Goal: Task Accomplishment & Management: Manage account settings

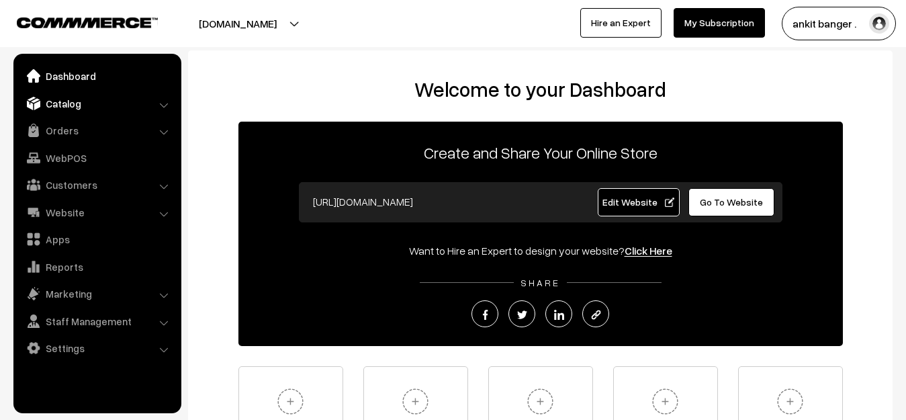
click at [77, 104] on link "Catalog" at bounding box center [97, 103] width 160 height 24
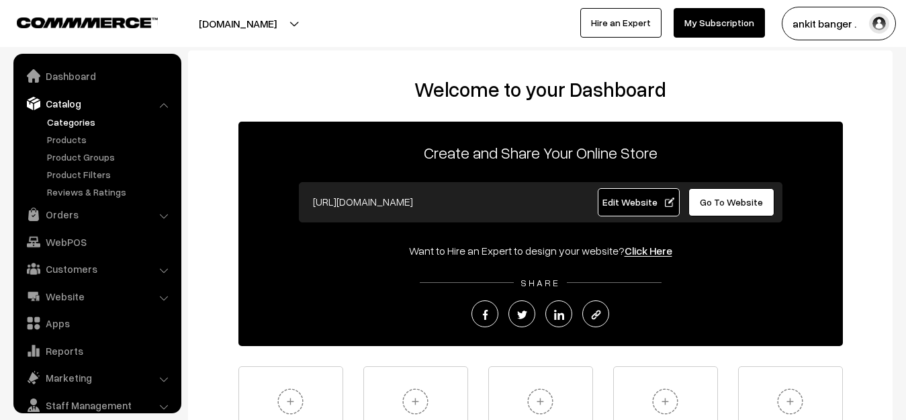
click at [84, 122] on link "Categories" at bounding box center [110, 122] width 133 height 14
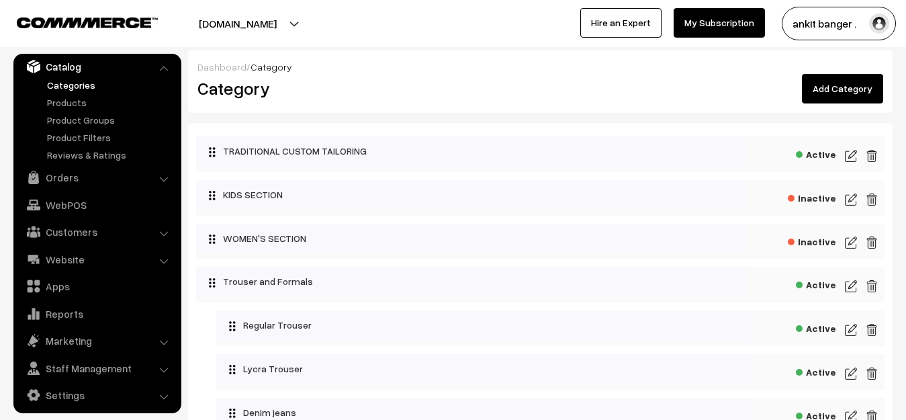
click at [875, 155] on img at bounding box center [871, 156] width 12 height 16
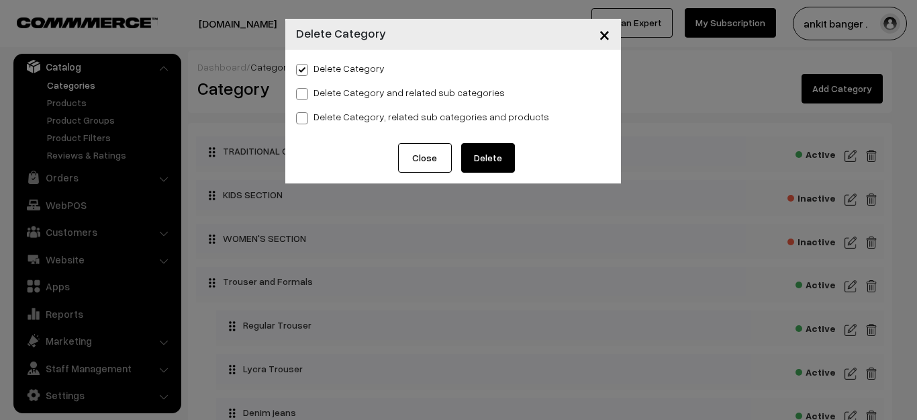
click at [497, 149] on button "Delete" at bounding box center [488, 158] width 54 height 30
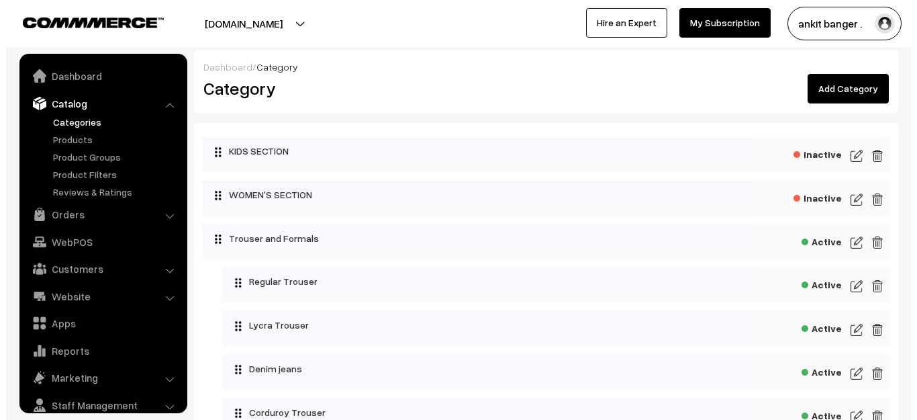
scroll to position [37, 0]
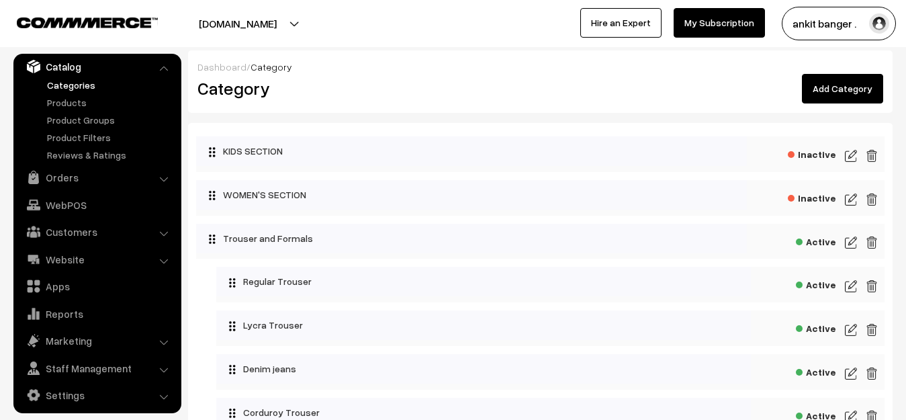
click at [872, 157] on img at bounding box center [871, 156] width 12 height 16
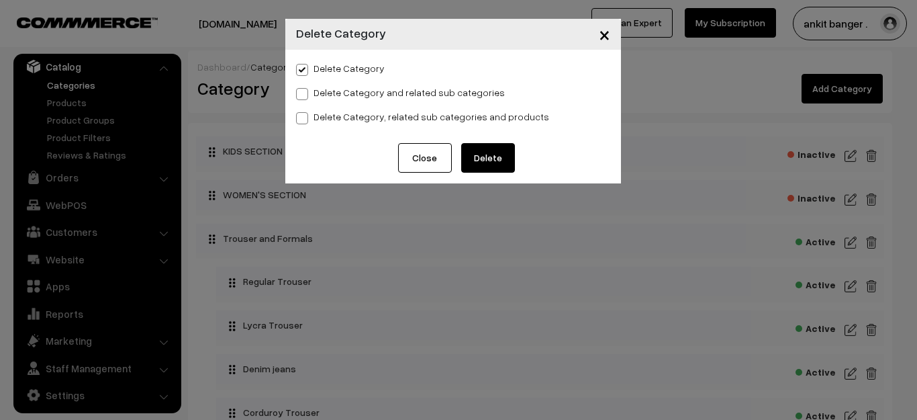
click at [304, 95] on span at bounding box center [302, 94] width 12 height 12
click at [304, 95] on input "Delete Category and related sub categories" at bounding box center [300, 91] width 9 height 9
radio input "true"
click at [310, 117] on label "Delete Category, related sub categories and products" at bounding box center [422, 116] width 253 height 14
click at [305, 117] on input "Delete Category, related sub categories and products" at bounding box center [300, 115] width 9 height 9
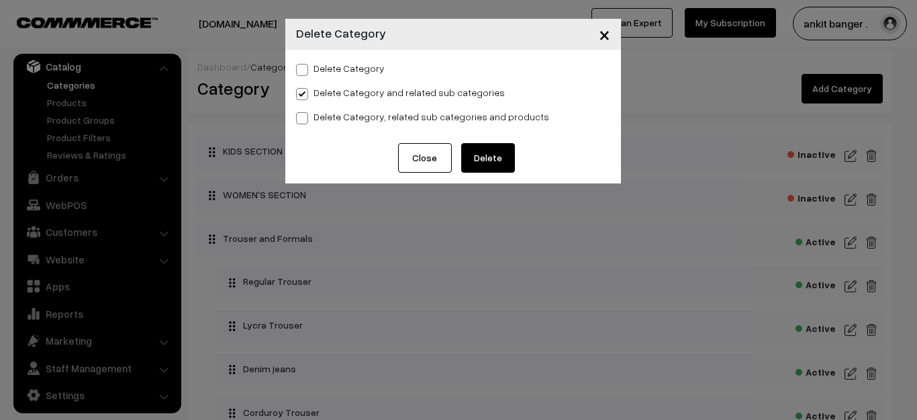
radio input "true"
click at [498, 155] on button "Delete" at bounding box center [488, 158] width 54 height 30
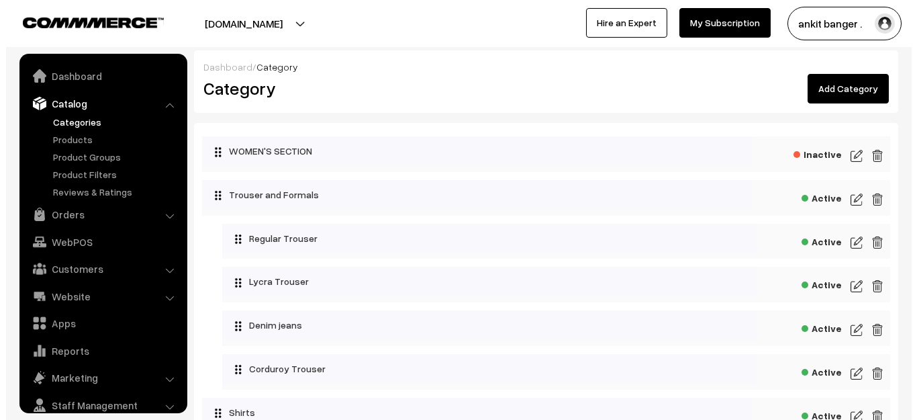
scroll to position [37, 0]
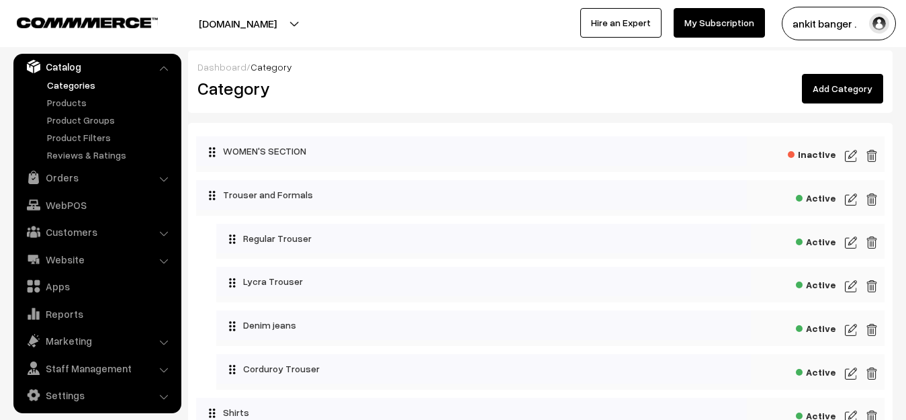
click at [872, 156] on img at bounding box center [871, 156] width 12 height 16
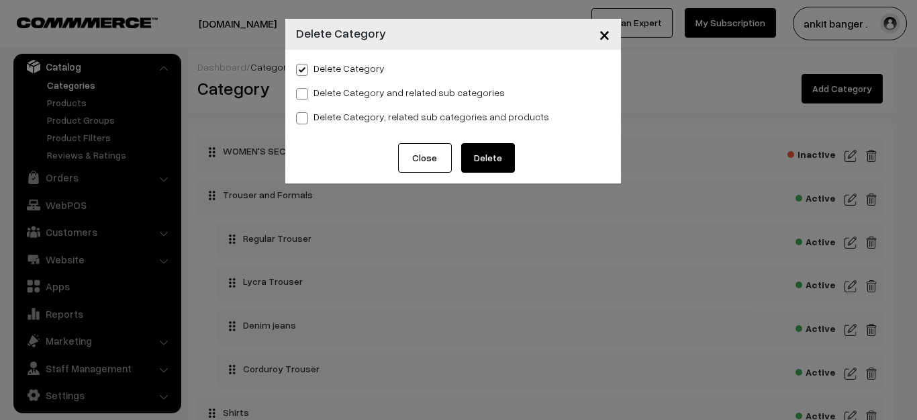
drag, startPoint x: 477, startPoint y: 167, endPoint x: 306, endPoint y: 164, distance: 170.5
click at [436, 220] on div "× Delete Category Delete Category Delete Category and related sub categories De…" at bounding box center [458, 210] width 917 height 420
click at [296, 115] on span at bounding box center [302, 118] width 12 height 12
click at [296, 115] on input "Delete Category, related sub categories and products" at bounding box center [300, 115] width 9 height 9
radio input "true"
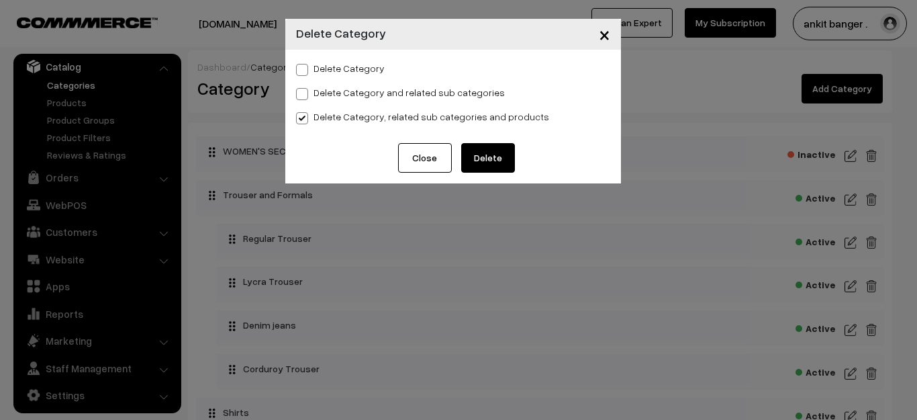
click at [483, 156] on button "Delete" at bounding box center [488, 158] width 54 height 30
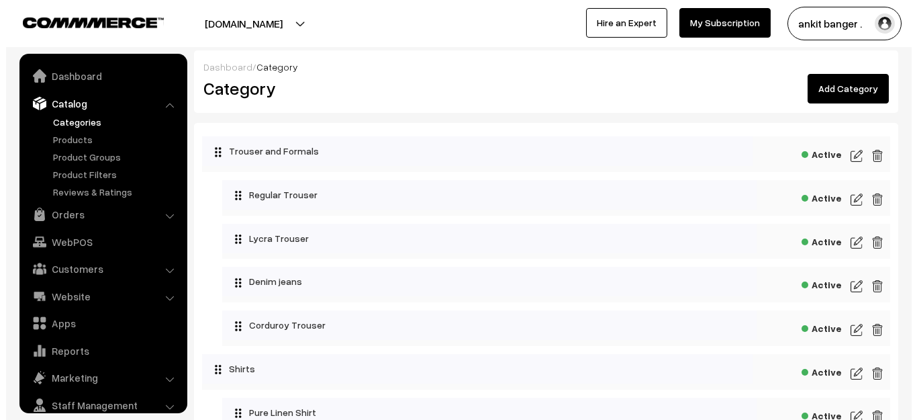
scroll to position [37, 0]
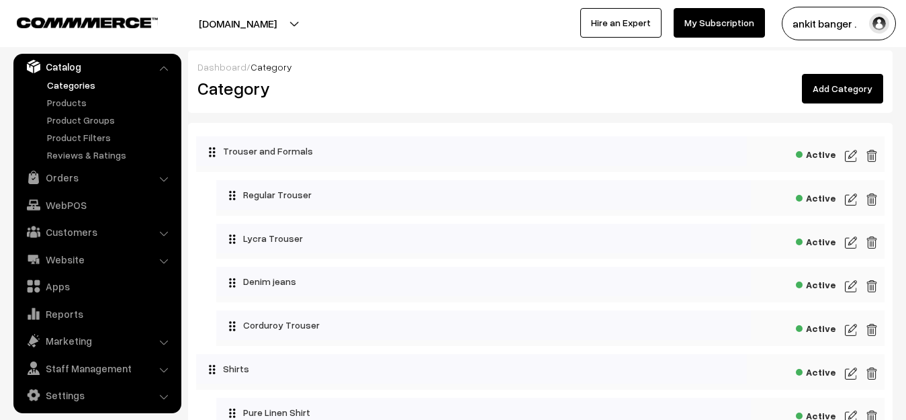
click at [871, 155] on img at bounding box center [871, 156] width 12 height 16
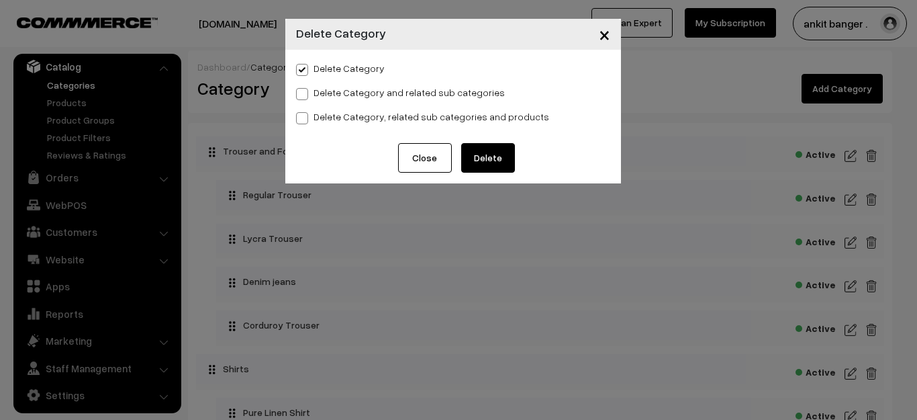
click at [377, 123] on label "Delete Category, related sub categories and products" at bounding box center [422, 116] width 253 height 14
click at [305, 120] on input "Delete Category, related sub categories and products" at bounding box center [300, 115] width 9 height 9
radio input "true"
click at [484, 159] on button "Delete" at bounding box center [488, 158] width 54 height 30
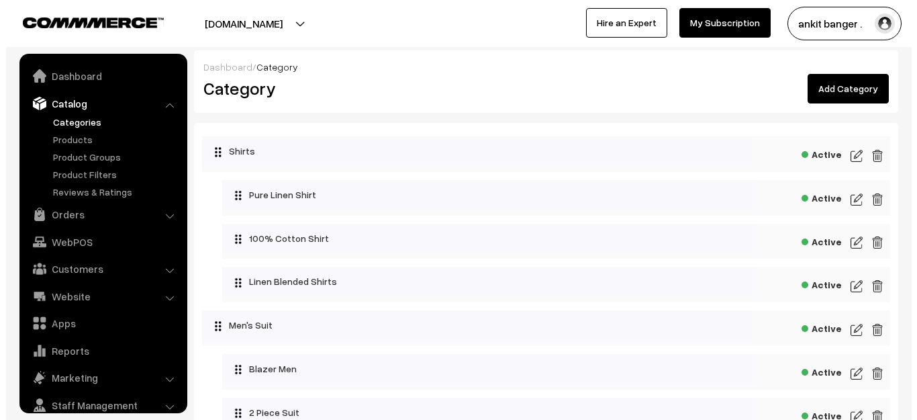
scroll to position [37, 0]
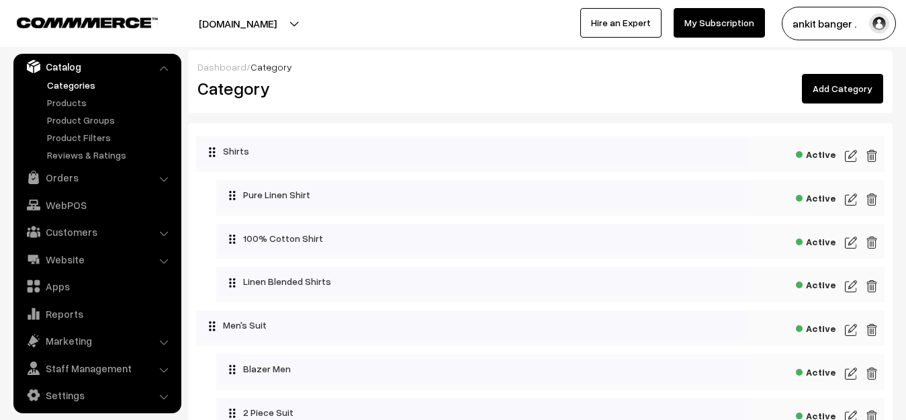
click at [870, 154] on img at bounding box center [871, 156] width 12 height 16
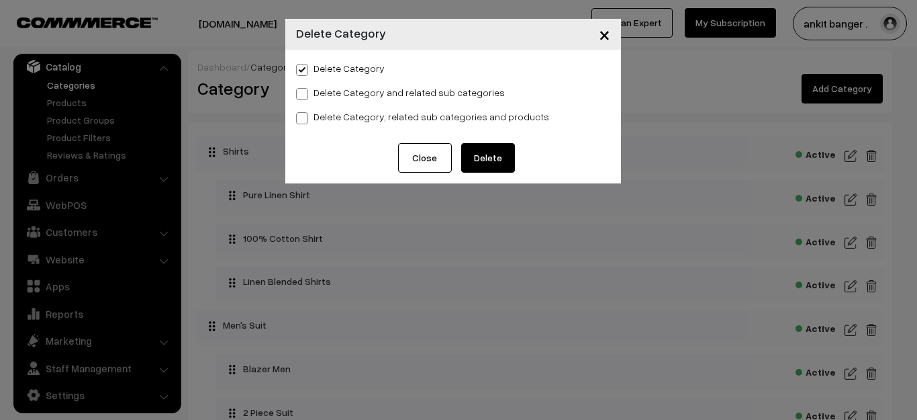
click at [350, 115] on label "Delete Category, related sub categories and products" at bounding box center [422, 116] width 253 height 14
click at [305, 115] on input "Delete Category, related sub categories and products" at bounding box center [300, 115] width 9 height 9
radio input "true"
click at [475, 148] on button "Delete" at bounding box center [488, 158] width 54 height 30
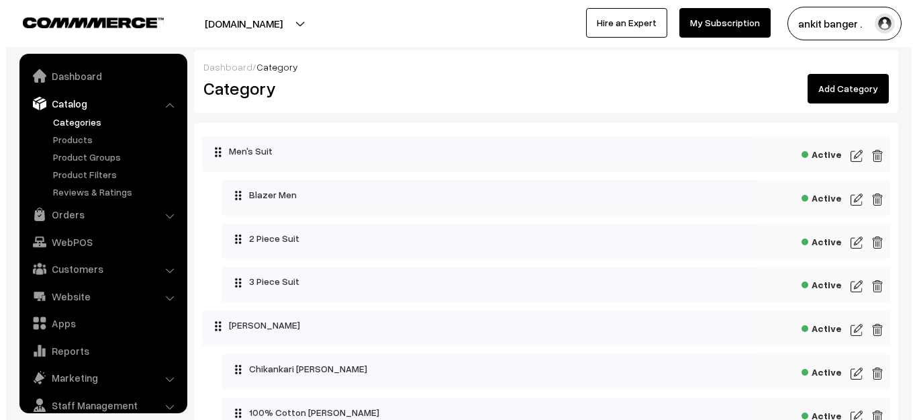
scroll to position [37, 0]
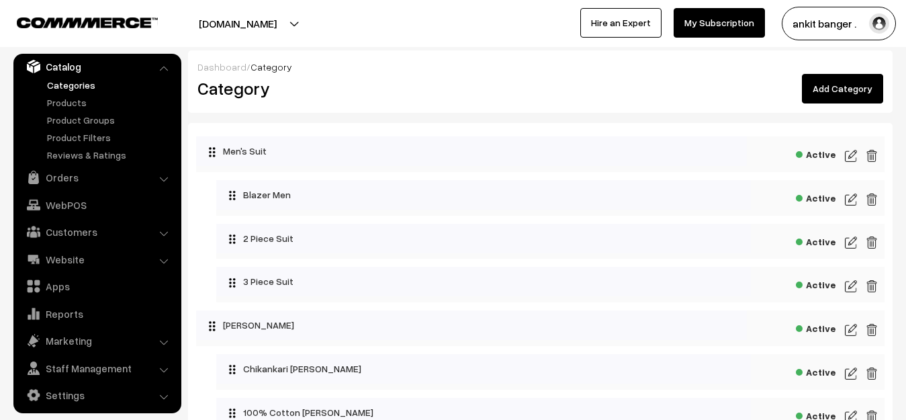
click at [870, 154] on img at bounding box center [871, 156] width 12 height 16
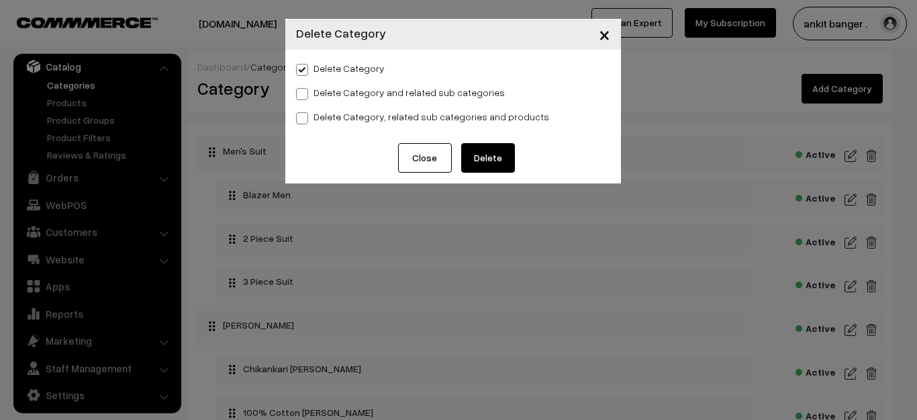
click at [337, 114] on label "Delete Category, related sub categories and products" at bounding box center [422, 116] width 253 height 14
click at [305, 114] on input "Delete Category, related sub categories and products" at bounding box center [300, 115] width 9 height 9
radio input "true"
click at [475, 162] on button "Delete" at bounding box center [488, 158] width 54 height 30
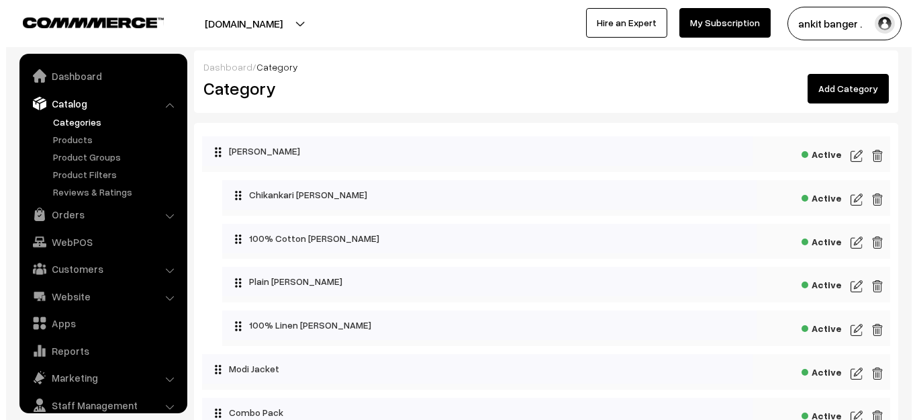
scroll to position [37, 0]
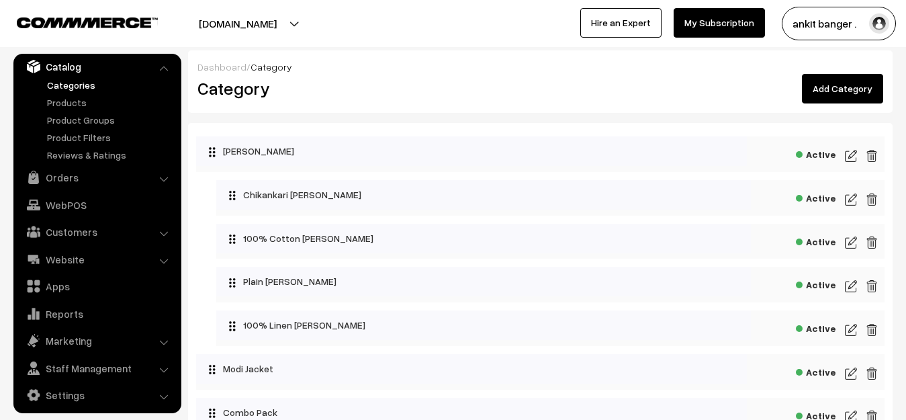
click at [872, 162] on img at bounding box center [871, 156] width 12 height 16
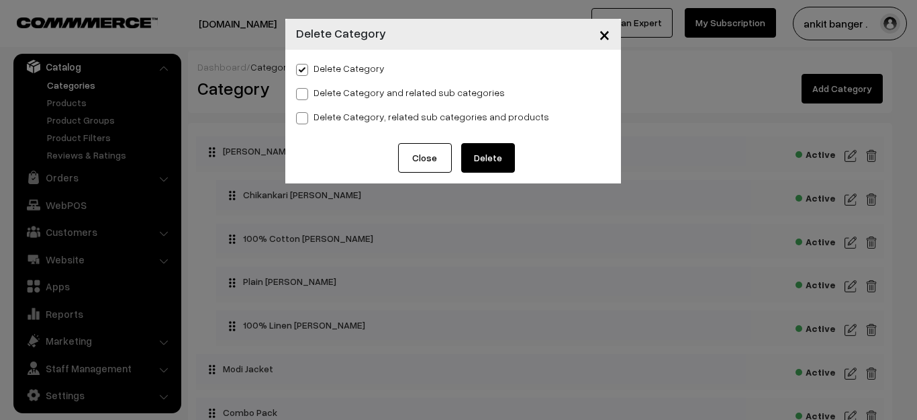
click at [327, 117] on label "Delete Category, related sub categories and products" at bounding box center [422, 116] width 253 height 14
click at [305, 117] on input "Delete Category, related sub categories and products" at bounding box center [300, 115] width 9 height 9
radio input "true"
click at [506, 162] on button "Delete" at bounding box center [488, 158] width 54 height 30
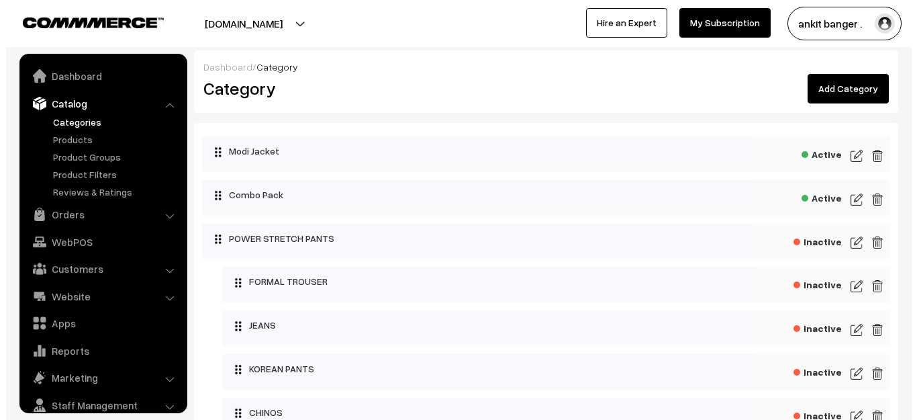
scroll to position [37, 0]
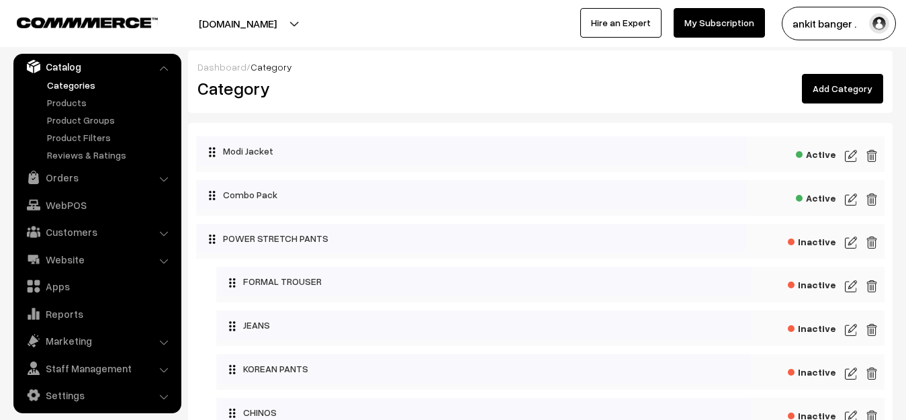
click at [867, 156] on img at bounding box center [871, 156] width 12 height 16
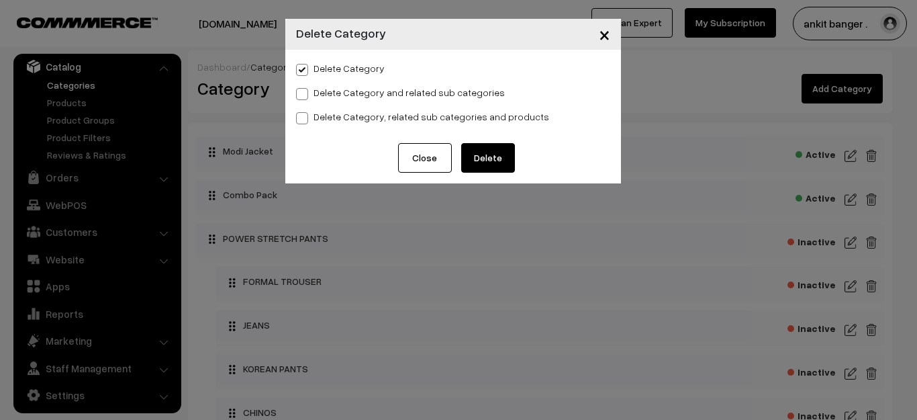
click at [358, 117] on label "Delete Category, related sub categories and products" at bounding box center [422, 116] width 253 height 14
click at [305, 117] on input "Delete Category, related sub categories and products" at bounding box center [300, 115] width 9 height 9
radio input "true"
click at [507, 158] on button "Delete" at bounding box center [488, 158] width 54 height 30
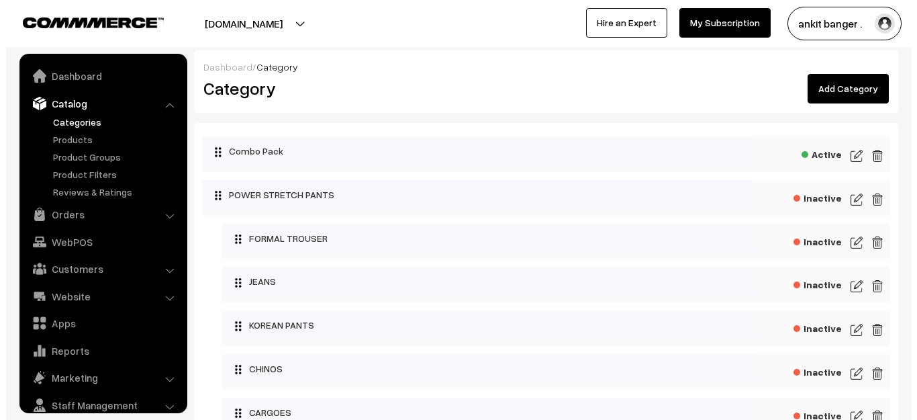
scroll to position [37, 0]
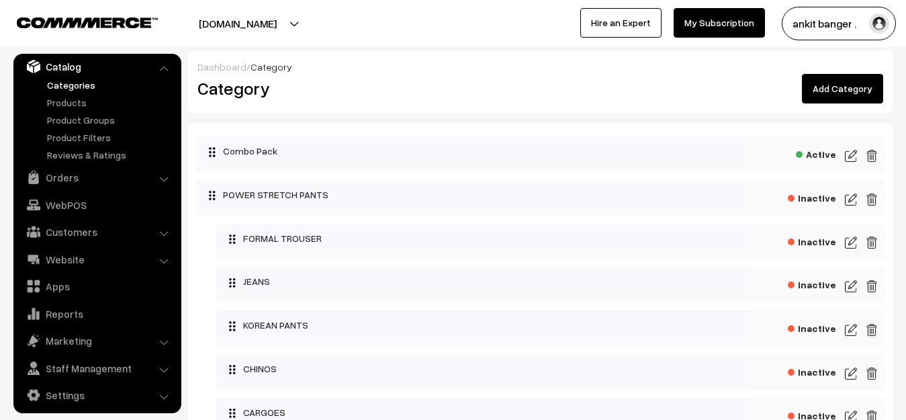
click at [873, 158] on img at bounding box center [871, 156] width 12 height 16
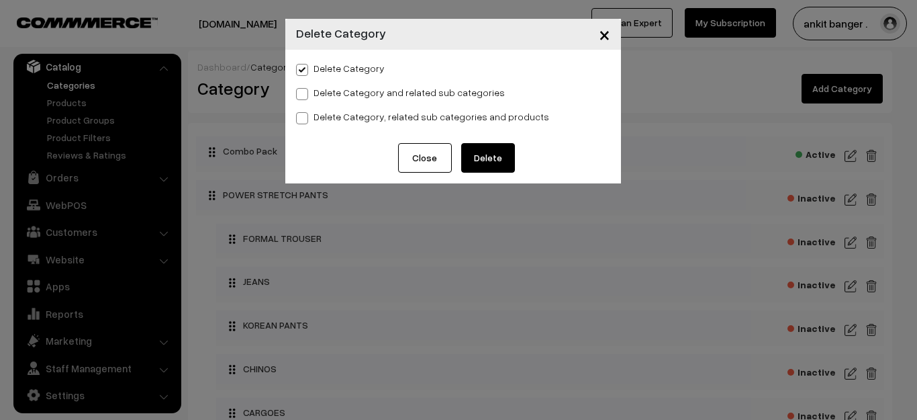
click at [385, 122] on label "Delete Category, related sub categories and products" at bounding box center [422, 116] width 253 height 14
click at [305, 120] on input "Delete Category, related sub categories and products" at bounding box center [300, 115] width 9 height 9
radio input "true"
click at [461, 157] on button "Delete" at bounding box center [488, 158] width 54 height 30
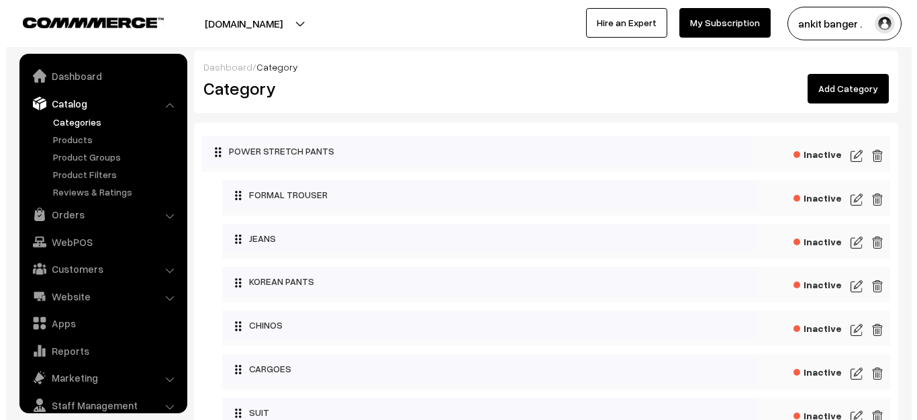
scroll to position [37, 0]
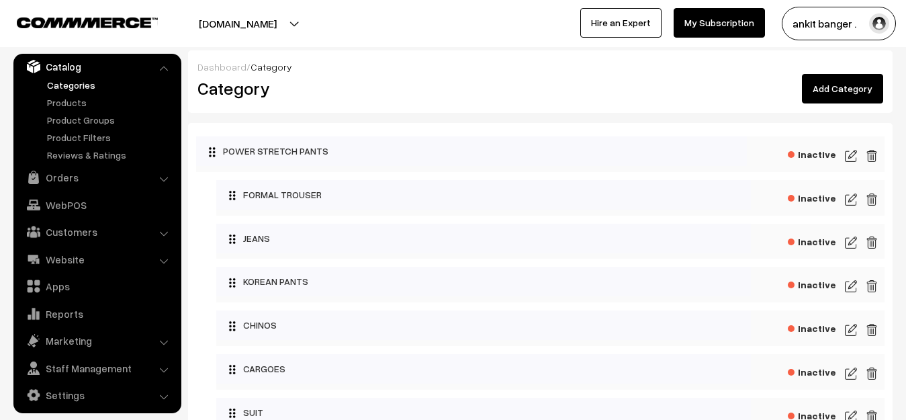
click at [876, 158] on img at bounding box center [871, 156] width 12 height 16
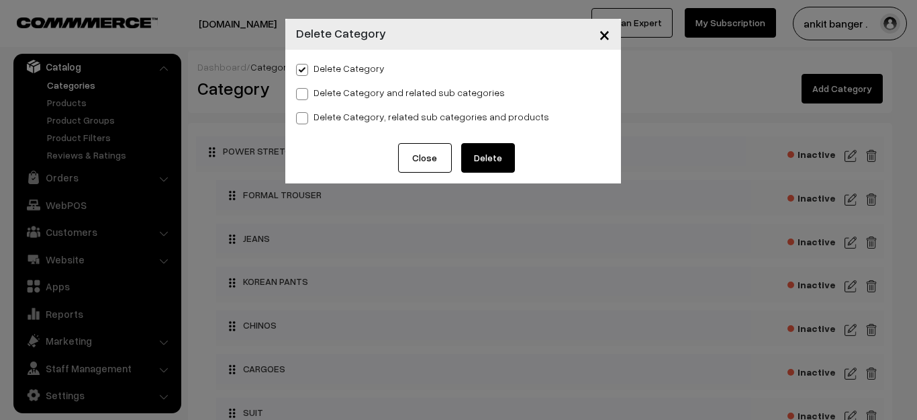
click at [367, 116] on label "Delete Category, related sub categories and products" at bounding box center [422, 116] width 253 height 14
click at [305, 116] on input "Delete Category, related sub categories and products" at bounding box center [300, 115] width 9 height 9
radio input "true"
click at [497, 155] on button "Delete" at bounding box center [488, 158] width 54 height 30
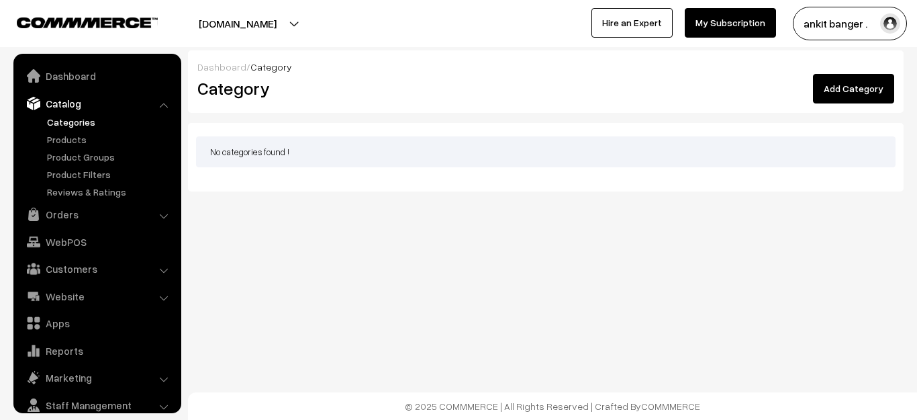
scroll to position [37, 0]
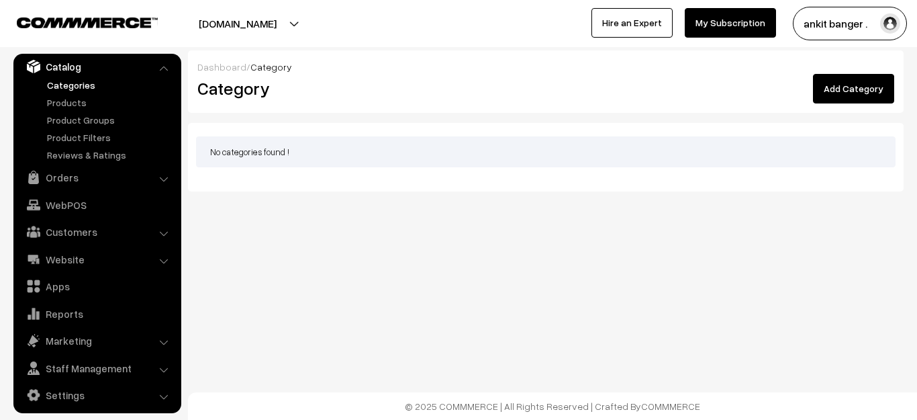
click at [867, 93] on link "Add Category" at bounding box center [853, 89] width 81 height 30
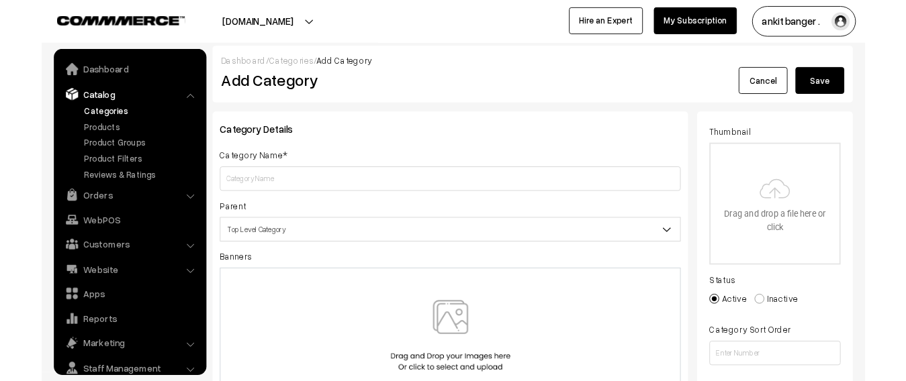
scroll to position [37, 0]
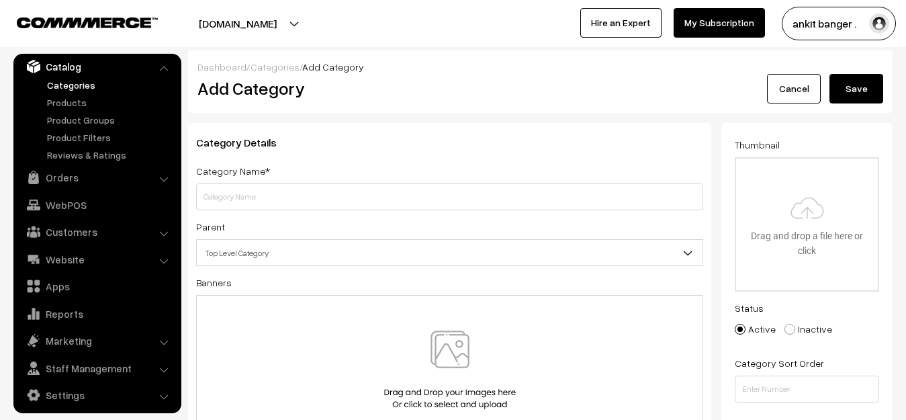
click at [273, 198] on input "text" at bounding box center [449, 196] width 507 height 27
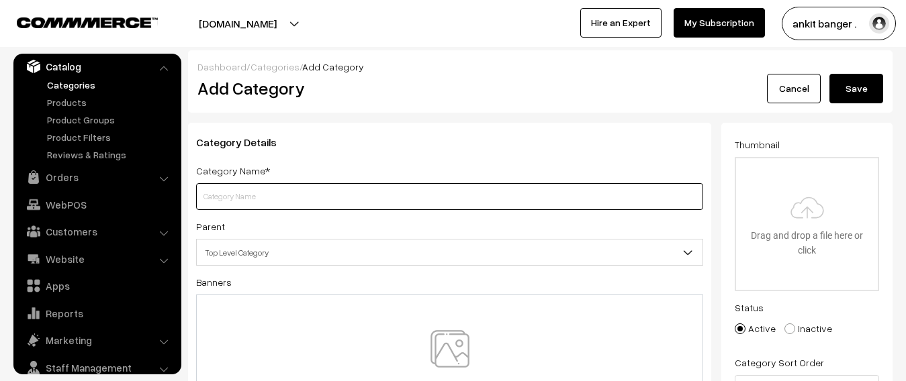
type input "a"
type input "Aditya Birla Sun Life Mutual Fund"
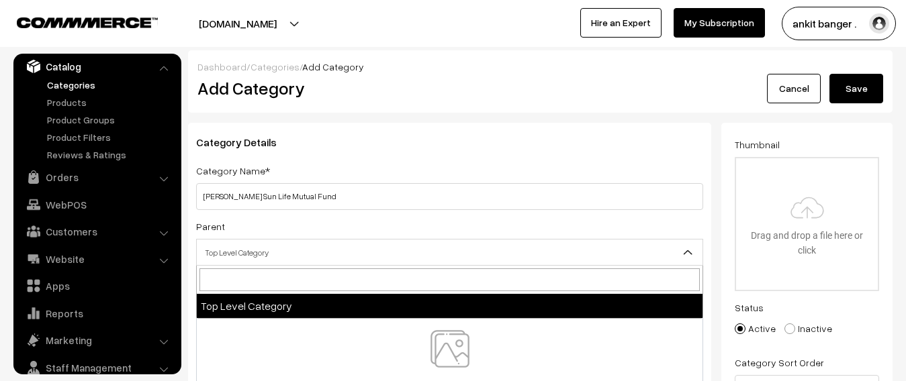
click at [320, 262] on span "Top Level Category" at bounding box center [450, 252] width 506 height 23
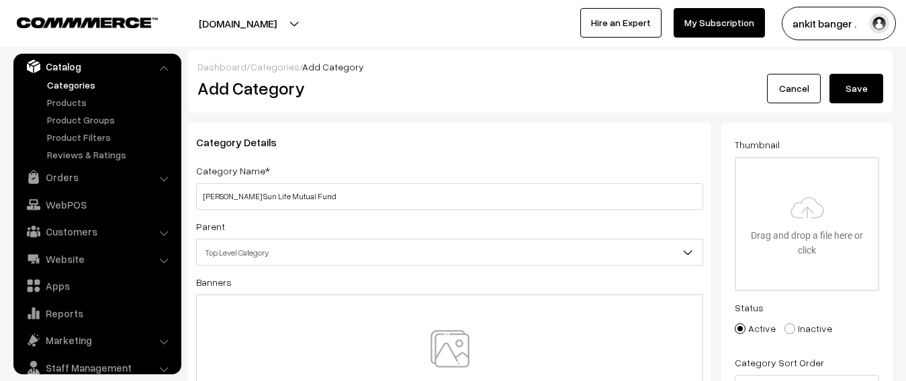
click at [320, 262] on span "Top Level Category" at bounding box center [450, 252] width 506 height 23
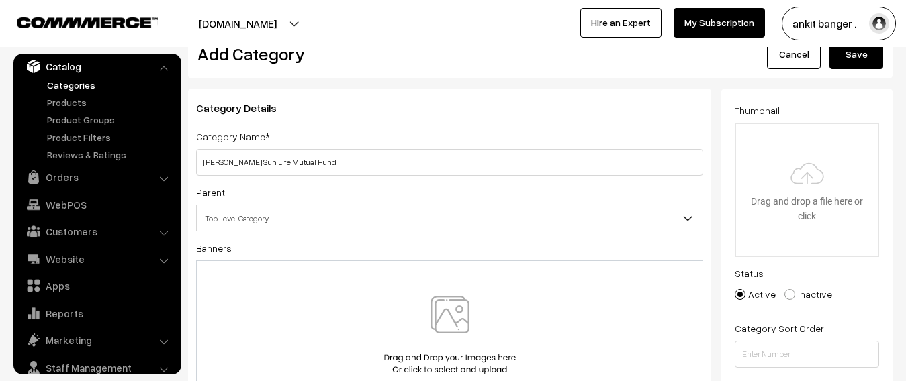
scroll to position [67, 0]
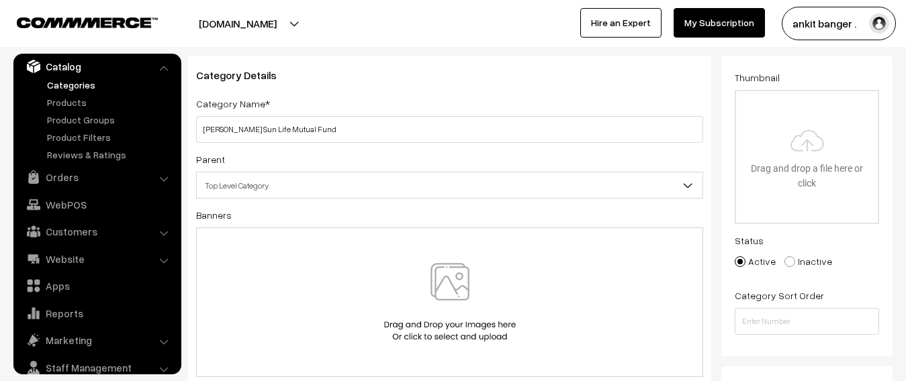
click at [434, 273] on img at bounding box center [450, 302] width 138 height 79
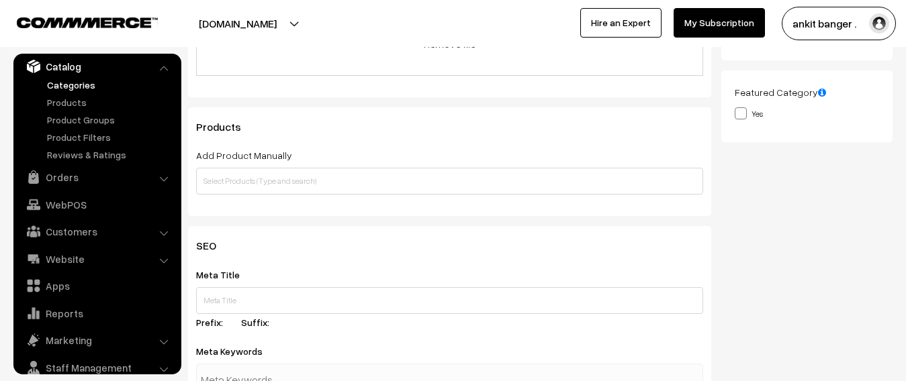
scroll to position [0, 0]
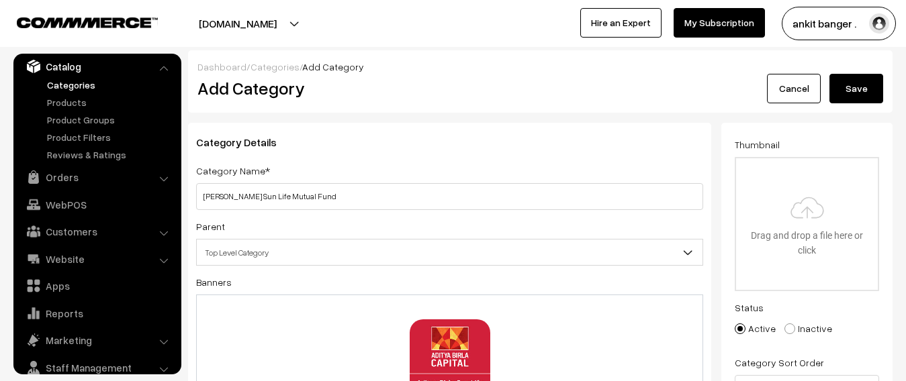
click at [847, 93] on button "Save" at bounding box center [856, 89] width 54 height 30
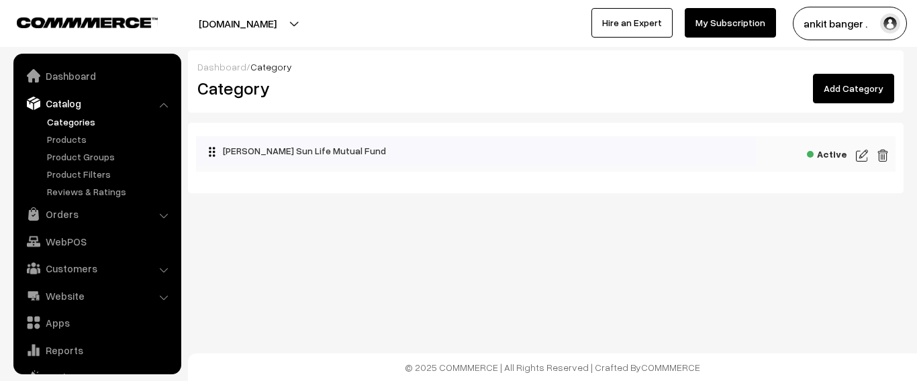
scroll to position [37, 0]
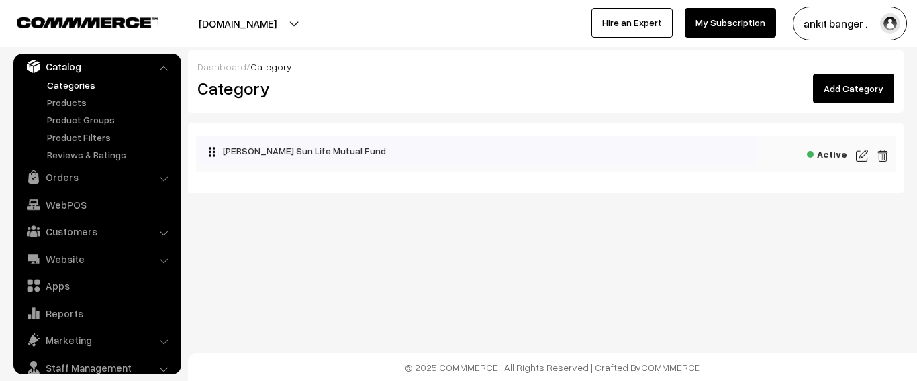
click at [831, 87] on link "Add Category" at bounding box center [853, 89] width 81 height 30
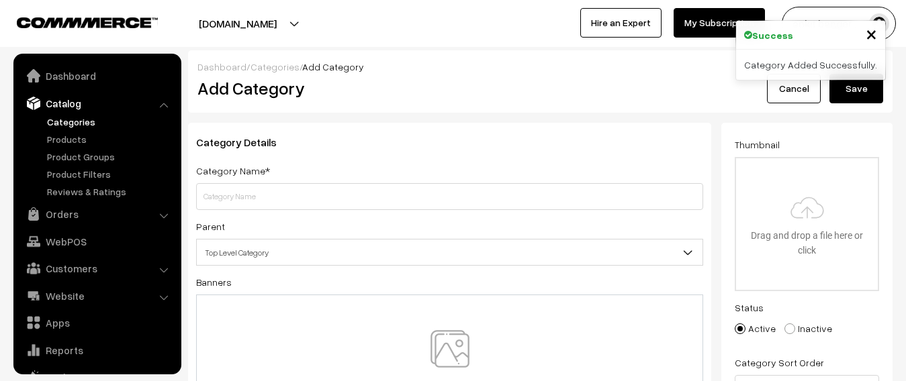
scroll to position [37, 0]
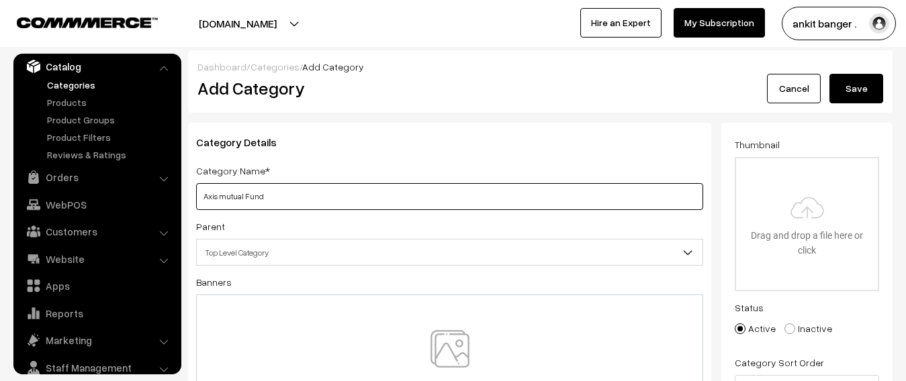
type input "Axis mutual Fund"
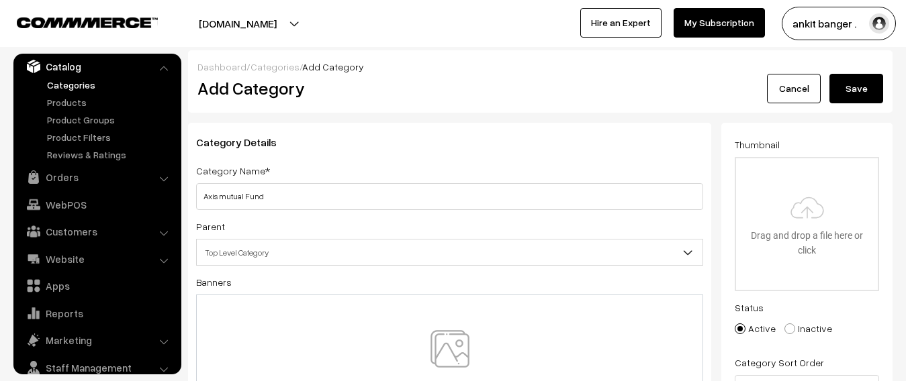
click at [447, 361] on img at bounding box center [450, 369] width 138 height 79
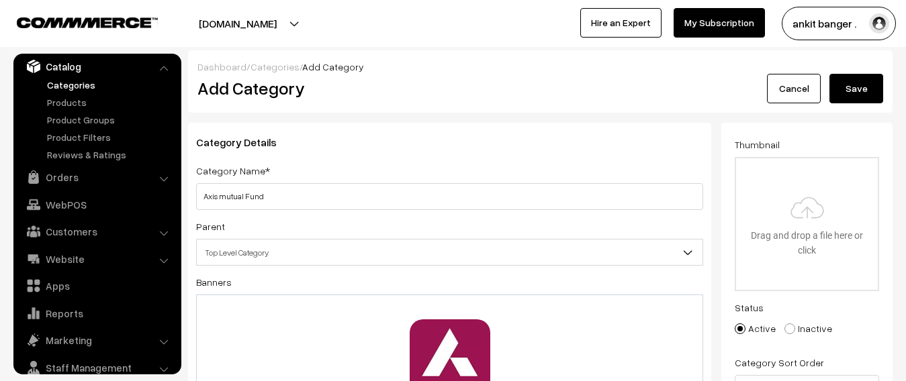
click at [862, 85] on button "Save" at bounding box center [856, 89] width 54 height 30
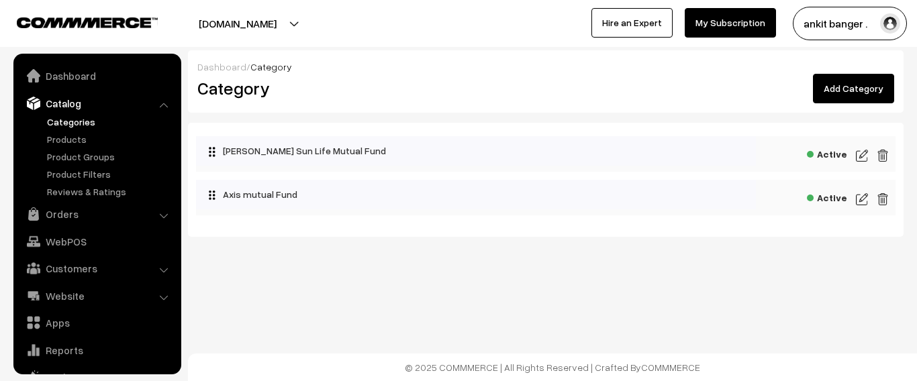
scroll to position [37, 0]
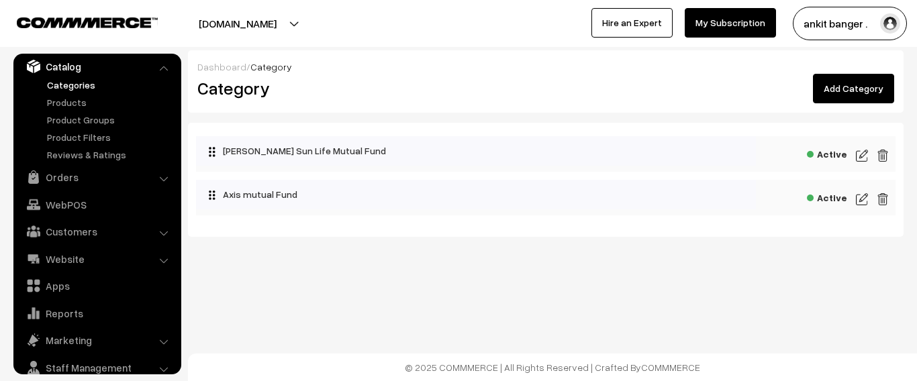
click at [827, 87] on link "Add Category" at bounding box center [853, 89] width 81 height 30
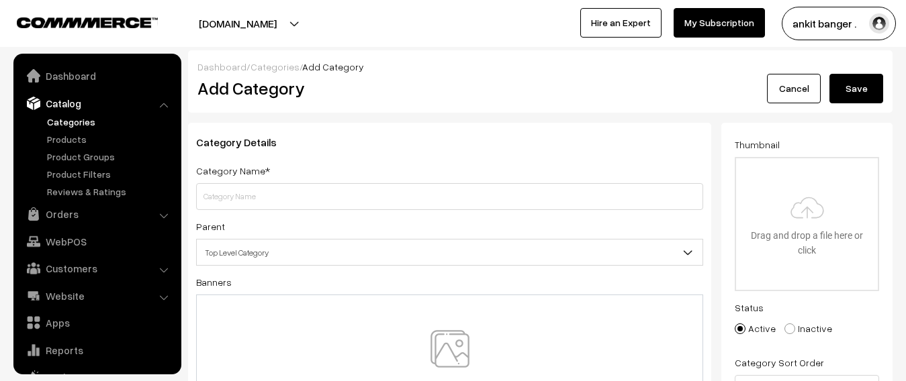
scroll to position [37, 0]
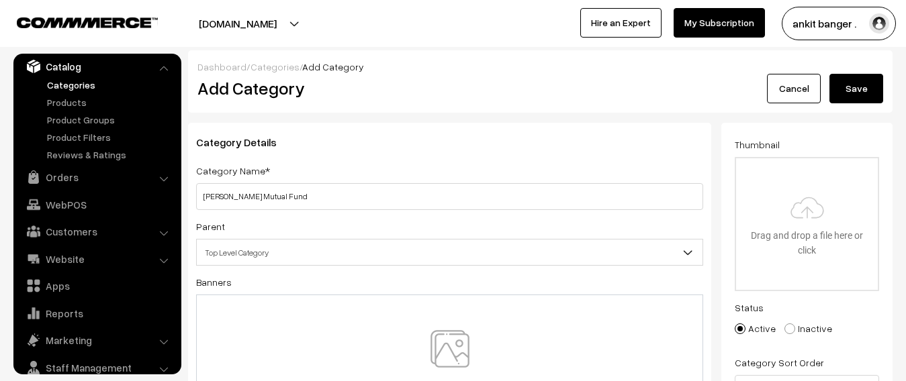
type input "[PERSON_NAME] Mutual Fund"
click at [434, 345] on img at bounding box center [450, 369] width 138 height 79
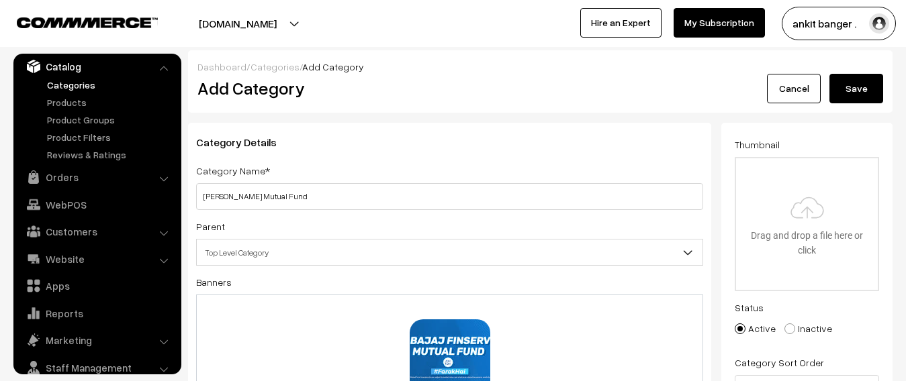
click at [852, 87] on button "Save" at bounding box center [856, 89] width 54 height 30
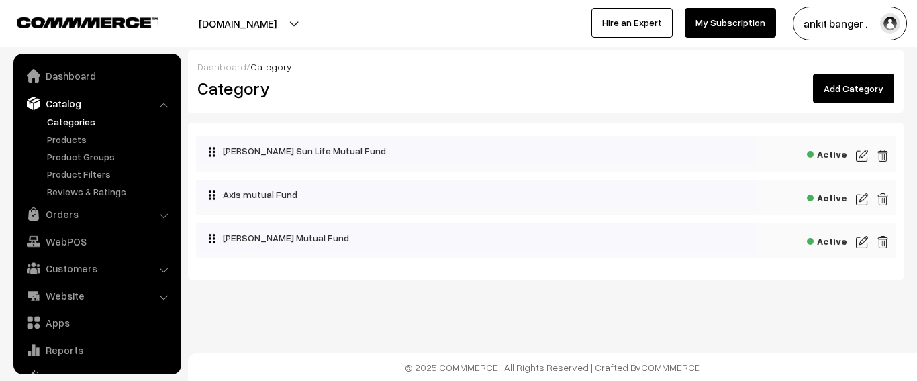
scroll to position [37, 0]
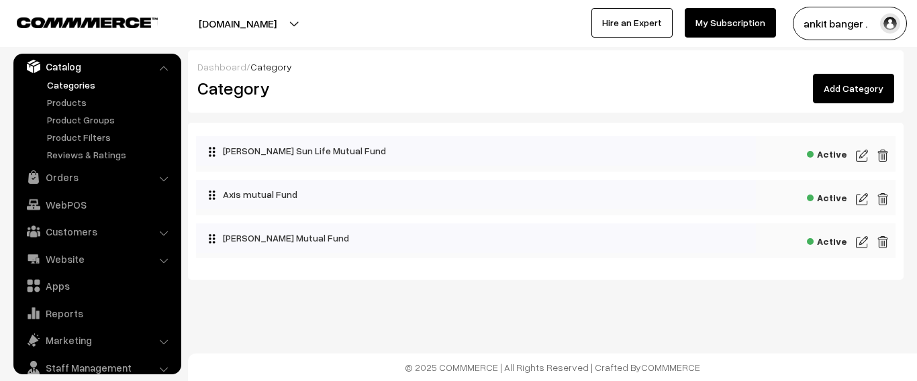
click at [861, 87] on link "Add Category" at bounding box center [853, 89] width 81 height 30
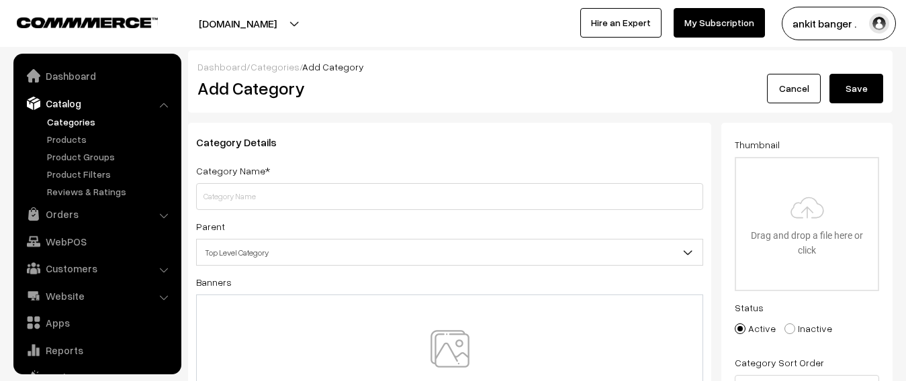
scroll to position [37, 0]
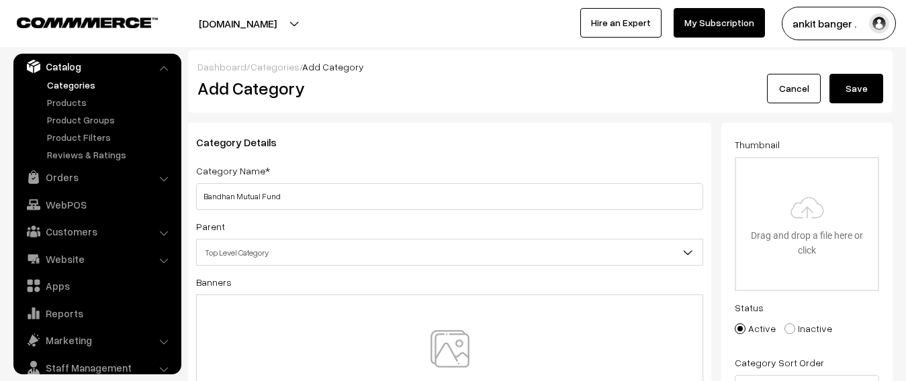
type input "Bandhan Mutual Fund"
click at [457, 348] on img at bounding box center [450, 369] width 138 height 79
click at [851, 88] on button "Save" at bounding box center [856, 89] width 54 height 30
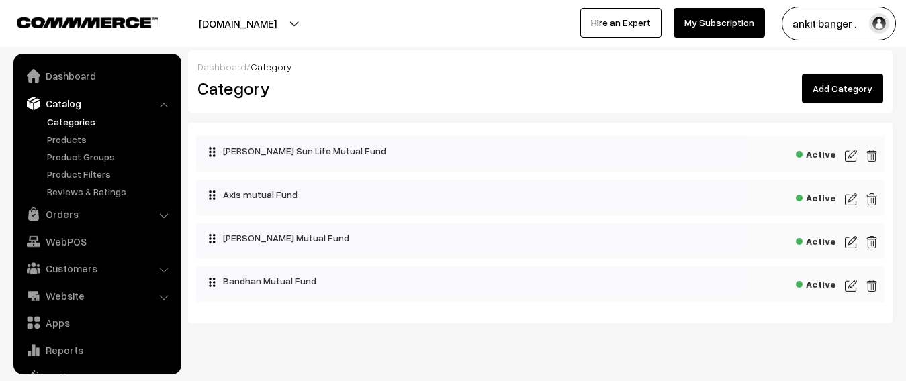
scroll to position [37, 0]
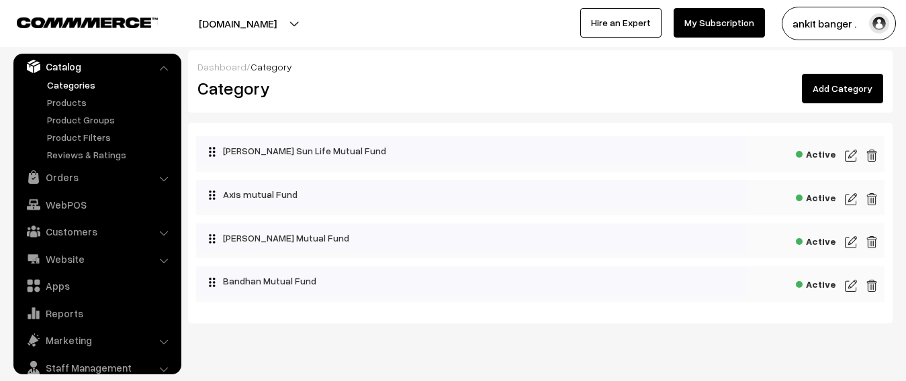
click at [824, 99] on link "Add Category" at bounding box center [842, 89] width 81 height 30
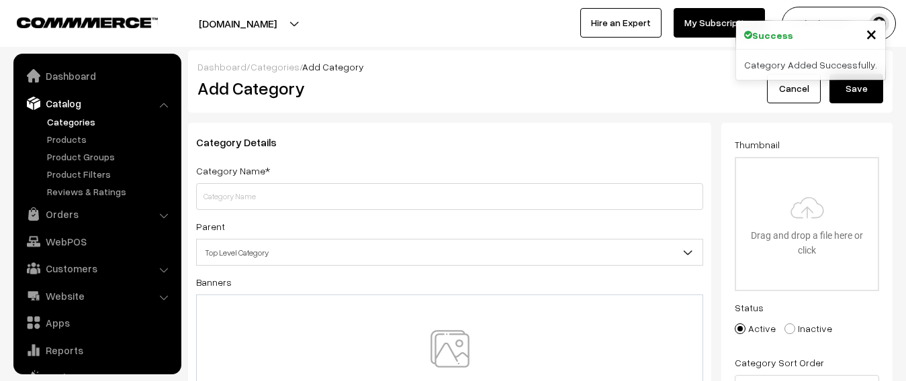
scroll to position [37, 0]
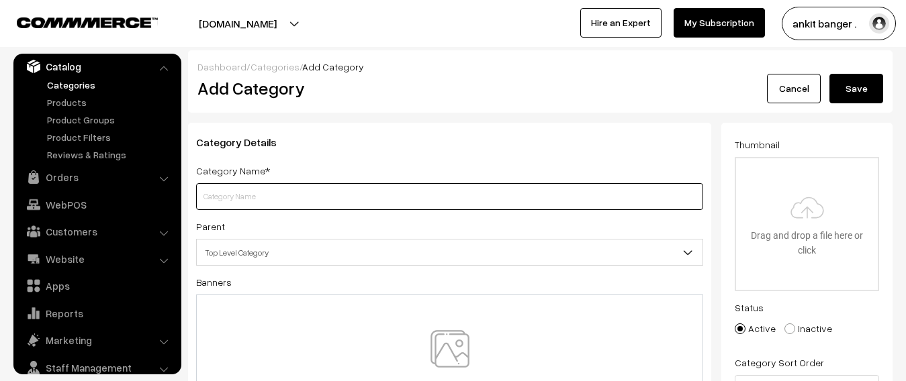
click at [250, 193] on input "text" at bounding box center [449, 196] width 507 height 27
type input "Bank Of India Mutual Fund"
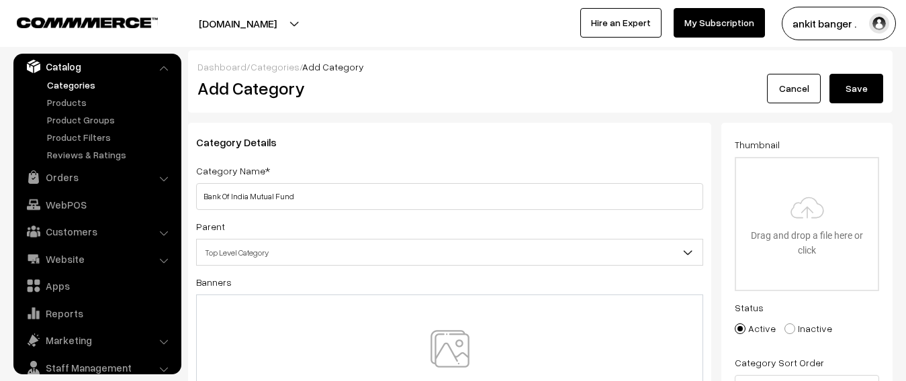
click at [446, 350] on img at bounding box center [450, 369] width 138 height 79
click at [863, 89] on button "Save" at bounding box center [856, 89] width 54 height 30
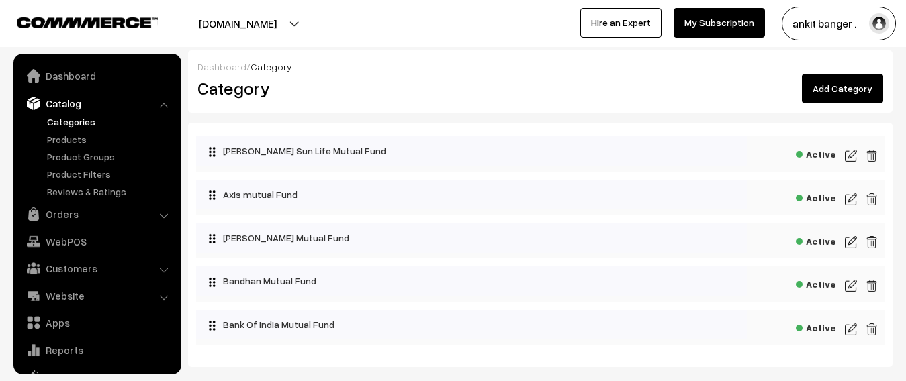
click at [857, 87] on link "Add Category" at bounding box center [842, 89] width 81 height 30
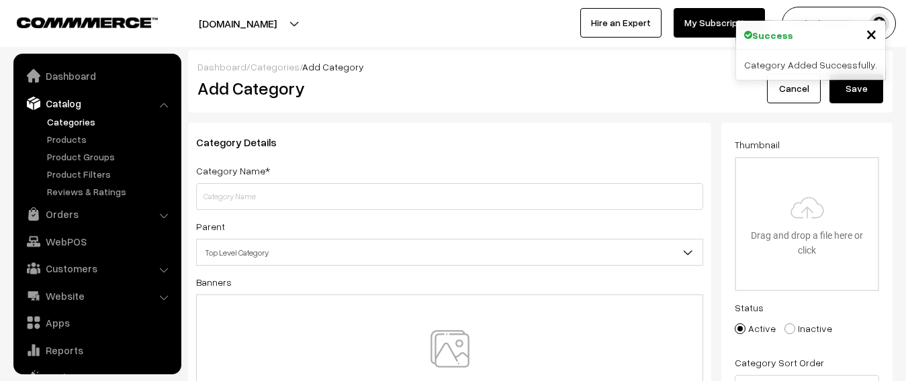
scroll to position [37, 0]
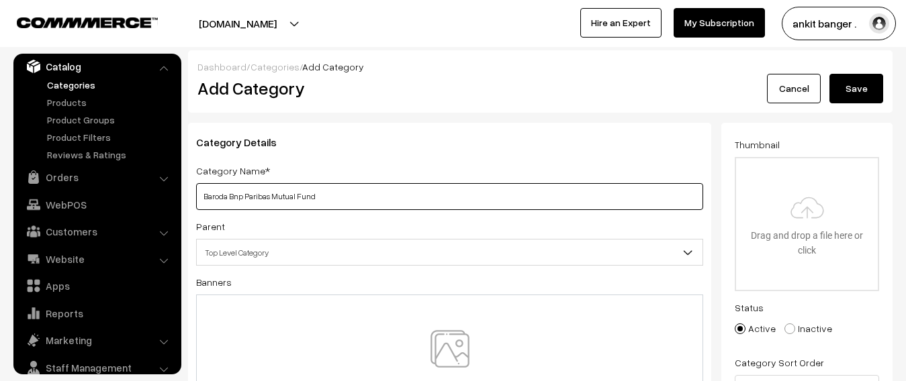
type input "Baroda Bnp Paribas Mutual Fund"
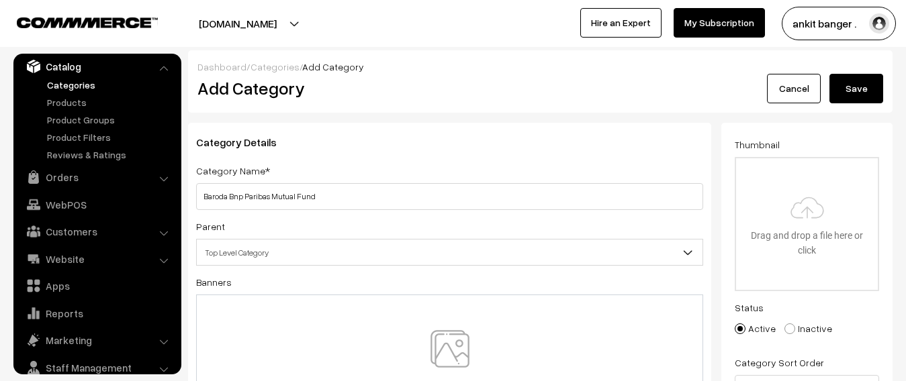
click at [465, 340] on img at bounding box center [450, 369] width 138 height 79
click at [863, 85] on button "Save" at bounding box center [856, 89] width 54 height 30
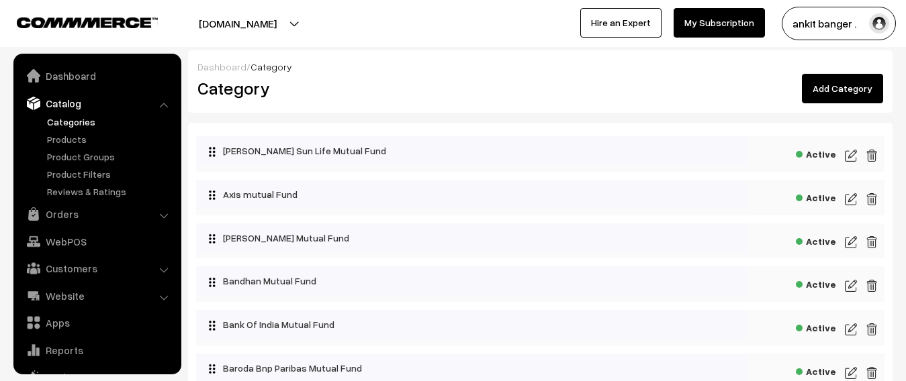
scroll to position [37, 0]
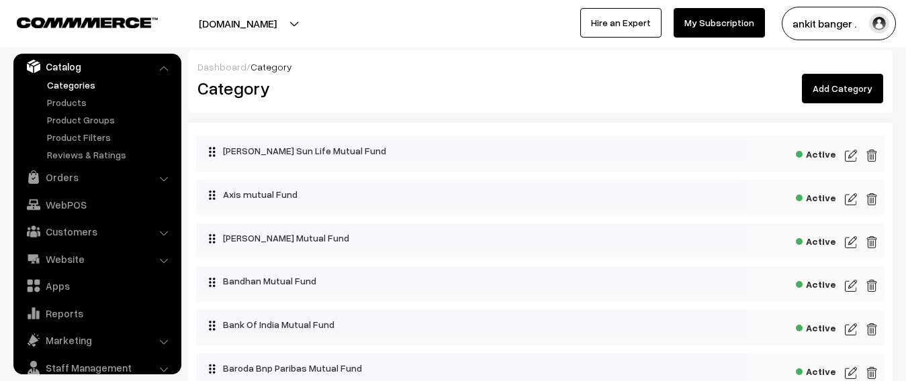
click at [833, 86] on link "Add Category" at bounding box center [842, 89] width 81 height 30
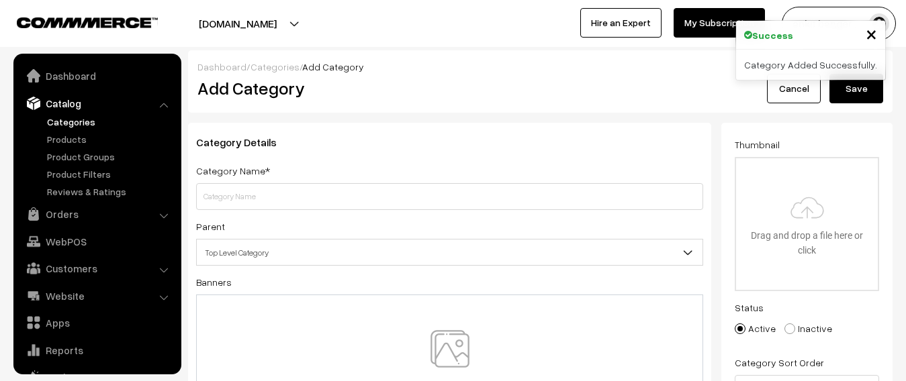
scroll to position [37, 0]
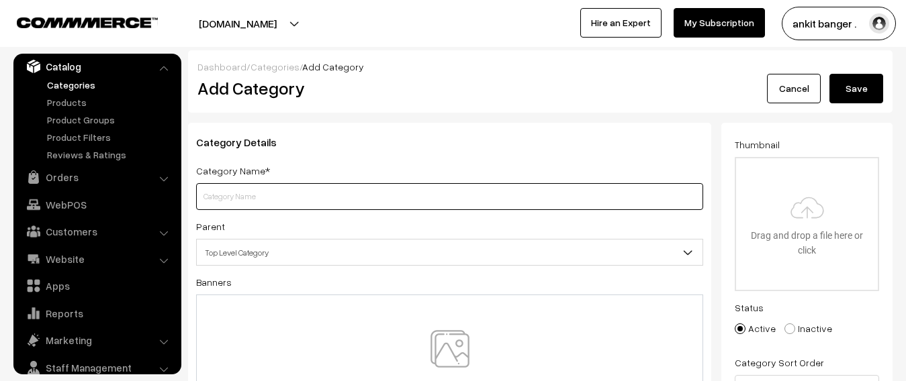
paste input "canara robeco mutual fund"
type input "Canara Robeco Mutual Fund"
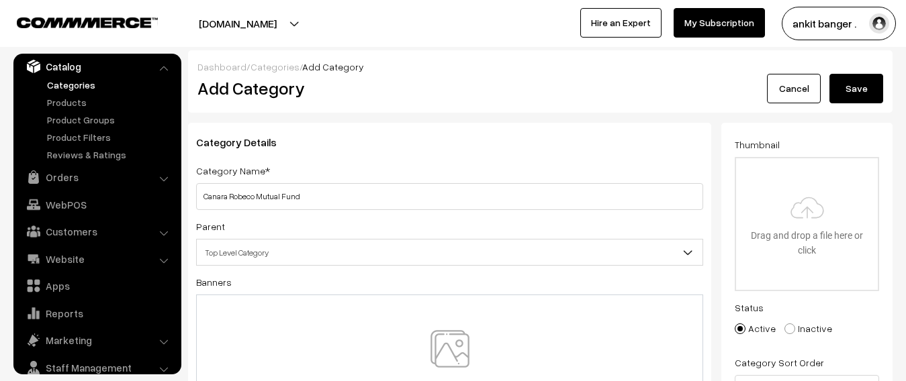
click at [444, 346] on img at bounding box center [450, 369] width 138 height 79
click at [852, 87] on button "Save" at bounding box center [856, 89] width 54 height 30
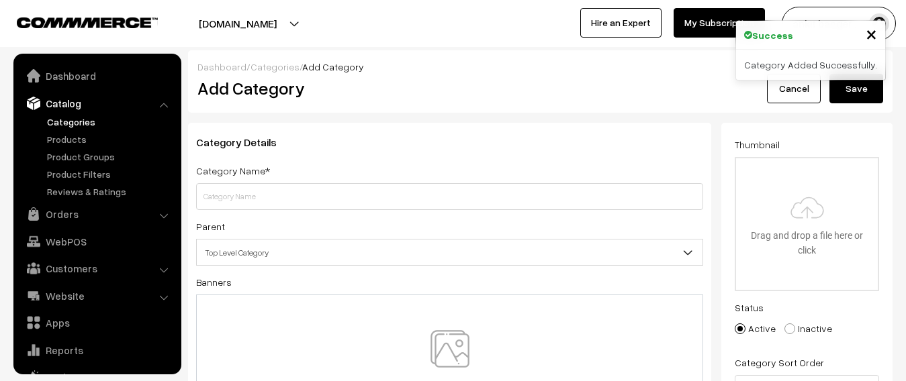
scroll to position [37, 0]
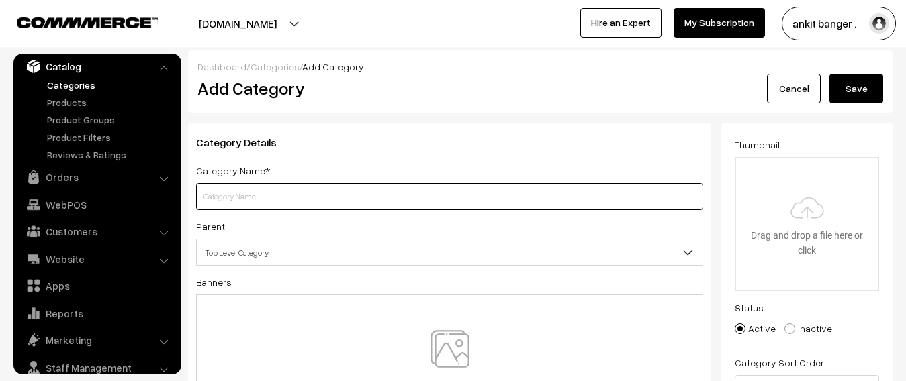
paste input "dsp mutual fund"
type input "Dsp Mutual Fund"
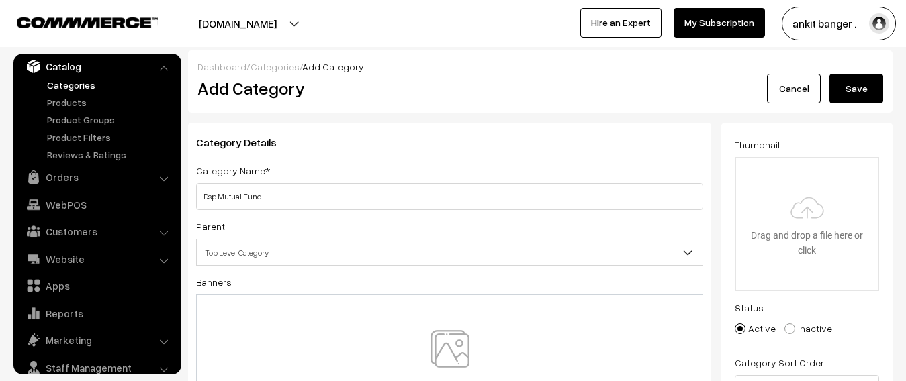
click at [455, 348] on img at bounding box center [450, 369] width 138 height 79
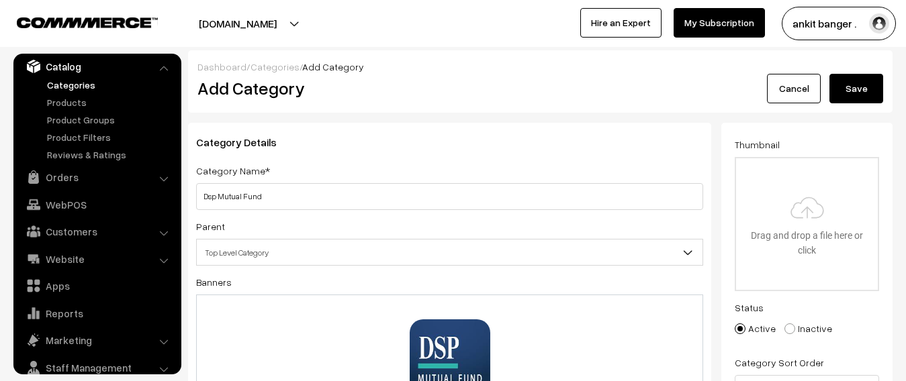
click at [849, 85] on button "Save" at bounding box center [856, 89] width 54 height 30
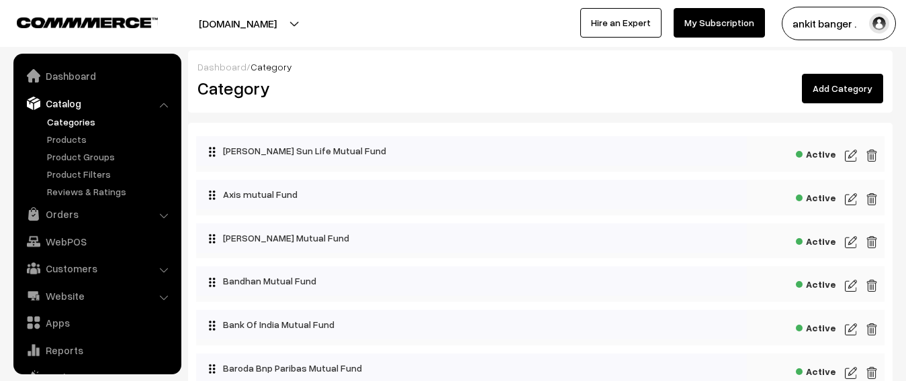
scroll to position [37, 0]
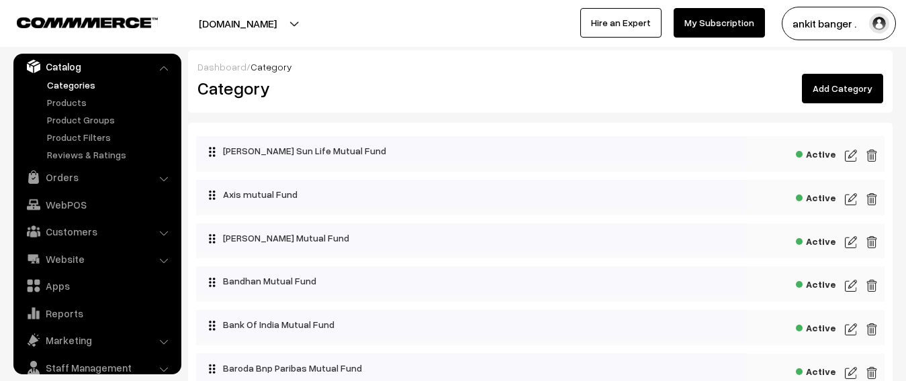
click at [853, 89] on link "Add Category" at bounding box center [842, 89] width 81 height 30
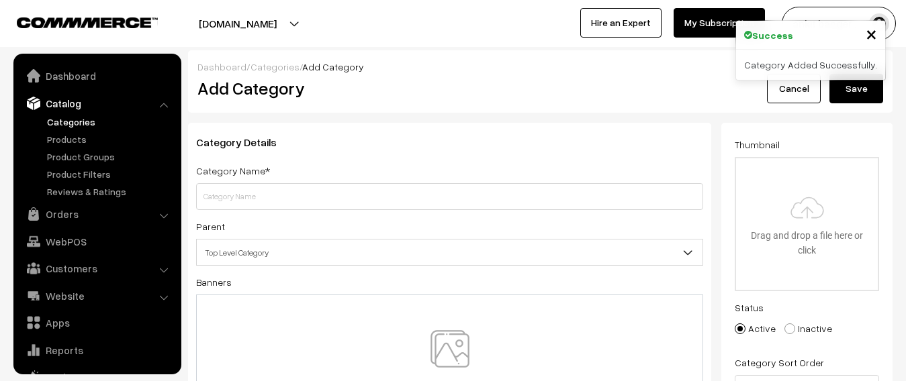
scroll to position [37, 0]
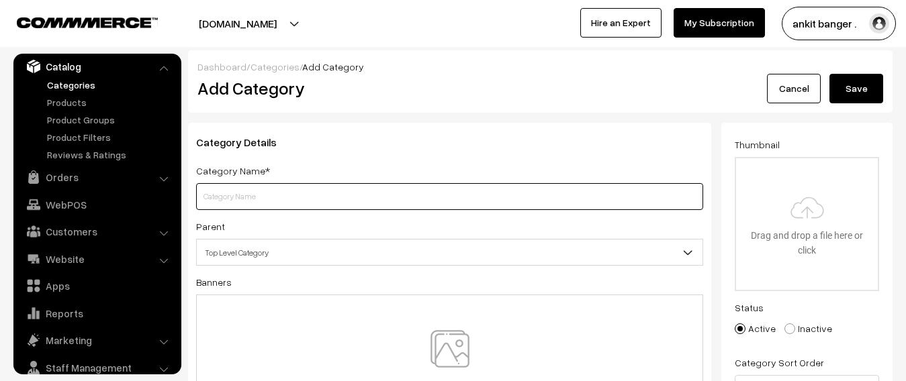
paste input "edelweiss mutual fund"
type input "Edelweiss Mutual Fund"
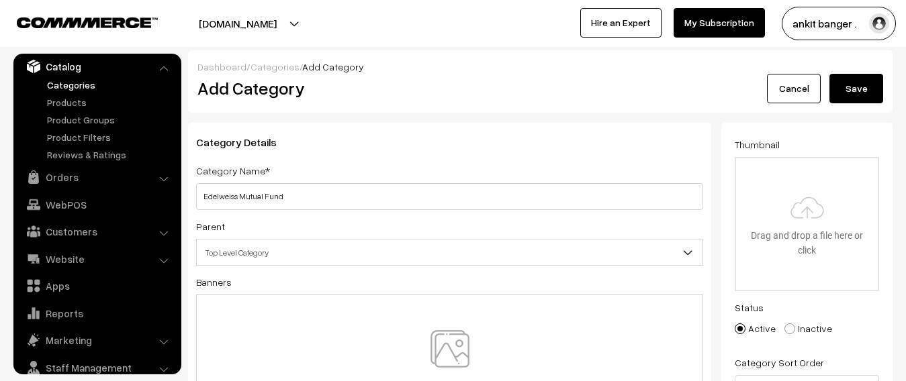
click at [471, 336] on img at bounding box center [450, 369] width 138 height 79
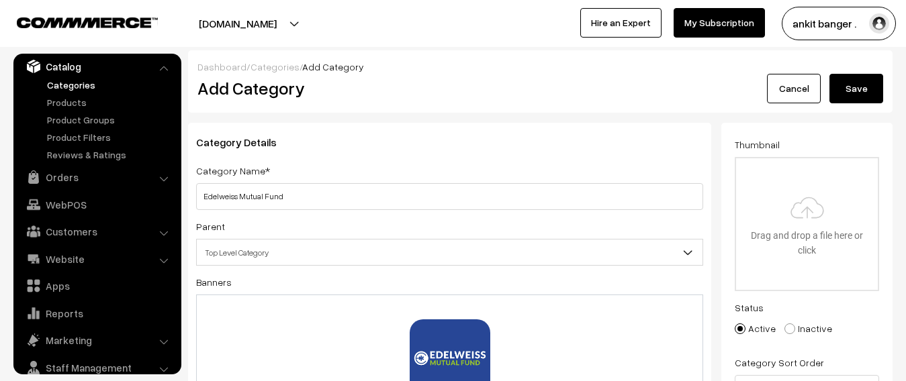
click at [859, 91] on button "Save" at bounding box center [856, 89] width 54 height 30
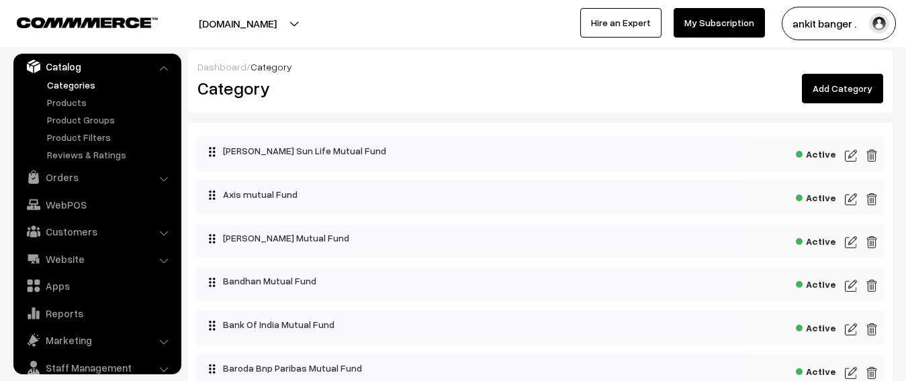
click at [830, 87] on link "Add Category" at bounding box center [842, 89] width 81 height 30
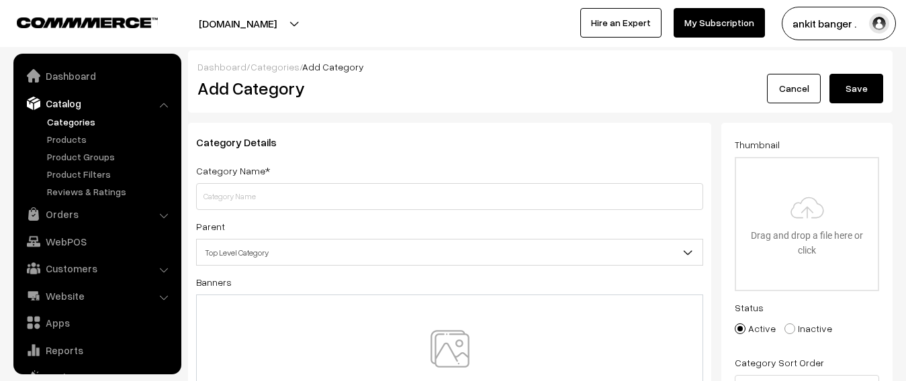
scroll to position [37, 0]
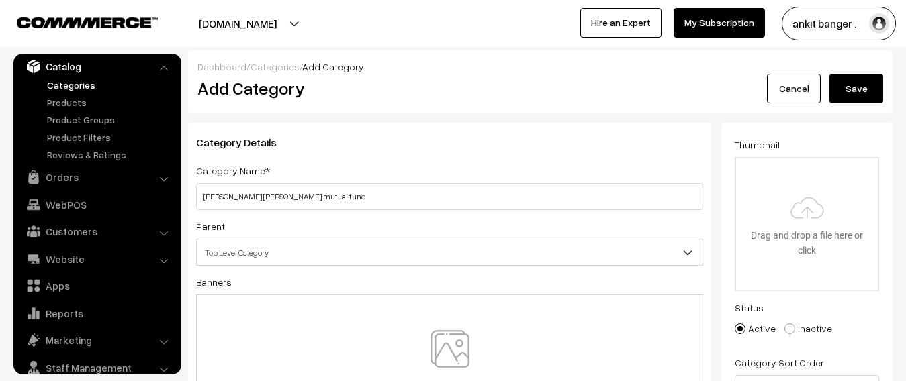
click at [292, 197] on input "[PERSON_NAME] [PERSON_NAME] mutual fund" at bounding box center [449, 196] width 507 height 27
type input "[PERSON_NAME] [PERSON_NAME] Mutual Fund"
click at [453, 339] on img at bounding box center [450, 369] width 138 height 79
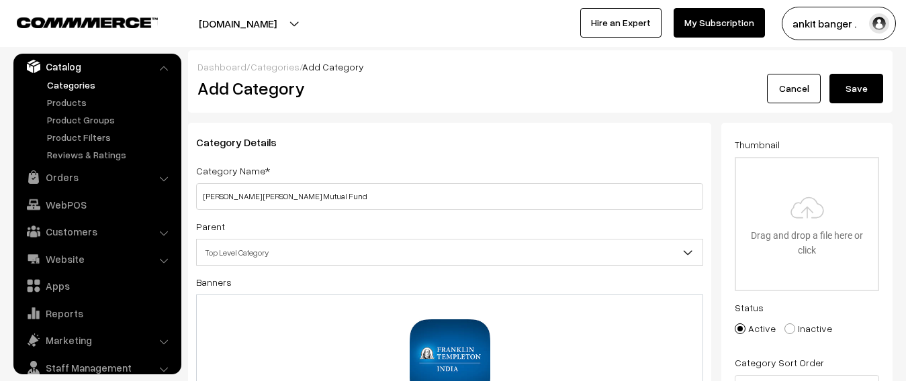
click at [854, 82] on button "Save" at bounding box center [856, 89] width 54 height 30
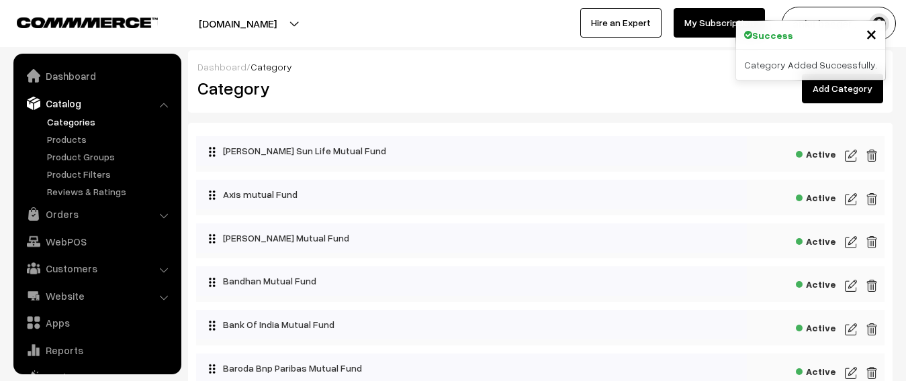
scroll to position [37, 0]
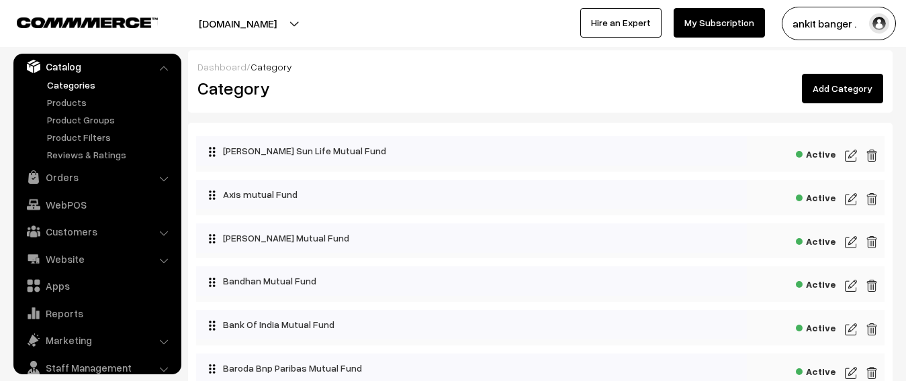
click at [818, 89] on link "Add Category" at bounding box center [842, 89] width 81 height 30
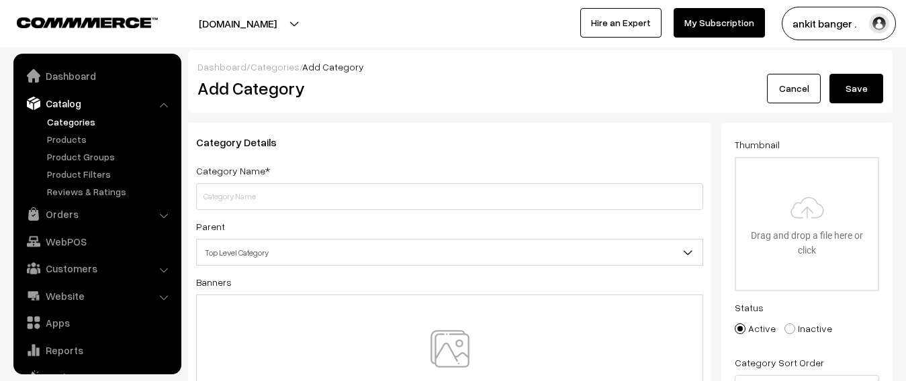
scroll to position [37, 0]
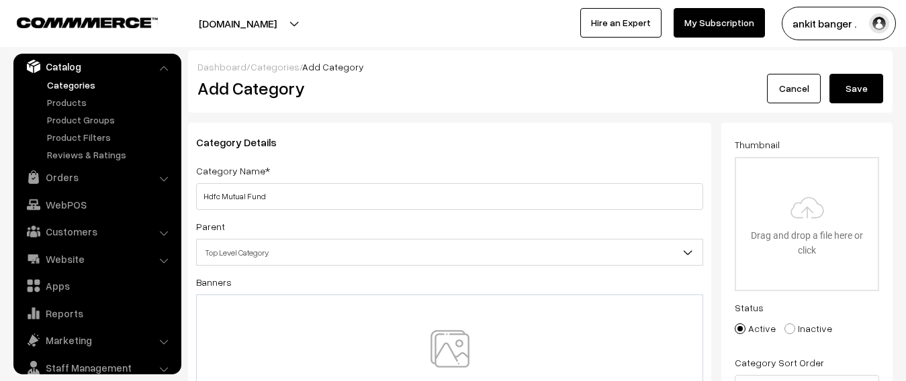
type input "Hdfc Mutual Fund"
click at [454, 340] on img at bounding box center [450, 369] width 138 height 79
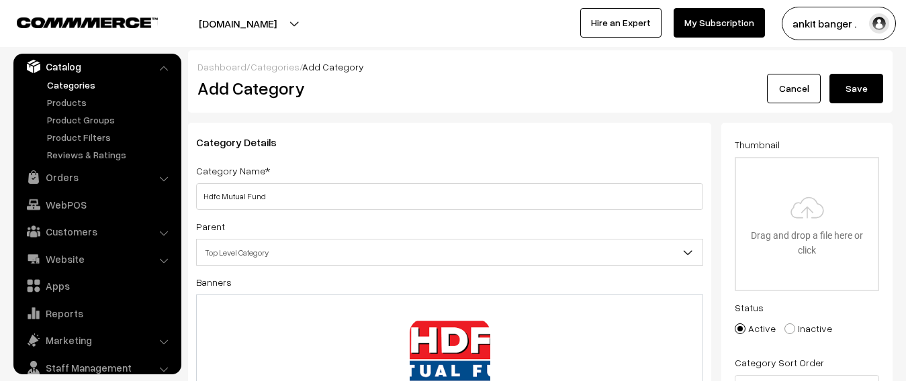
click at [873, 93] on button "Save" at bounding box center [856, 89] width 54 height 30
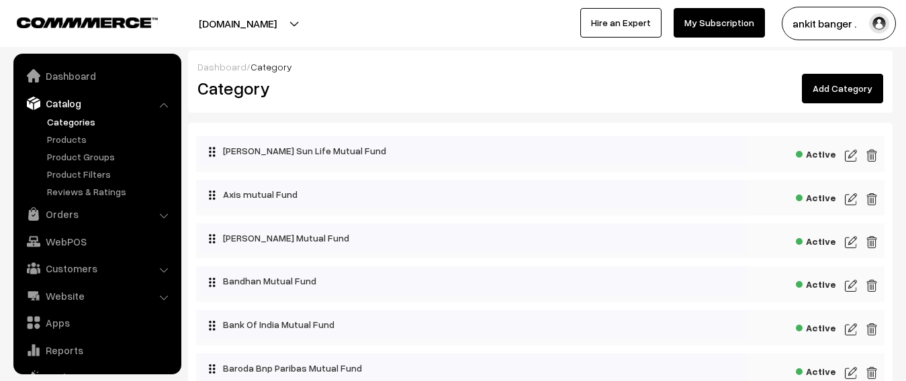
click at [847, 90] on link "Add Category" at bounding box center [842, 89] width 81 height 30
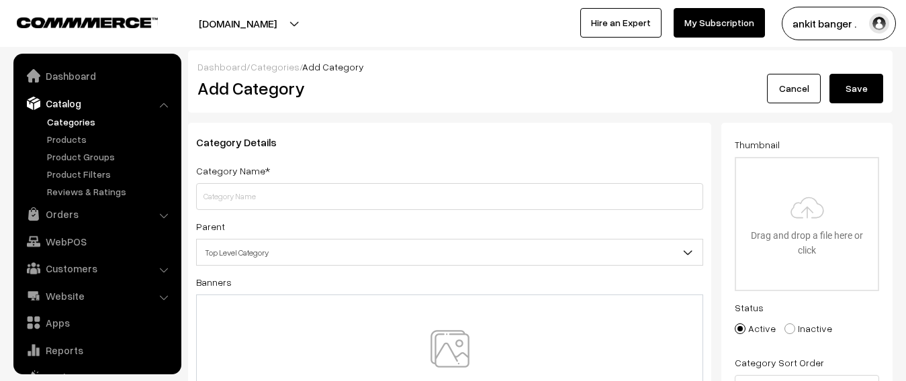
scroll to position [37, 0]
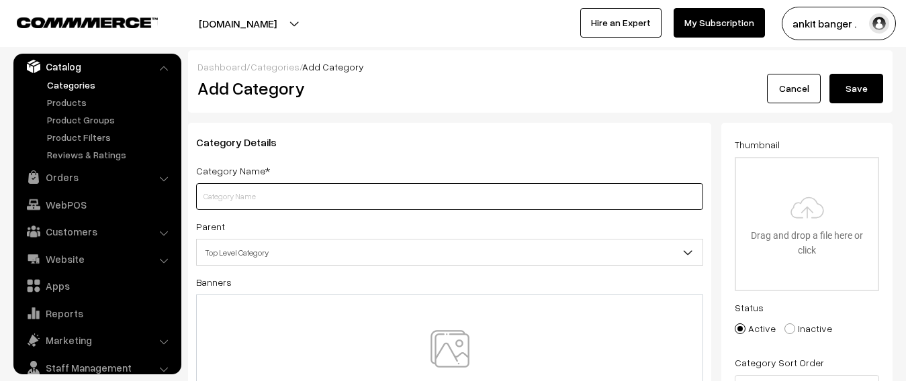
paste input "hsbc mutual fund"
type input "Hsbc Mutual Fund"
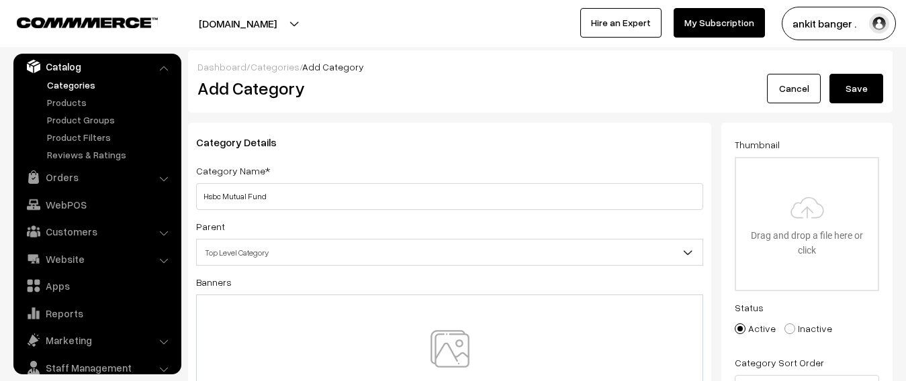
click at [436, 346] on img at bounding box center [450, 369] width 138 height 79
click at [846, 83] on button "Save" at bounding box center [856, 89] width 54 height 30
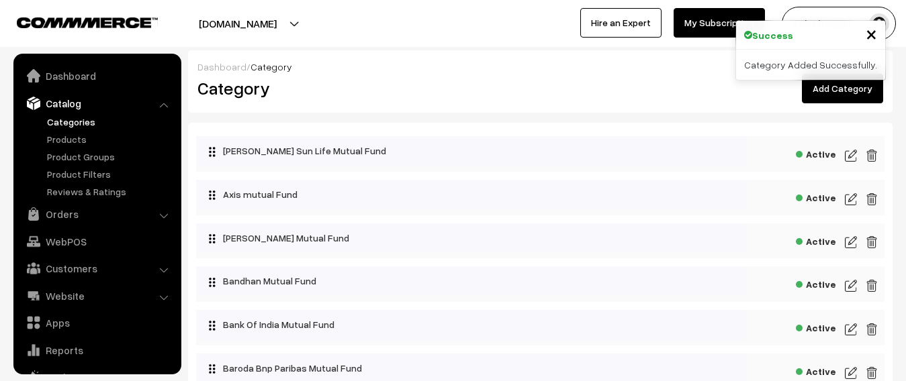
scroll to position [37, 0]
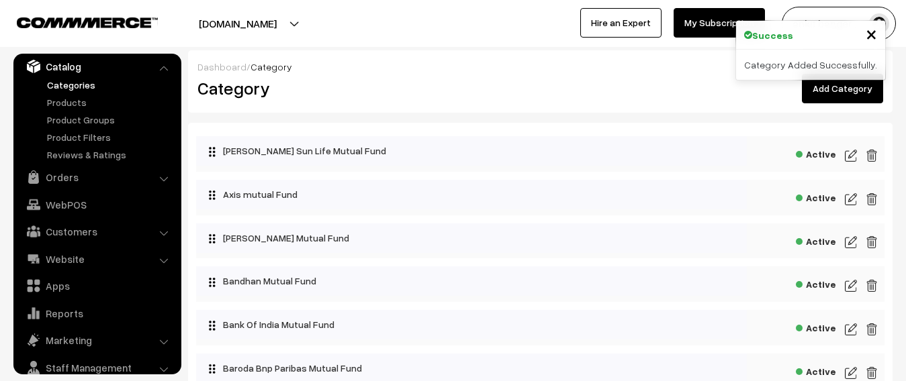
click at [840, 90] on link "Add Category" at bounding box center [842, 89] width 81 height 30
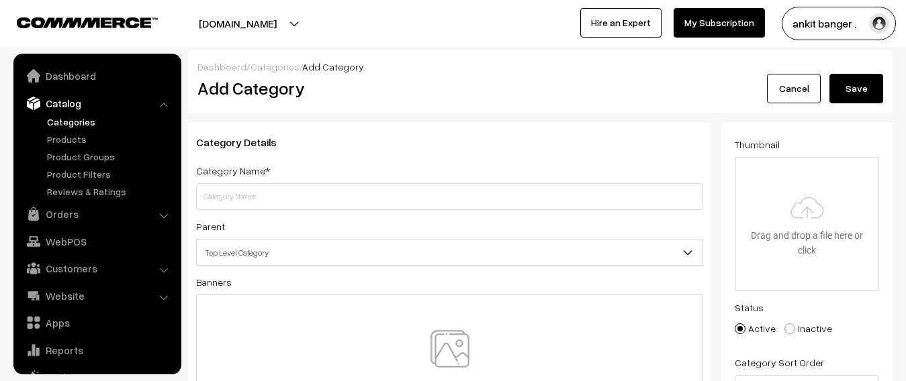
scroll to position [37, 0]
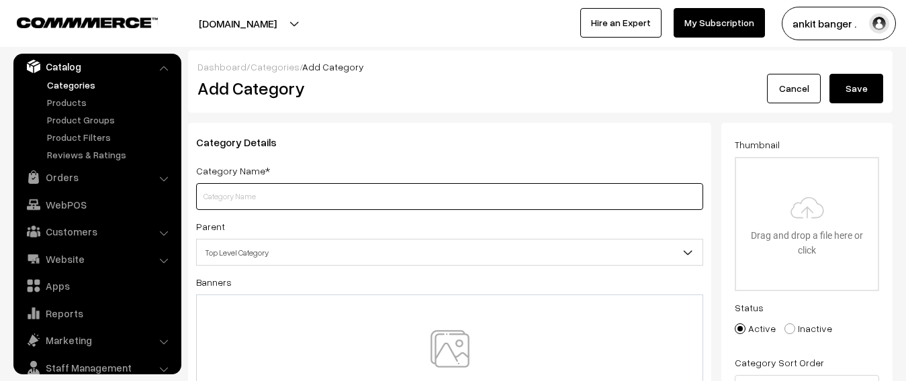
paste input "icici prudential mutual fund"
type input "Icici Prudential Mutual Fund"
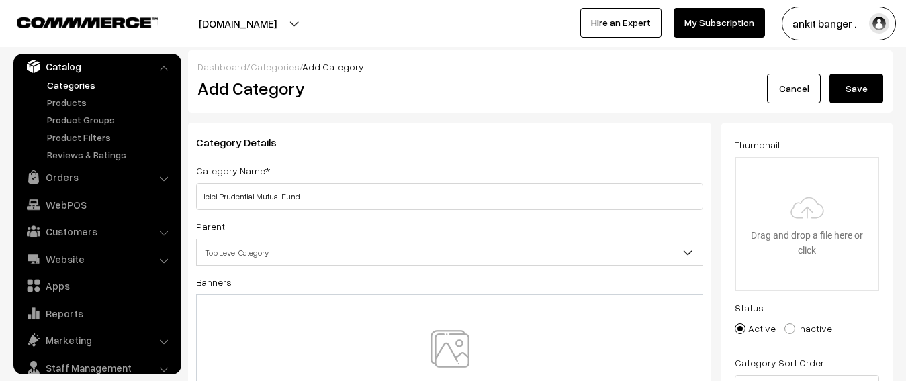
click at [436, 321] on div at bounding box center [449, 370] width 507 height 150
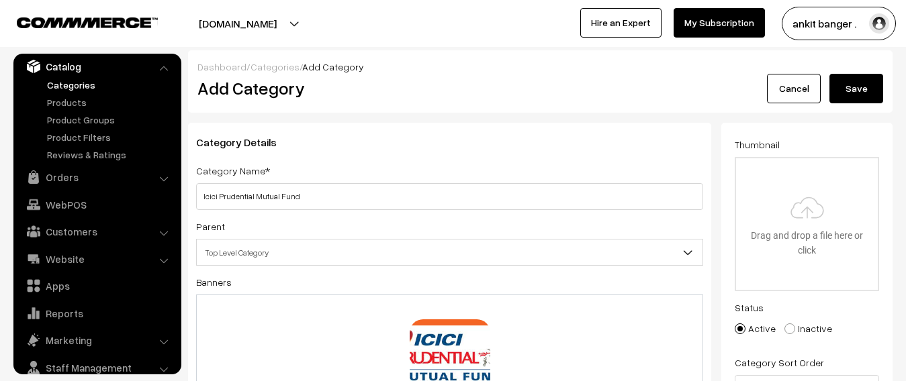
click at [839, 89] on button "Save" at bounding box center [856, 89] width 54 height 30
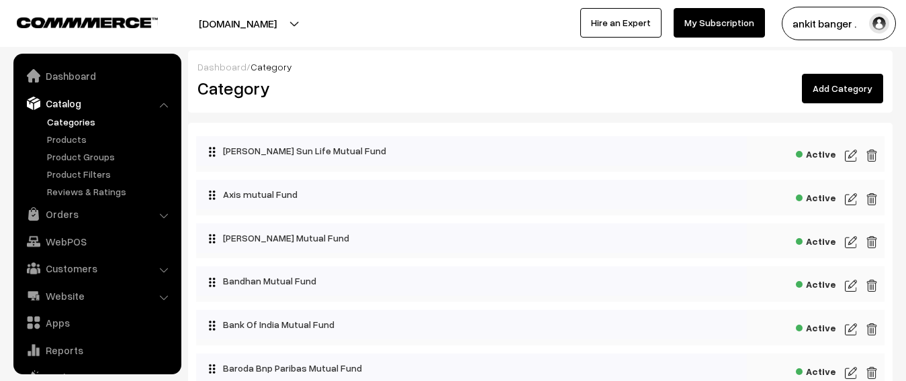
scroll to position [37, 0]
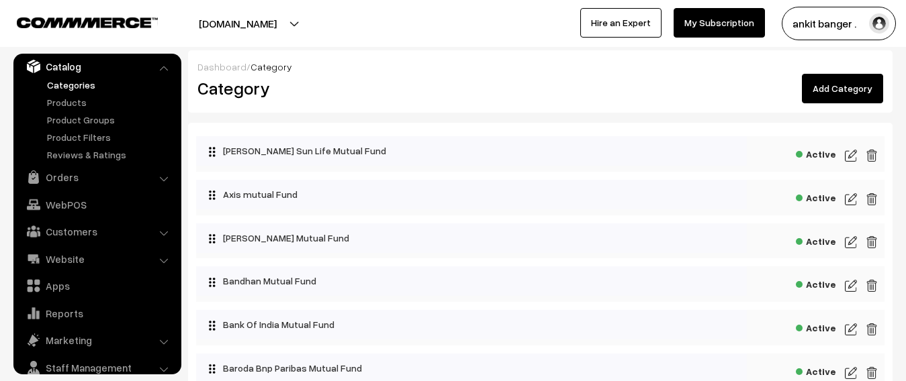
click at [851, 93] on link "Add Category" at bounding box center [842, 89] width 81 height 30
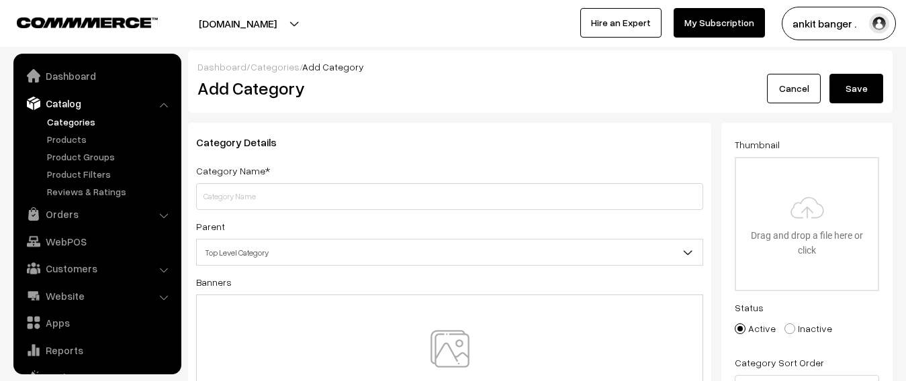
scroll to position [37, 0]
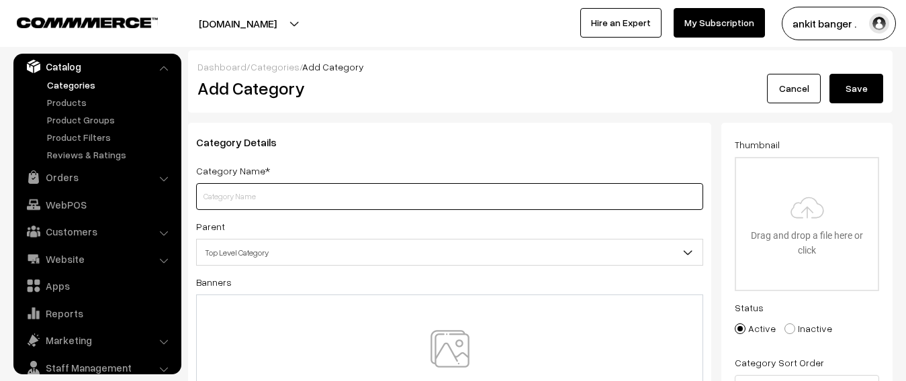
paste input "360 one mutual fund"
type input "360 one mutual fund"
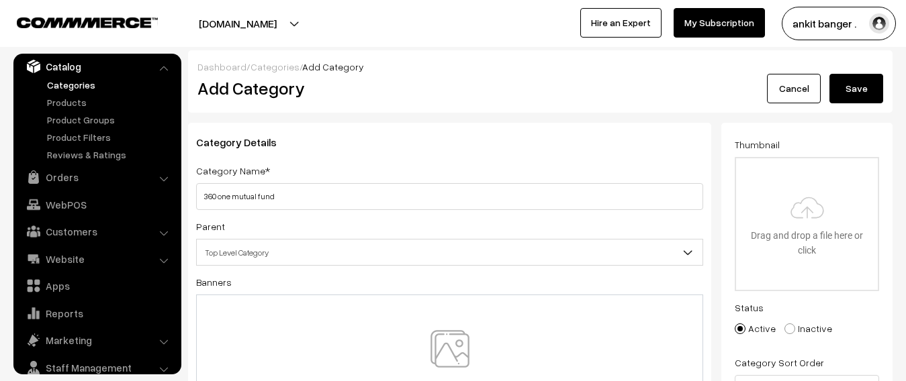
click at [438, 344] on img at bounding box center [450, 369] width 138 height 79
click at [861, 89] on button "Save" at bounding box center [856, 89] width 54 height 30
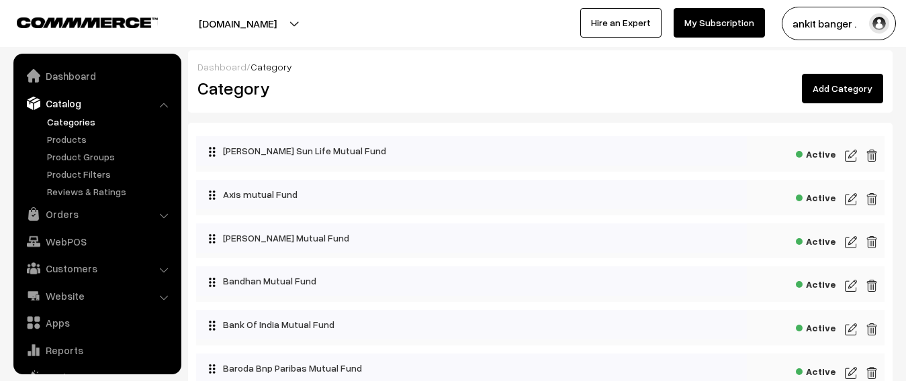
scroll to position [37, 0]
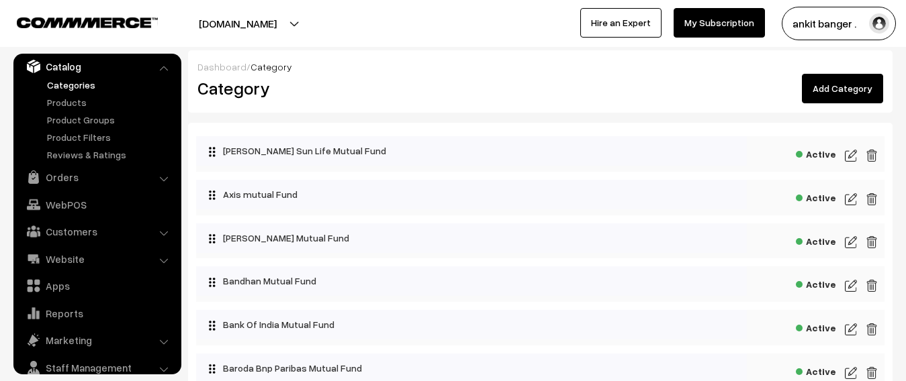
click at [859, 86] on link "Add Category" at bounding box center [842, 89] width 81 height 30
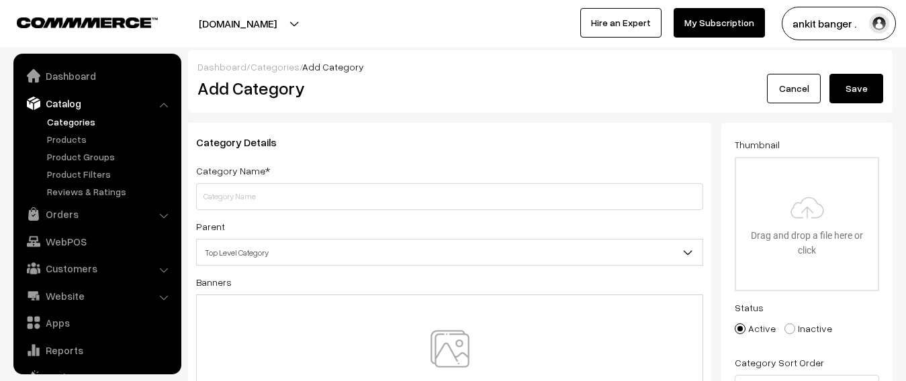
scroll to position [37, 0]
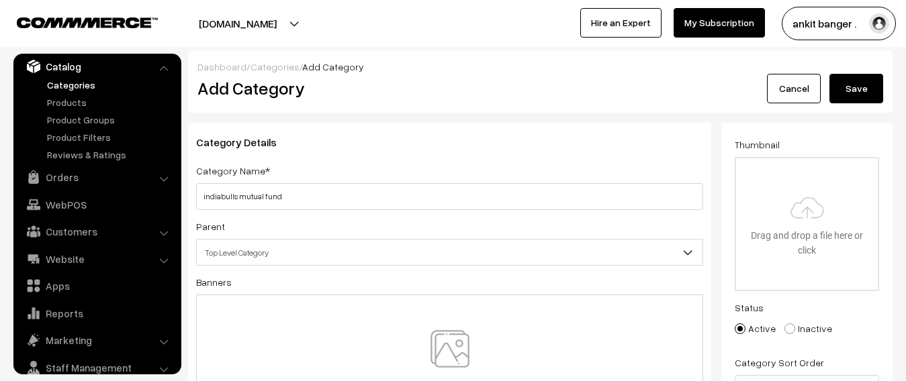
type input "indiabulls mutual fund"
click at [444, 340] on img at bounding box center [450, 369] width 138 height 79
click at [860, 93] on button "Save" at bounding box center [856, 89] width 54 height 30
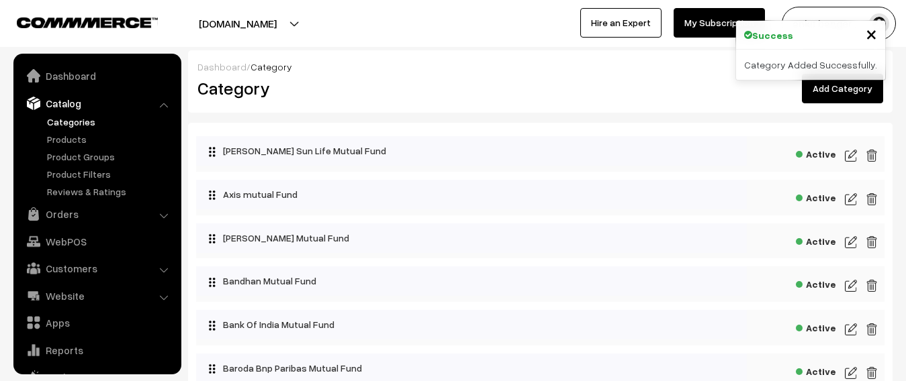
scroll to position [37, 0]
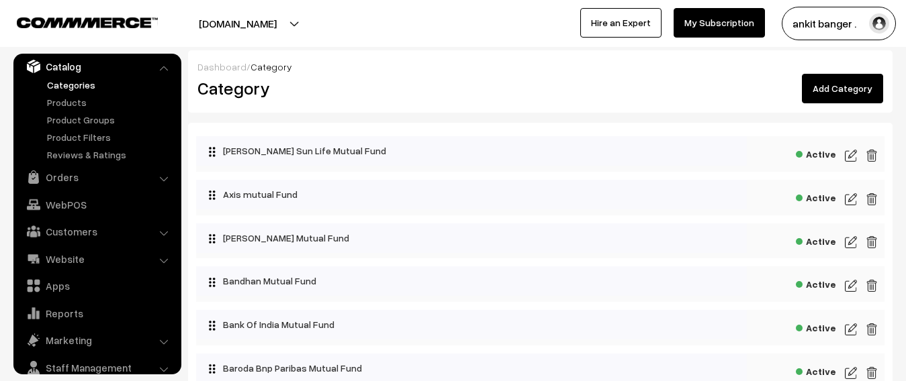
click at [831, 91] on link "Add Category" at bounding box center [842, 89] width 81 height 30
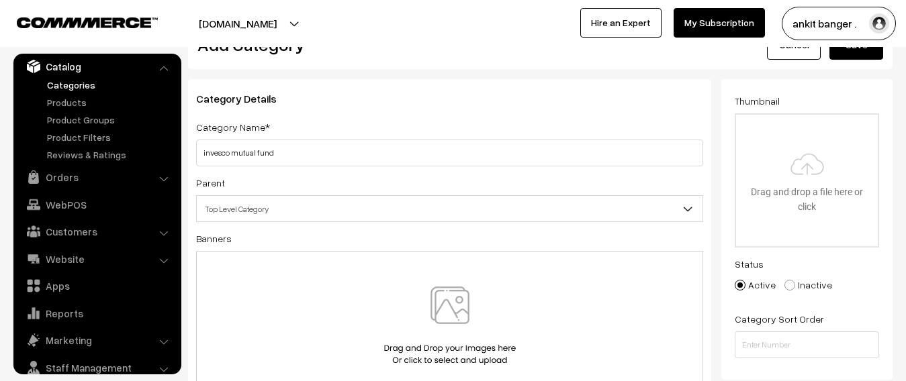
scroll to position [67, 0]
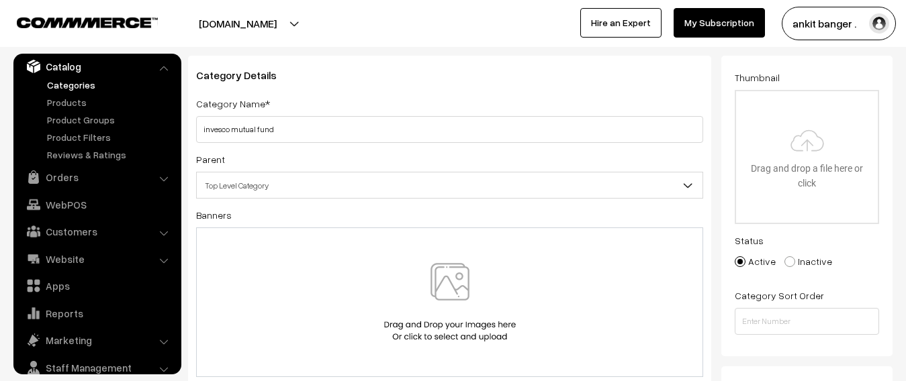
type input "invesco mutual fund"
click at [471, 285] on img at bounding box center [450, 302] width 138 height 79
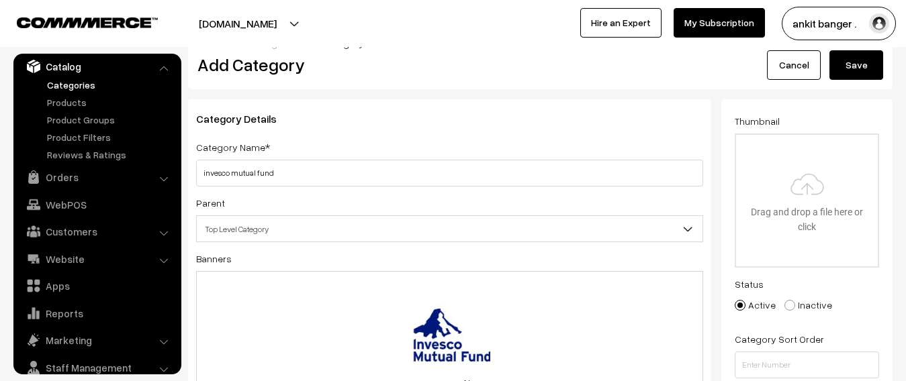
scroll to position [0, 0]
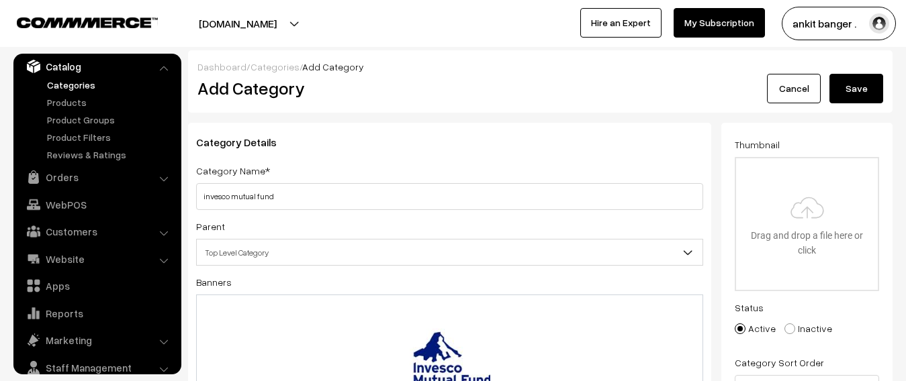
click at [867, 83] on button "Save" at bounding box center [856, 89] width 54 height 30
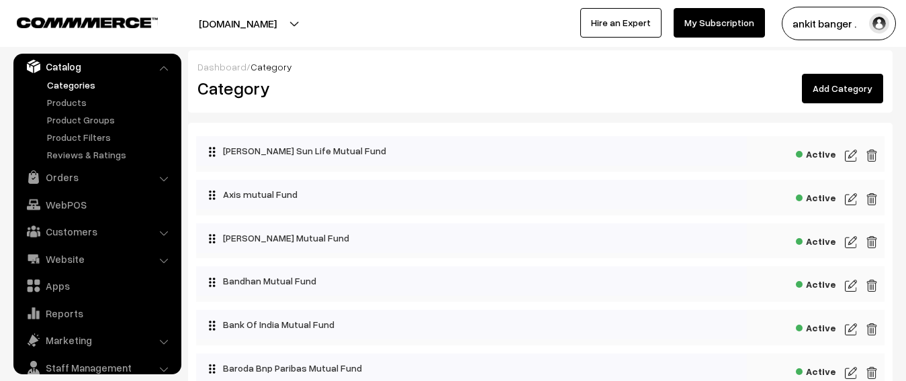
click at [832, 92] on link "Add Category" at bounding box center [842, 89] width 81 height 30
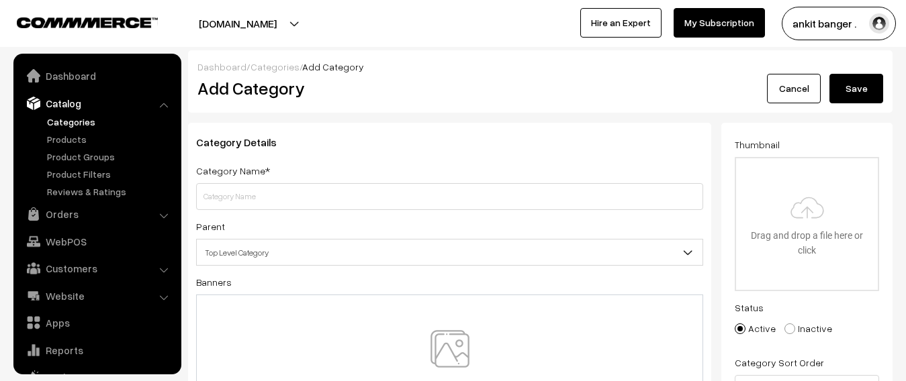
scroll to position [37, 0]
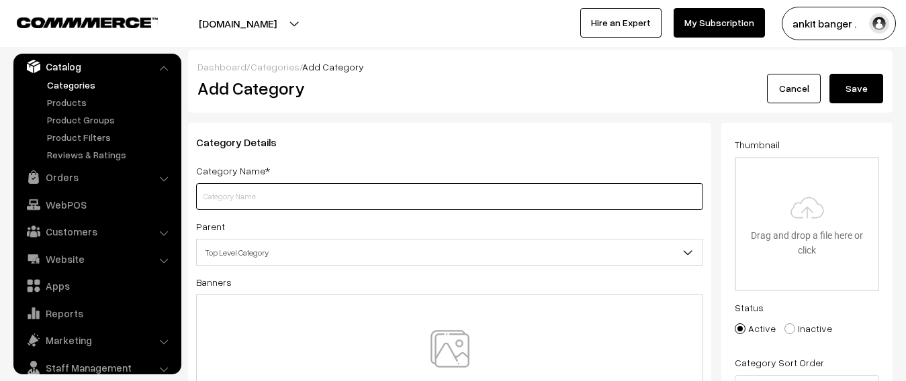
paste input "iti mutual fund"
type input "iti mutual fund"
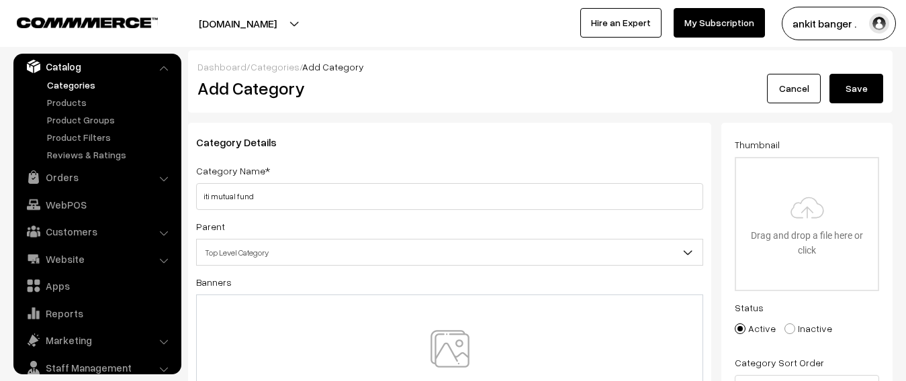
click at [461, 348] on img at bounding box center [450, 369] width 138 height 79
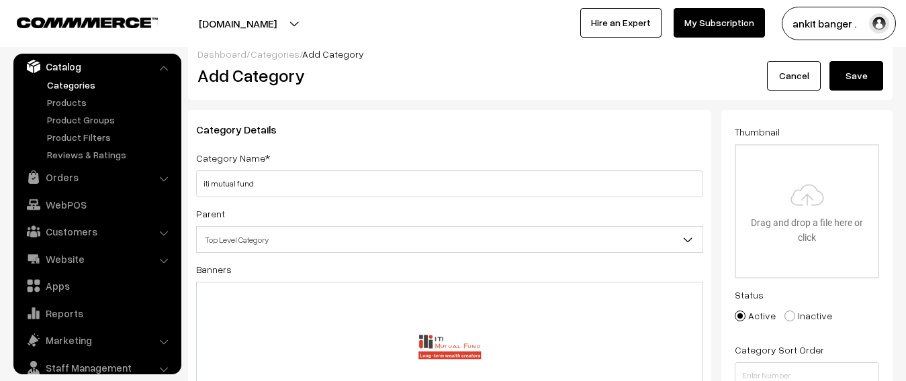
scroll to position [0, 0]
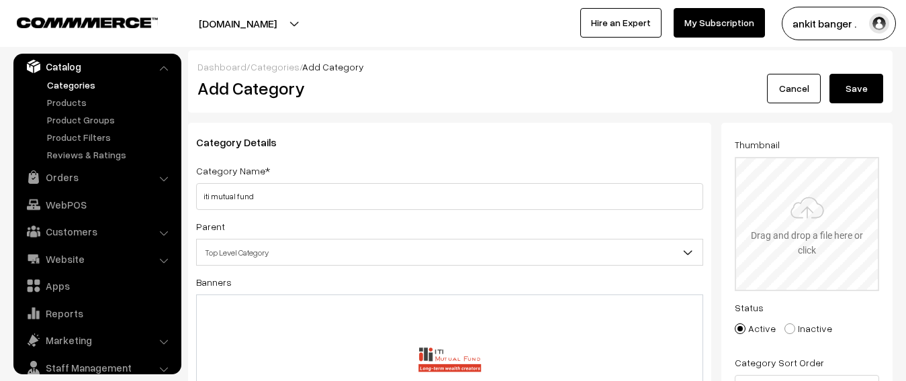
click at [805, 205] on input "file" at bounding box center [807, 224] width 142 height 132
type input "C:\fakepath\download (7).png"
click at [862, 91] on button "Save" at bounding box center [856, 89] width 54 height 30
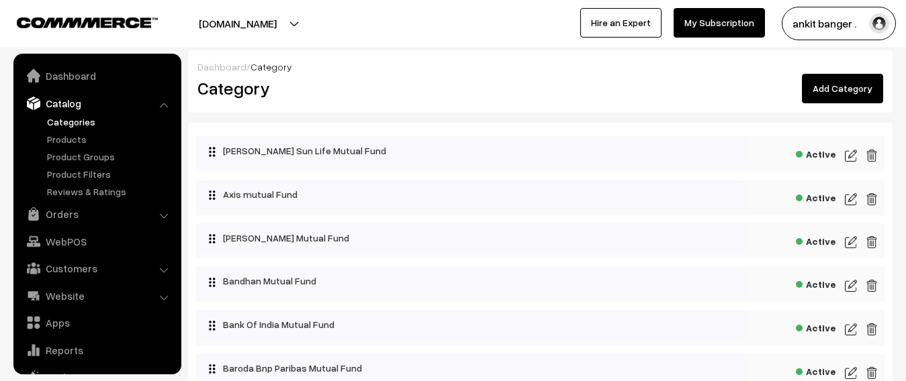
scroll to position [37, 0]
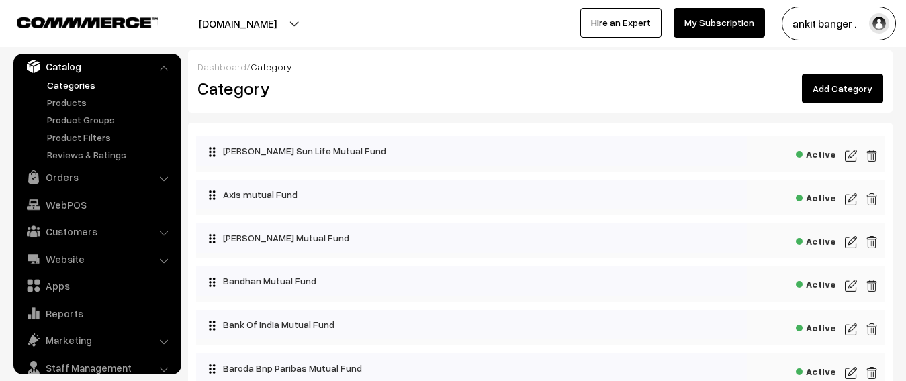
click at [847, 153] on img at bounding box center [851, 156] width 12 height 16
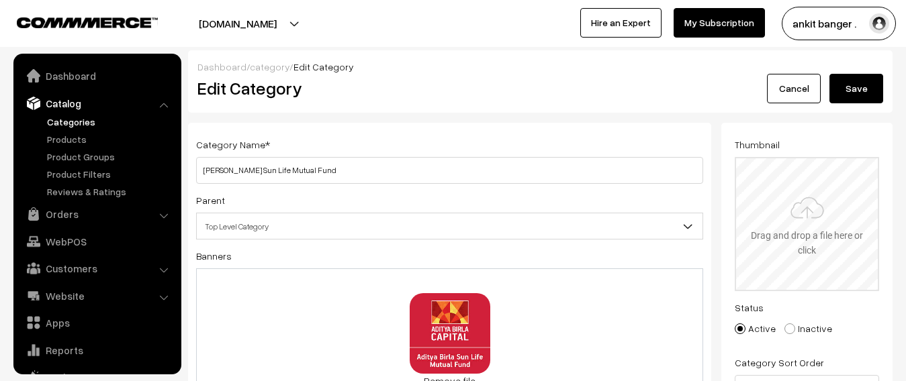
scroll to position [37, 0]
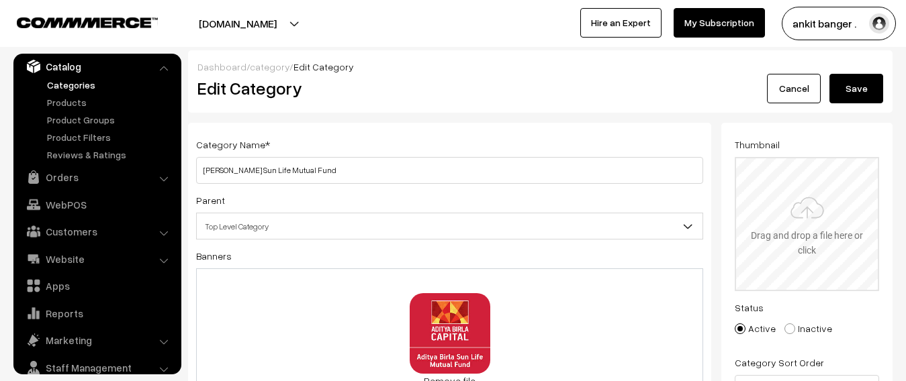
click at [814, 213] on input "file" at bounding box center [807, 224] width 142 height 132
type input "C:\fakepath\download.jpg"
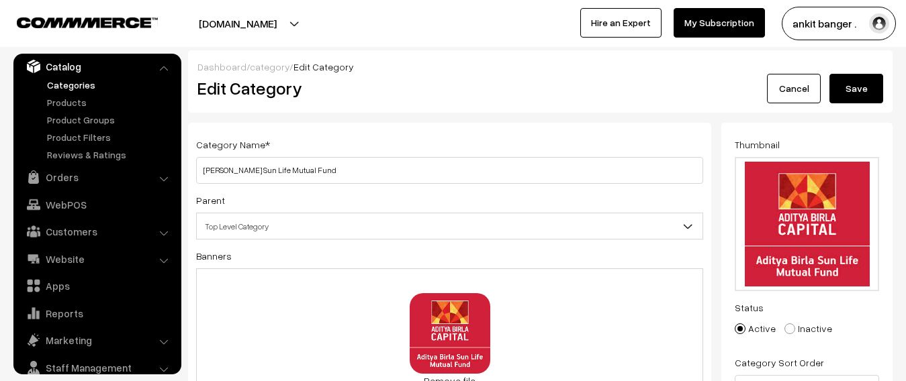
click at [847, 85] on button "Save" at bounding box center [856, 89] width 54 height 30
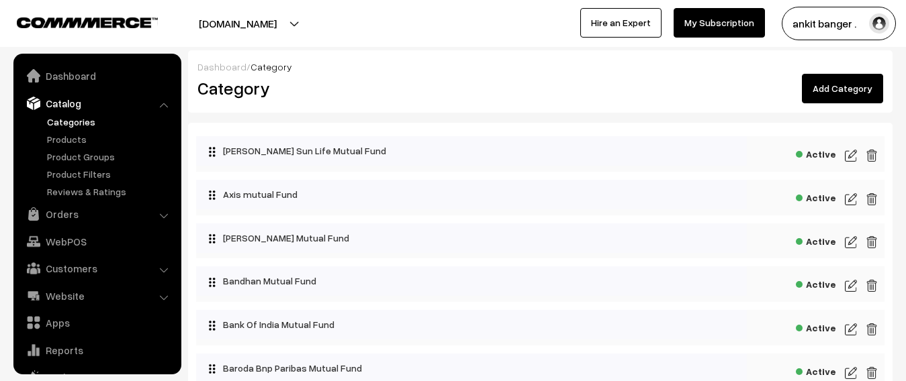
scroll to position [37, 0]
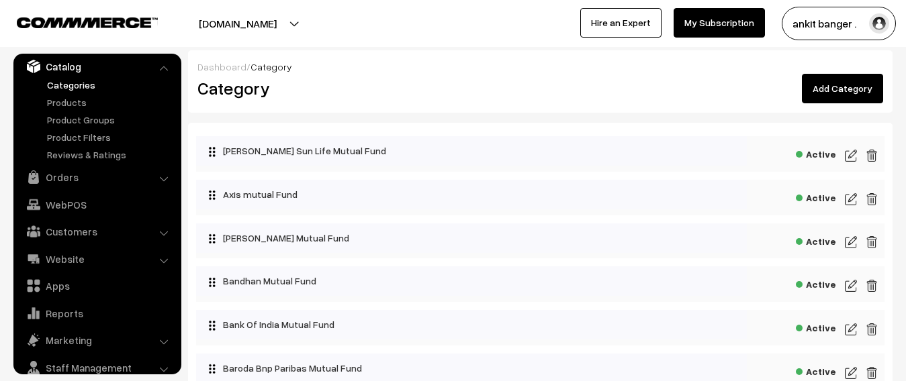
click at [850, 198] on img at bounding box center [851, 199] width 12 height 16
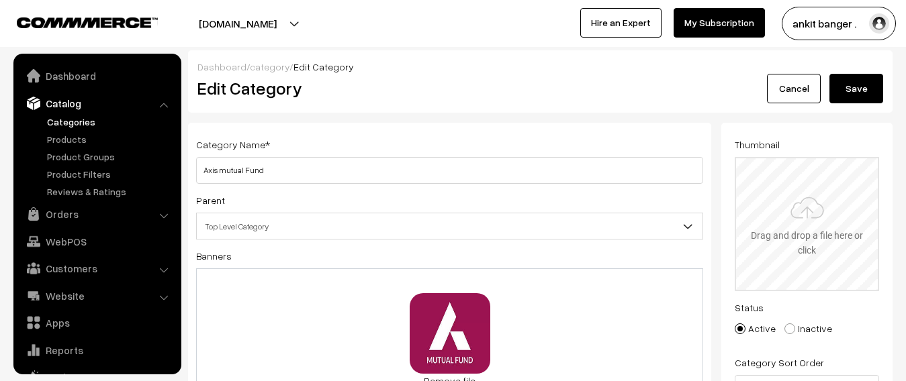
scroll to position [37, 0]
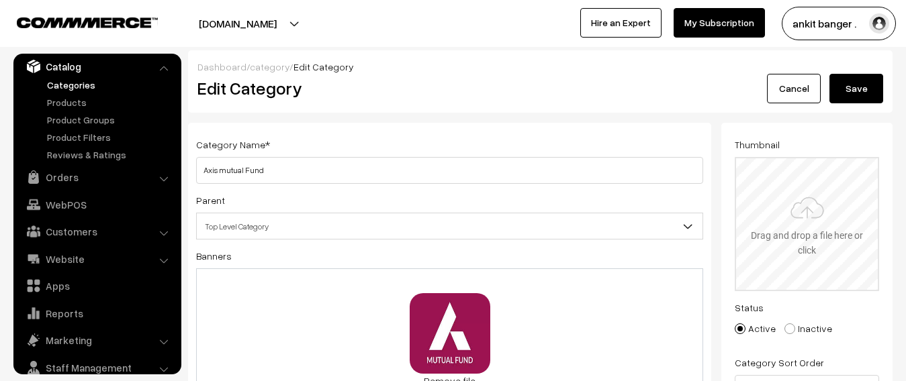
click at [817, 240] on input "file" at bounding box center [807, 224] width 142 height 132
type input "C:\fakepath\download (1).jpg"
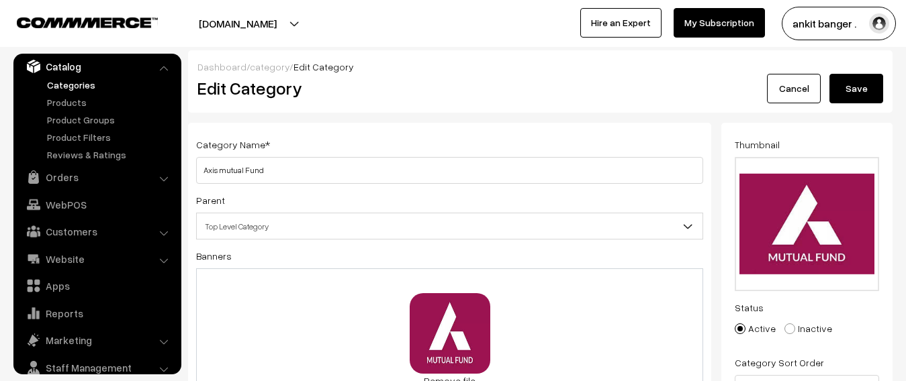
click at [849, 87] on button "Save" at bounding box center [856, 89] width 54 height 30
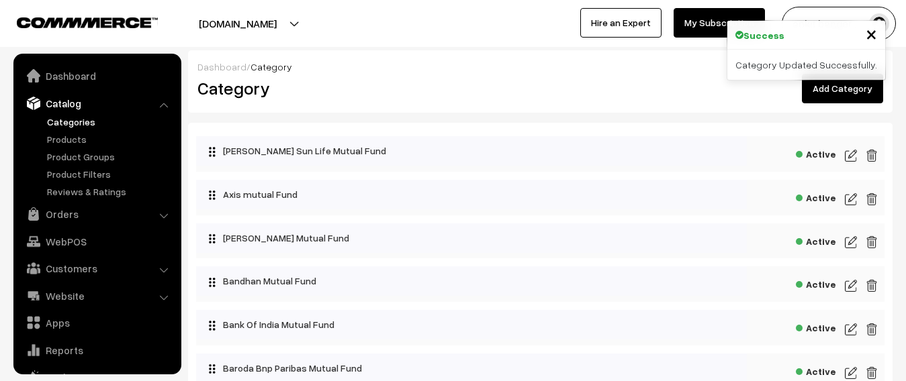
scroll to position [37, 0]
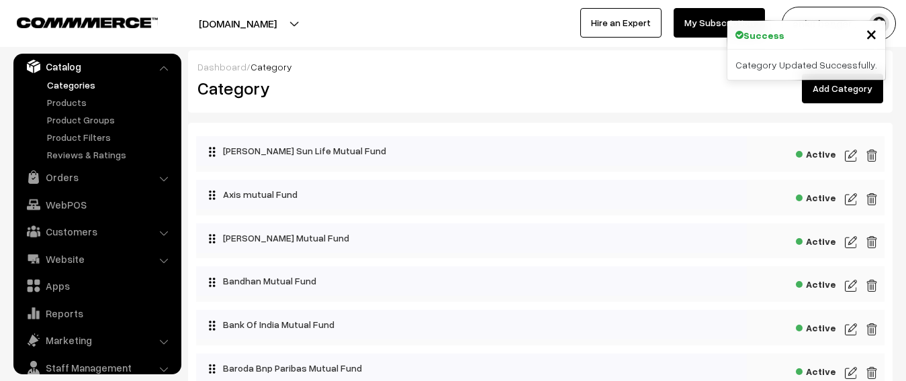
click at [848, 242] on img at bounding box center [851, 242] width 12 height 16
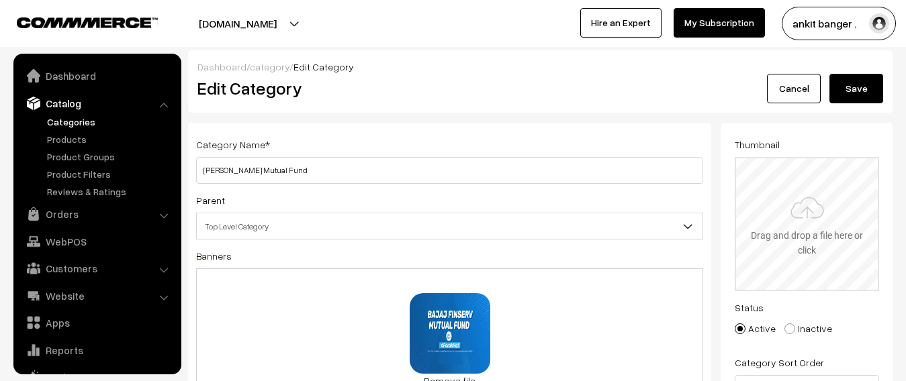
scroll to position [37, 0]
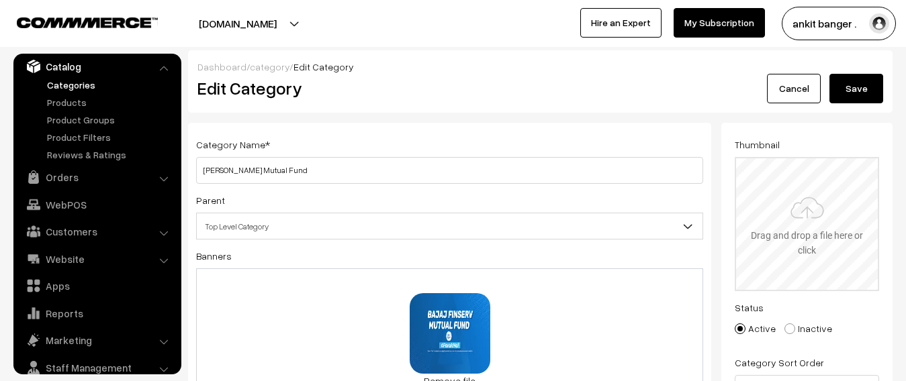
click at [794, 191] on input "file" at bounding box center [807, 224] width 142 height 132
type input "C:\fakepath\images.jpg"
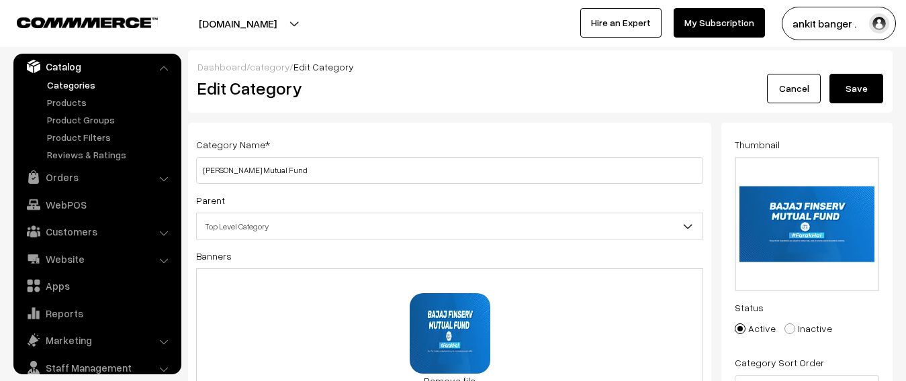
click at [861, 92] on button "Save" at bounding box center [856, 89] width 54 height 30
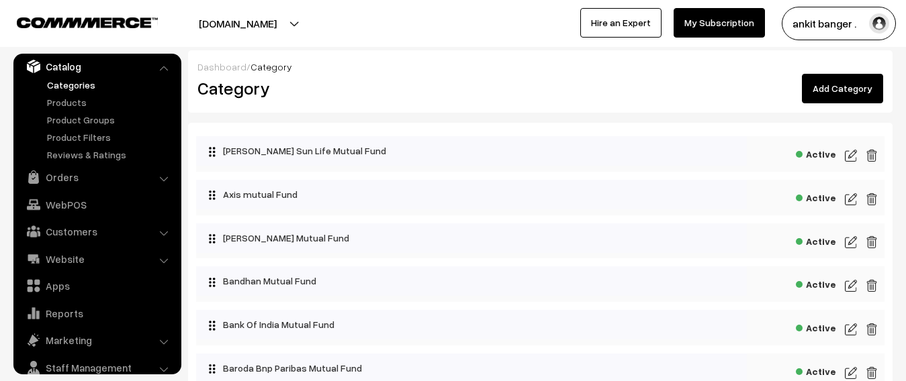
scroll to position [67, 0]
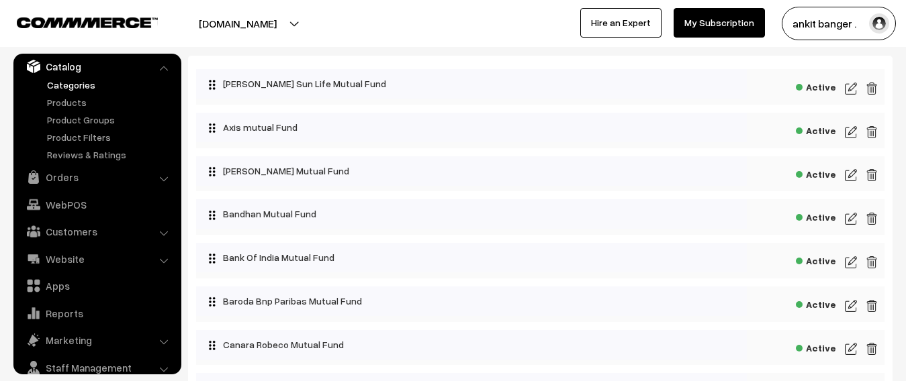
click at [848, 217] on img at bounding box center [851, 219] width 12 height 16
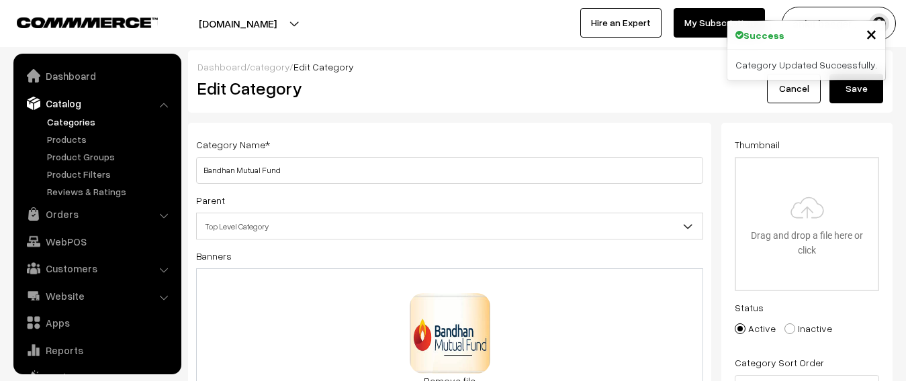
click at [789, 219] on input "file" at bounding box center [807, 224] width 142 height 132
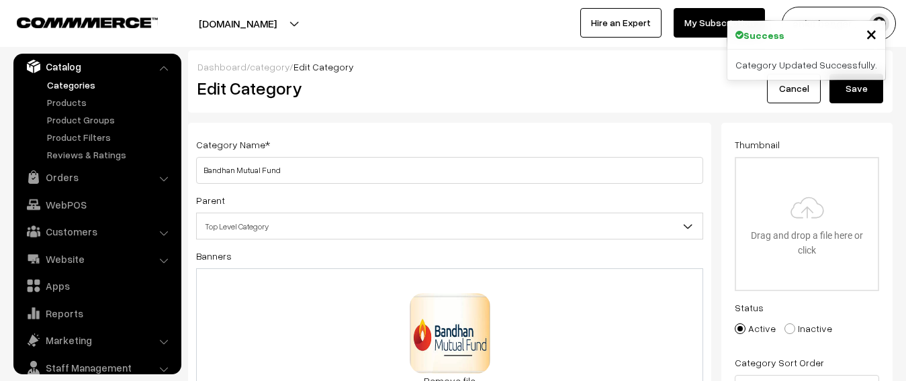
type input "C:\fakepath\images (1).jpg"
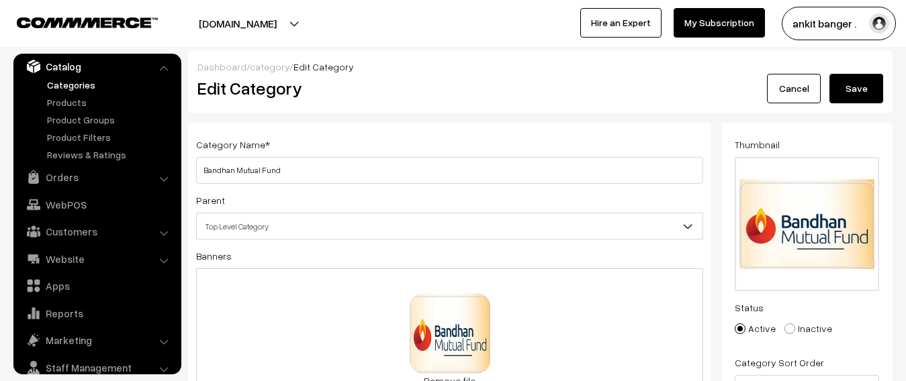
click at [857, 91] on button "Save" at bounding box center [856, 89] width 54 height 30
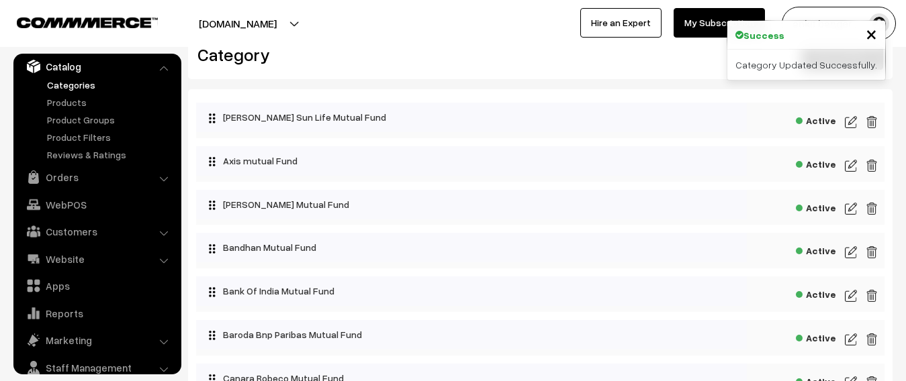
scroll to position [67, 0]
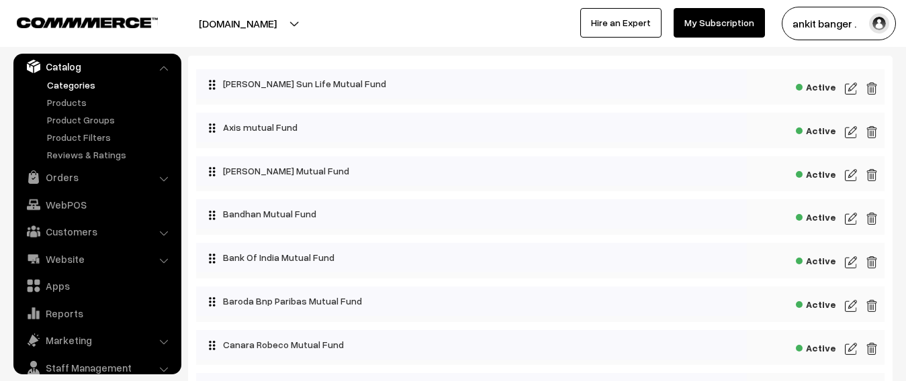
click at [848, 262] on img at bounding box center [851, 262] width 12 height 16
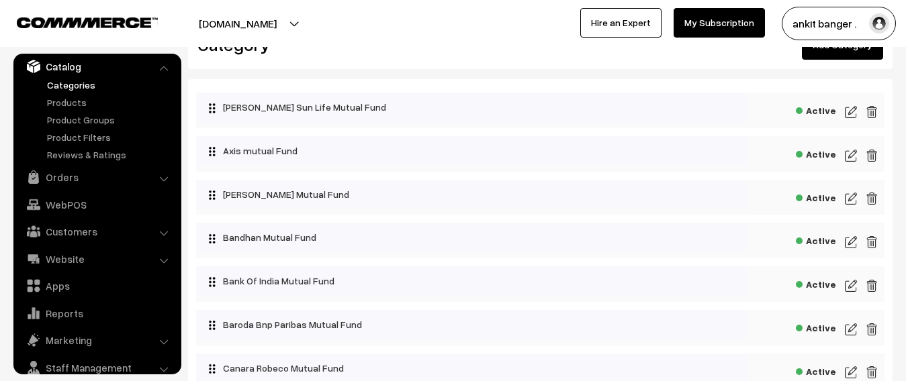
scroll to position [67, 0]
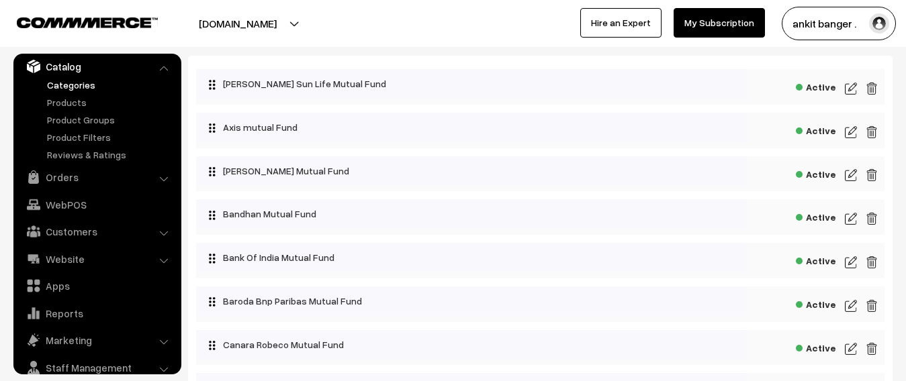
click at [851, 307] on img at bounding box center [851, 306] width 12 height 16
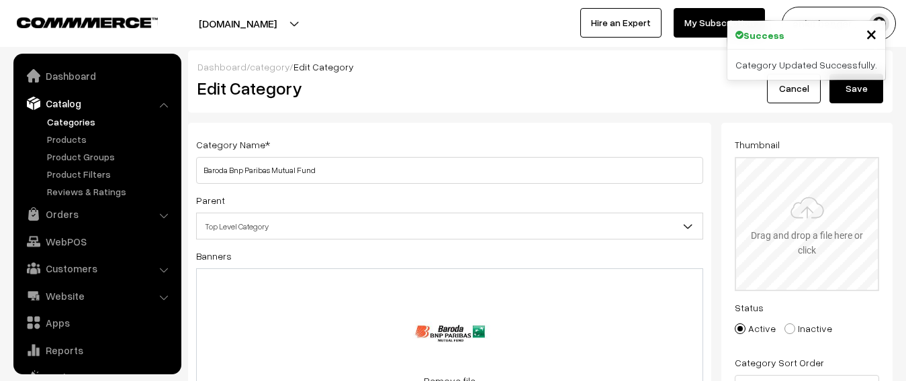
scroll to position [37, 0]
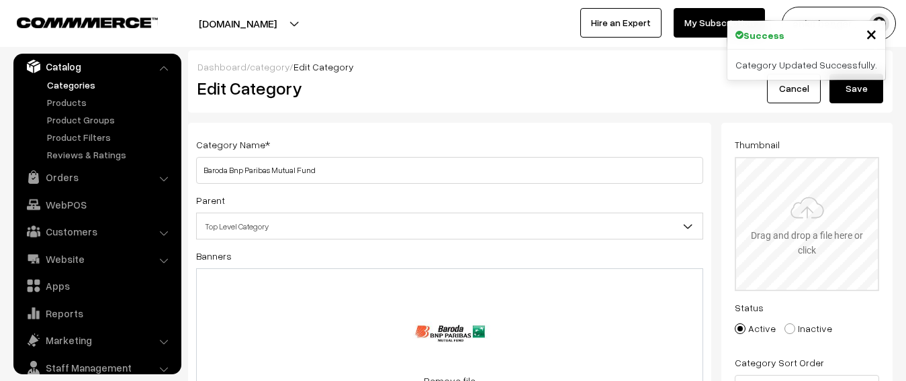
click at [811, 220] on input "file" at bounding box center [807, 224] width 142 height 132
type input "C:\fakepath\download (2).jpg"
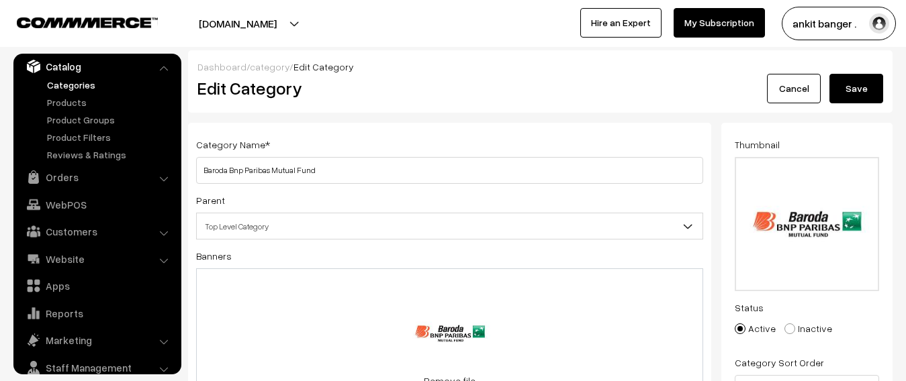
click at [853, 91] on button "Save" at bounding box center [856, 89] width 54 height 30
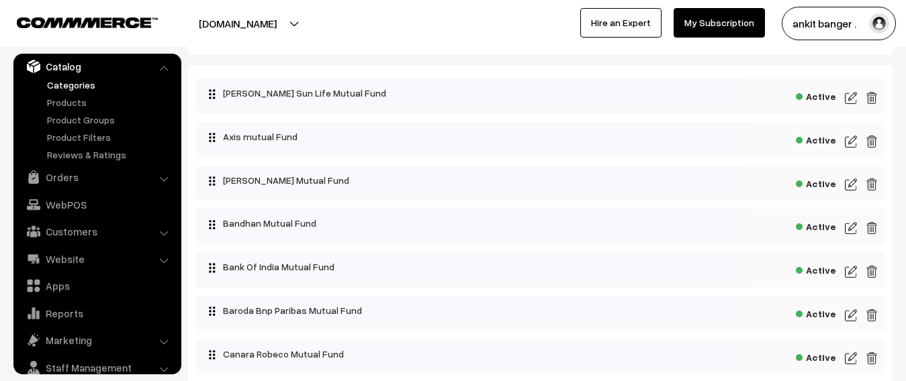
scroll to position [134, 0]
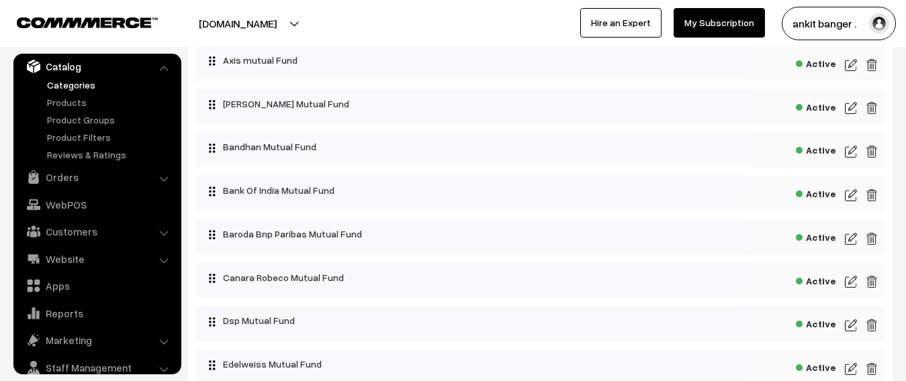
click at [851, 283] on img at bounding box center [851, 282] width 12 height 16
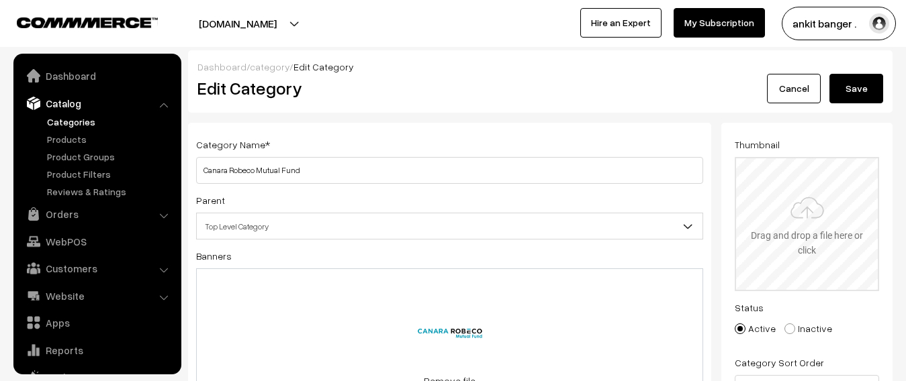
scroll to position [37, 0]
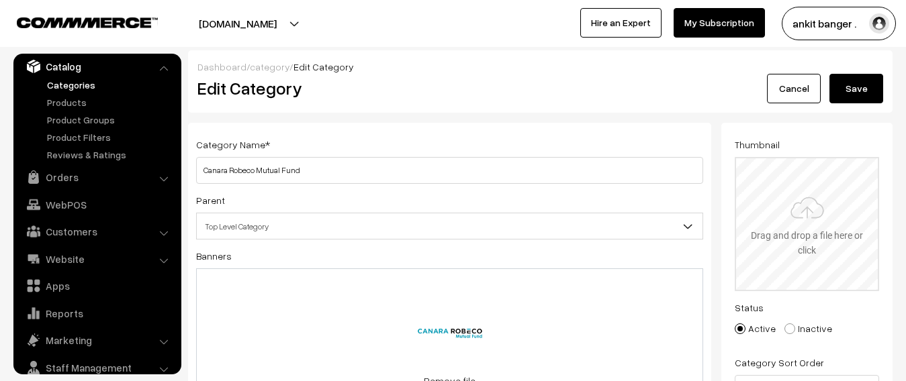
click at [826, 248] on input "file" at bounding box center [807, 224] width 142 height 132
type input "C:\fakepath\download (1).png"
click at [857, 91] on button "Save" at bounding box center [856, 89] width 54 height 30
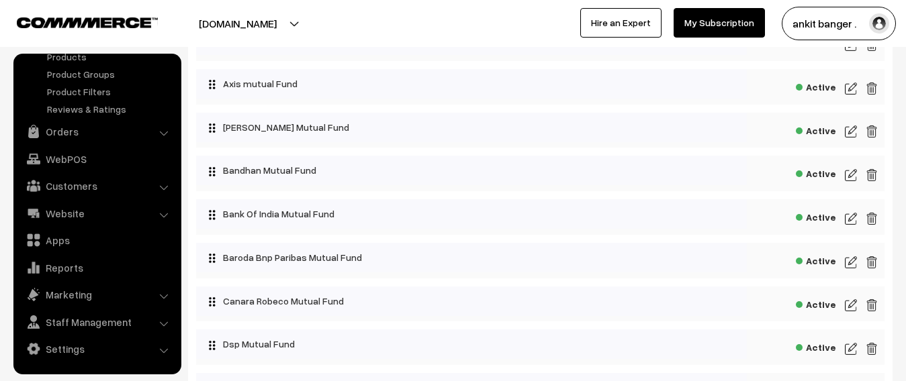
scroll to position [134, 0]
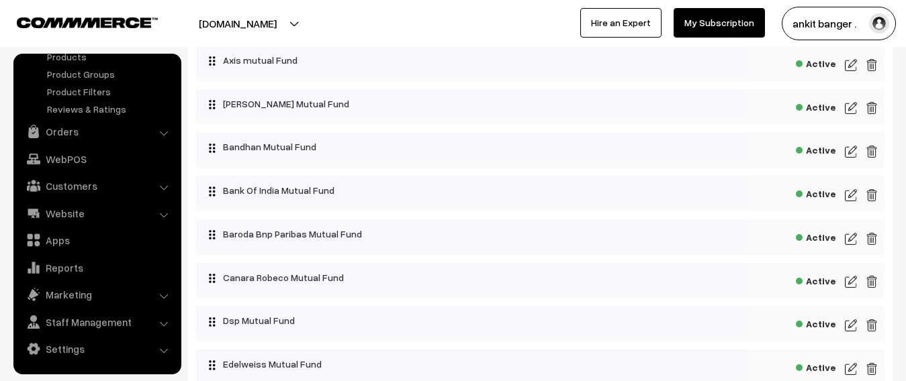
click at [849, 324] on img at bounding box center [851, 326] width 12 height 16
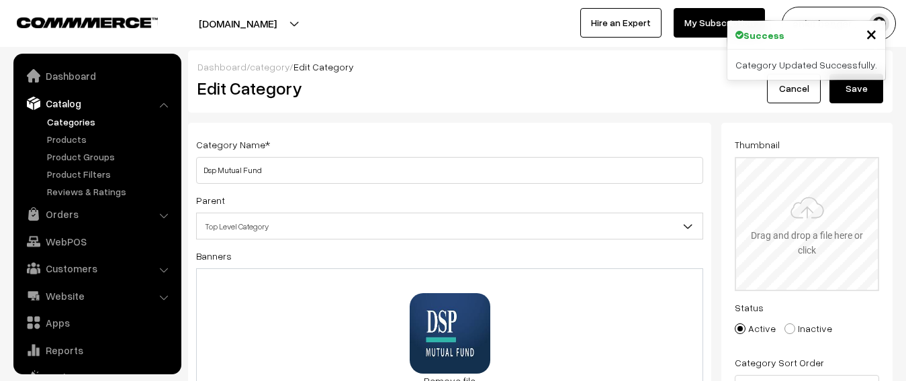
scroll to position [37, 0]
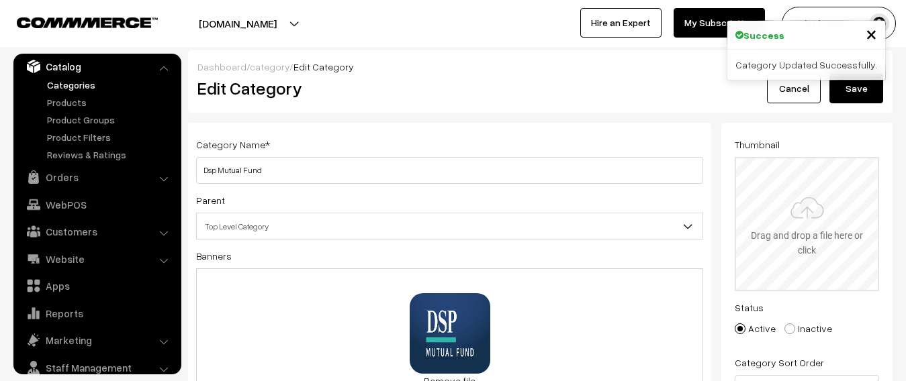
click at [812, 222] on input "file" at bounding box center [807, 224] width 142 height 132
type input "C:\fakepath\download (3).jpg"
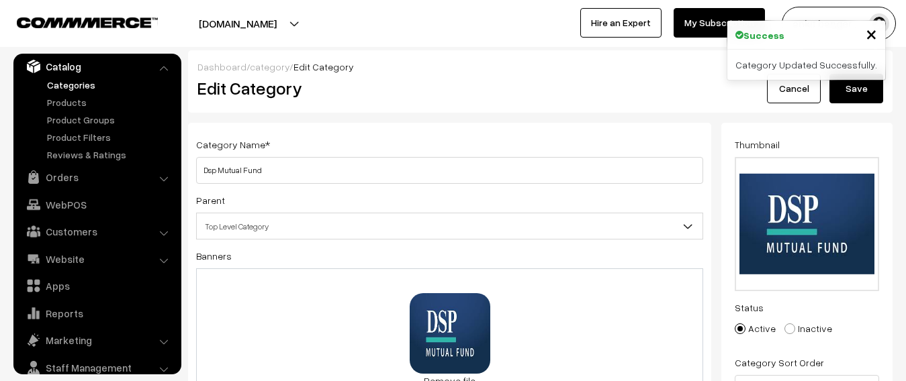
click at [864, 92] on button "Save" at bounding box center [856, 89] width 54 height 30
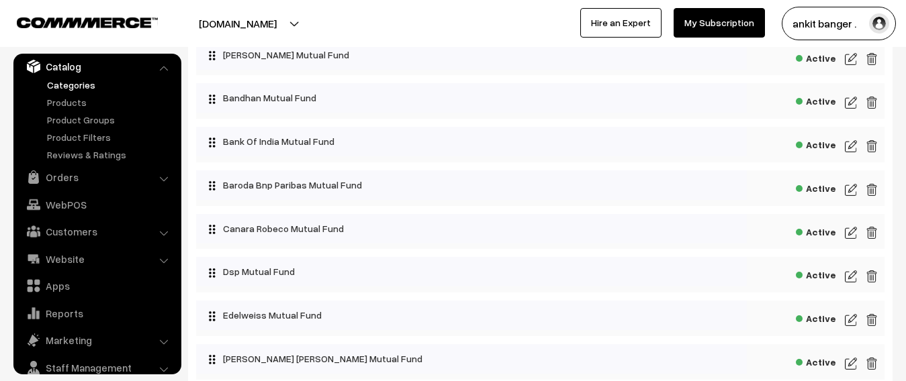
scroll to position [201, 0]
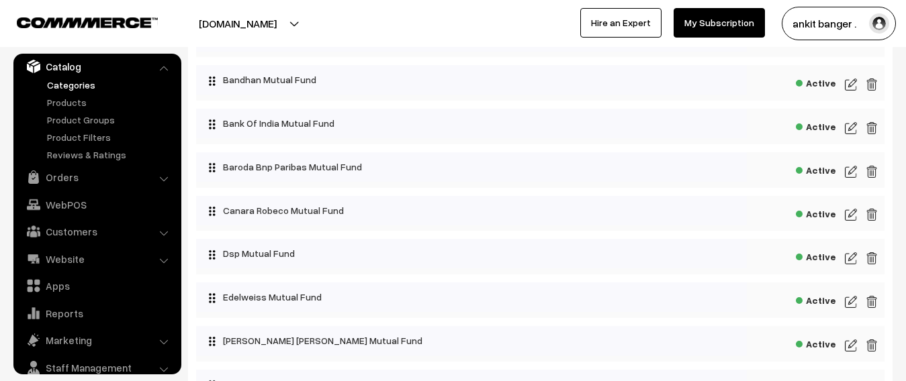
click at [848, 299] on img at bounding box center [851, 302] width 12 height 16
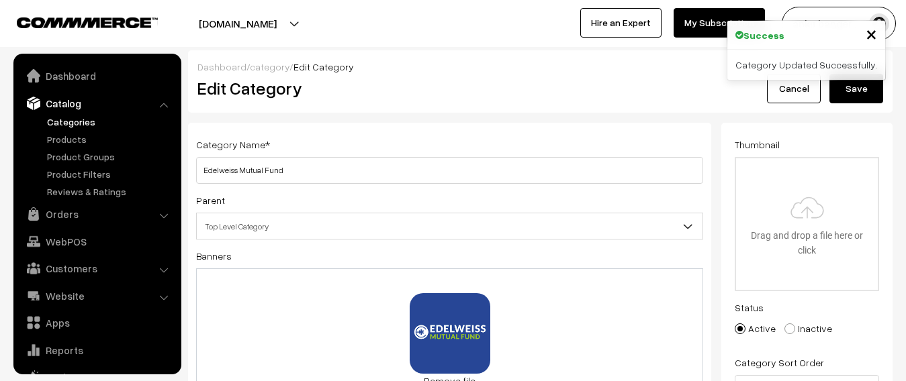
scroll to position [37, 0]
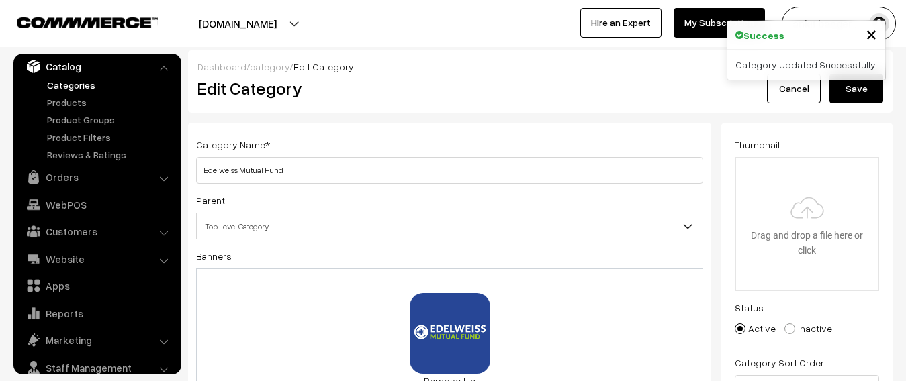
type input "C:\fakepath\download (2).png"
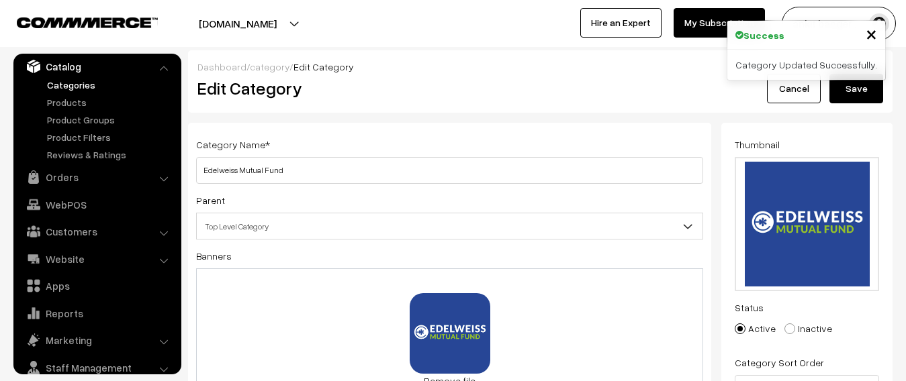
click at [850, 92] on button "Save" at bounding box center [856, 89] width 54 height 30
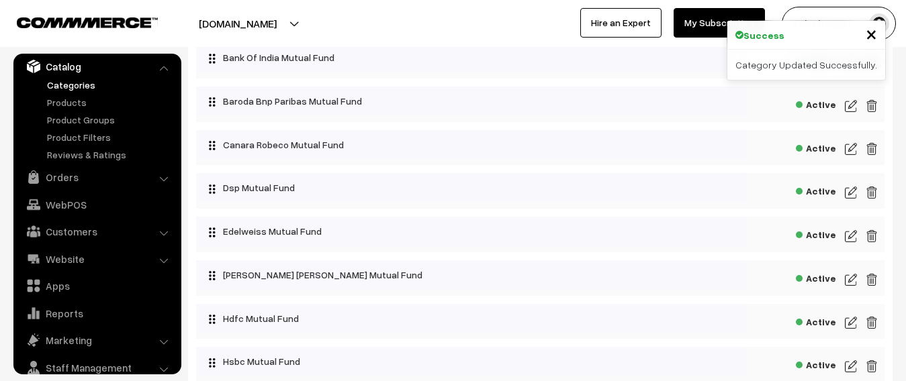
scroll to position [269, 0]
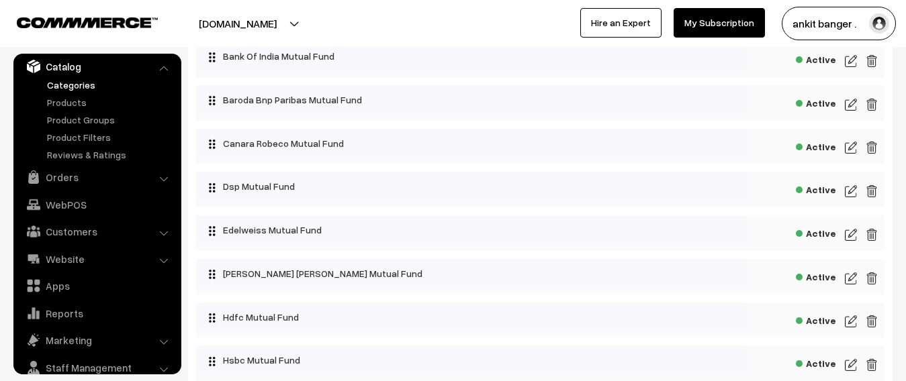
click at [846, 280] on img at bounding box center [851, 279] width 12 height 16
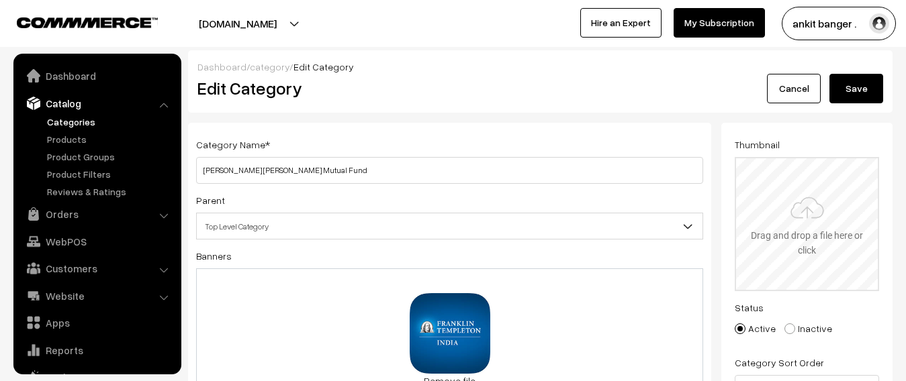
scroll to position [37, 0]
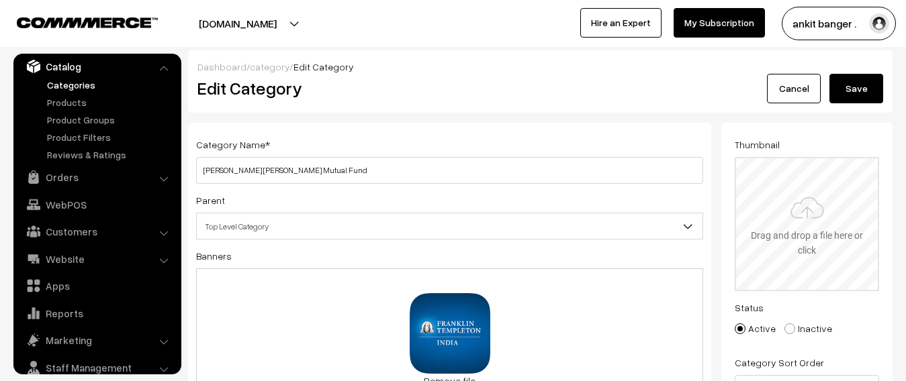
click at [812, 240] on input "file" at bounding box center [807, 224] width 142 height 132
type input "C:\fakepath\download (4).jpg"
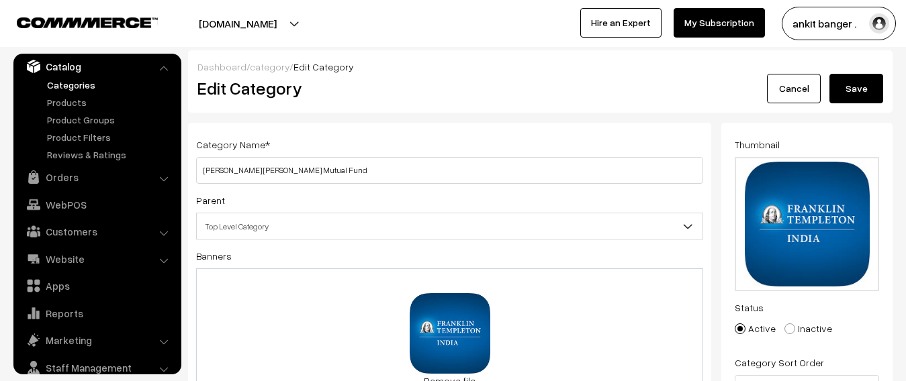
click at [859, 85] on button "Save" at bounding box center [856, 89] width 54 height 30
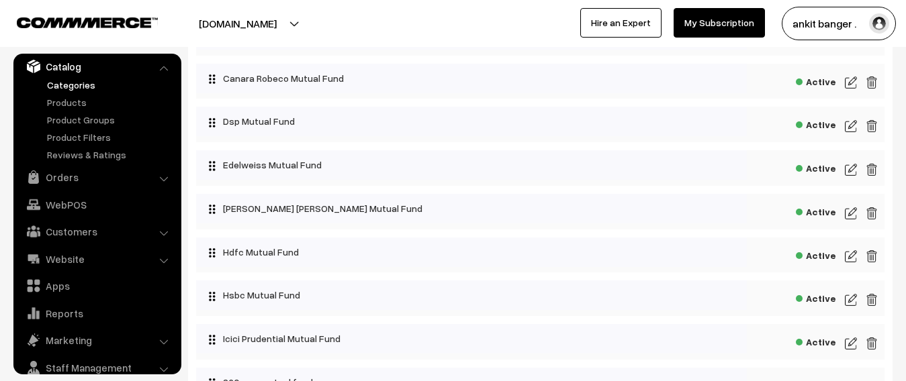
scroll to position [336, 0]
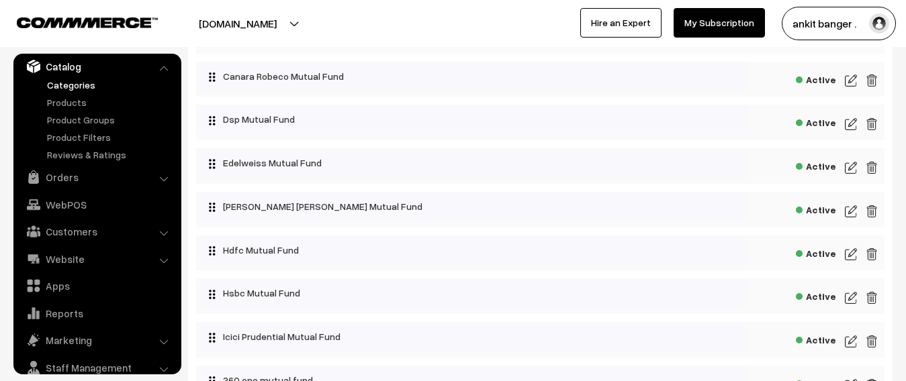
click at [856, 256] on img at bounding box center [851, 254] width 12 height 16
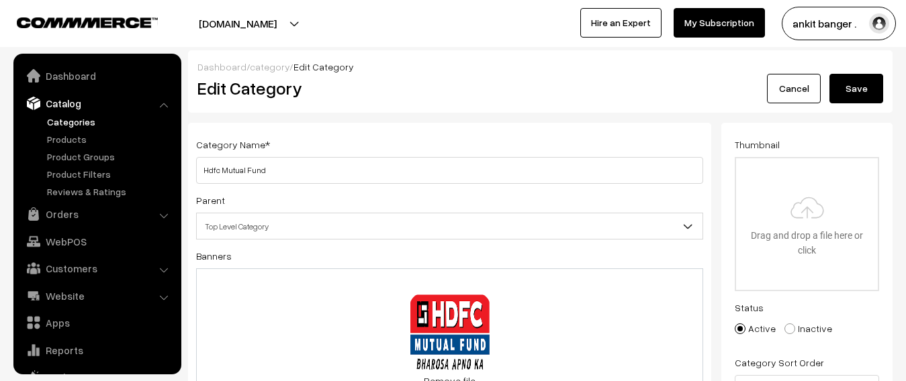
click at [812, 233] on input "file" at bounding box center [807, 224] width 142 height 132
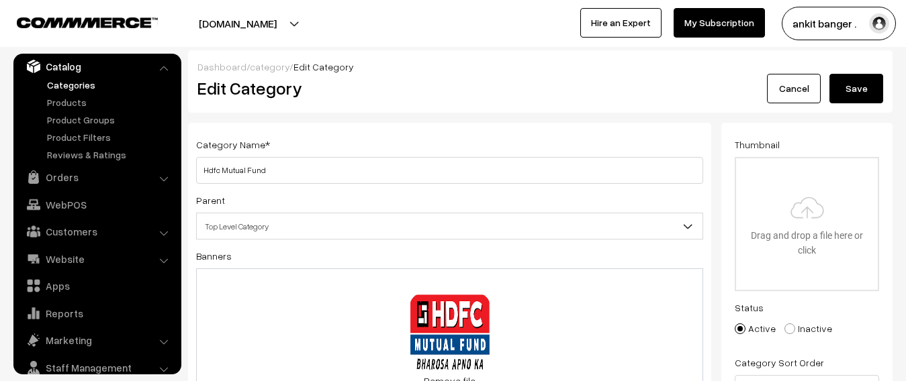
type input "C:\fakepath\download (3).png"
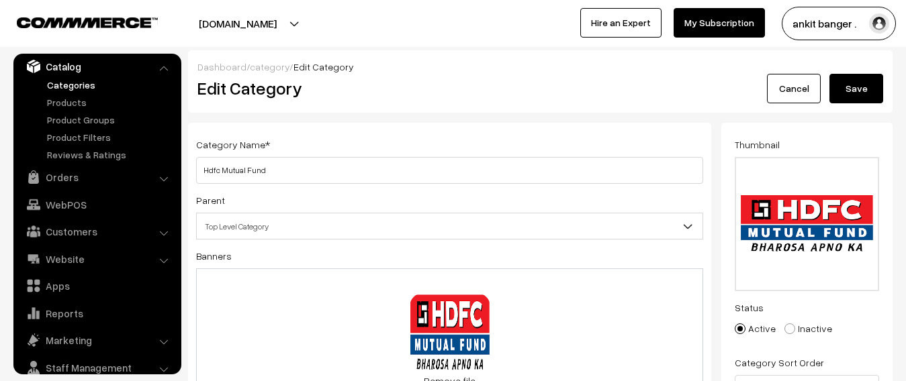
click at [853, 84] on button "Save" at bounding box center [856, 89] width 54 height 30
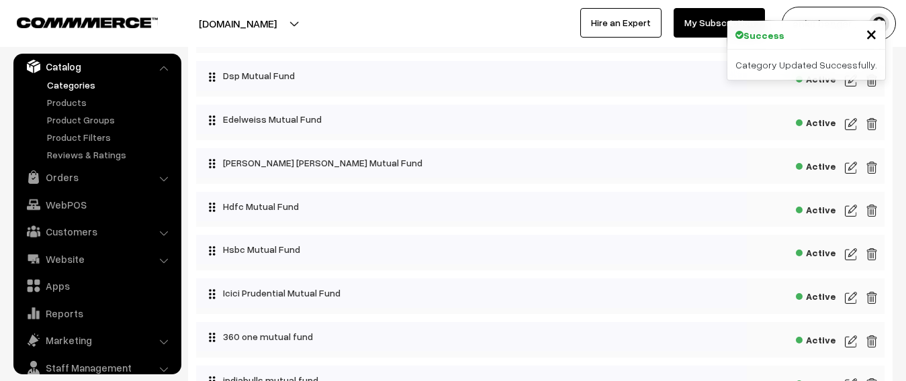
scroll to position [403, 0]
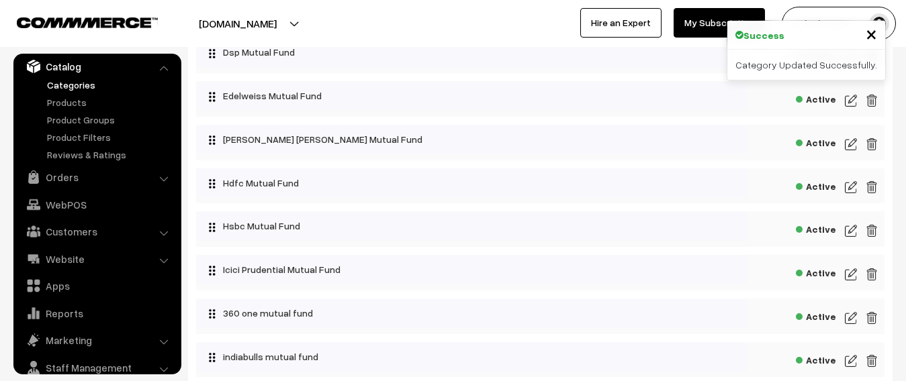
click at [852, 274] on img at bounding box center [851, 275] width 12 height 16
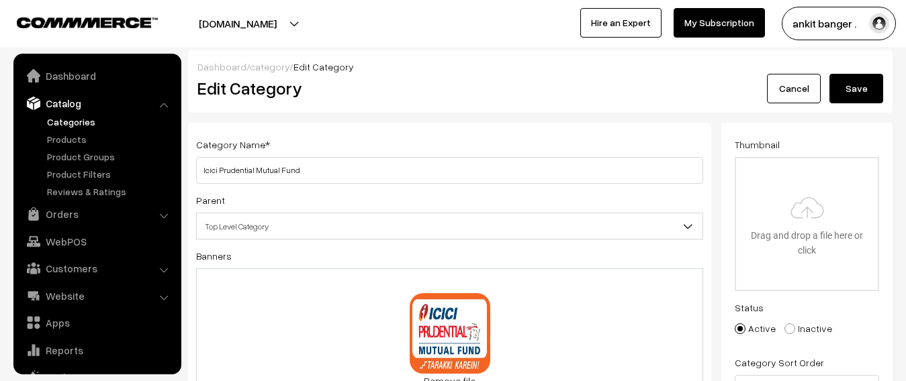
click at [810, 244] on input "file" at bounding box center [807, 224] width 142 height 132
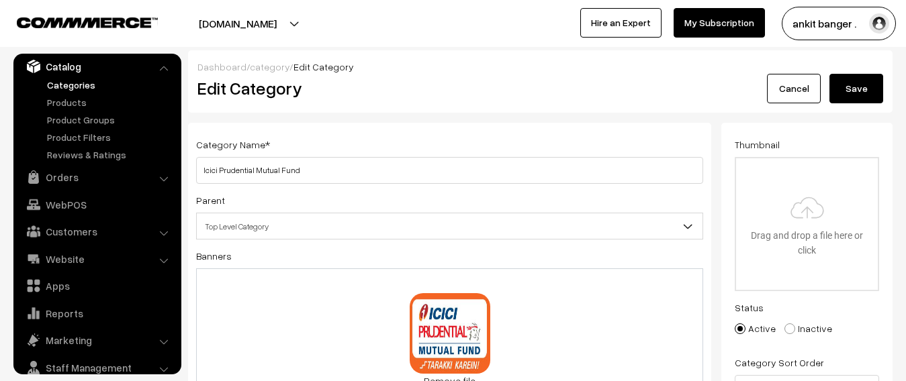
type input "C:\fakepath\download (5).jpg"
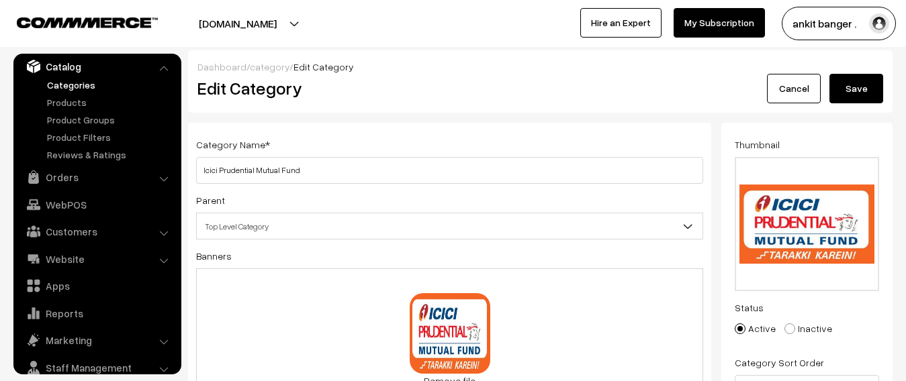
click at [881, 90] on button "Save" at bounding box center [856, 89] width 54 height 30
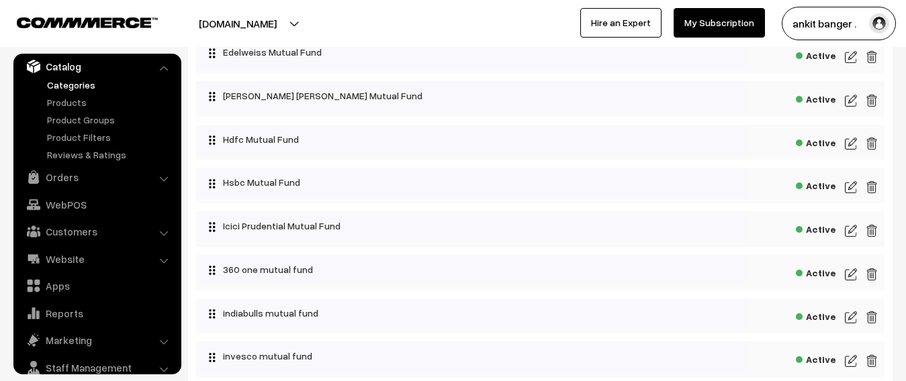
scroll to position [470, 0]
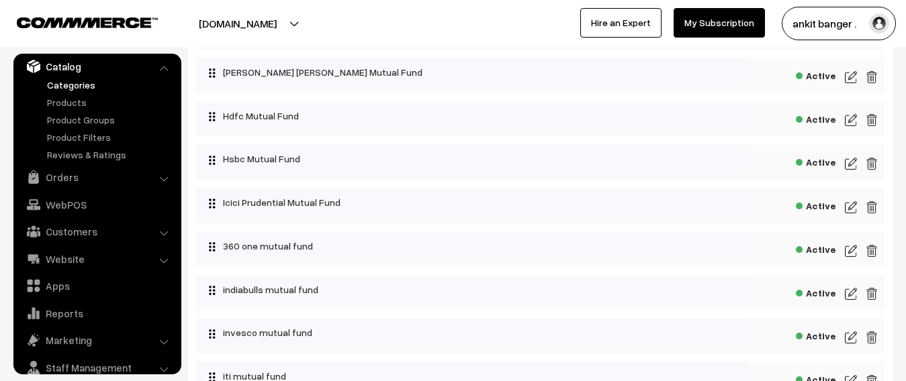
click at [849, 250] on img at bounding box center [851, 251] width 12 height 16
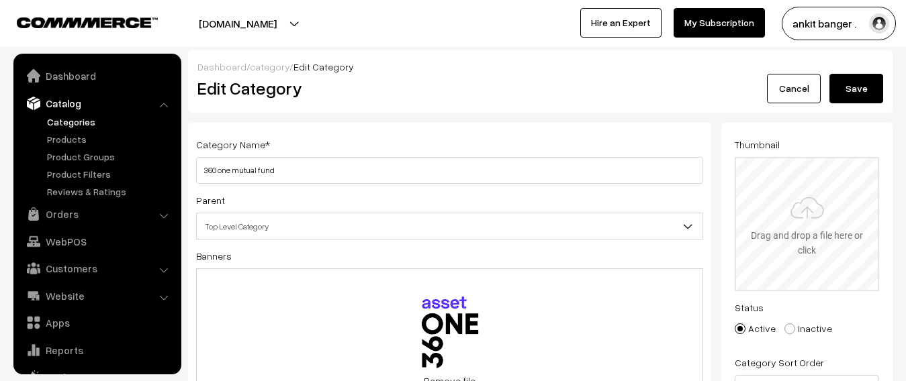
scroll to position [37, 0]
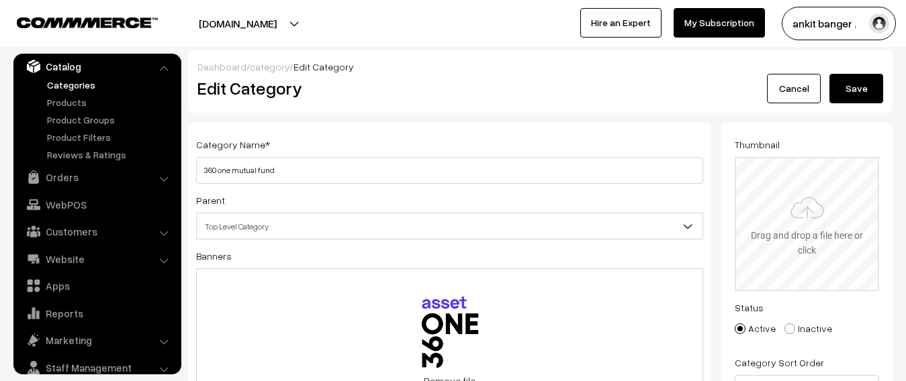
click at [807, 237] on input "file" at bounding box center [807, 224] width 142 height 132
type input "C:\fakepath\download (5).png"
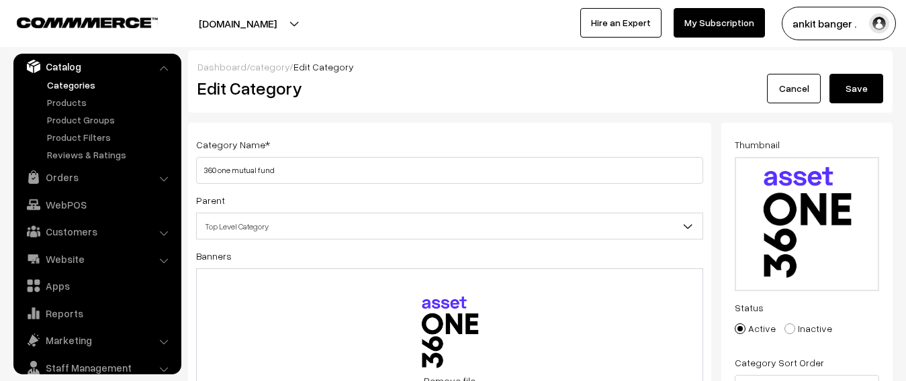
click at [836, 87] on button "Save" at bounding box center [856, 89] width 54 height 30
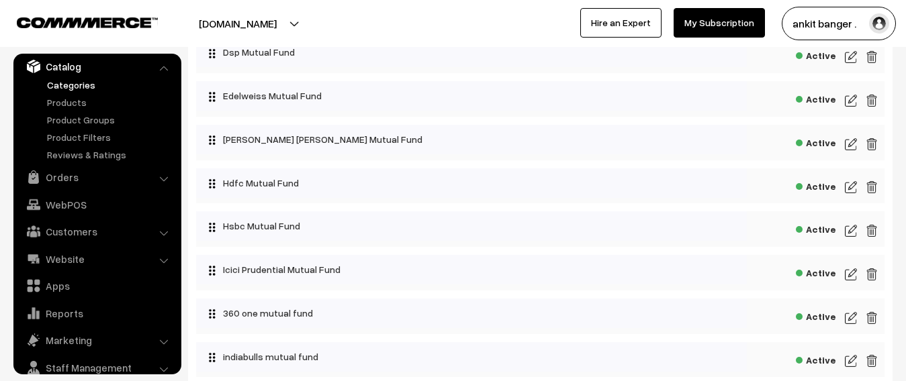
scroll to position [470, 0]
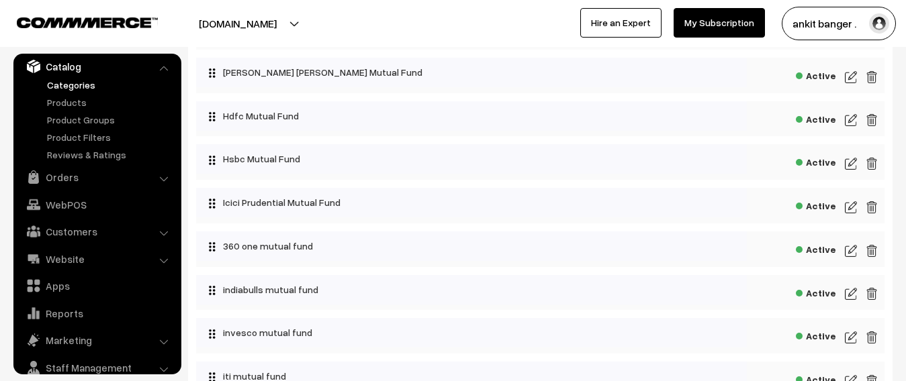
click at [854, 294] on img at bounding box center [851, 294] width 12 height 16
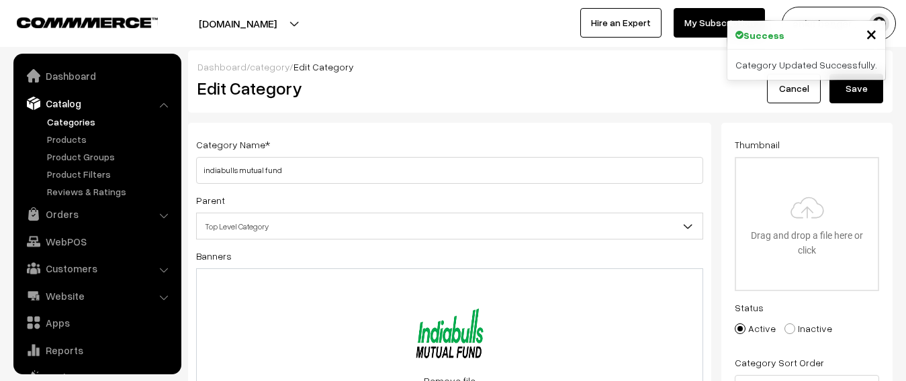
click at [790, 213] on input "file" at bounding box center [807, 224] width 142 height 132
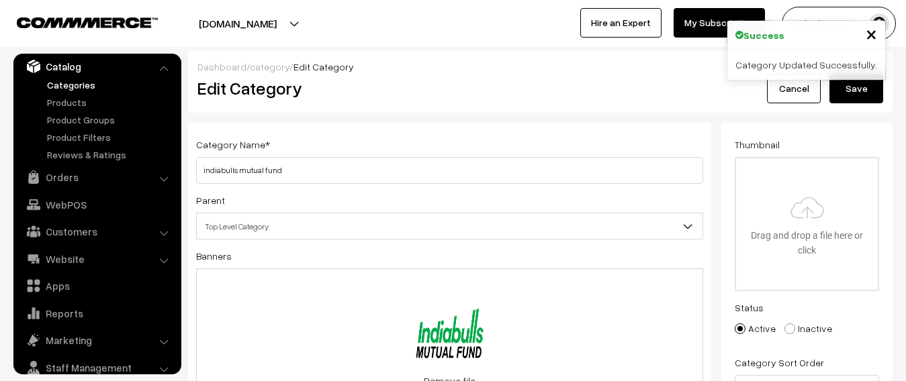
type input "C:\fakepath\download (6).png"
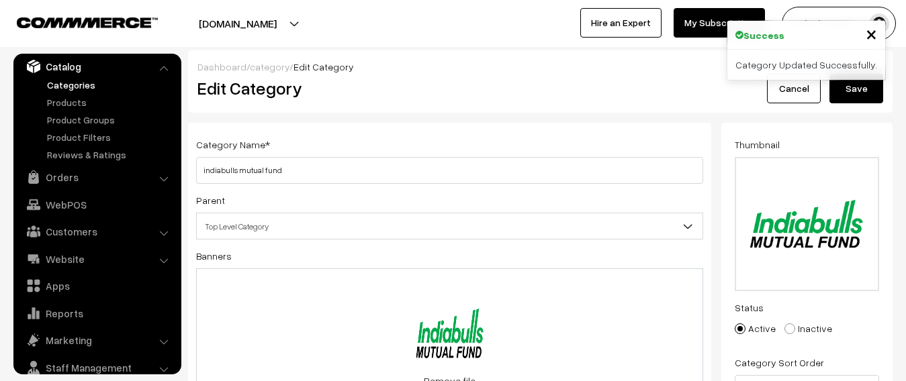
click at [853, 91] on button "Save" at bounding box center [856, 89] width 54 height 30
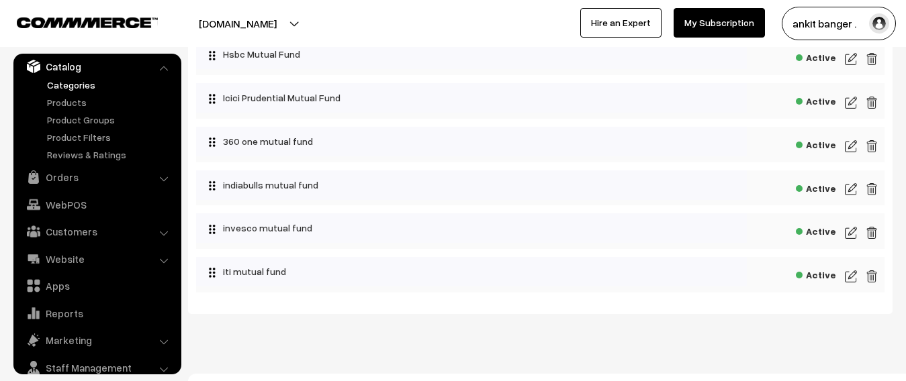
scroll to position [595, 0]
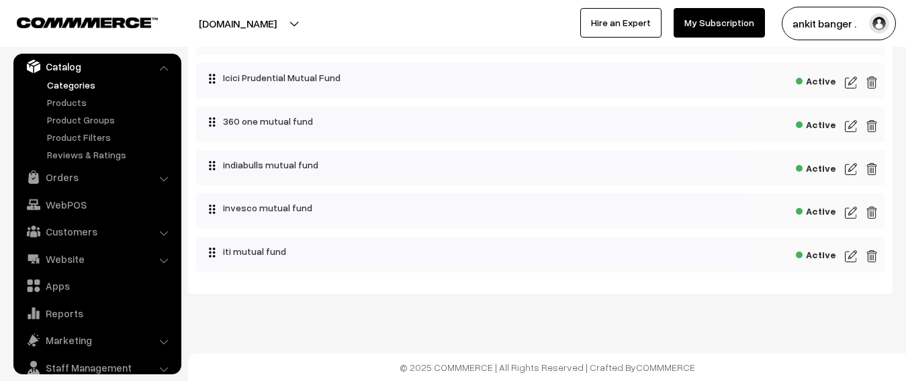
click at [851, 260] on img at bounding box center [851, 256] width 12 height 16
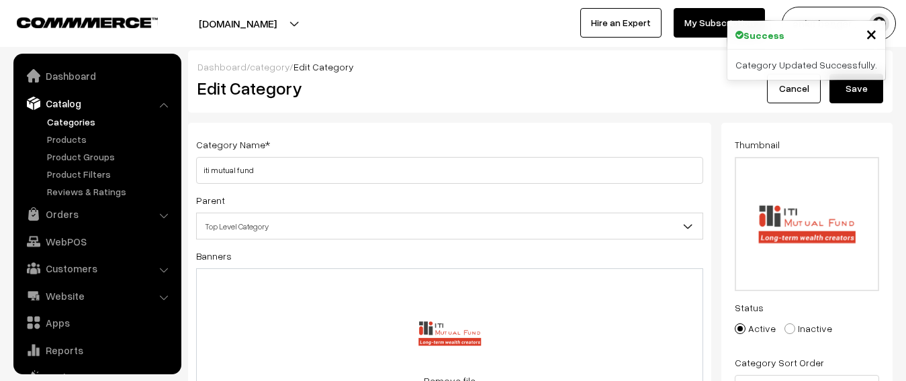
scroll to position [37, 0]
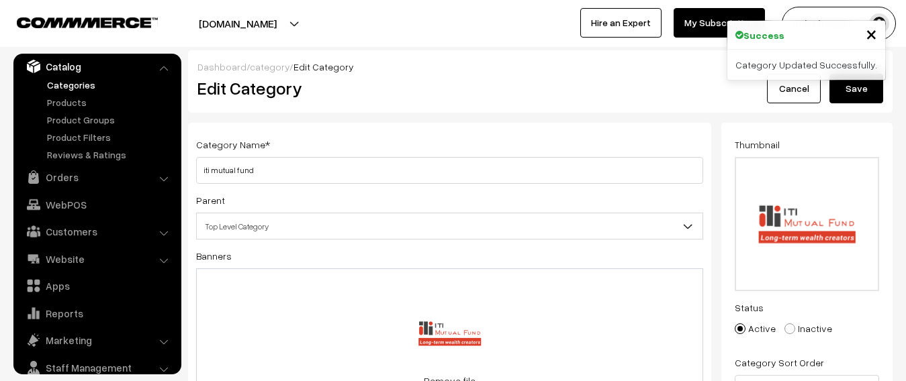
click at [876, 35] on span "×" at bounding box center [870, 33] width 11 height 25
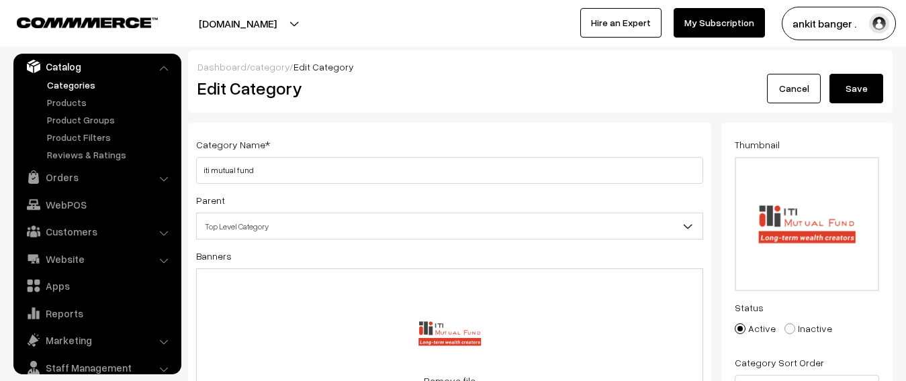
click at [868, 93] on button "Save" at bounding box center [856, 89] width 54 height 30
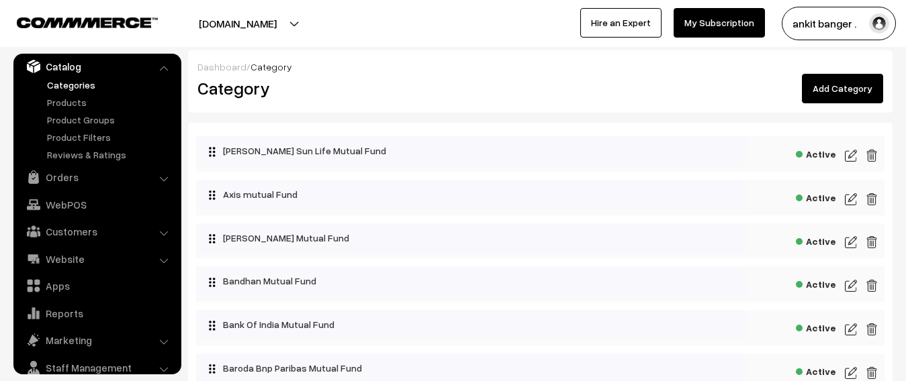
click at [858, 88] on link "Add Category" at bounding box center [842, 89] width 81 height 30
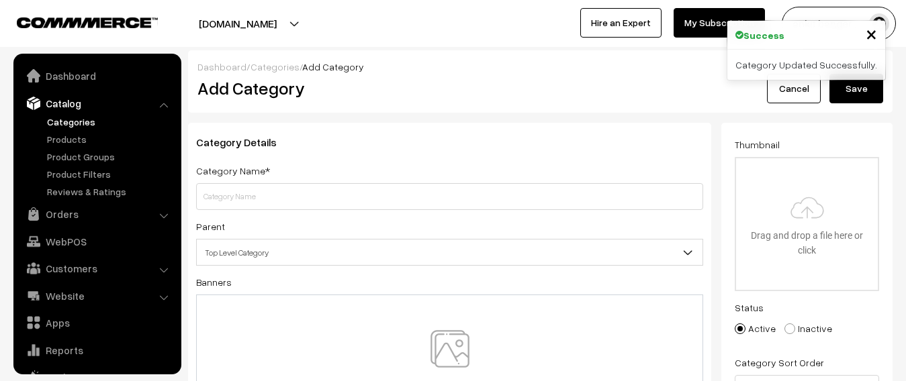
scroll to position [37, 0]
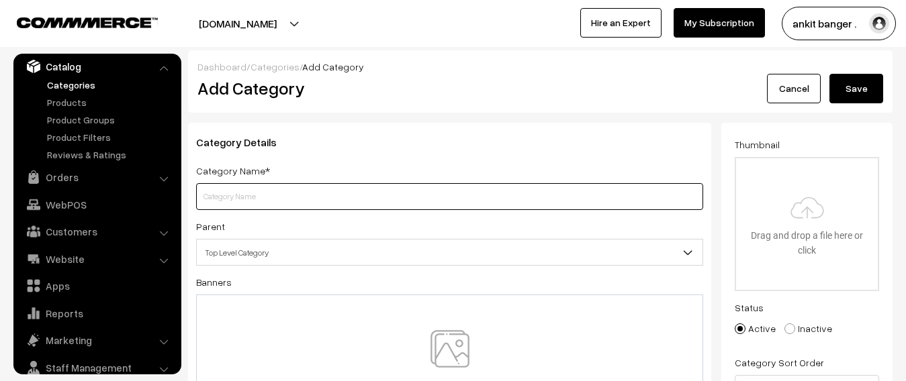
paste input "jm financial mutual fund"
type input "jm financial mutual fund"
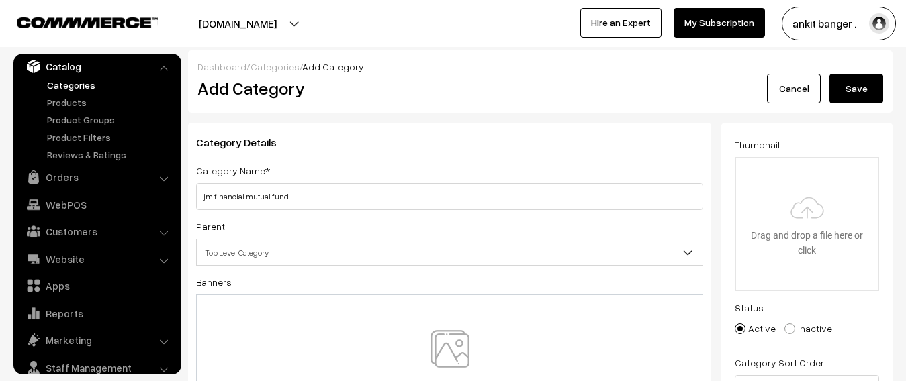
click at [445, 360] on img at bounding box center [450, 369] width 138 height 79
click at [792, 224] on input "file" at bounding box center [807, 224] width 142 height 132
type input "C:\fakepath\download (8).png"
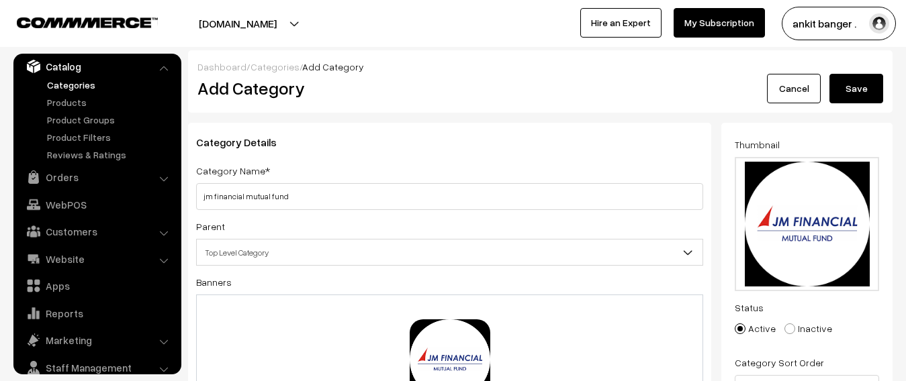
click at [844, 92] on button "Save" at bounding box center [856, 89] width 54 height 30
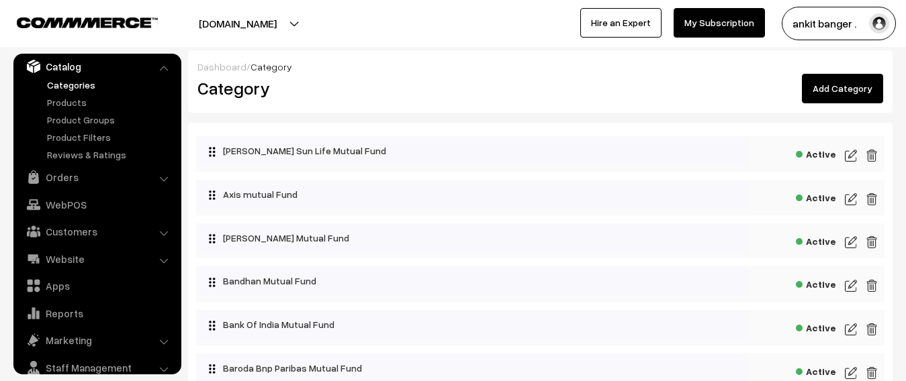
click at [834, 95] on link "Add Category" at bounding box center [842, 89] width 81 height 30
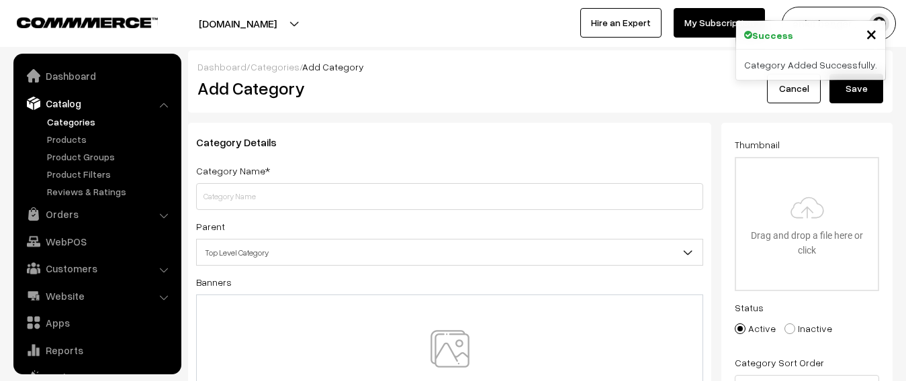
scroll to position [37, 0]
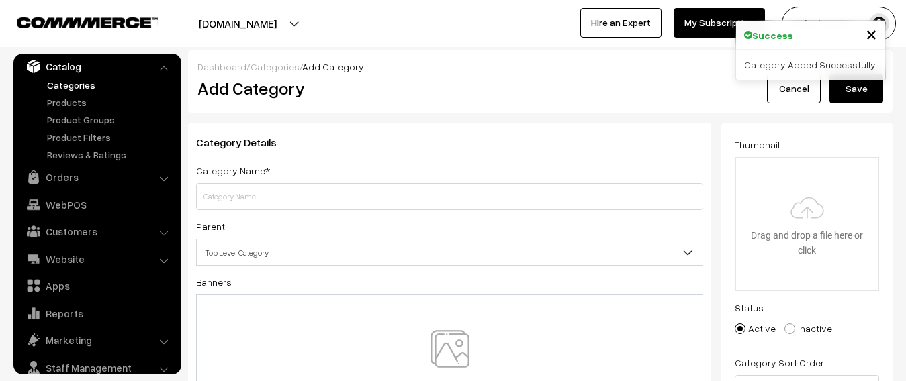
click at [876, 28] on span "×" at bounding box center [870, 33] width 11 height 25
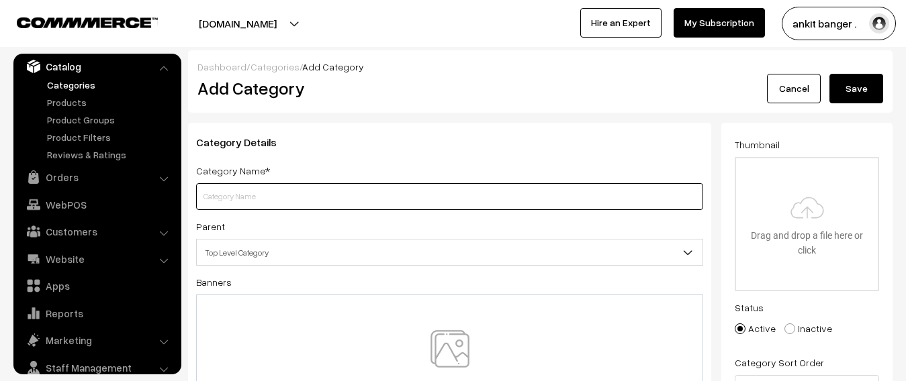
paste input "jm financial mutual fund"
click at [254, 188] on input "jm financial mutual fund" at bounding box center [449, 196] width 507 height 27
paste input "kotak"
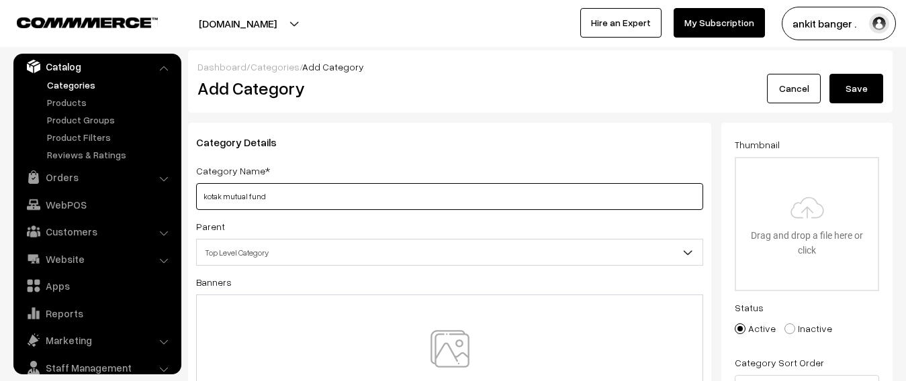
type input "kotak mutual fund"
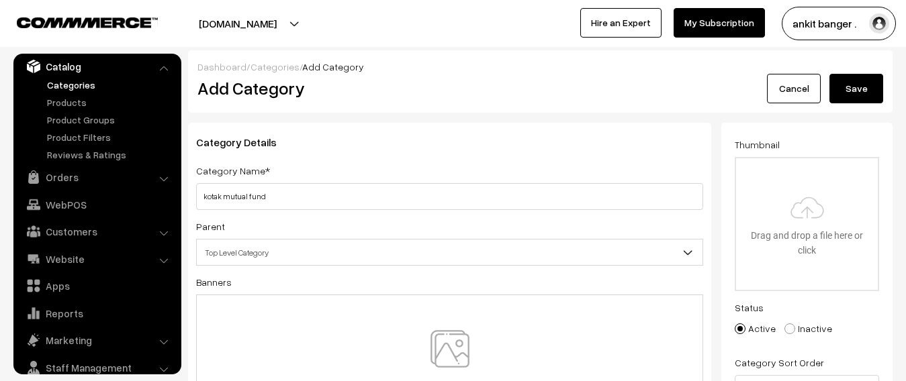
click at [422, 364] on img at bounding box center [450, 369] width 138 height 79
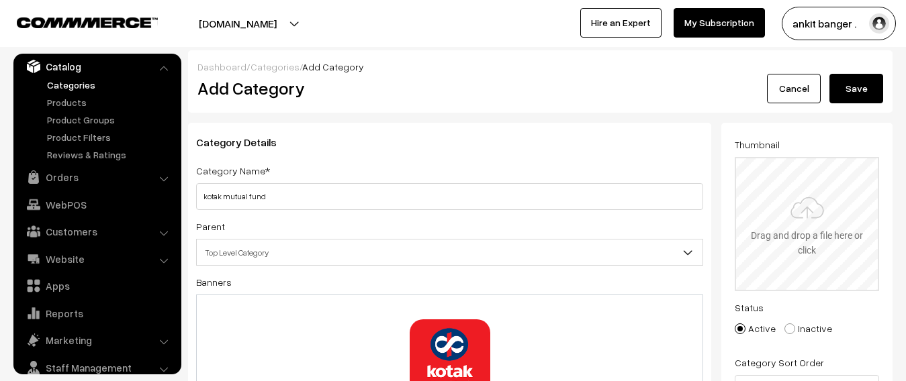
click at [808, 215] on input "file" at bounding box center [807, 224] width 142 height 132
type input "C:\fakepath\download (9).png"
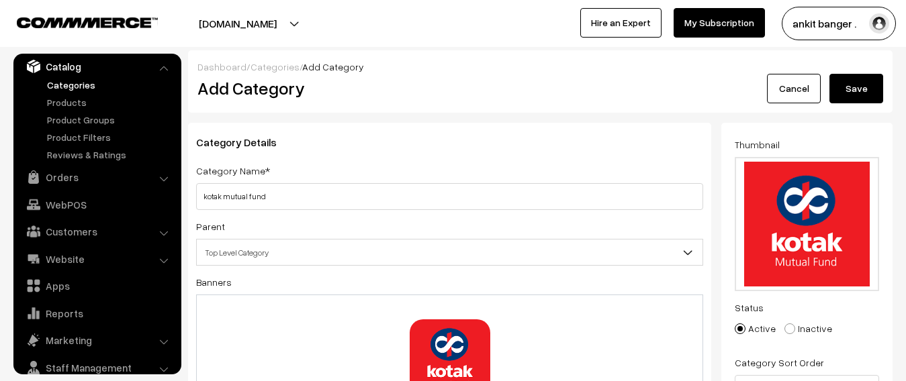
click at [840, 94] on button "Save" at bounding box center [856, 89] width 54 height 30
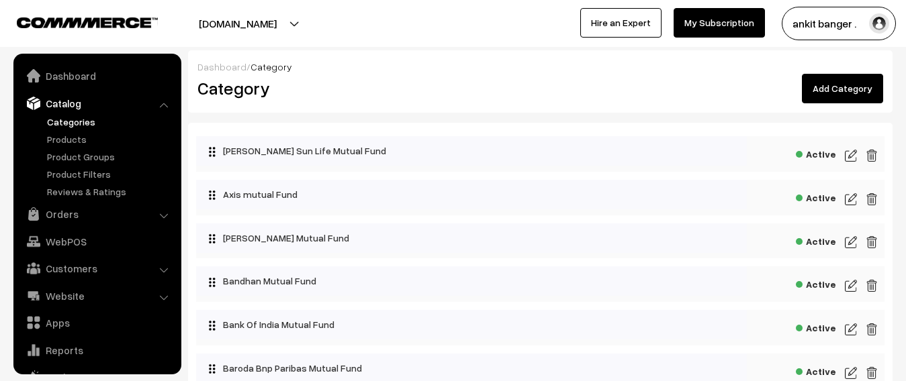
scroll to position [37, 0]
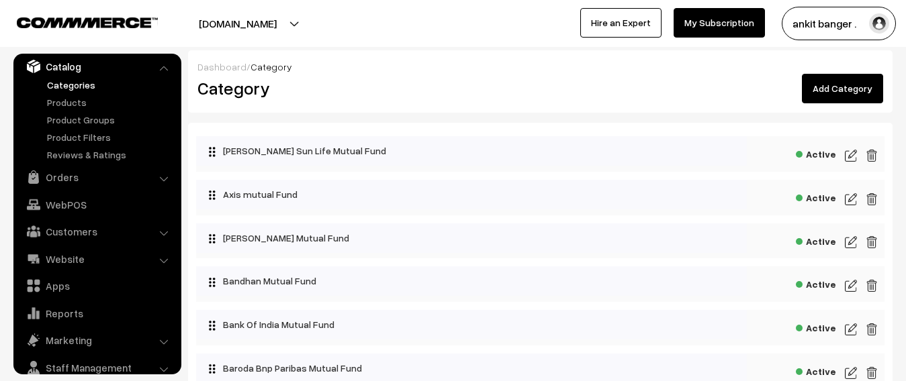
click at [816, 87] on link "Add Category" at bounding box center [842, 89] width 81 height 30
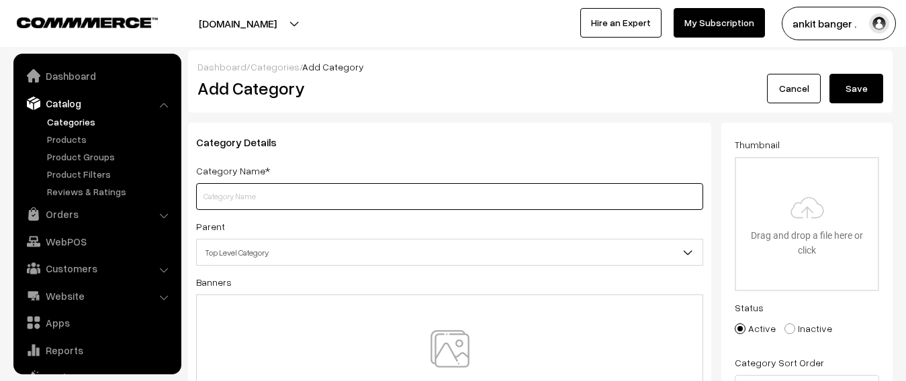
scroll to position [37, 0]
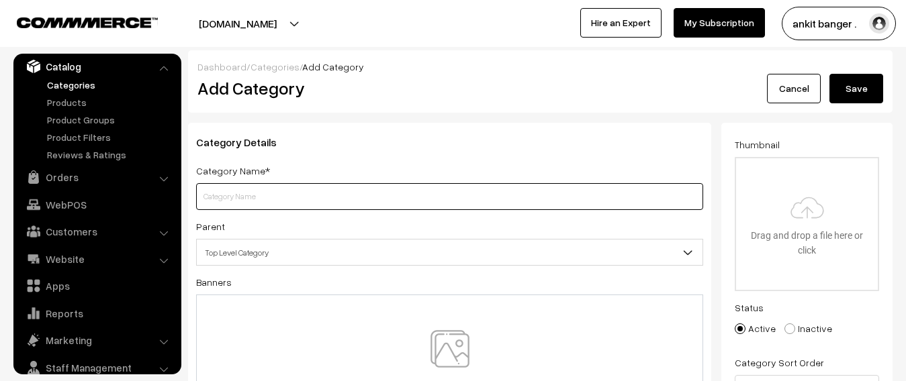
paste input "lic mutual fund"
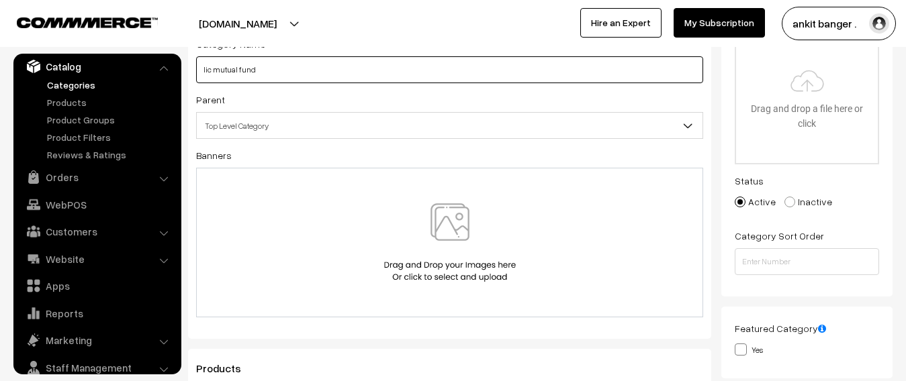
scroll to position [134, 0]
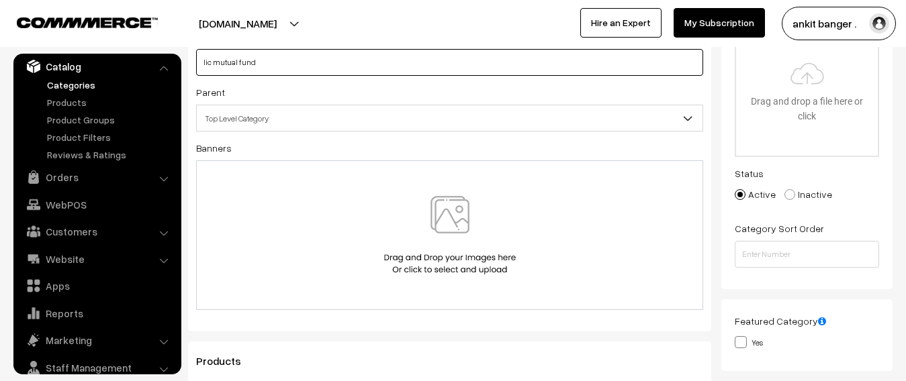
type input "lic mutual fund"
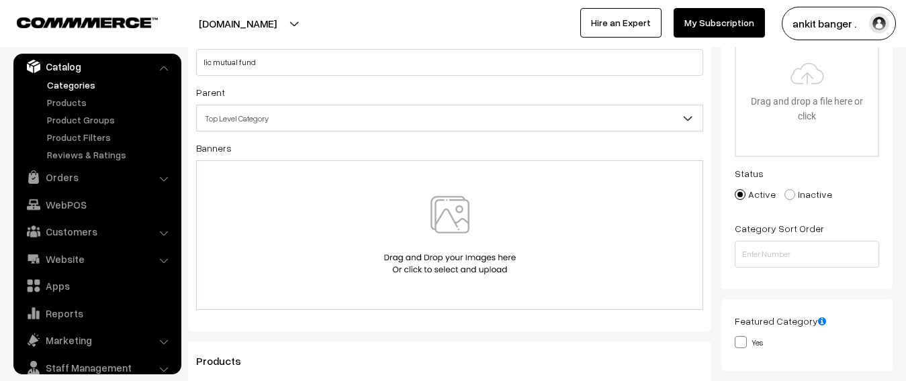
click at [465, 223] on img at bounding box center [450, 235] width 138 height 79
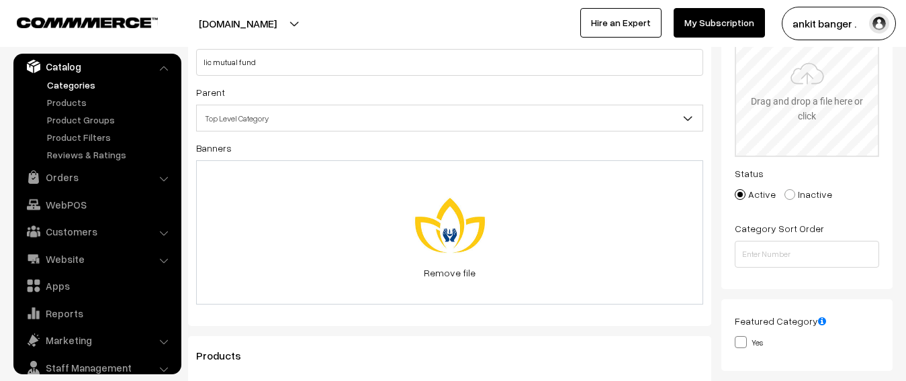
click at [808, 104] on input "file" at bounding box center [807, 90] width 142 height 132
type input "C:\fakepath\download (7).jpg"
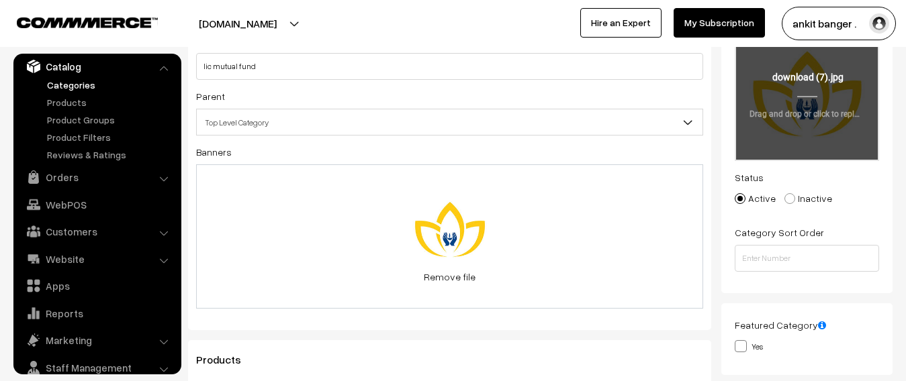
scroll to position [0, 0]
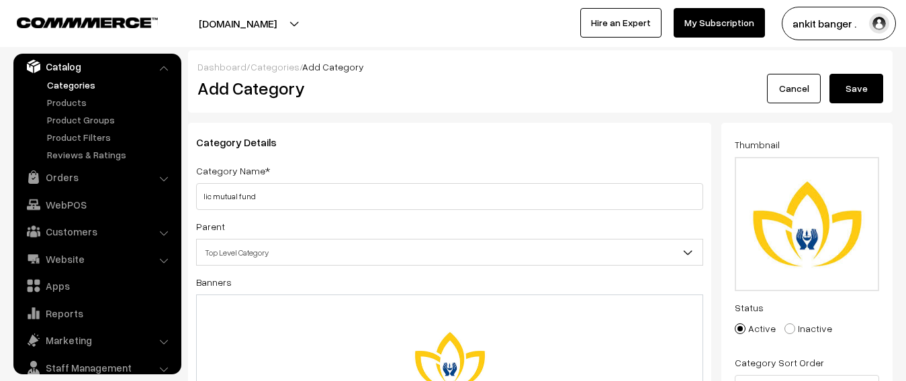
click at [870, 91] on button "Save" at bounding box center [856, 89] width 54 height 30
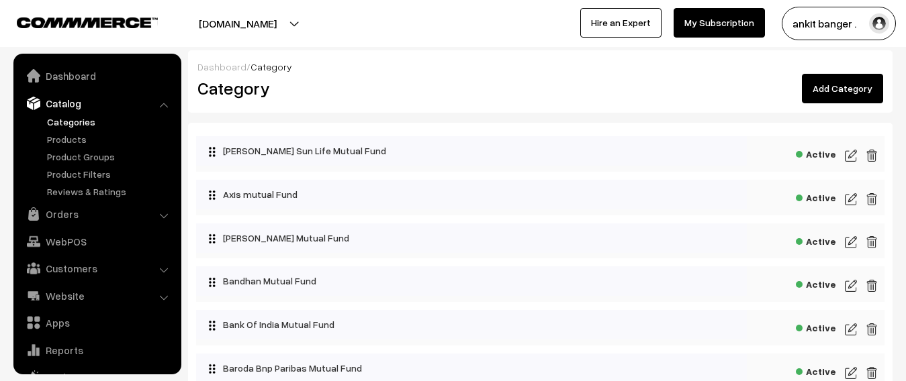
scroll to position [37, 0]
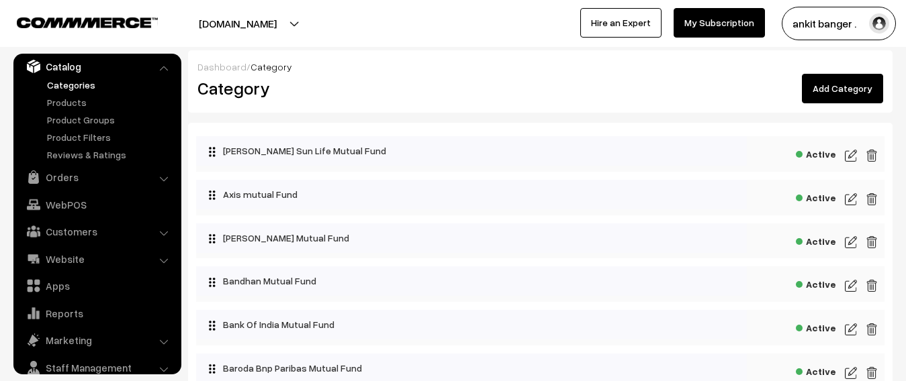
click at [846, 84] on link "Add Category" at bounding box center [842, 89] width 81 height 30
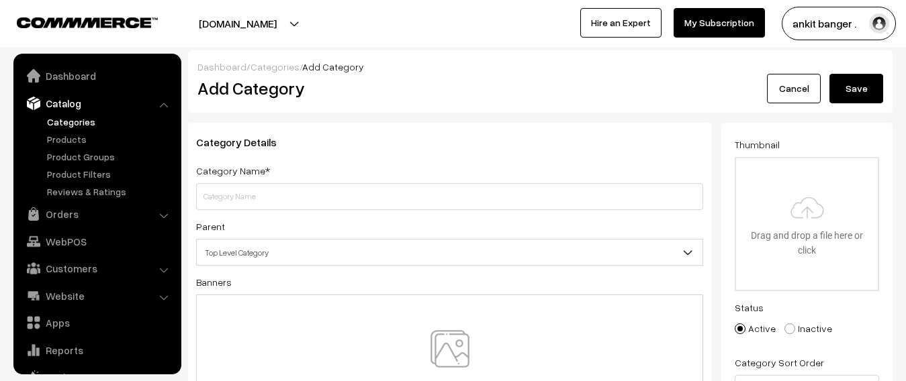
scroll to position [37, 0]
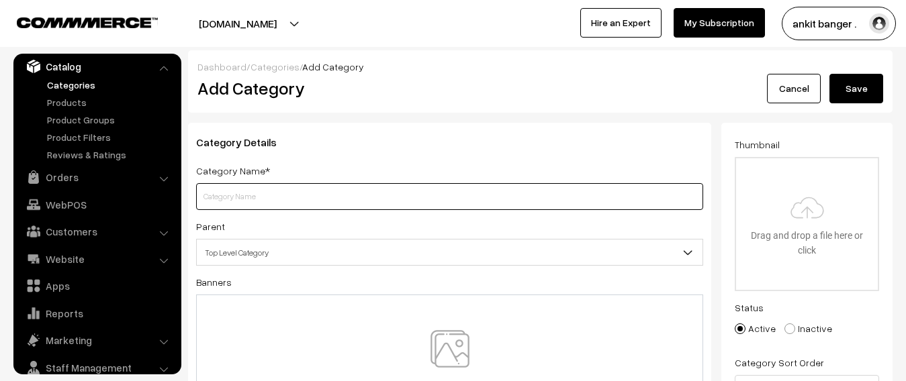
paste input "mahindra manulife mutual fund"
type input "mahindra manulife mutual fund"
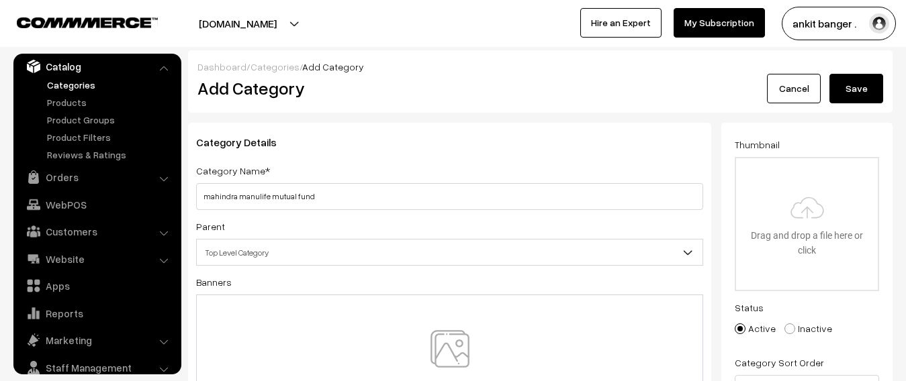
click at [444, 352] on img at bounding box center [450, 369] width 138 height 79
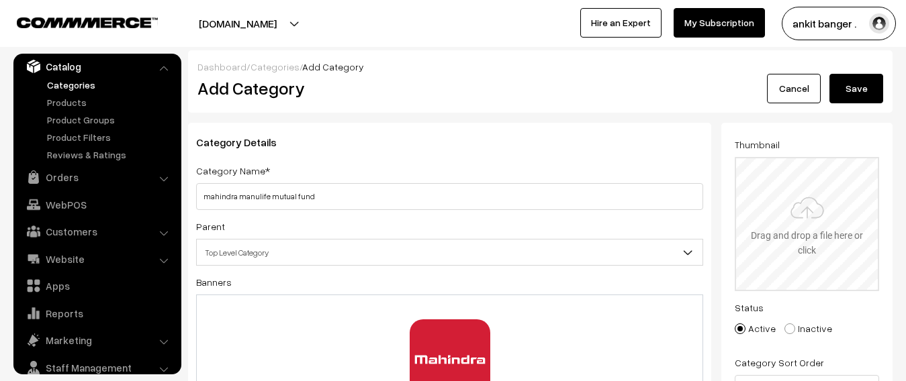
click at [786, 217] on input "file" at bounding box center [807, 224] width 142 height 132
type input "C:\fakepath\download (10).png"
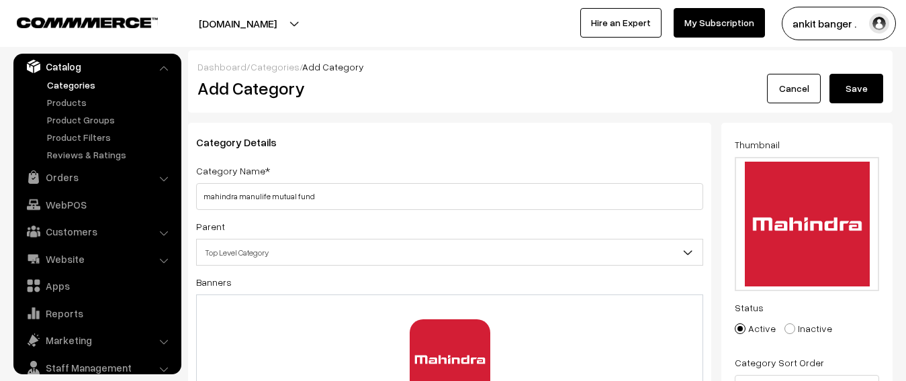
click at [852, 87] on button "Save" at bounding box center [856, 89] width 54 height 30
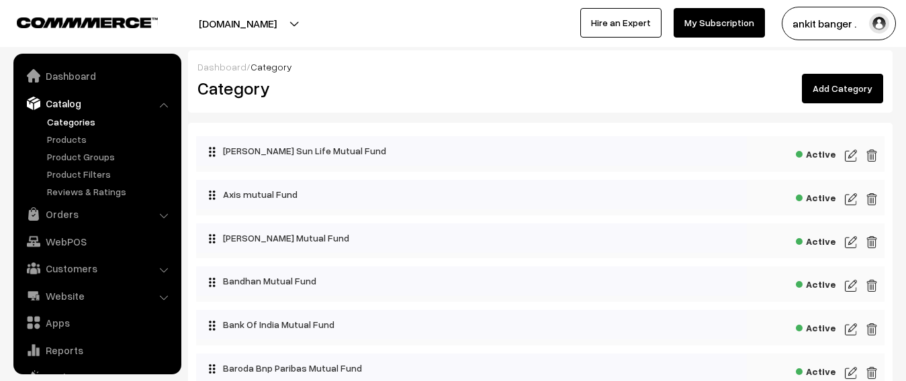
scroll to position [37, 0]
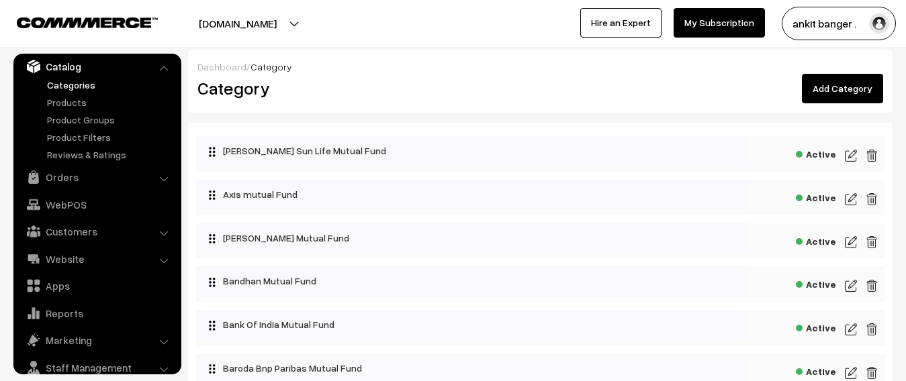
click at [840, 85] on link "Add Category" at bounding box center [842, 89] width 81 height 30
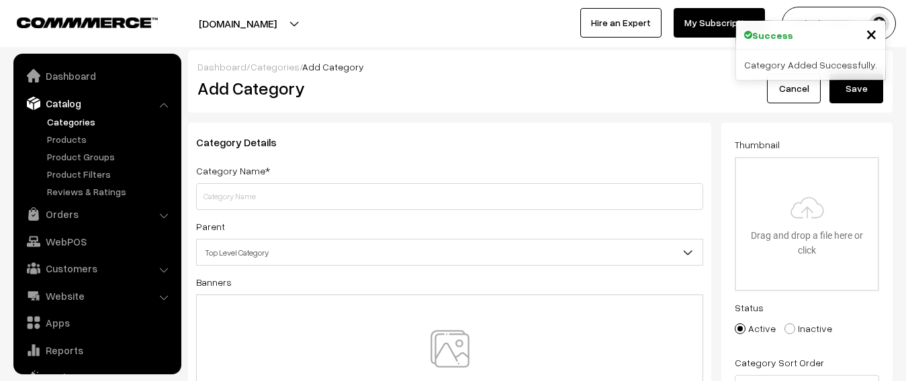
scroll to position [37, 0]
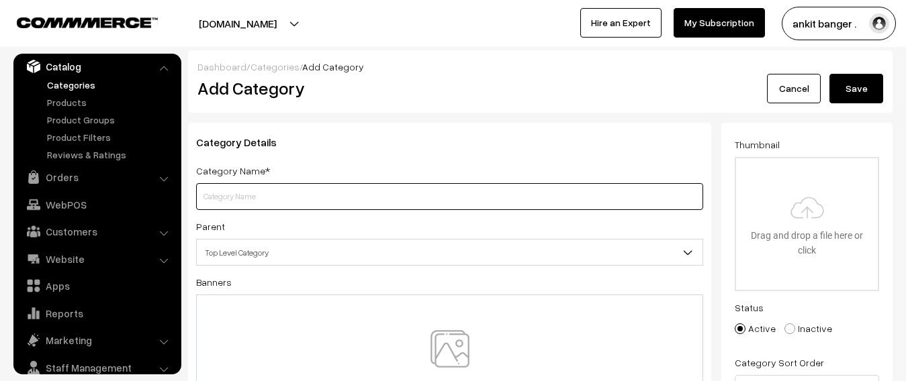
paste input "mirae asset mutual fund"
type input "mirae asset mutual fund"
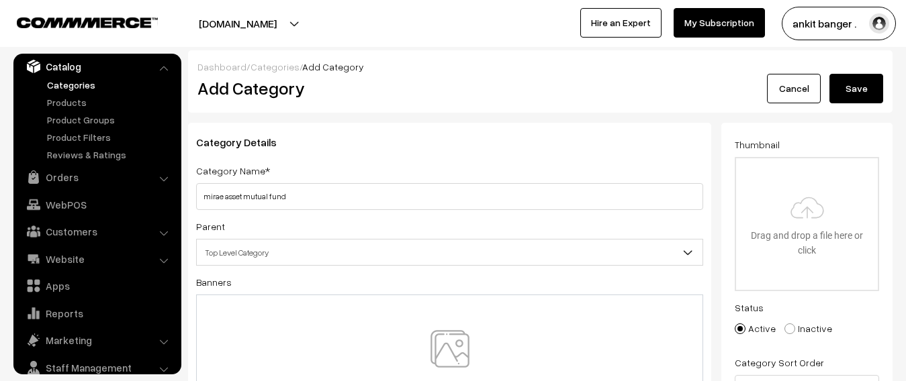
click at [465, 342] on img at bounding box center [450, 369] width 138 height 79
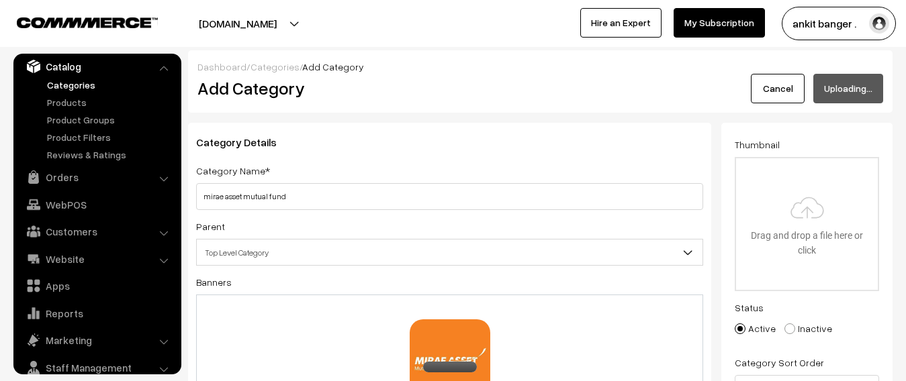
click at [326, 39] on div at bounding box center [223, 24] width 440 height 34
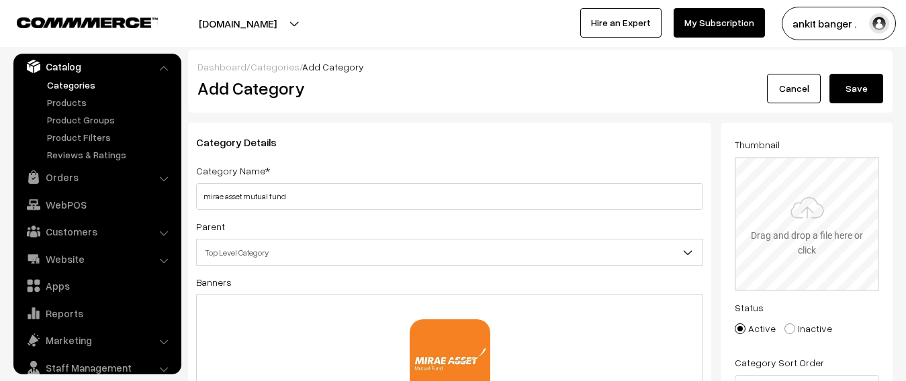
click at [823, 193] on input "file" at bounding box center [807, 224] width 142 height 132
type input "C:\fakepath\download (8).jpg"
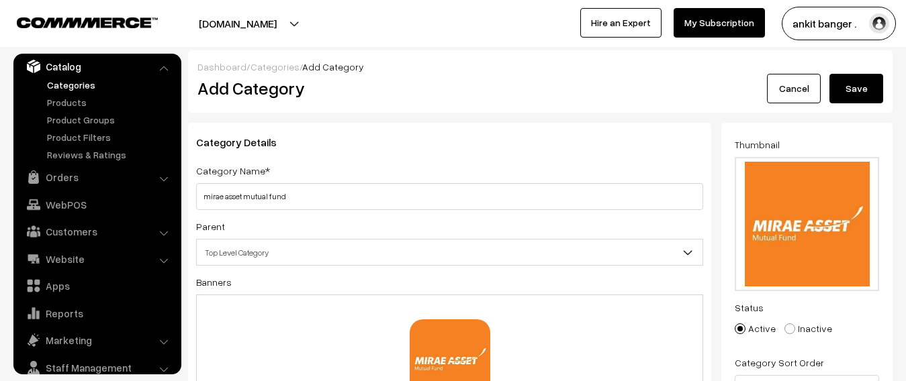
click at [857, 85] on button "Save" at bounding box center [856, 89] width 54 height 30
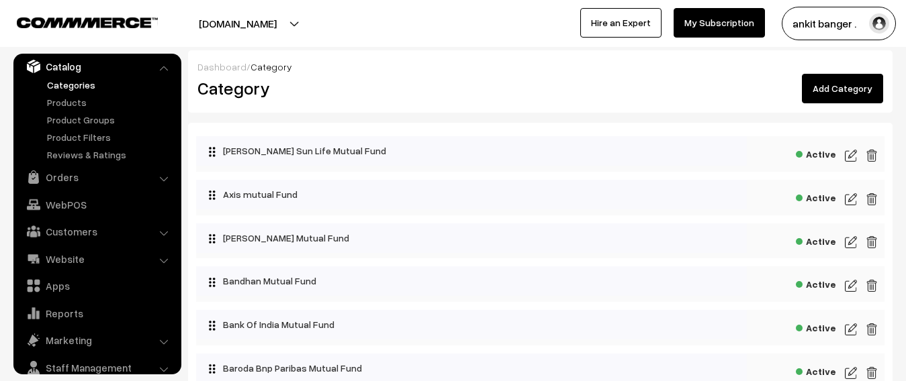
click at [843, 89] on link "Add Category" at bounding box center [842, 89] width 81 height 30
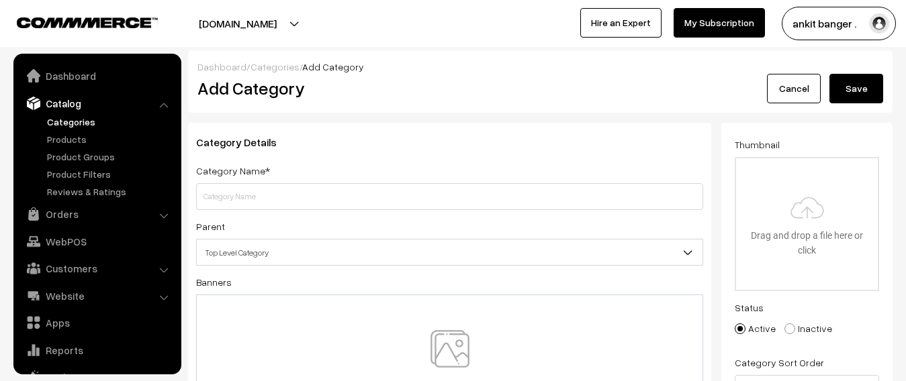
scroll to position [37, 0]
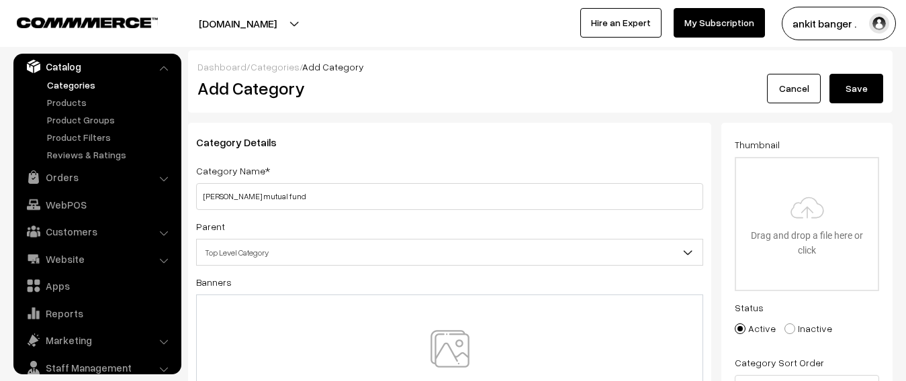
type input "[PERSON_NAME] mutual fund"
click at [452, 334] on img at bounding box center [450, 369] width 138 height 79
click at [814, 199] on input "file" at bounding box center [807, 224] width 142 height 132
type input "C:\fakepath\download (11).png"
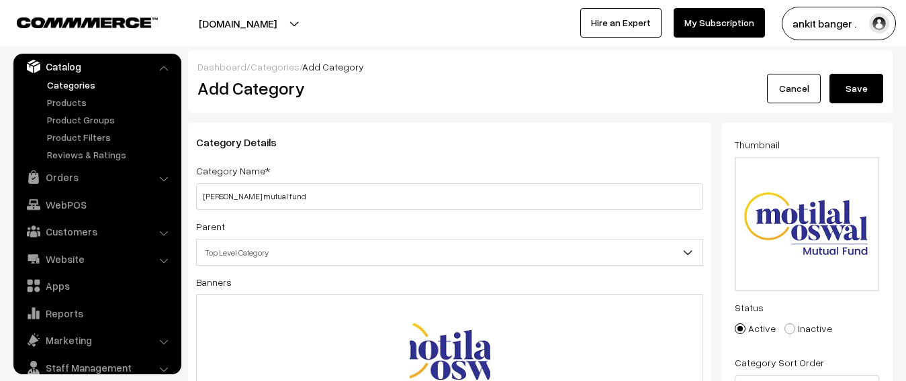
click at [863, 91] on button "Save" at bounding box center [856, 89] width 54 height 30
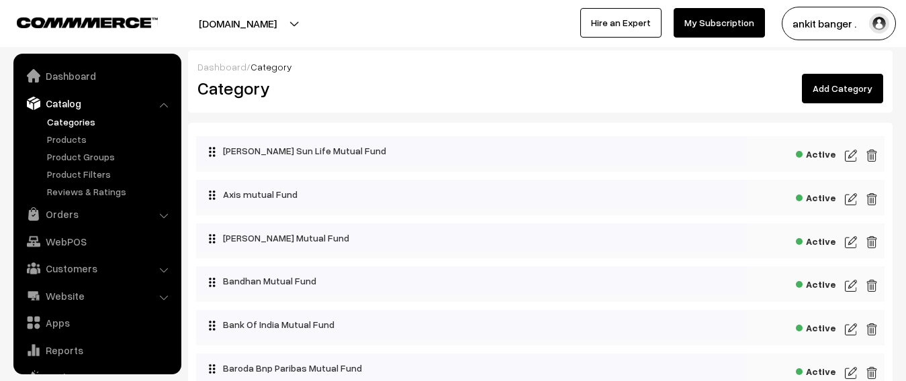
scroll to position [37, 0]
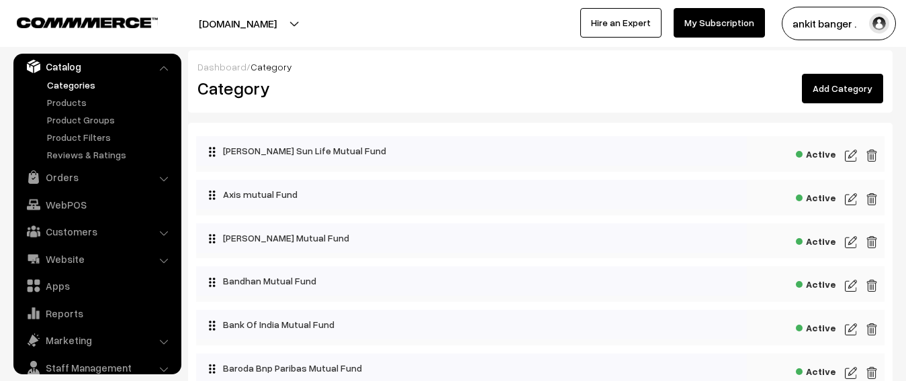
click at [838, 95] on link "Add Category" at bounding box center [842, 89] width 81 height 30
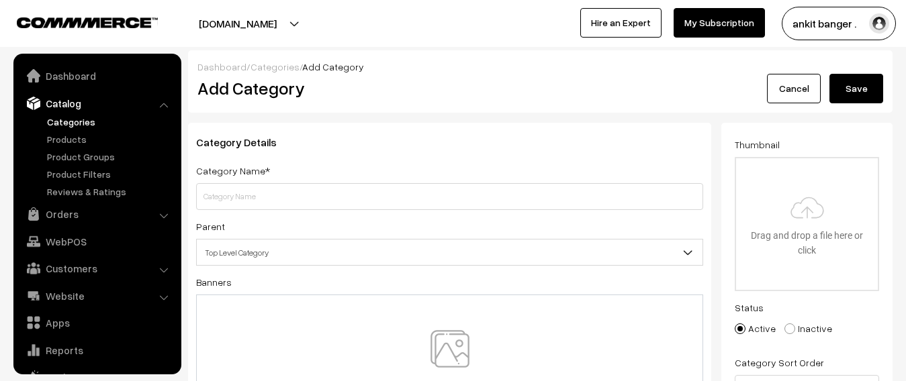
scroll to position [37, 0]
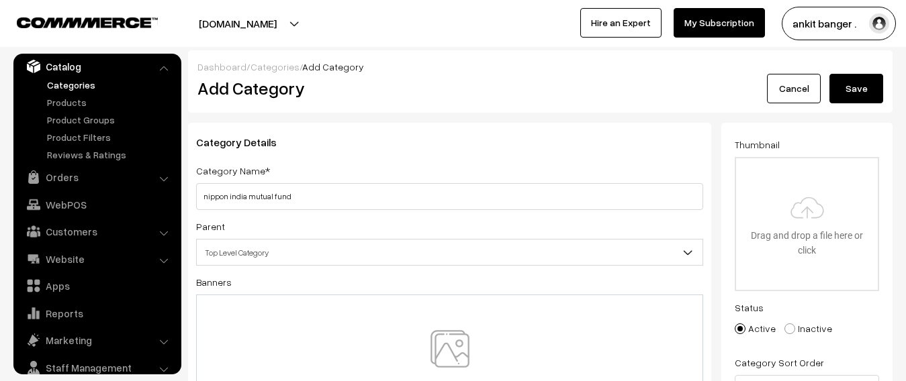
type input "nippon india mutual fund"
click at [452, 338] on img at bounding box center [450, 369] width 138 height 79
click at [809, 205] on input "file" at bounding box center [807, 224] width 142 height 132
type input "C:\fakepath\download (9).jpg"
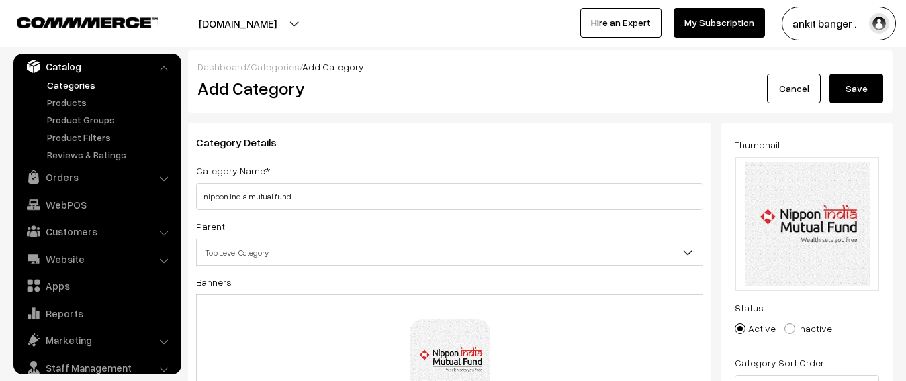
click at [853, 89] on button "Save" at bounding box center [856, 89] width 54 height 30
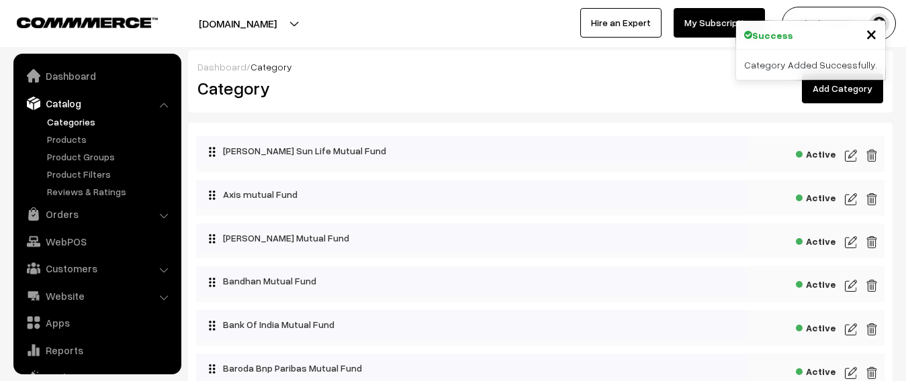
scroll to position [37, 0]
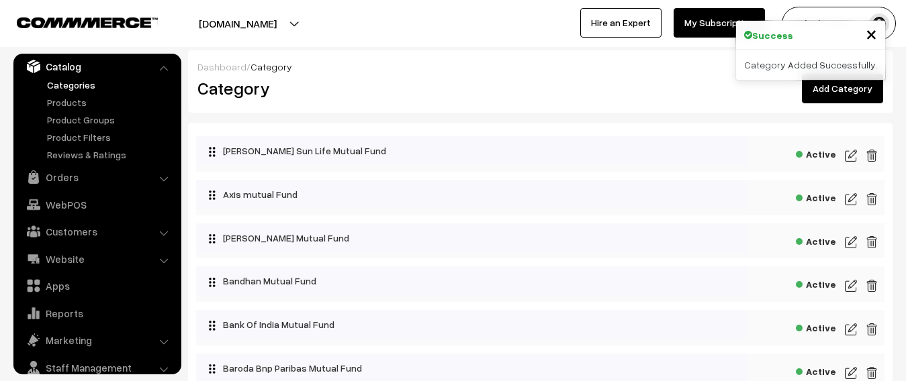
click at [873, 34] on span "×" at bounding box center [870, 33] width 11 height 25
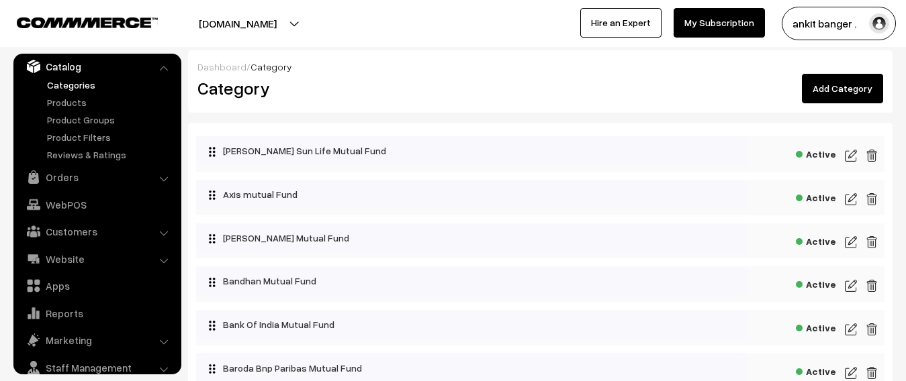
click at [854, 98] on link "Add Category" at bounding box center [842, 89] width 81 height 30
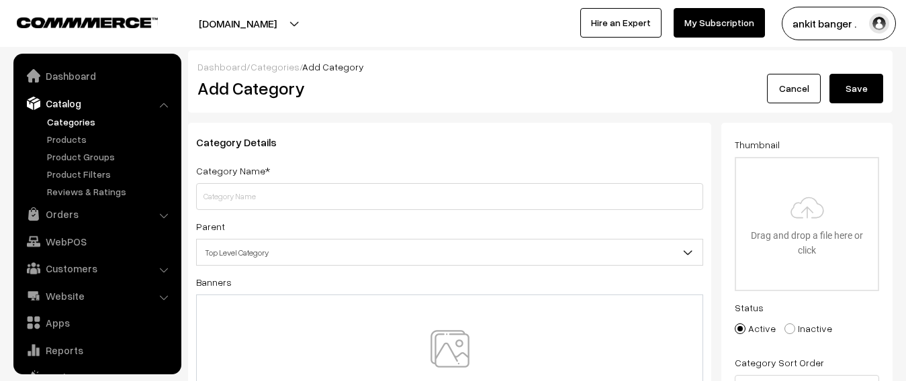
scroll to position [37, 0]
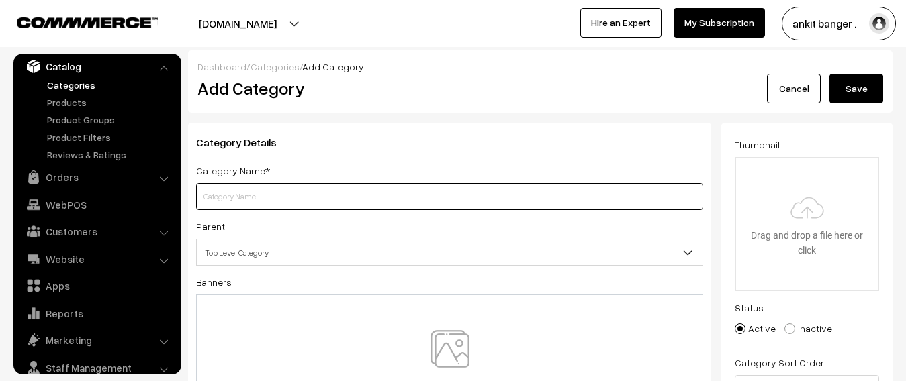
paste input "ppfas mutual fund"
type input "ppfas mutual fund"
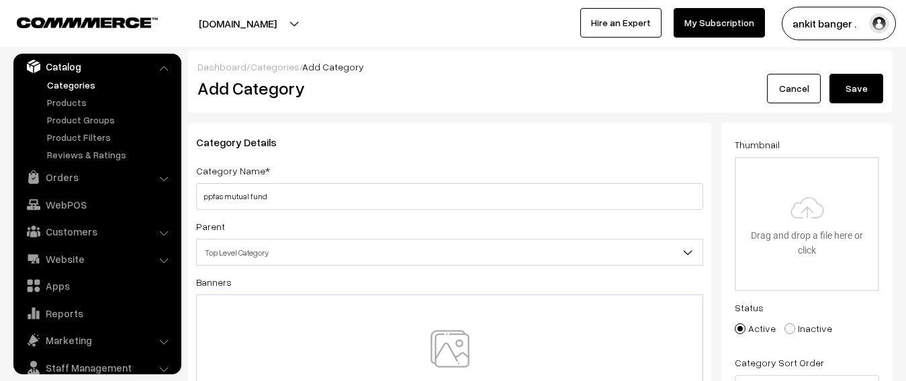
click at [440, 334] on img at bounding box center [450, 369] width 138 height 79
click at [828, 199] on input "file" at bounding box center [807, 224] width 142 height 132
type input "C:\fakepath\download (12).png"
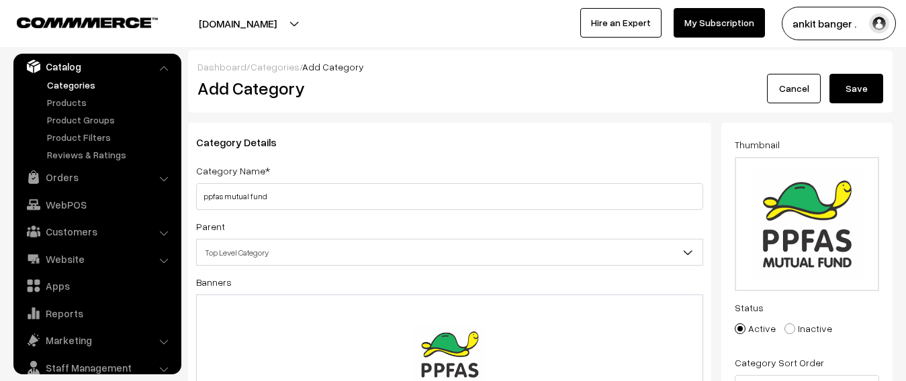
click at [867, 86] on button "Save" at bounding box center [856, 89] width 54 height 30
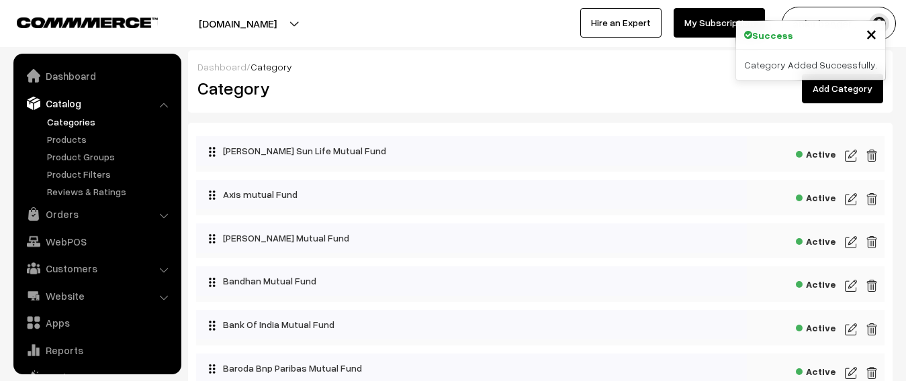
scroll to position [37, 0]
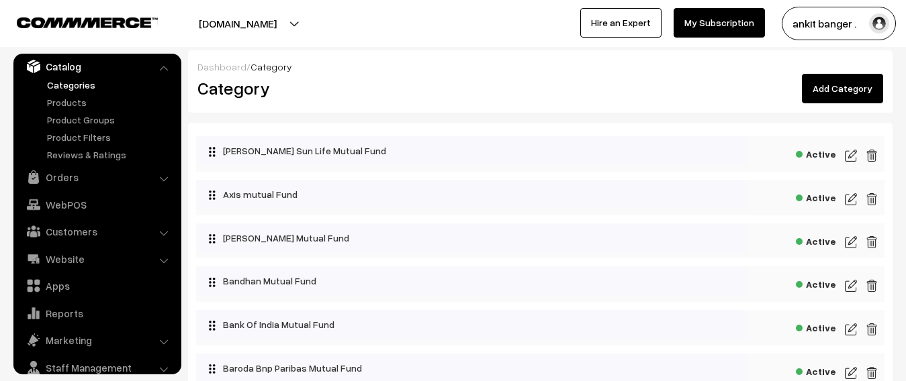
click at [840, 85] on link "Add Category" at bounding box center [842, 89] width 81 height 30
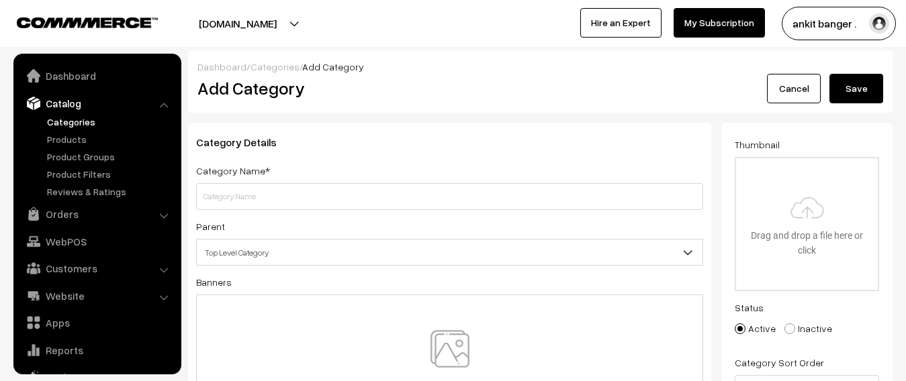
scroll to position [37, 0]
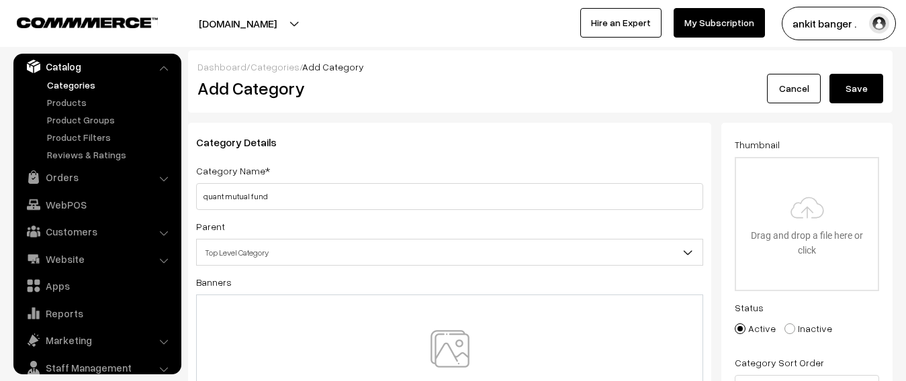
type input "quant mutual fund"
click at [431, 338] on img at bounding box center [450, 369] width 138 height 79
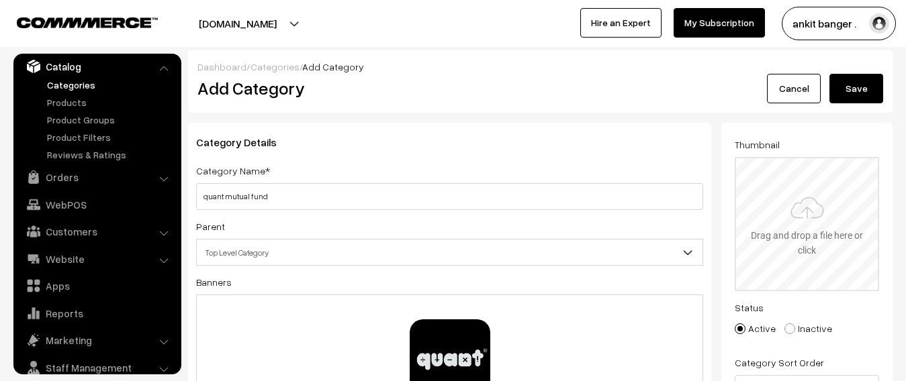
click at [831, 203] on input "file" at bounding box center [807, 224] width 142 height 132
type input "C:\fakepath\download (13).png"
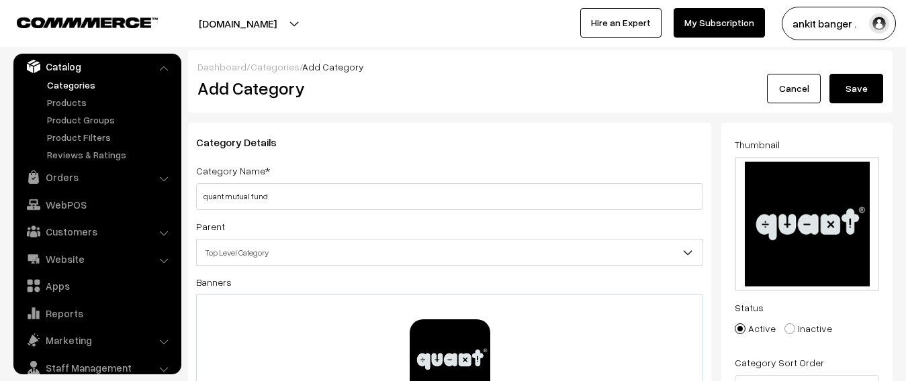
click at [853, 86] on button "Save" at bounding box center [856, 89] width 54 height 30
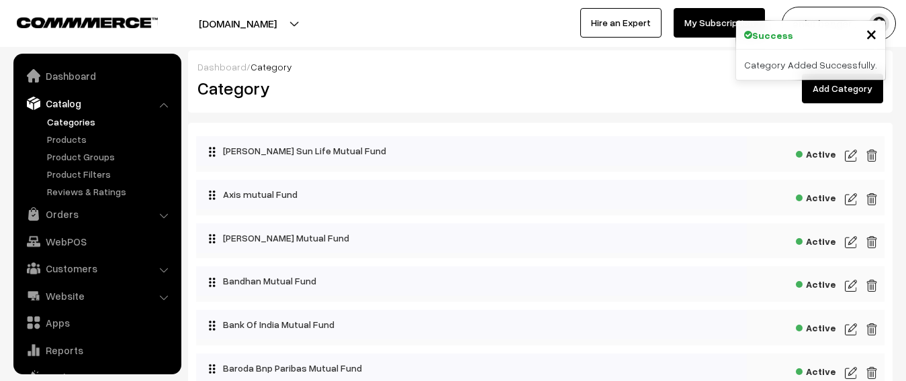
scroll to position [37, 0]
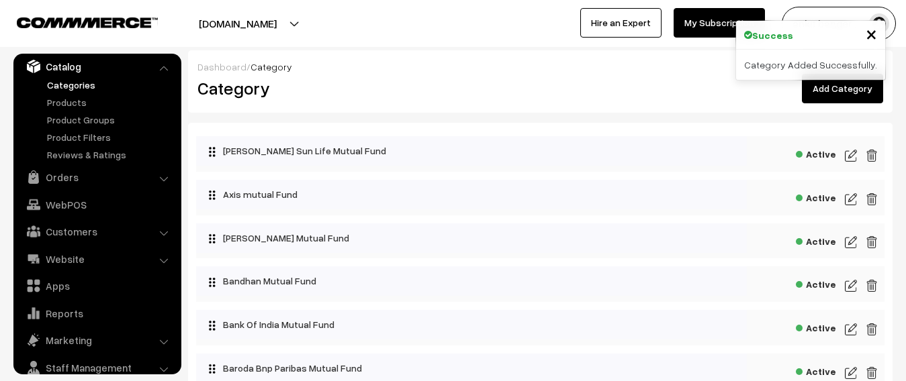
click at [854, 95] on link "Add Category" at bounding box center [842, 89] width 81 height 30
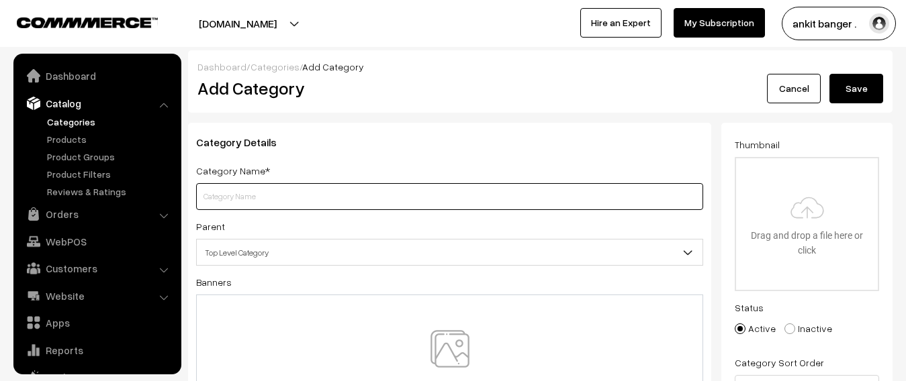
scroll to position [37, 0]
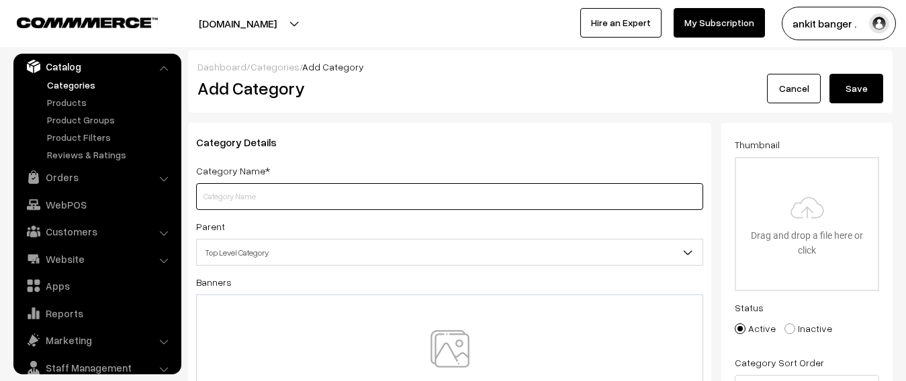
paste input "quantum mutual fund"
type input "quantum mutual fund"
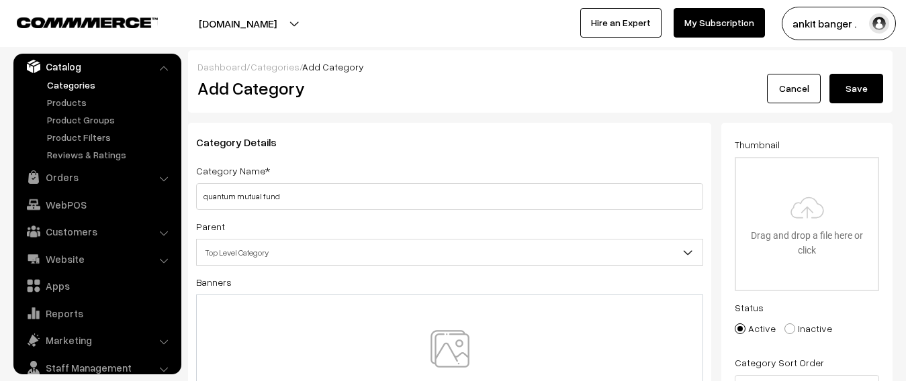
click at [459, 337] on img at bounding box center [450, 369] width 138 height 79
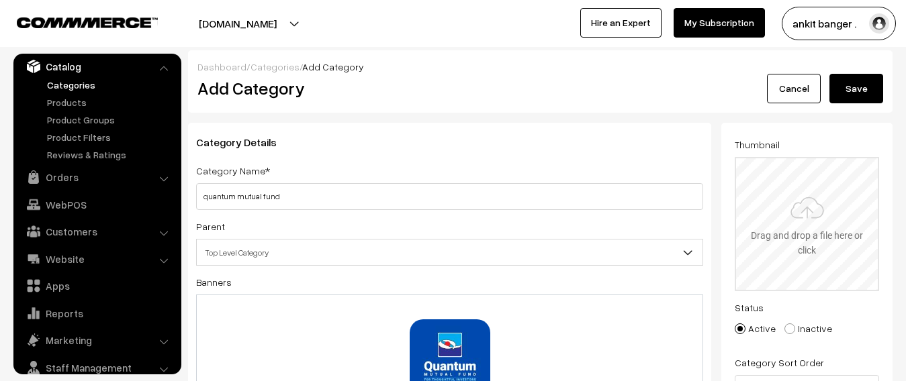
click at [777, 204] on input "file" at bounding box center [807, 224] width 142 height 132
type input "C:\fakepath\download (10).jpg"
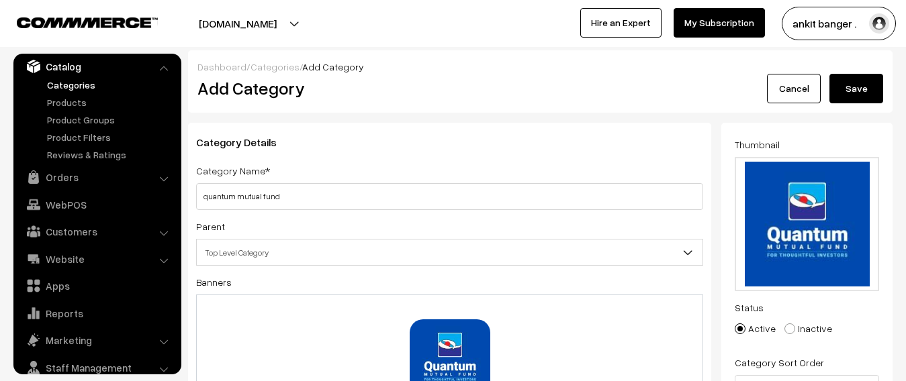
click at [881, 79] on button "Save" at bounding box center [856, 89] width 54 height 30
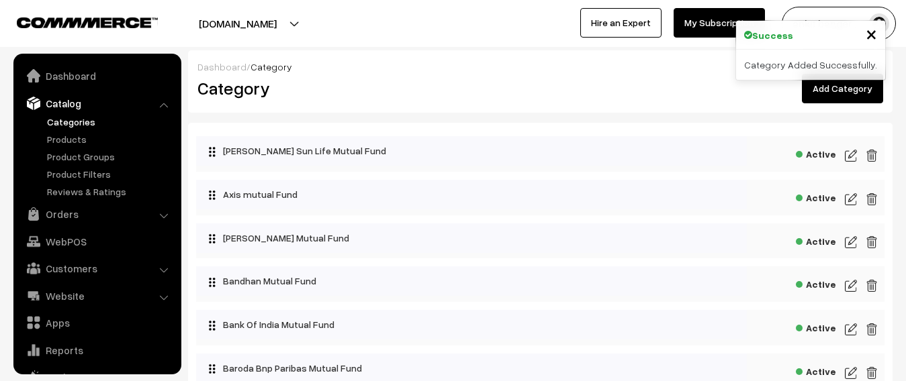
scroll to position [37, 0]
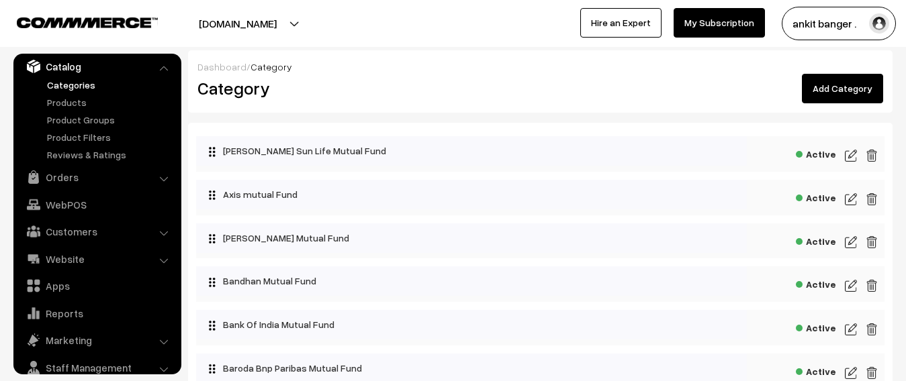
click at [858, 80] on link "Add Category" at bounding box center [842, 89] width 81 height 30
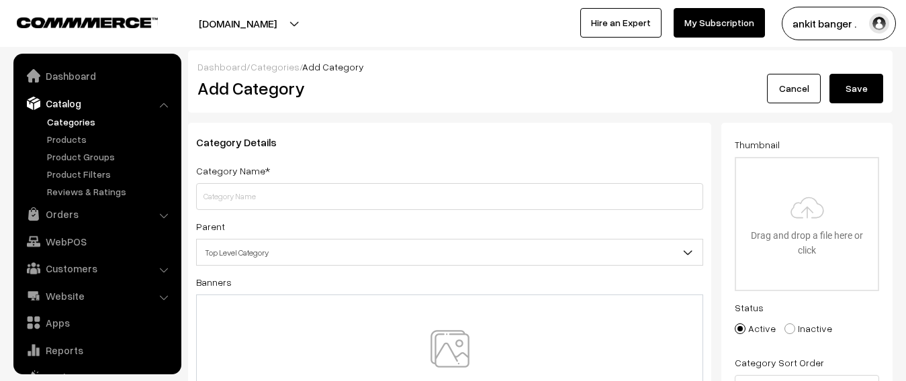
scroll to position [37, 0]
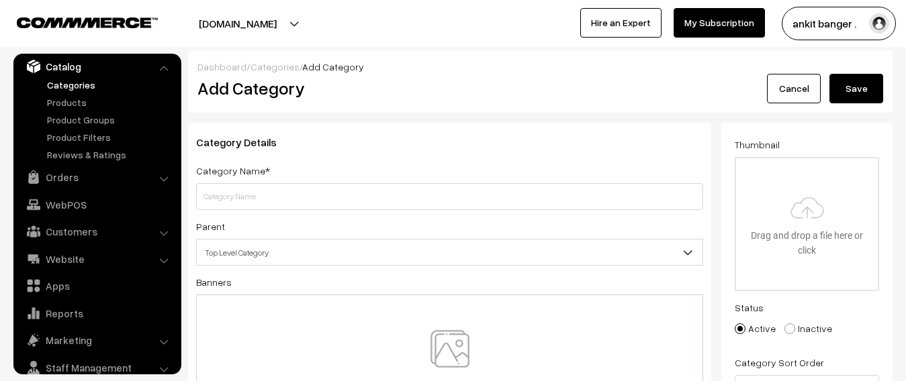
drag, startPoint x: 0, startPoint y: 0, endPoint x: 220, endPoint y: 194, distance: 293.0
type input "sbi mutual fund"
click at [462, 370] on img at bounding box center [450, 369] width 138 height 79
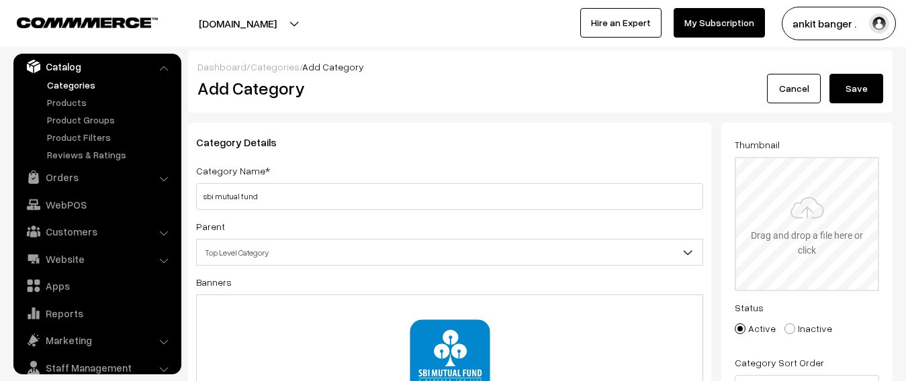
click at [785, 205] on input "file" at bounding box center [807, 224] width 142 height 132
type input "C:\fakepath\download (14).png"
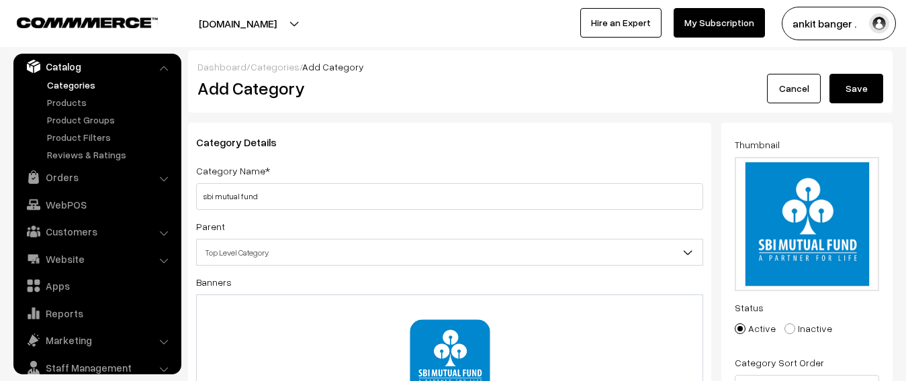
click at [850, 83] on button "Save" at bounding box center [856, 89] width 54 height 30
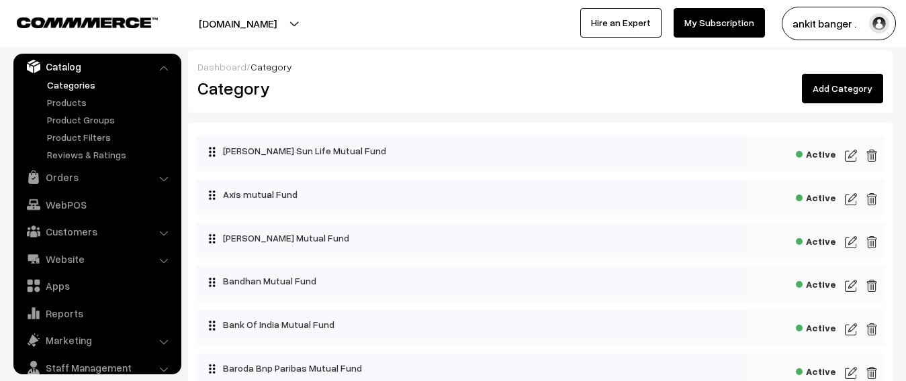
click at [851, 95] on link "Add Category" at bounding box center [842, 89] width 81 height 30
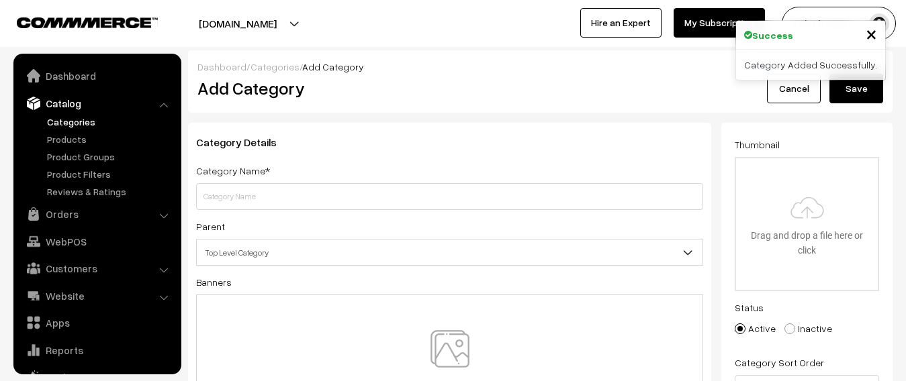
scroll to position [37, 0]
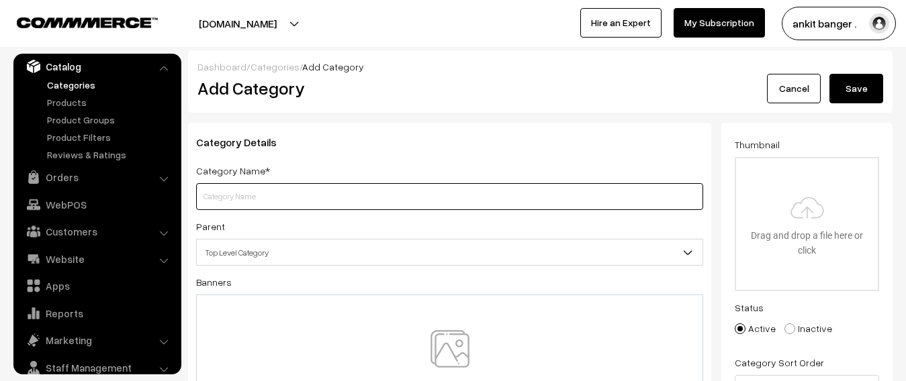
paste input "union mutual fund"
type input "union mutual fund"
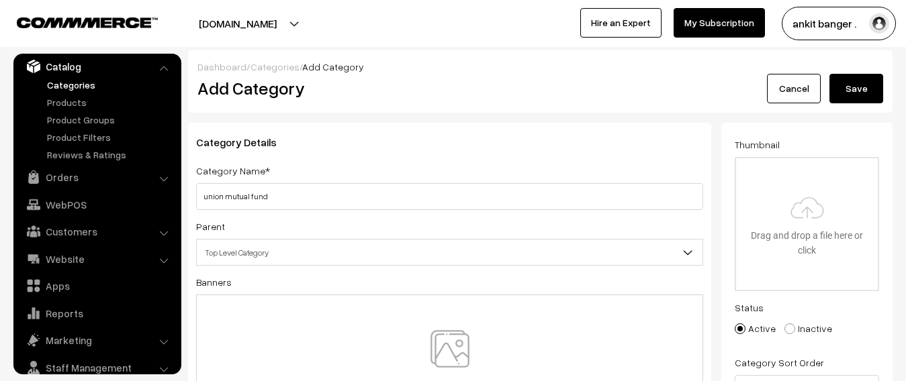
click at [479, 341] on img at bounding box center [450, 369] width 138 height 79
click at [806, 219] on input "file" at bounding box center [807, 224] width 142 height 132
type input "C:\fakepath\download (15).png"
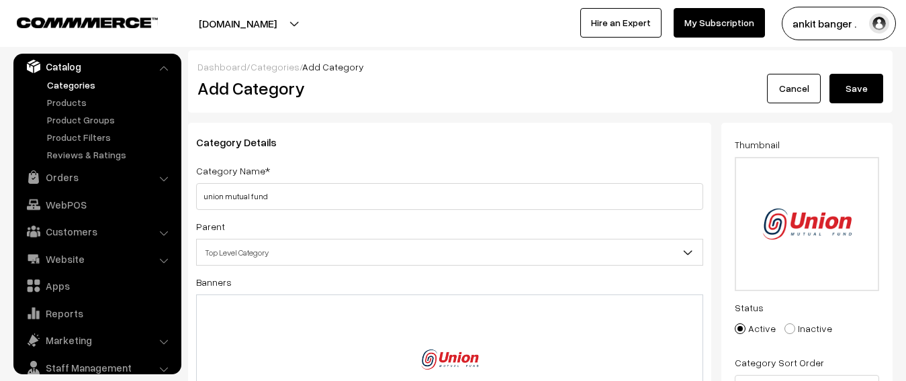
click at [865, 87] on button "Save" at bounding box center [856, 89] width 54 height 30
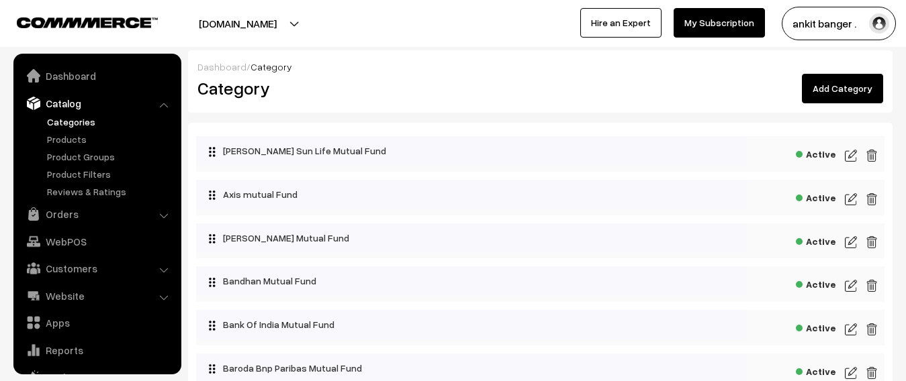
scroll to position [37, 0]
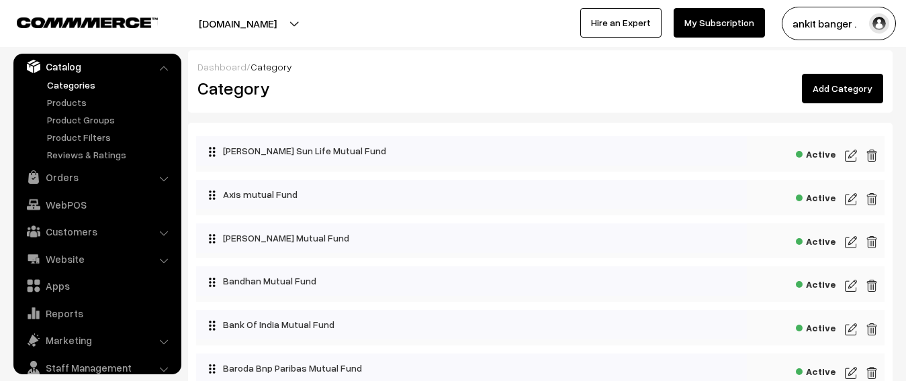
click at [827, 87] on link "Add Category" at bounding box center [842, 89] width 81 height 30
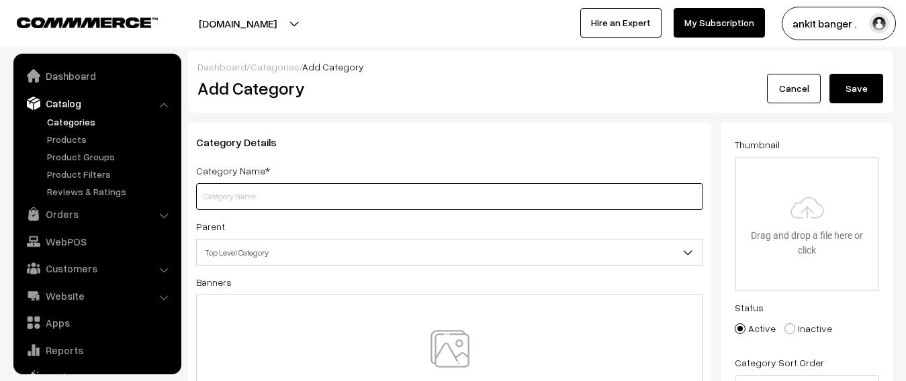
scroll to position [37, 0]
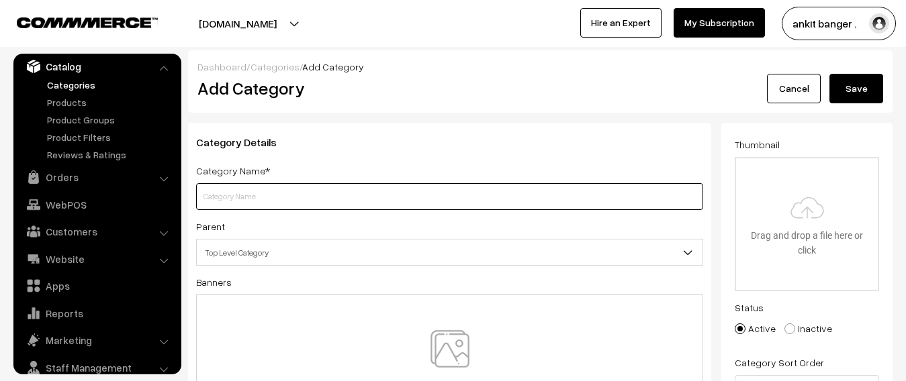
paste input "uti mutual fund"
type input "uti mutual fund"
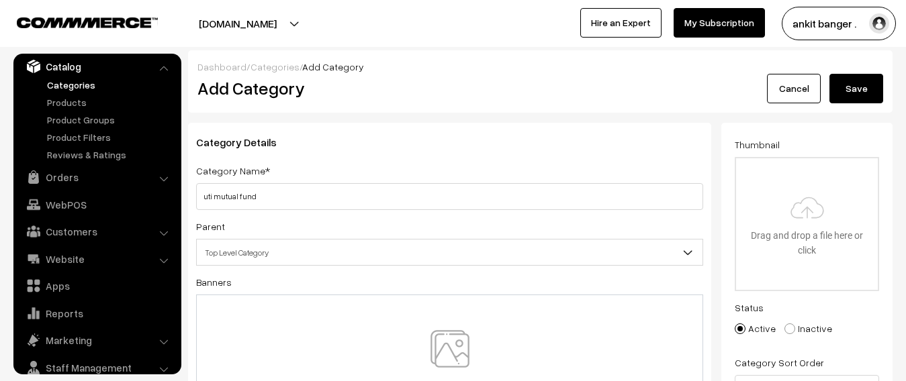
click at [447, 350] on img at bounding box center [450, 369] width 138 height 79
click at [832, 218] on input "file" at bounding box center [807, 224] width 142 height 132
type input "C:\fakepath\download (11).jpg"
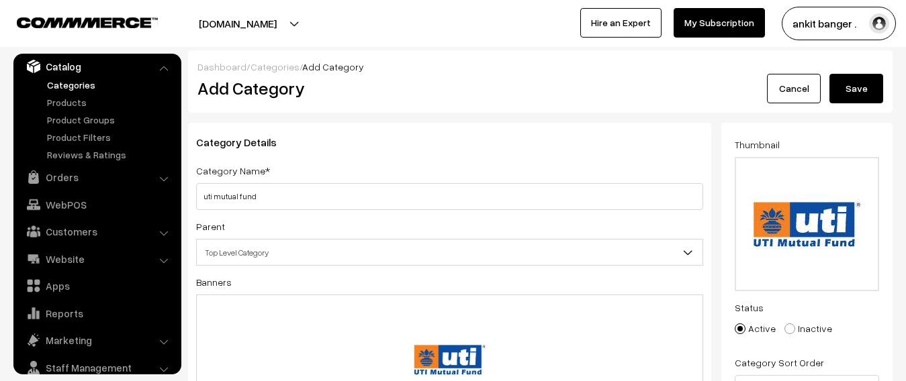
click at [873, 87] on button "Save" at bounding box center [856, 89] width 54 height 30
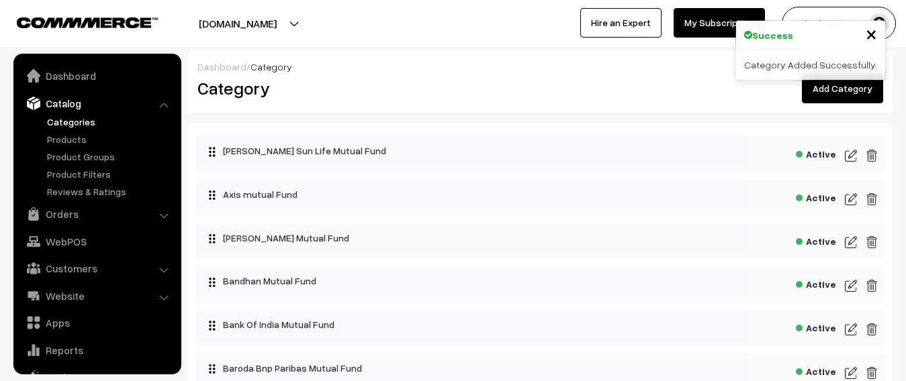
scroll to position [37, 0]
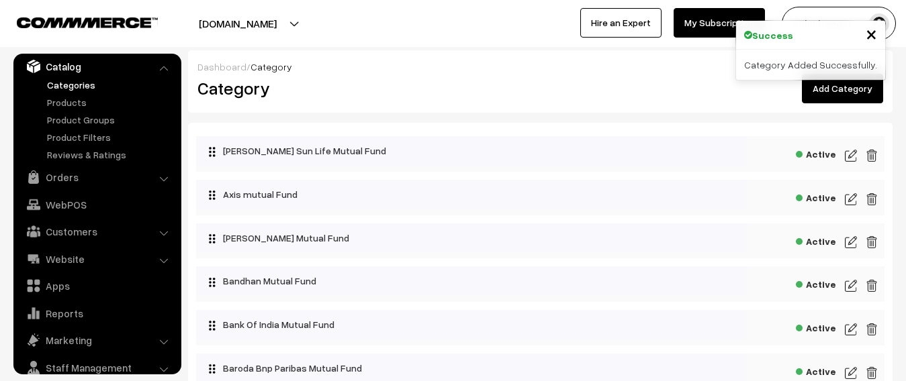
click at [832, 94] on link "Add Category" at bounding box center [842, 89] width 81 height 30
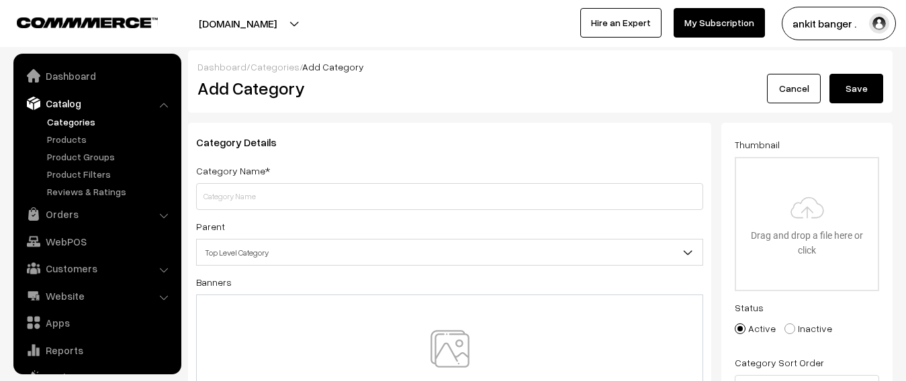
scroll to position [37, 0]
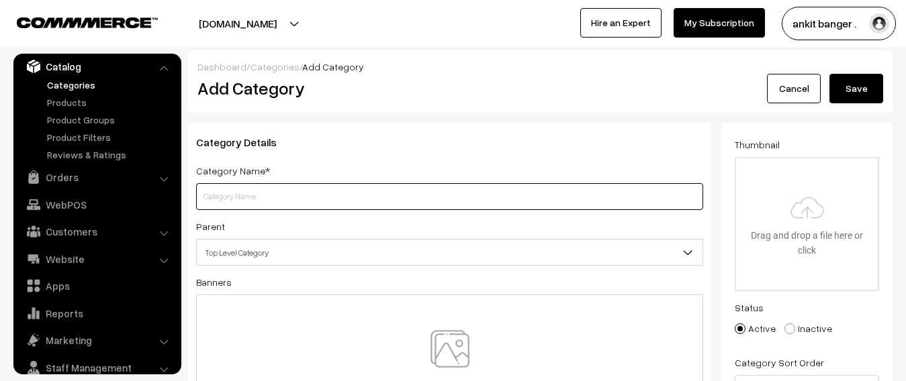
paste input "white oak mutual fund"
type input "white oak mutual fund"
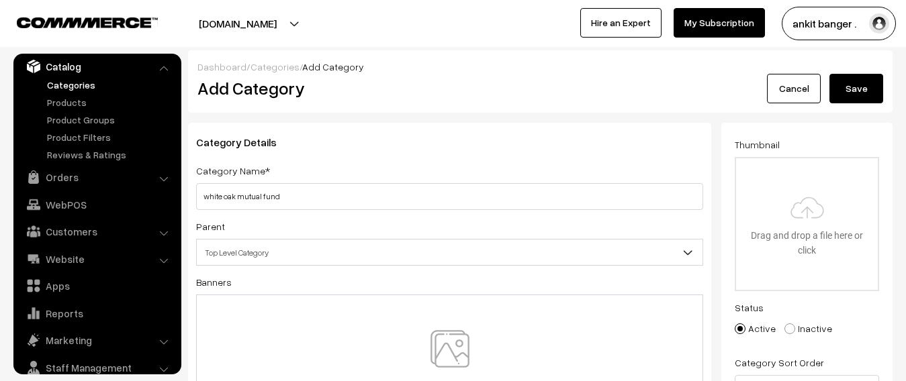
click at [444, 360] on img at bounding box center [450, 369] width 138 height 79
click at [817, 215] on input "file" at bounding box center [807, 224] width 142 height 132
type input "C:\fakepath\download (16).png"
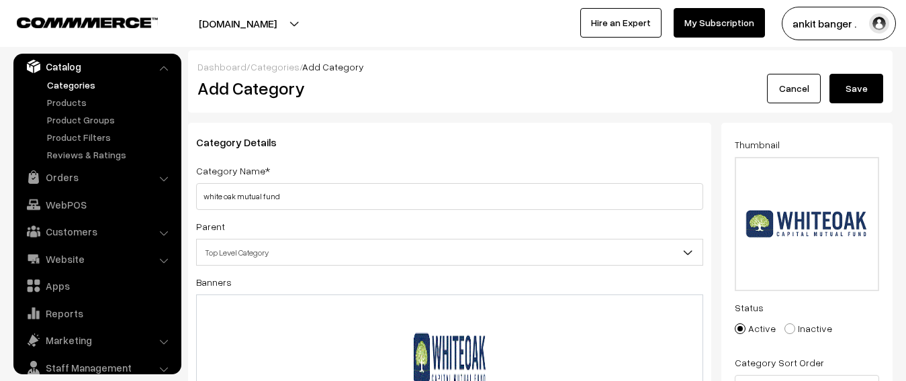
click at [845, 92] on button "Save" at bounding box center [856, 89] width 54 height 30
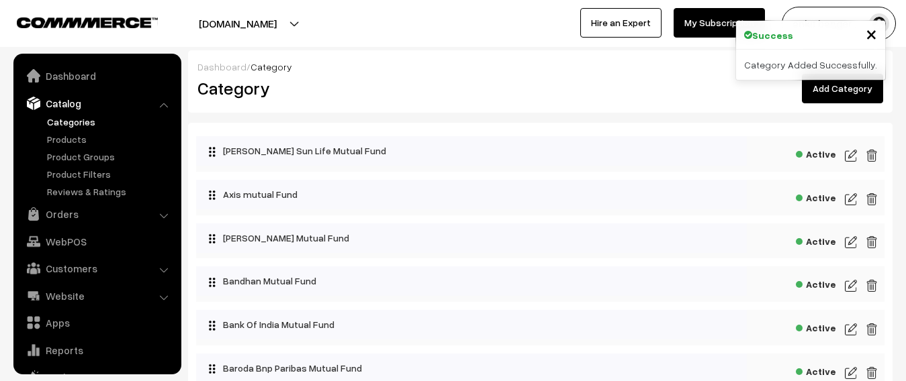
scroll to position [37, 0]
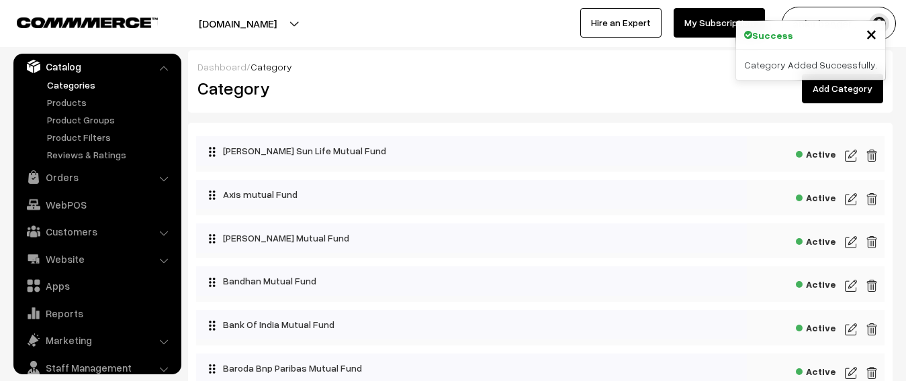
click at [838, 89] on link "Add Category" at bounding box center [842, 89] width 81 height 30
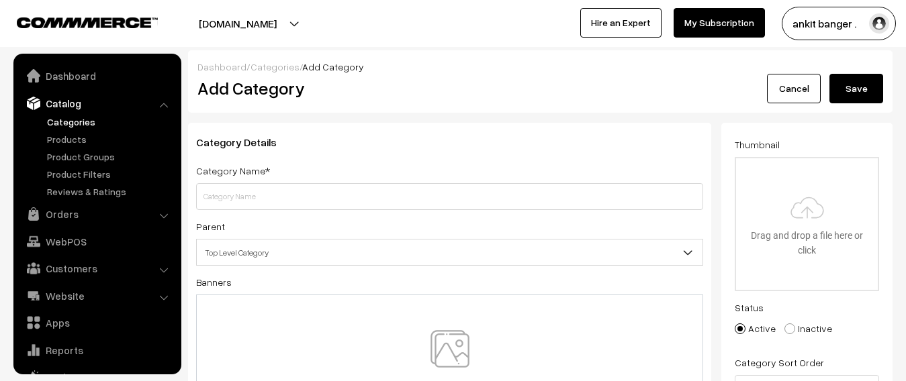
scroll to position [37, 0]
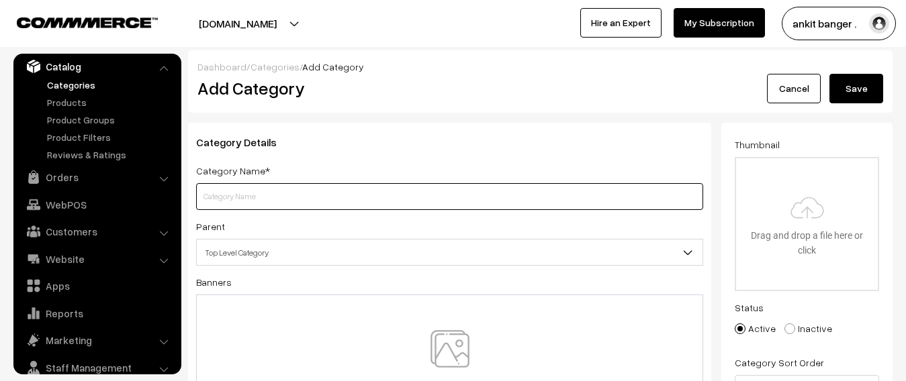
drag, startPoint x: 248, startPoint y: 175, endPoint x: 232, endPoint y: 193, distance: 24.3
paste input "angel one mutual fund"
type input "angel one mutual fund"
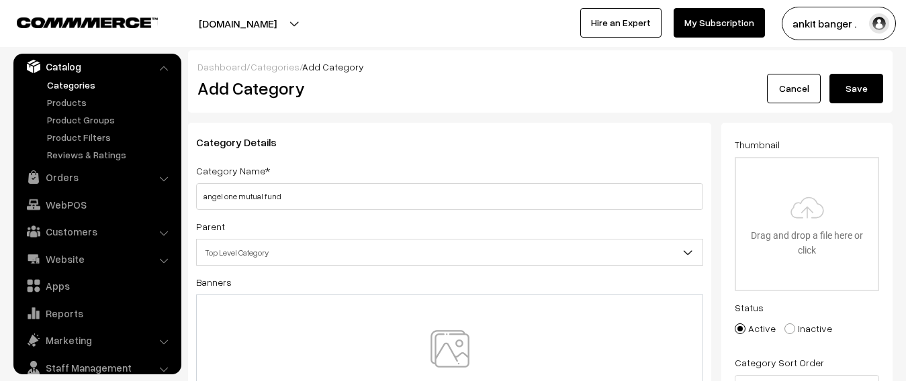
click at [407, 342] on img at bounding box center [450, 369] width 138 height 79
click at [818, 203] on input "file" at bounding box center [807, 224] width 142 height 132
type input "C:\fakepath\download (12).jpg"
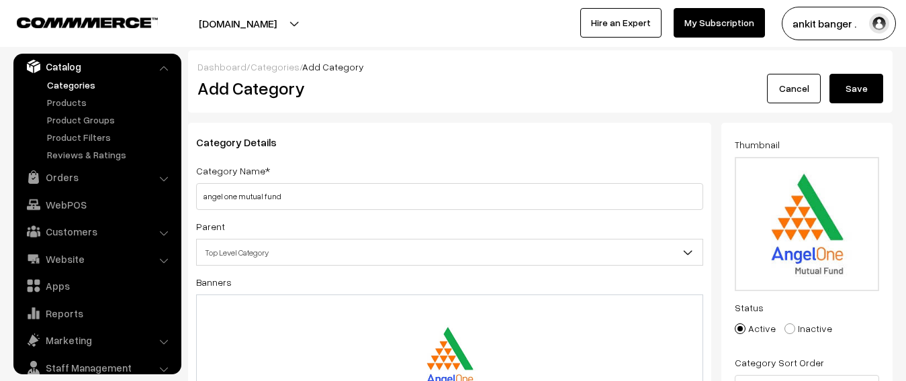
click at [859, 83] on button "Save" at bounding box center [856, 89] width 54 height 30
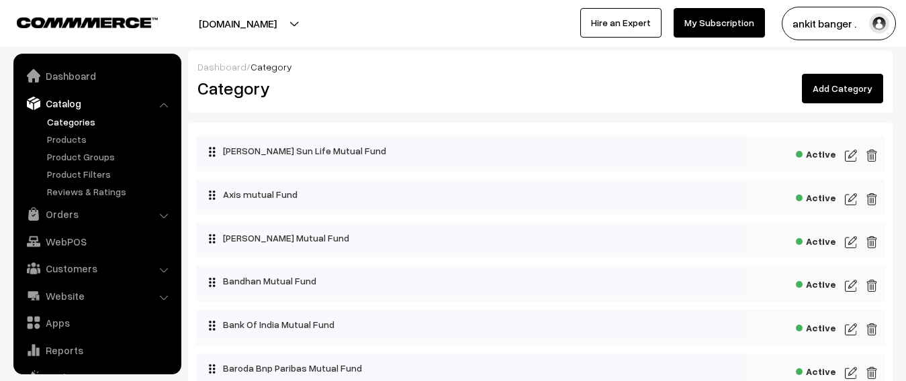
scroll to position [37, 0]
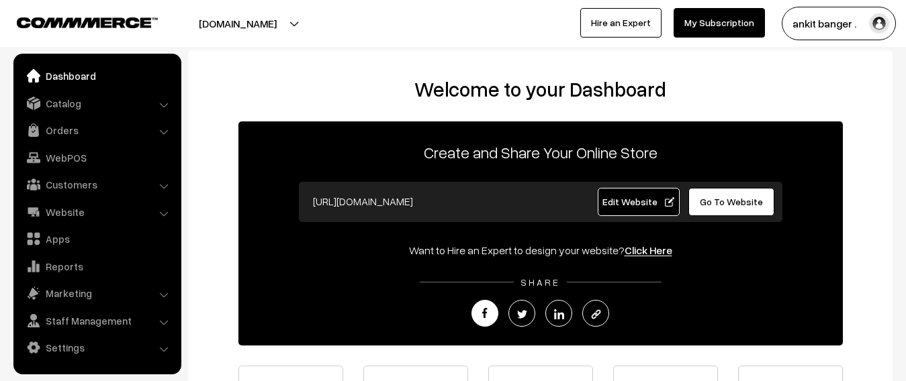
click at [487, 316] on img at bounding box center [485, 314] width 10 height 10
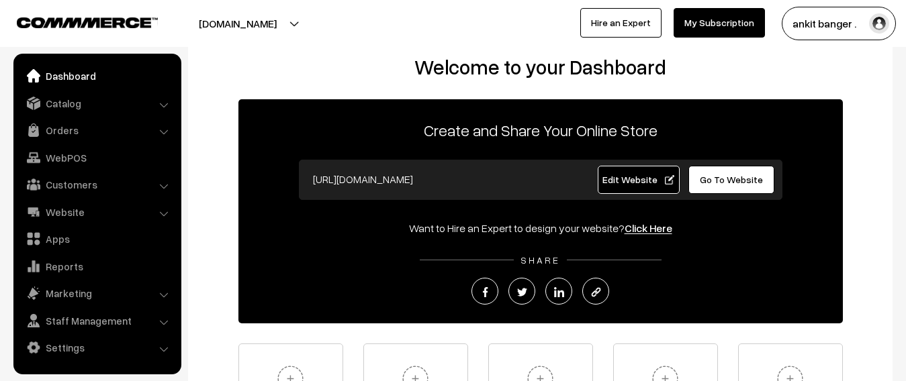
scroll to position [5, 0]
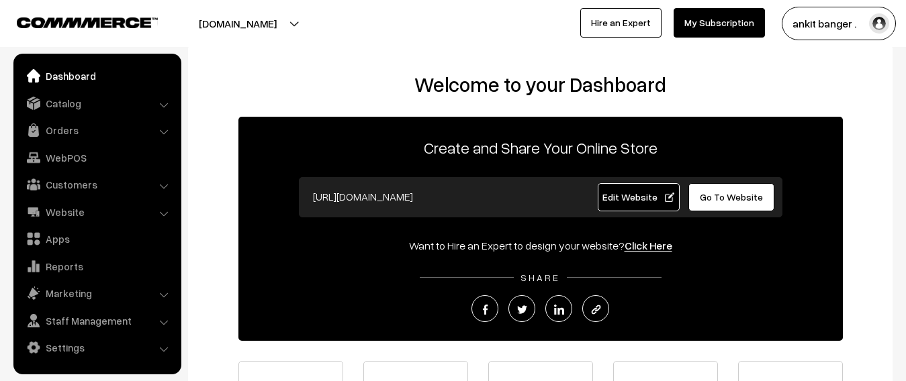
click at [731, 198] on span "Go To Website" at bounding box center [731, 196] width 63 height 11
click at [62, 240] on link "Apps" at bounding box center [97, 239] width 160 height 24
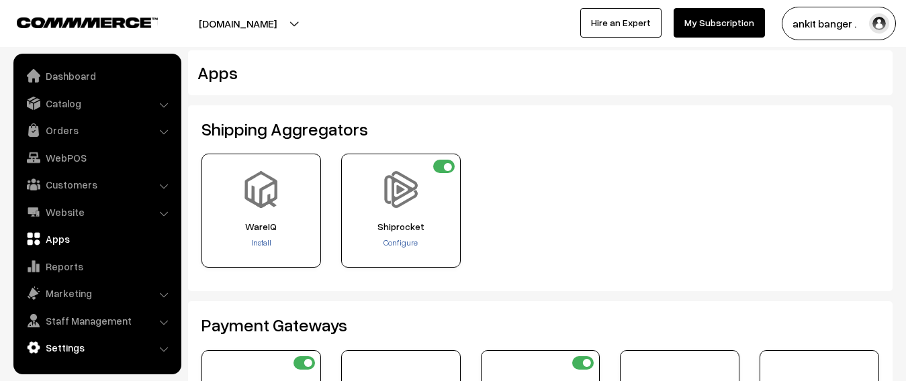
click at [78, 349] on link "Settings" at bounding box center [97, 348] width 160 height 24
click at [70, 107] on link "Catalog" at bounding box center [97, 103] width 160 height 24
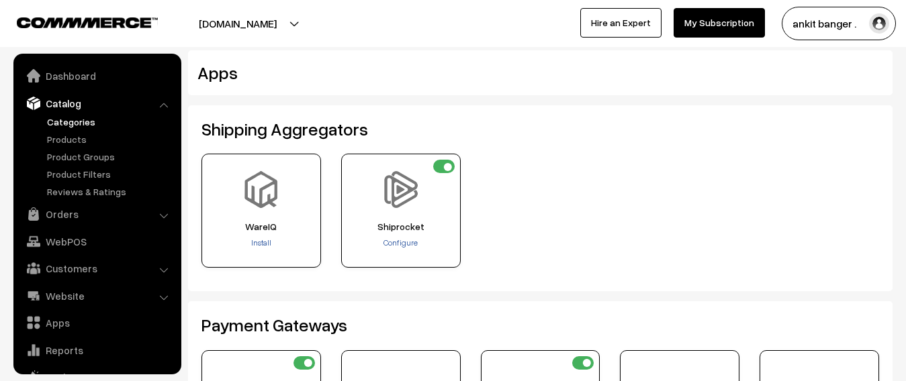
click at [78, 122] on link "Categories" at bounding box center [110, 122] width 133 height 14
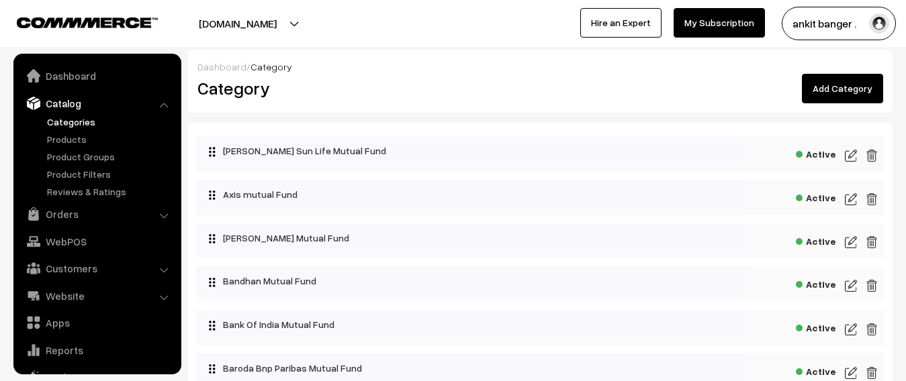
scroll to position [37, 0]
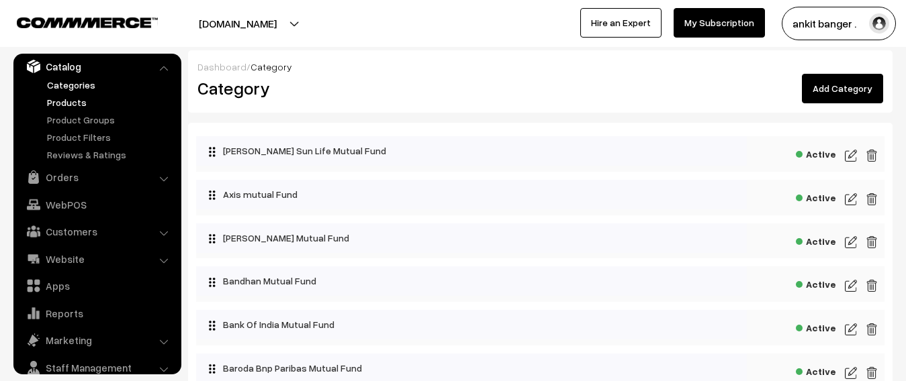
click at [78, 106] on link "Products" at bounding box center [110, 102] width 133 height 14
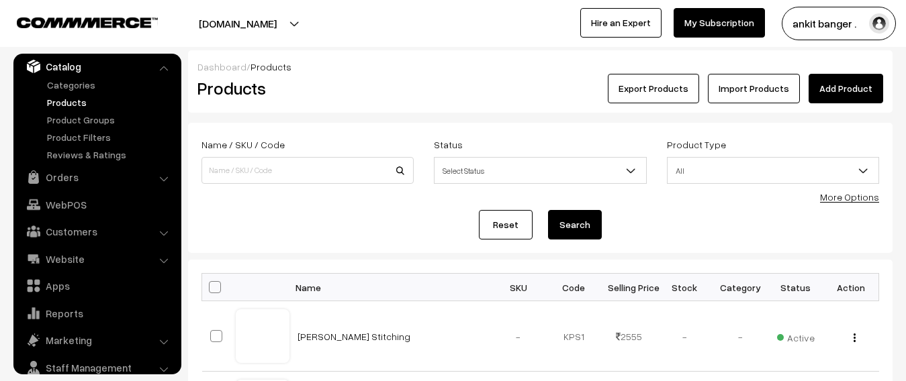
click at [210, 287] on span at bounding box center [215, 287] width 12 height 12
click at [210, 287] on input "checkbox" at bounding box center [206, 287] width 9 height 9
checkbox input "true"
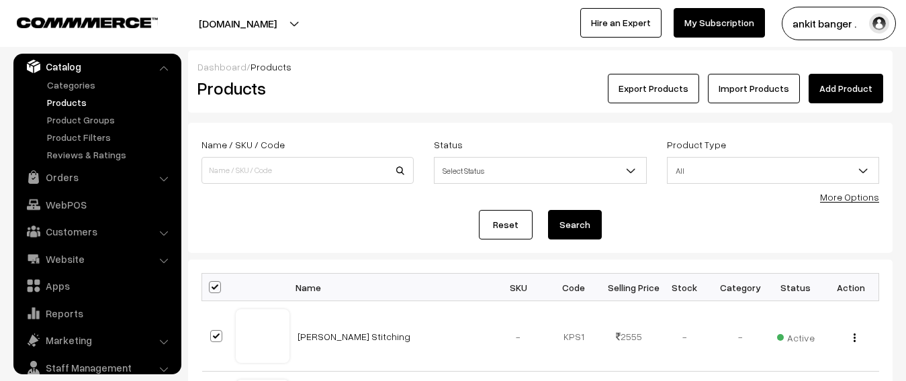
checkbox input "true"
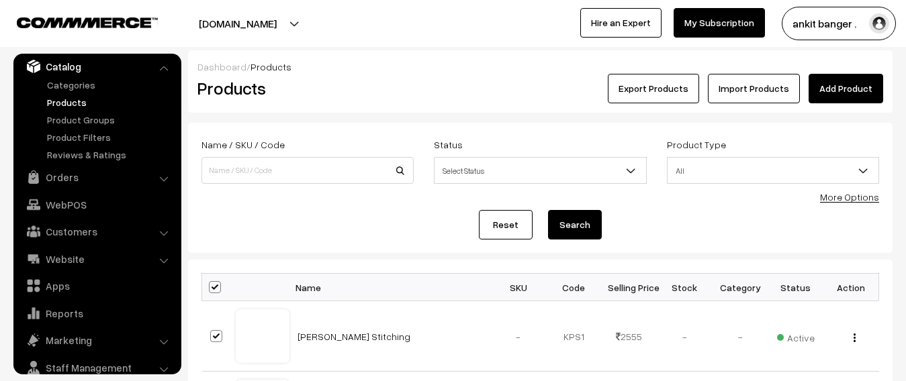
checkbox input "true"
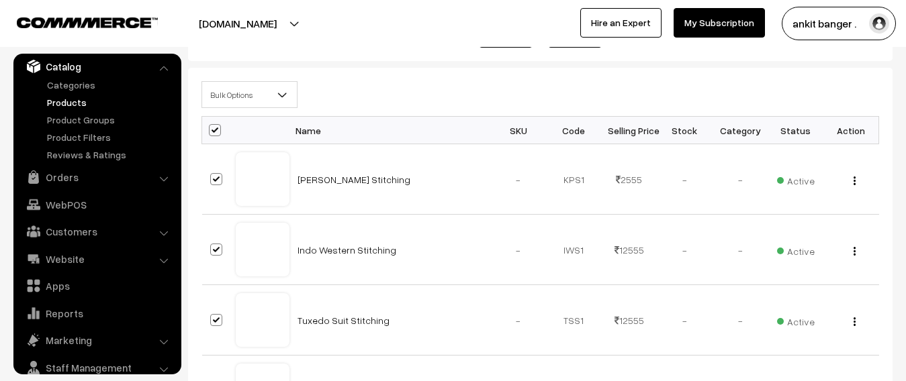
scroll to position [201, 0]
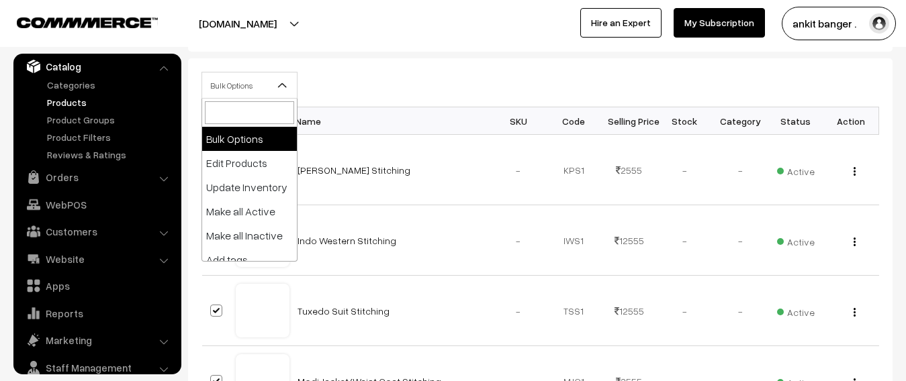
click at [276, 93] on span "Bulk Options" at bounding box center [249, 85] width 95 height 23
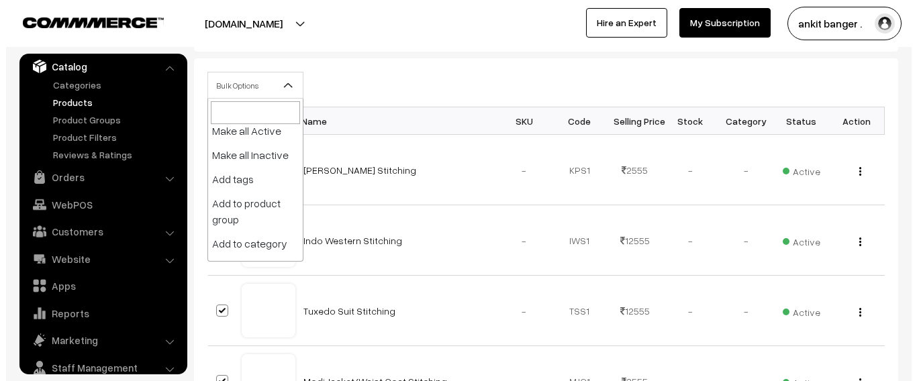
scroll to position [115, 0]
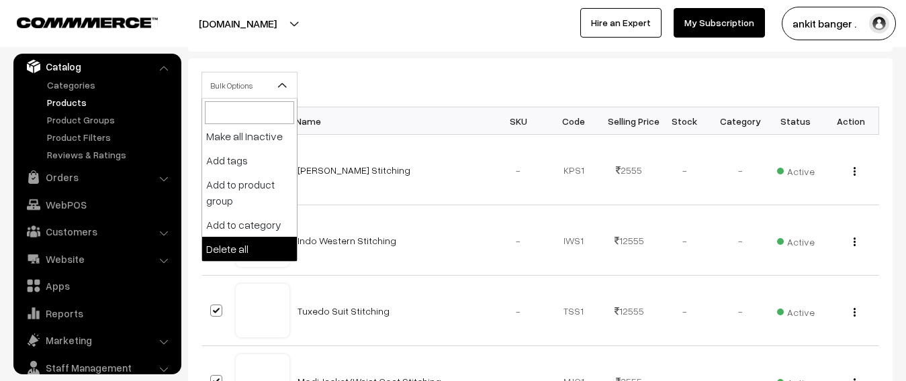
select select "delete"
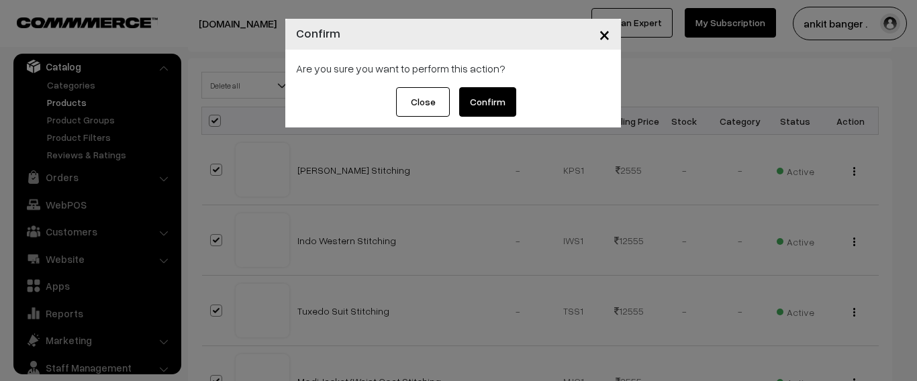
click at [481, 110] on button "Confirm" at bounding box center [487, 102] width 57 height 30
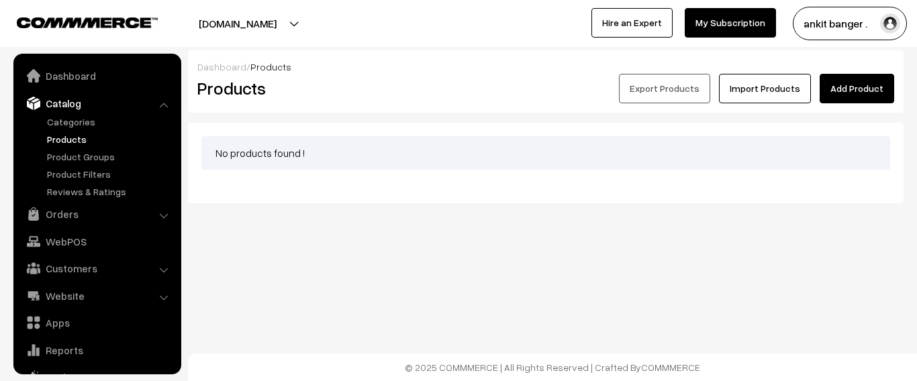
scroll to position [37, 0]
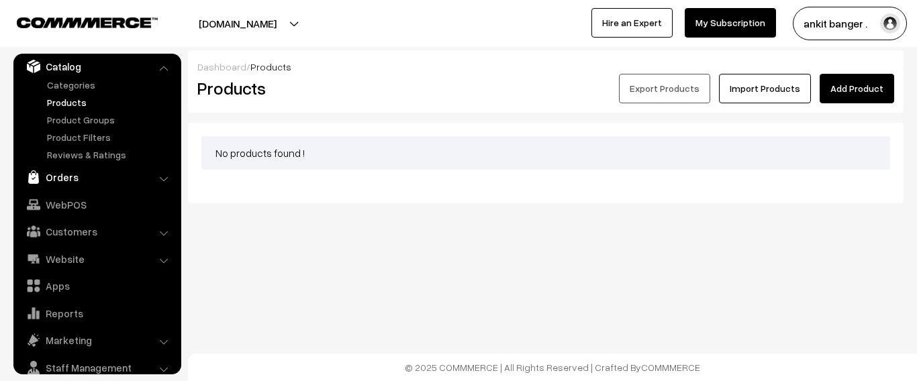
click at [83, 179] on link "Orders" at bounding box center [97, 177] width 160 height 24
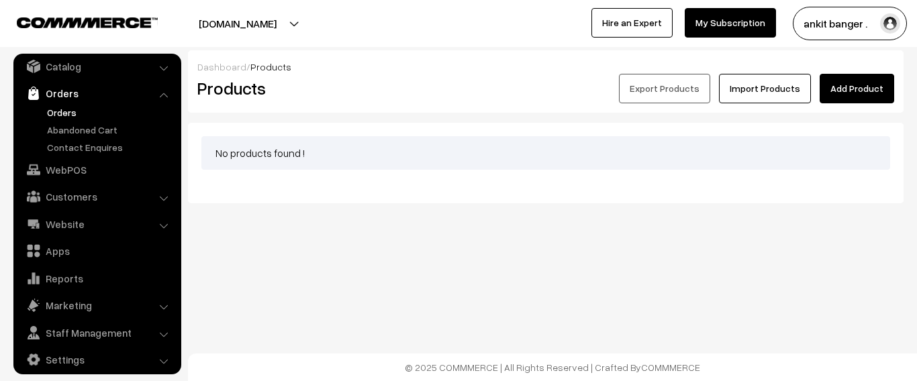
click at [73, 113] on link "Orders" at bounding box center [110, 112] width 133 height 14
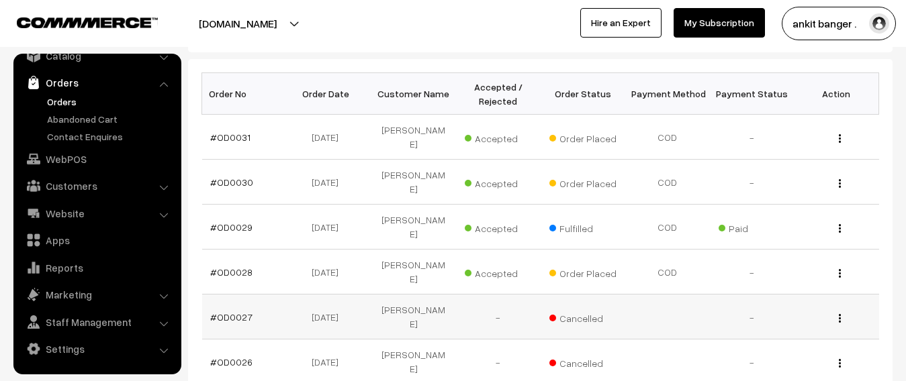
scroll to position [201, 0]
click at [323, 130] on td "06-05-2025" at bounding box center [329, 136] width 85 height 45
click at [242, 93] on th "Order No" at bounding box center [244, 94] width 85 height 42
click at [828, 95] on th "Action" at bounding box center [836, 94] width 85 height 42
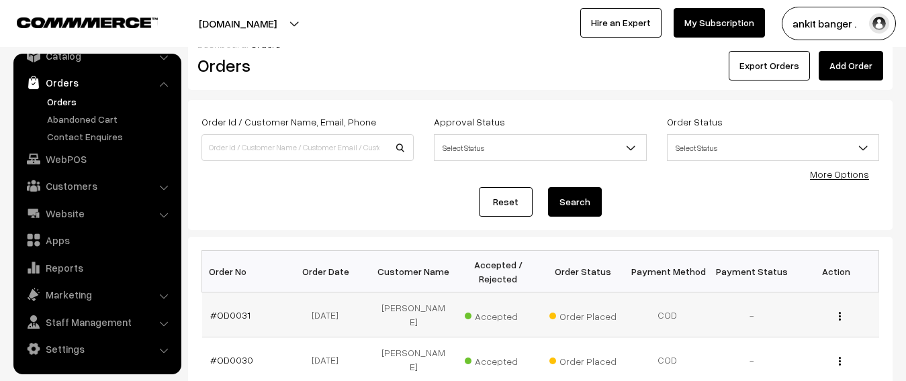
scroll to position [0, 0]
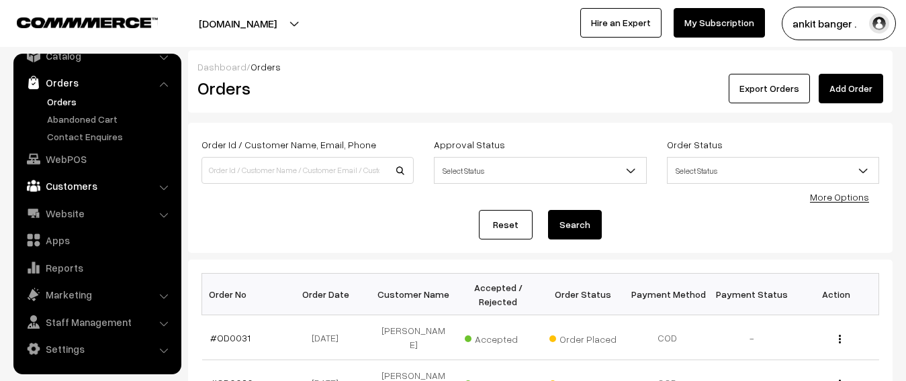
click at [58, 190] on link "Customers" at bounding box center [97, 186] width 160 height 24
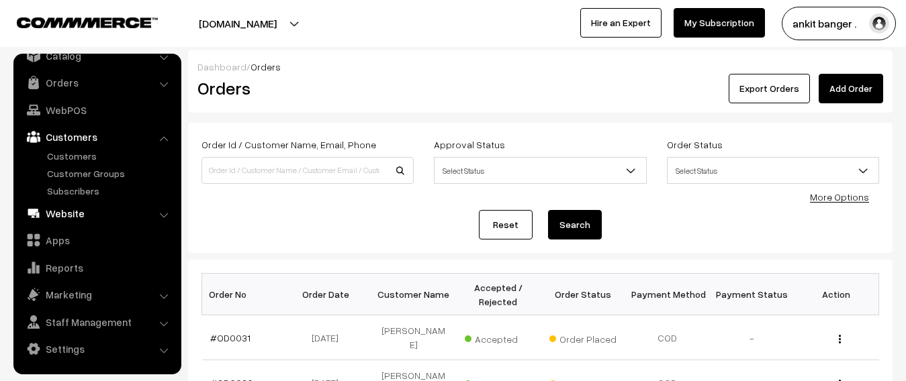
click at [64, 214] on link "Website" at bounding box center [97, 213] width 160 height 24
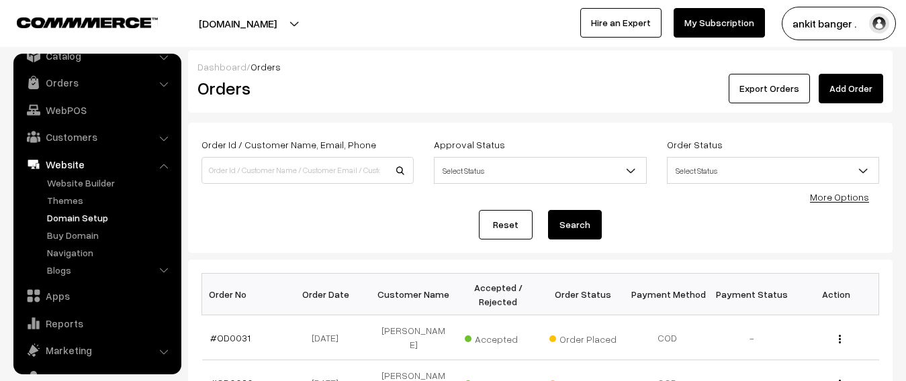
click at [93, 217] on link "Domain Setup" at bounding box center [110, 218] width 133 height 14
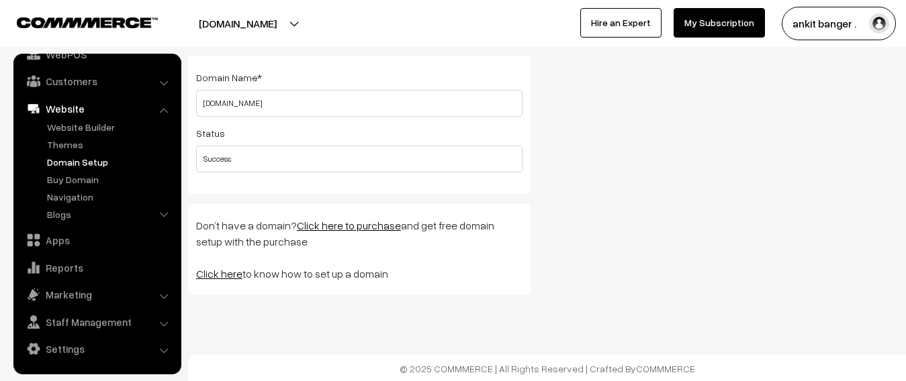
scroll to position [68, 0]
click at [226, 273] on link "Click here" at bounding box center [219, 272] width 46 height 13
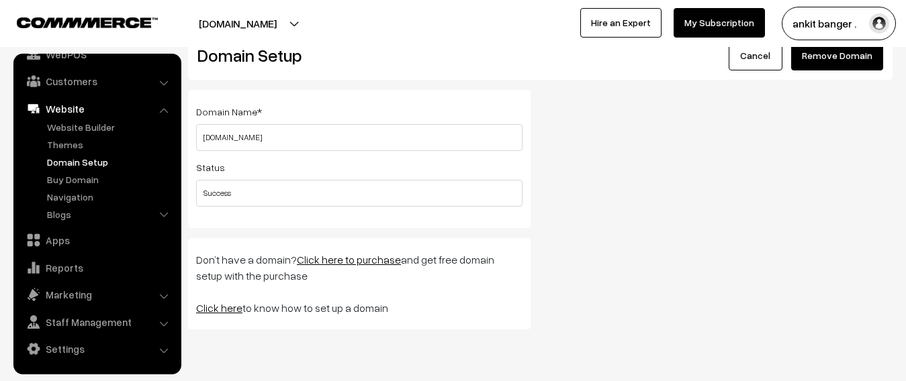
scroll to position [0, 0]
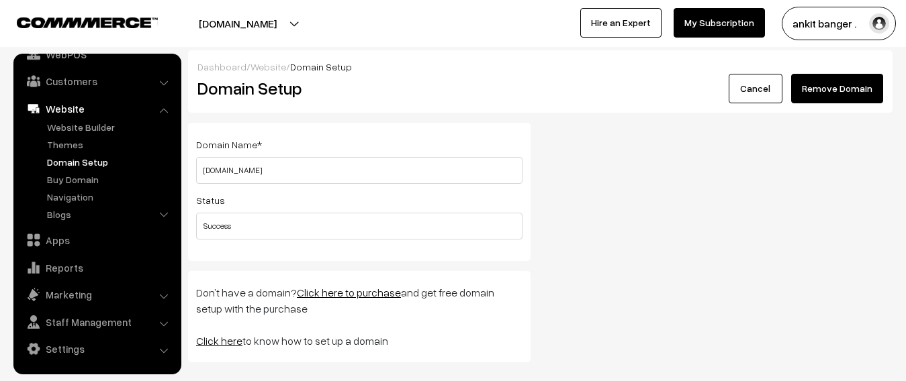
click at [316, 166] on input "[DOMAIN_NAME]" at bounding box center [359, 170] width 326 height 27
click at [260, 175] on input "[DOMAIN_NAME]" at bounding box center [359, 170] width 326 height 27
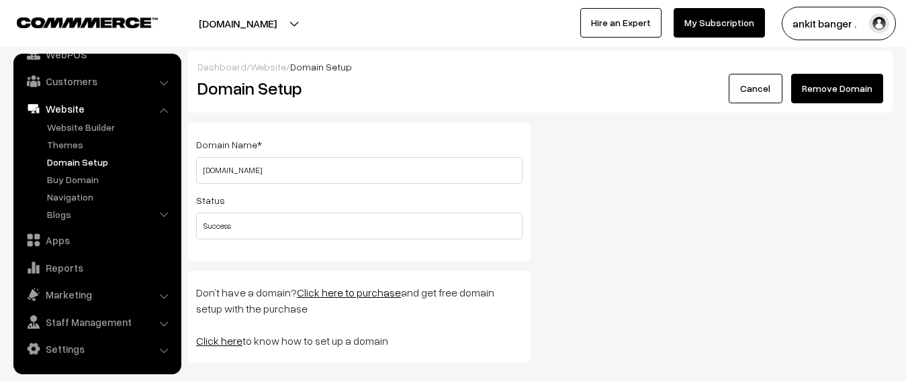
click at [254, 222] on input "Success" at bounding box center [359, 226] width 326 height 27
click at [93, 350] on link "Settings" at bounding box center [97, 349] width 160 height 24
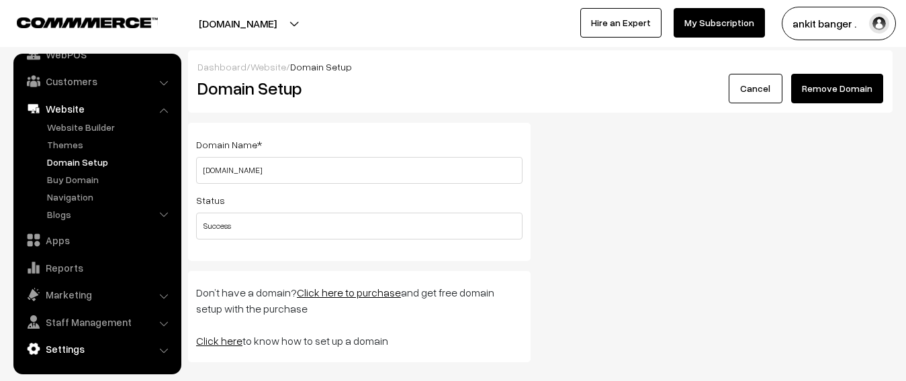
scroll to position [100, 0]
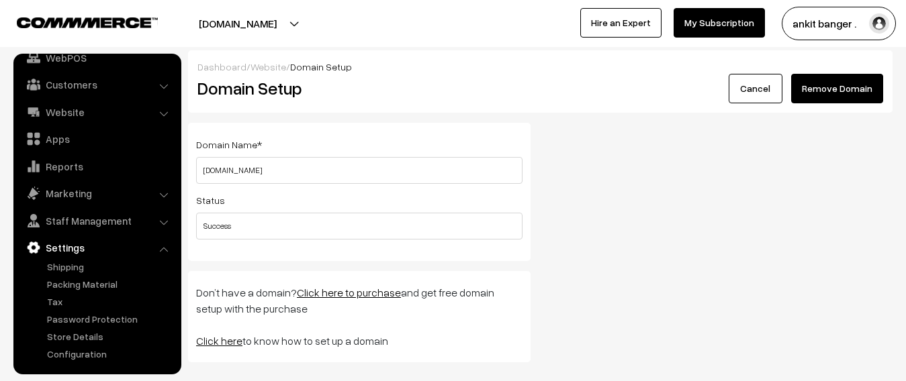
click at [77, 246] on link "Settings" at bounding box center [97, 248] width 160 height 24
click at [160, 252] on li "Settings Shipping" at bounding box center [97, 299] width 161 height 126
click at [164, 247] on li "Settings Shipping" at bounding box center [97, 299] width 161 height 126
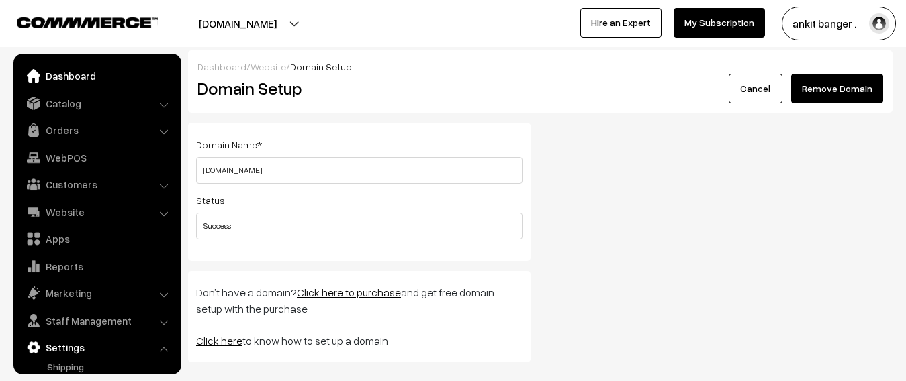
click at [95, 75] on link "Dashboard" at bounding box center [97, 76] width 160 height 24
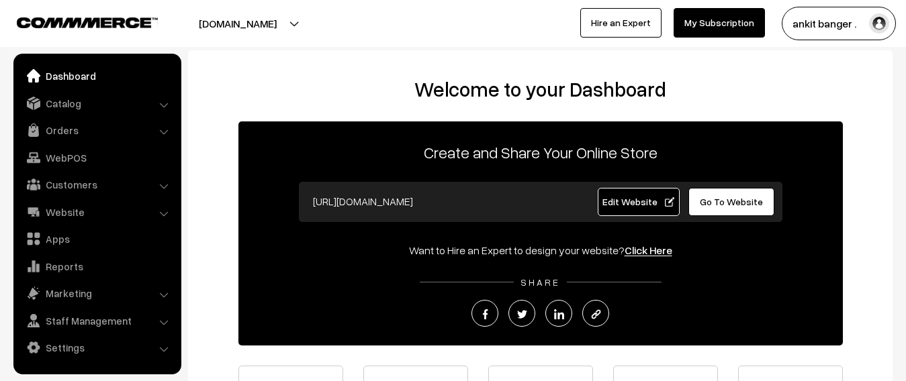
click at [492, 207] on input "https://royaldarjee.com" at bounding box center [438, 201] width 265 height 27
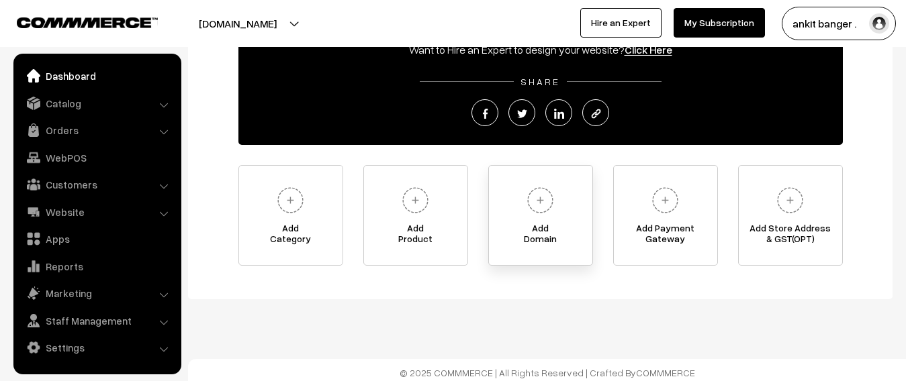
scroll to position [206, 0]
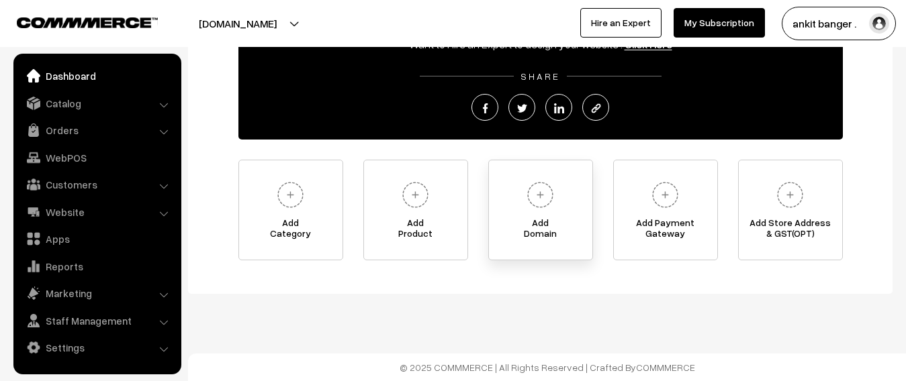
click at [538, 212] on img at bounding box center [540, 195] width 37 height 37
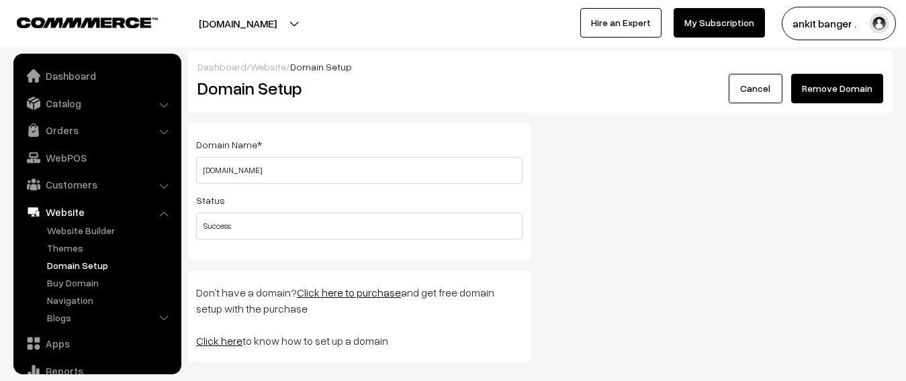
scroll to position [103, 0]
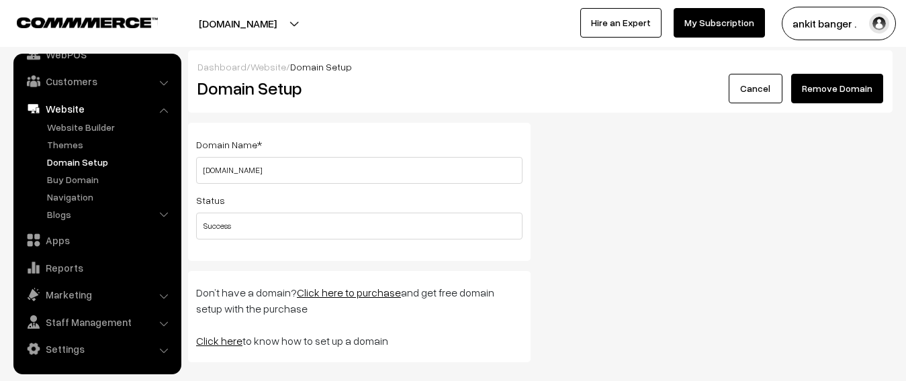
click at [289, 177] on input "[DOMAIN_NAME]" at bounding box center [359, 170] width 326 height 27
click at [290, 169] on input "[DOMAIN_NAME]" at bounding box center [359, 170] width 326 height 27
click at [224, 342] on link "Click here" at bounding box center [219, 340] width 46 height 13
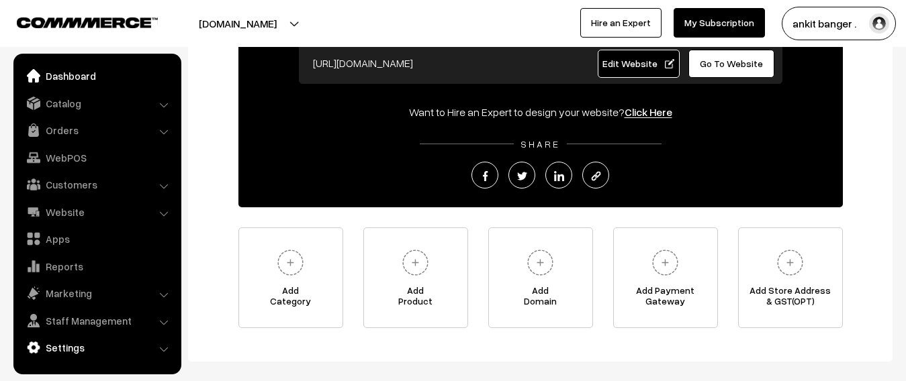
scroll to position [139, 0]
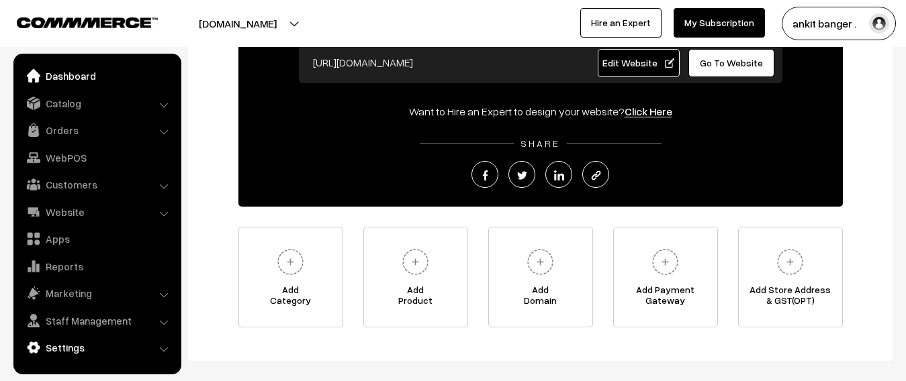
click at [86, 348] on link "Settings" at bounding box center [97, 348] width 160 height 24
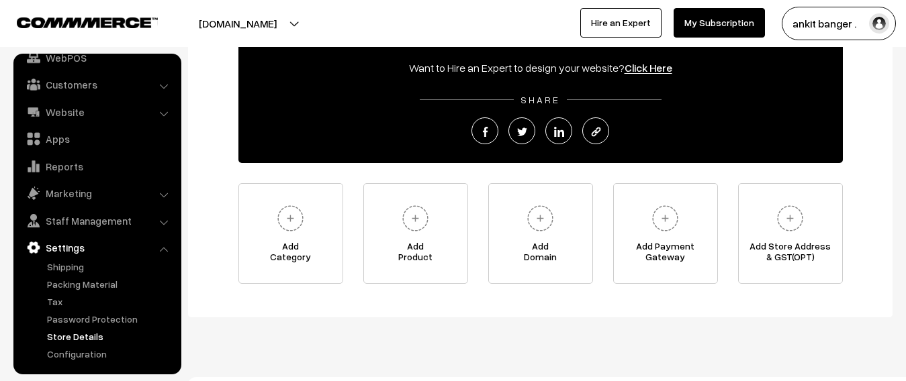
scroll to position [206, 0]
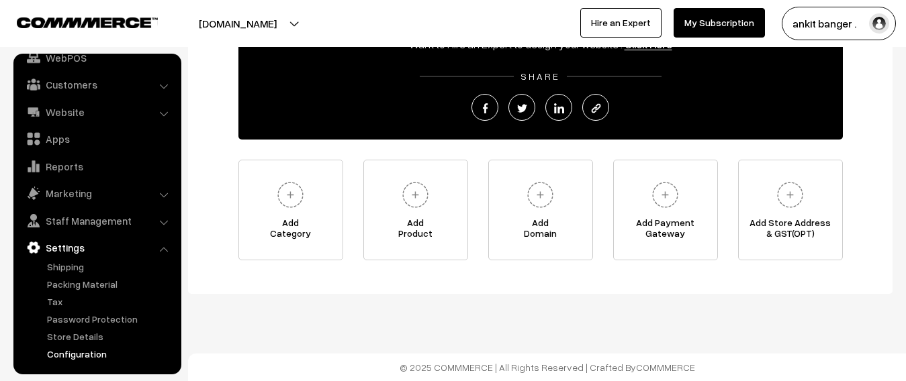
click at [67, 358] on link "Configuration" at bounding box center [110, 354] width 133 height 14
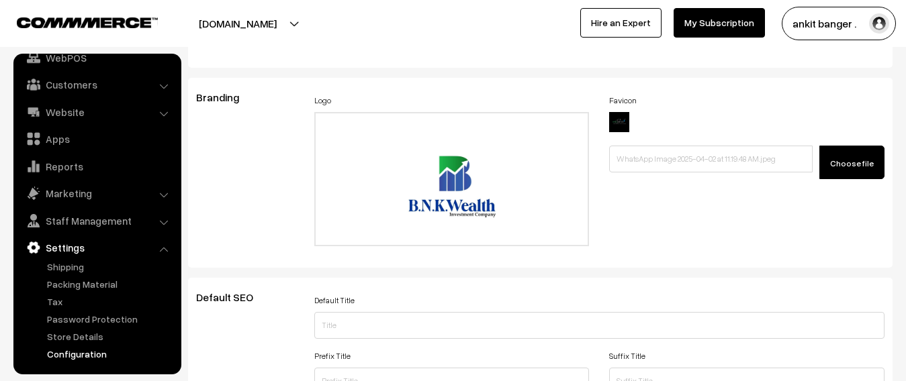
scroll to position [201, 0]
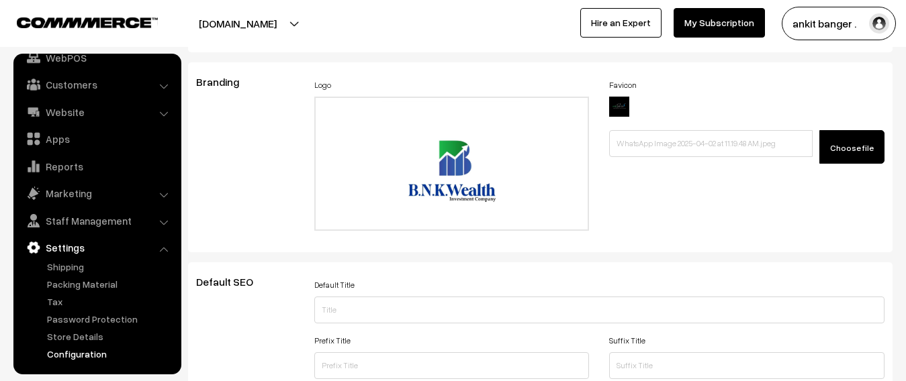
click at [615, 104] on img at bounding box center [619, 107] width 20 height 20
click at [615, 105] on img at bounding box center [619, 107] width 20 height 20
click at [844, 152] on span "Choose file" at bounding box center [852, 148] width 44 height 10
click at [814, 150] on input "Choose file" at bounding box center [711, 140] width 205 height 20
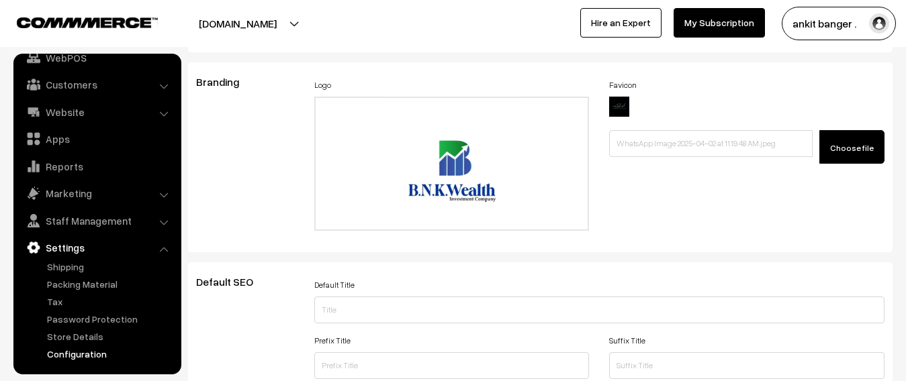
type input "C:\fakepath\WhatsApp Image 2025-08-22 at 11.45.08 PM.jpeg"
type input "WhatsApp Image 2025-08-22 at 11.45.08 PM.jpeg"
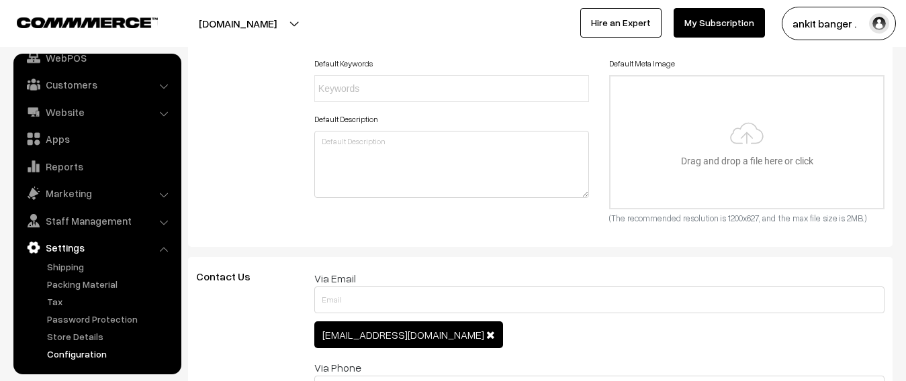
scroll to position [604, 0]
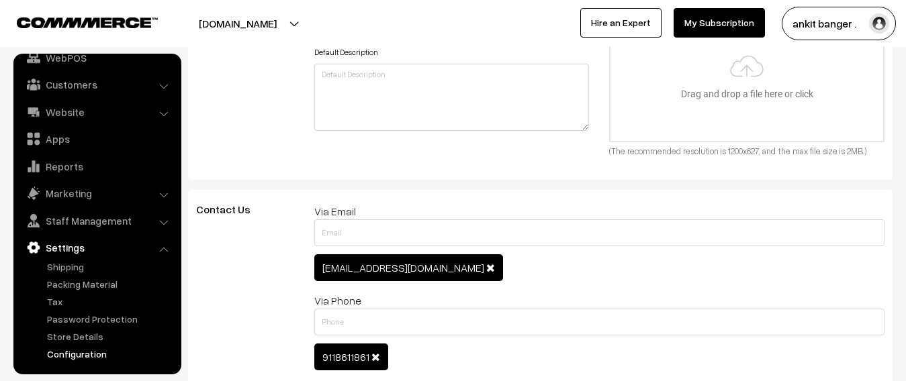
click at [486, 267] on span at bounding box center [490, 267] width 9 height 11
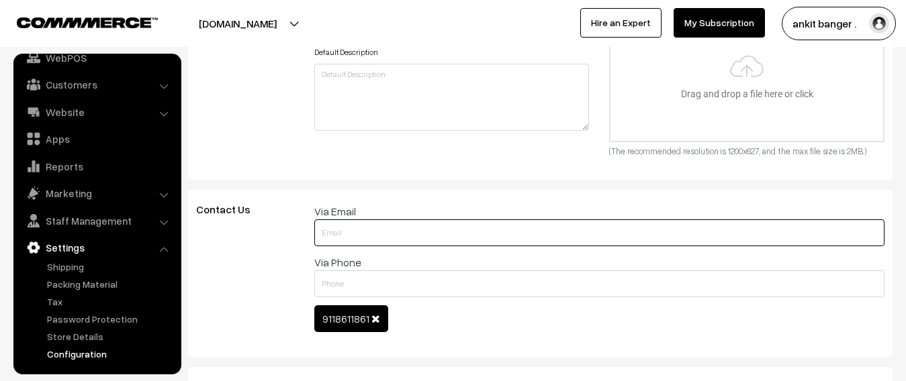
click at [386, 232] on input "text" at bounding box center [599, 233] width 570 height 27
type input "bnkwealthindia@gmail.com"
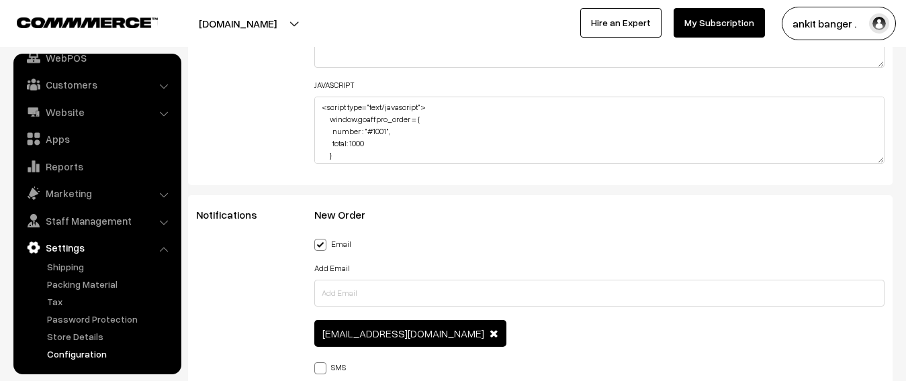
scroll to position [1813, 0]
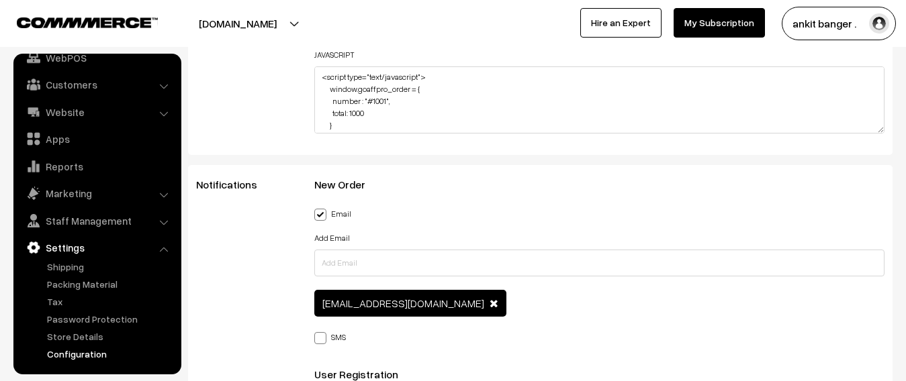
click at [489, 303] on span at bounding box center [493, 303] width 9 height 11
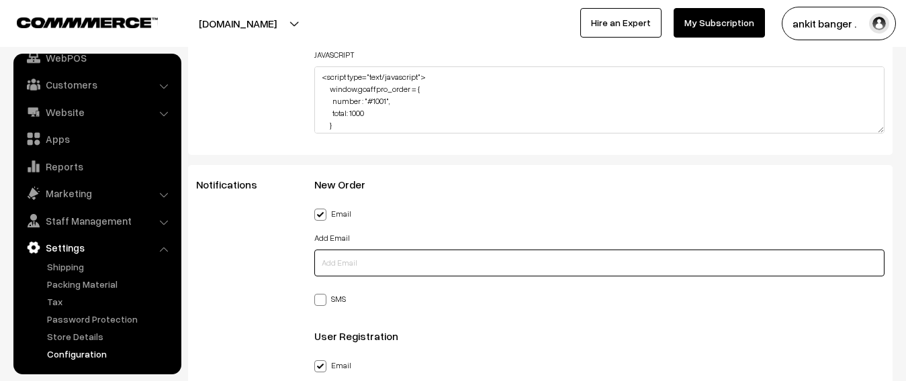
click at [371, 271] on input "text" at bounding box center [599, 263] width 570 height 27
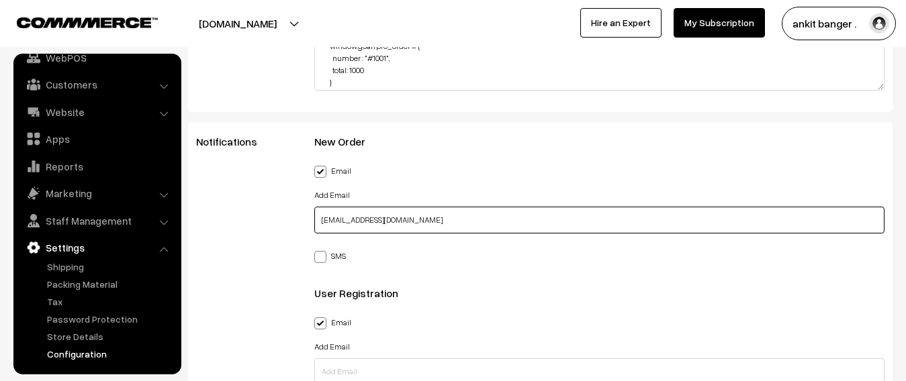
scroll to position [1880, 0]
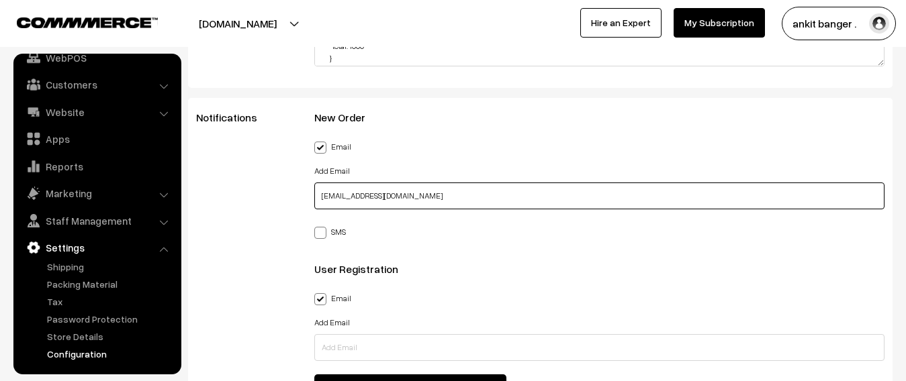
type input "bnkwealthindia@gmail.com"
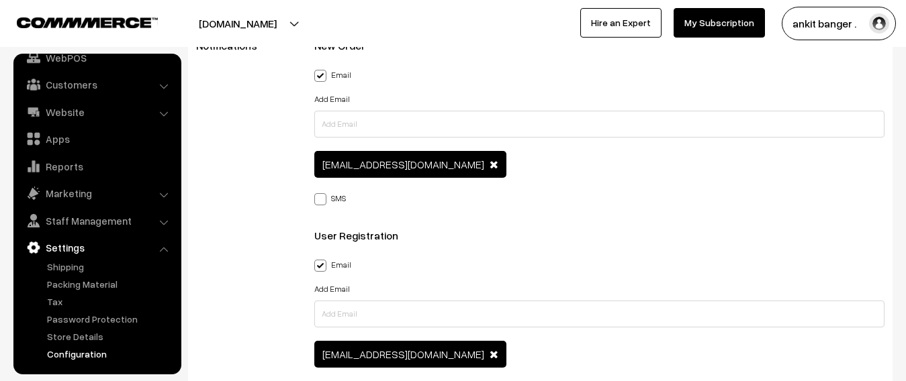
scroll to position [2014, 0]
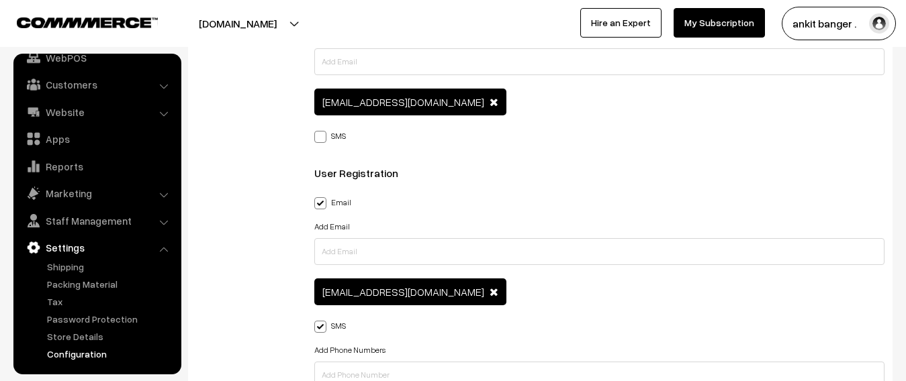
click at [489, 292] on span at bounding box center [493, 292] width 9 height 11
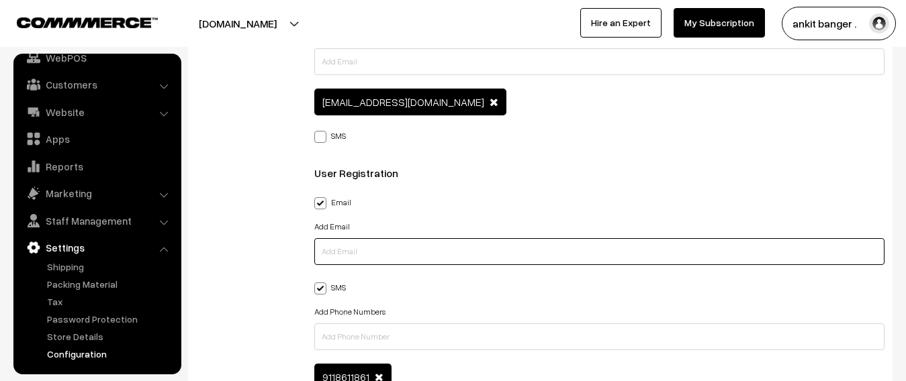
click at [381, 245] on input "text" at bounding box center [599, 251] width 570 height 27
type input "bnkwealthindia@gmail.com"
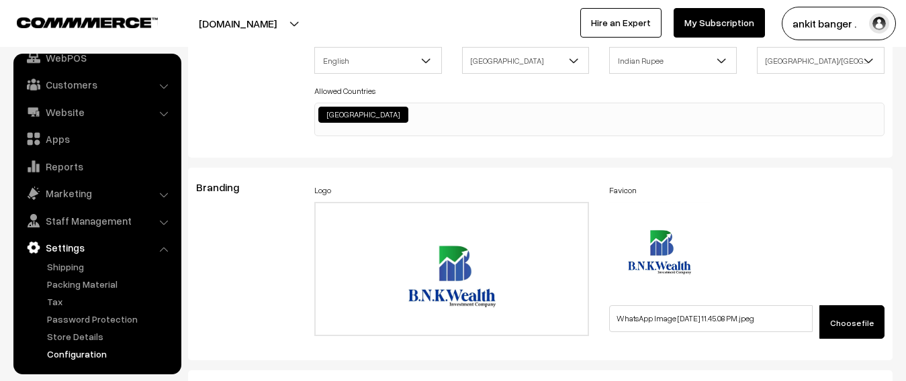
scroll to position [0, 0]
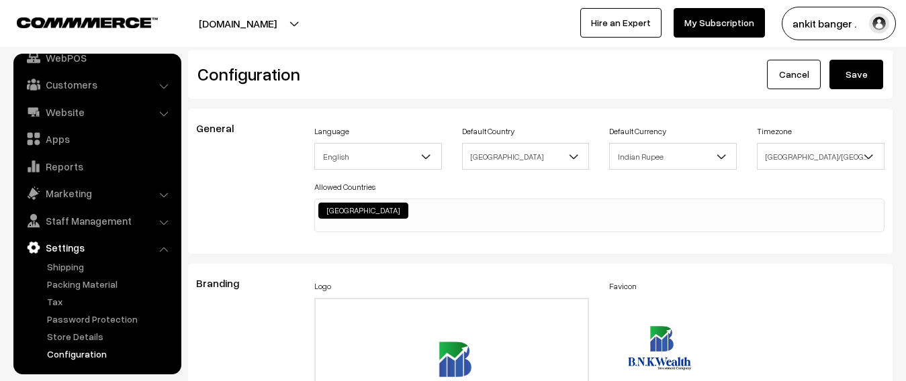
click at [859, 68] on button "Save" at bounding box center [856, 75] width 54 height 30
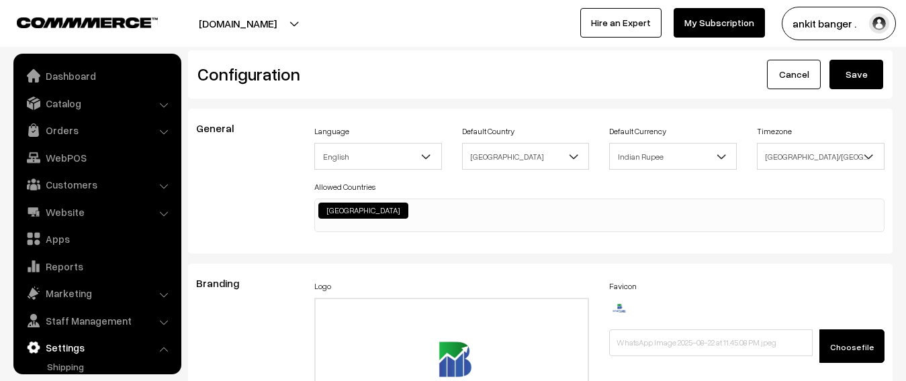
scroll to position [1080, 0]
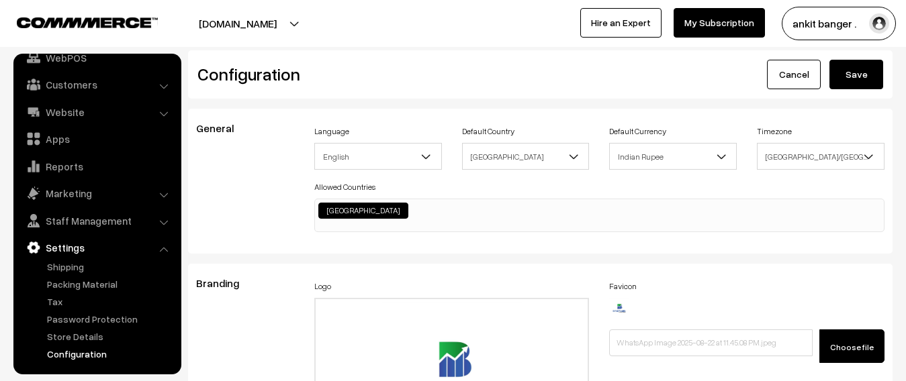
click at [67, 247] on link "Settings" at bounding box center [97, 248] width 160 height 24
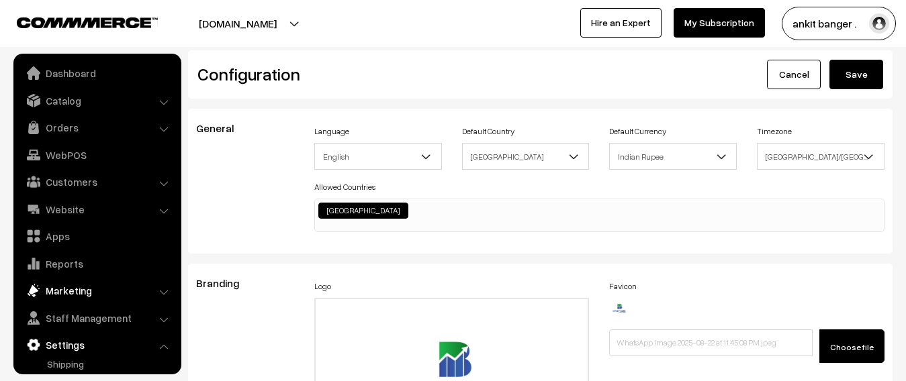
scroll to position [0, 0]
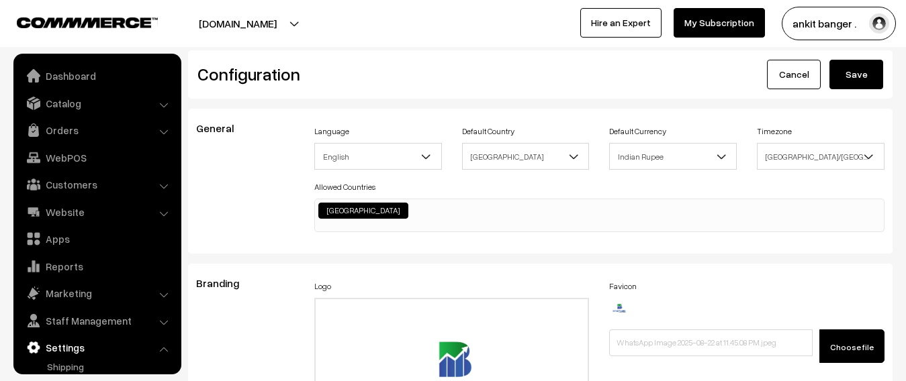
click at [447, 67] on h2 "Configuration" at bounding box center [363, 74] width 333 height 21
click at [278, 21] on button "[DOMAIN_NAME]" at bounding box center [238, 24] width 172 height 34
click at [277, 24] on button "[DOMAIN_NAME]" at bounding box center [238, 24] width 172 height 34
click at [97, 24] on img at bounding box center [87, 22] width 141 height 10
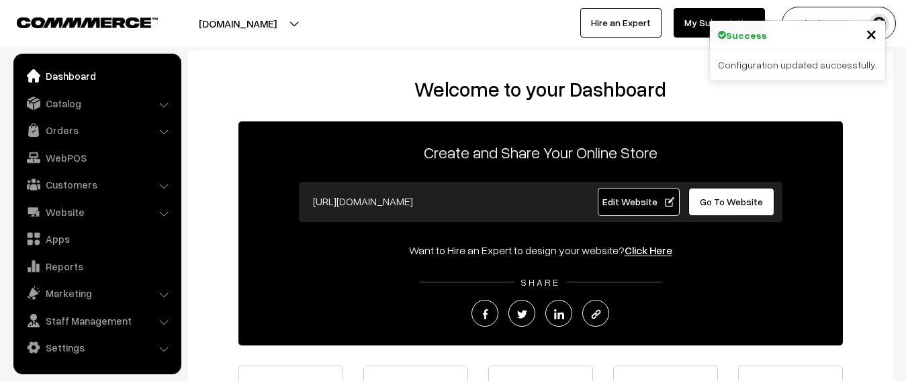
click at [867, 33] on span "×" at bounding box center [870, 33] width 11 height 25
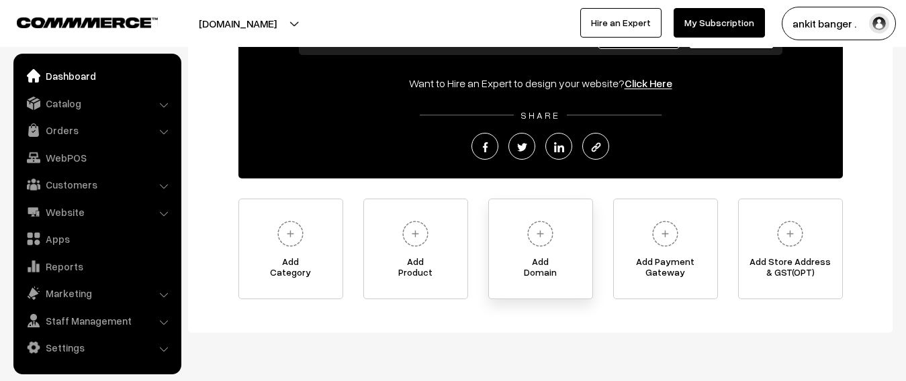
scroll to position [134, 0]
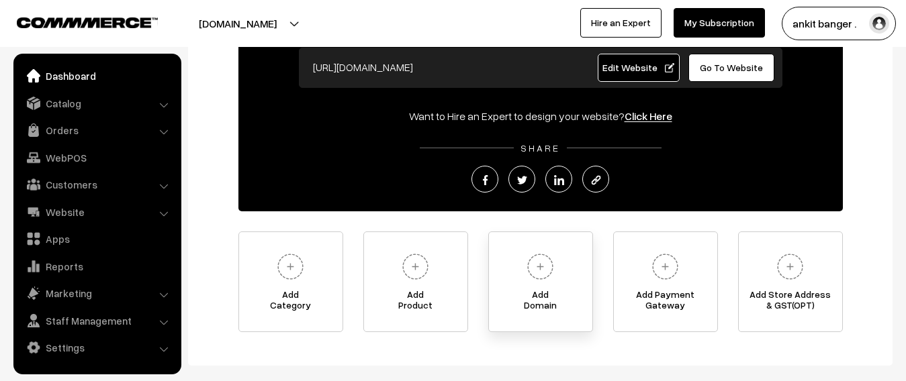
click at [538, 275] on img at bounding box center [540, 266] width 37 height 37
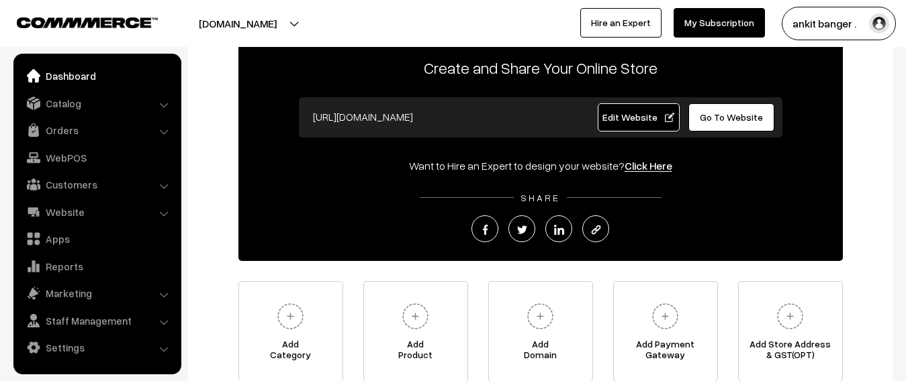
scroll to position [0, 0]
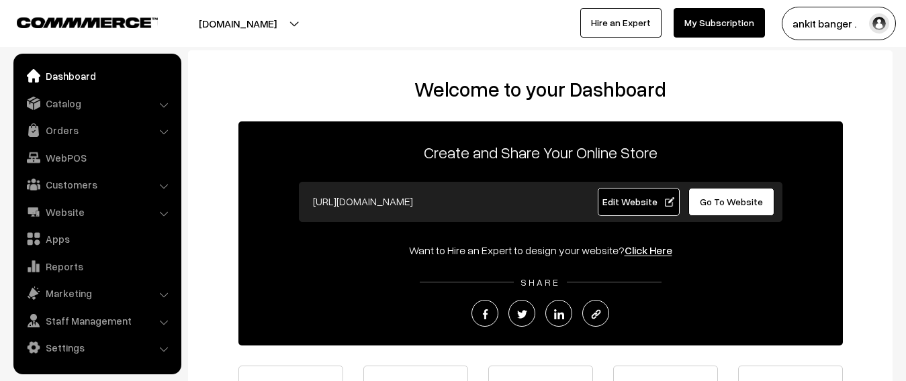
click at [442, 208] on input "https://royaldarjee.com" at bounding box center [438, 201] width 265 height 27
click at [660, 199] on span "Edit Website" at bounding box center [638, 201] width 72 height 11
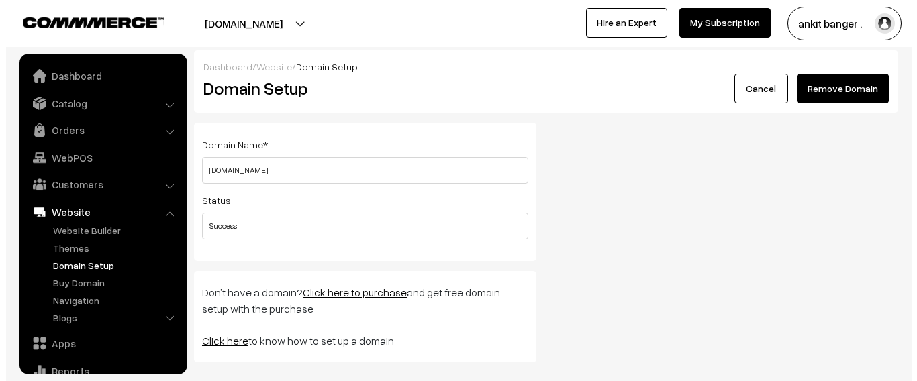
scroll to position [103, 0]
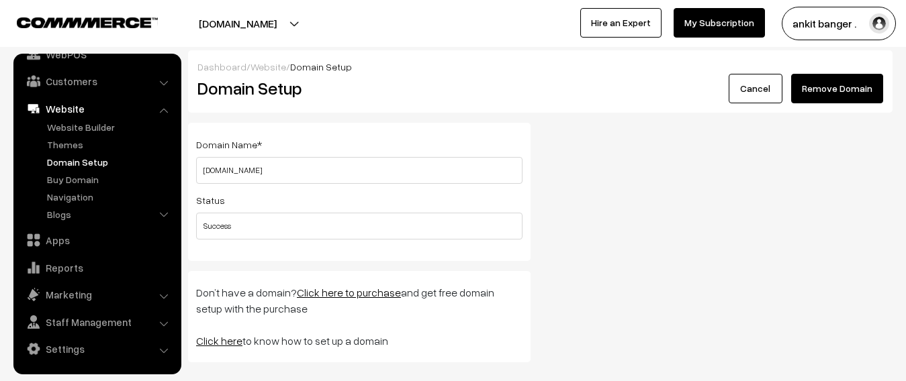
click at [280, 175] on input "[DOMAIN_NAME]" at bounding box center [359, 170] width 326 height 27
click at [826, 93] on button "Remove Domain" at bounding box center [837, 89] width 92 height 30
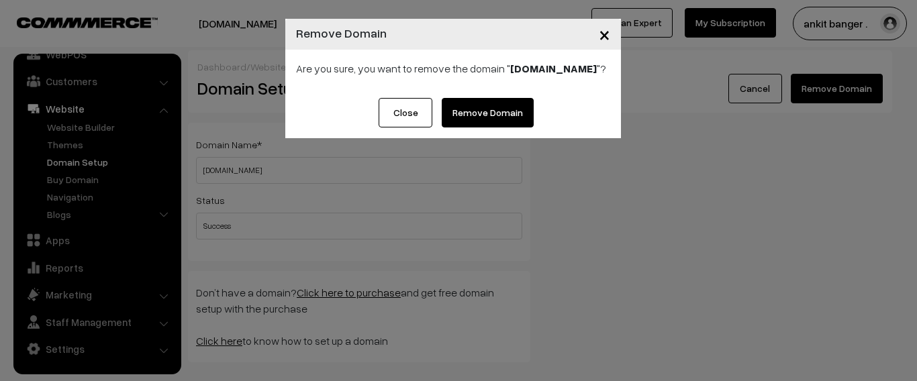
click at [486, 111] on link "Remove Domain" at bounding box center [488, 113] width 92 height 30
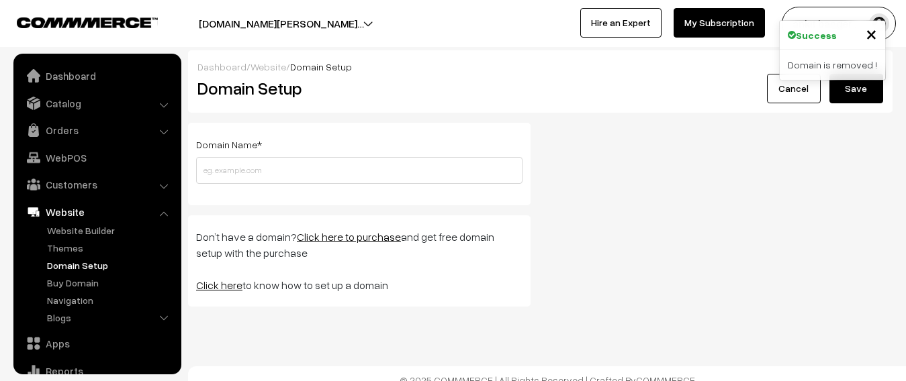
scroll to position [103, 0]
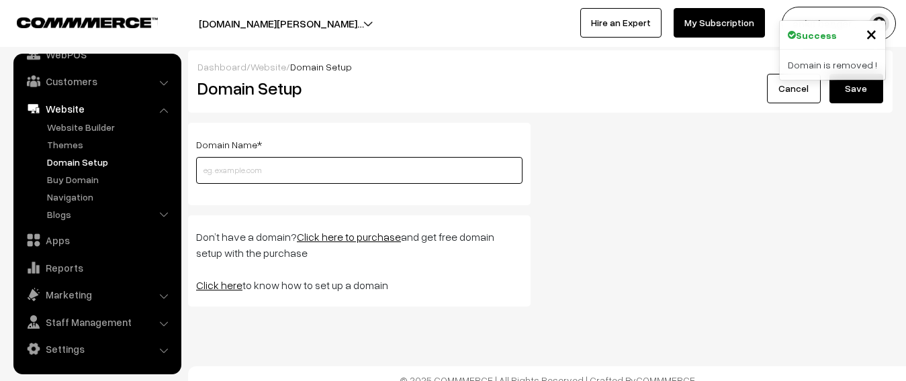
click at [256, 167] on input "text" at bounding box center [359, 170] width 326 height 27
type input "[DOMAIN_NAME]"
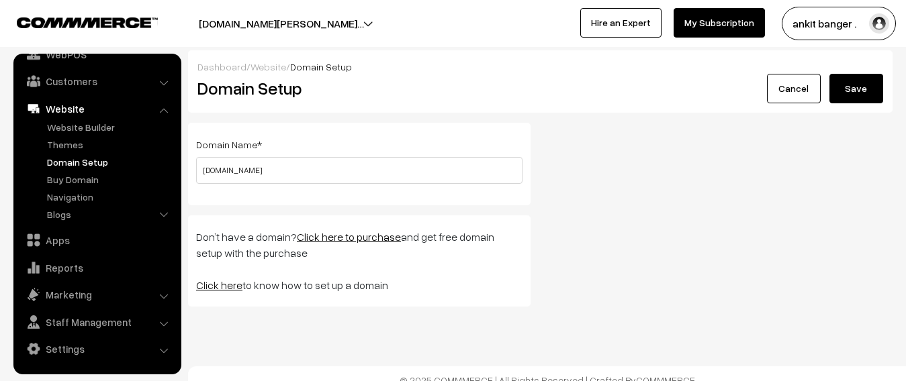
click at [854, 98] on button "Save" at bounding box center [856, 89] width 54 height 30
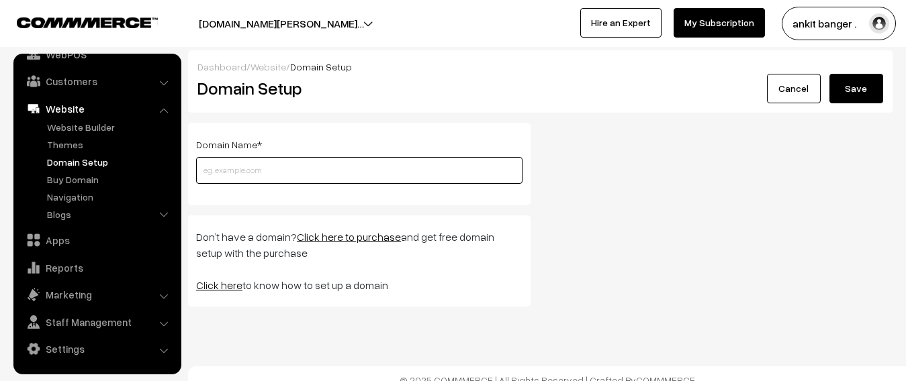
click at [235, 169] on input "text" at bounding box center [359, 170] width 326 height 27
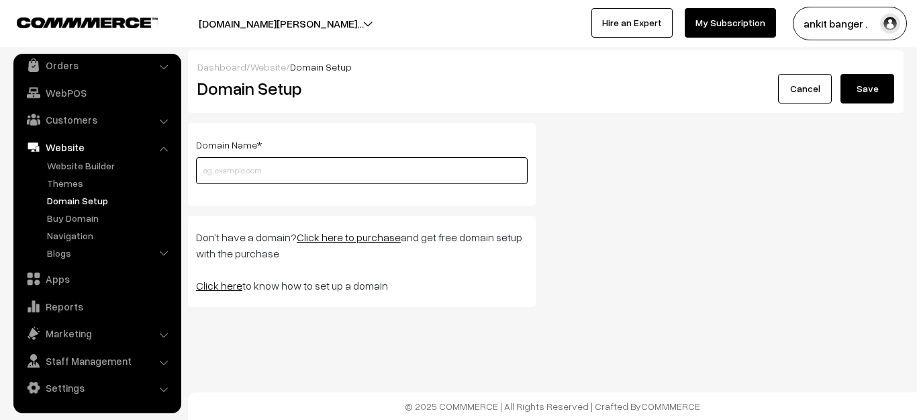
scroll to position [65, 0]
click at [242, 176] on input "text" at bounding box center [362, 170] width 332 height 27
type input "[DOMAIN_NAME]"
click at [308, 175] on input "[DOMAIN_NAME]" at bounding box center [362, 170] width 332 height 27
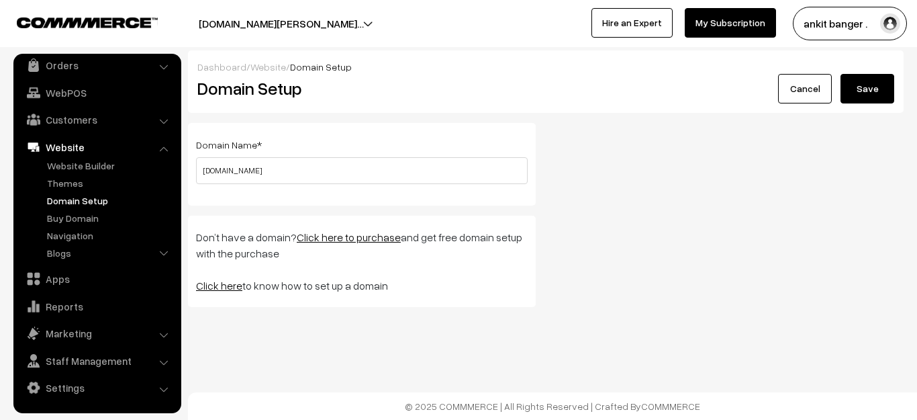
click at [866, 89] on button "Save" at bounding box center [867, 89] width 54 height 30
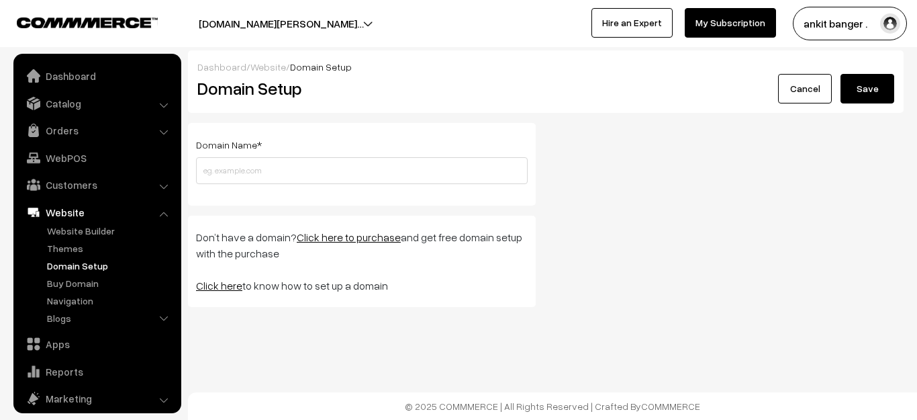
scroll to position [65, 0]
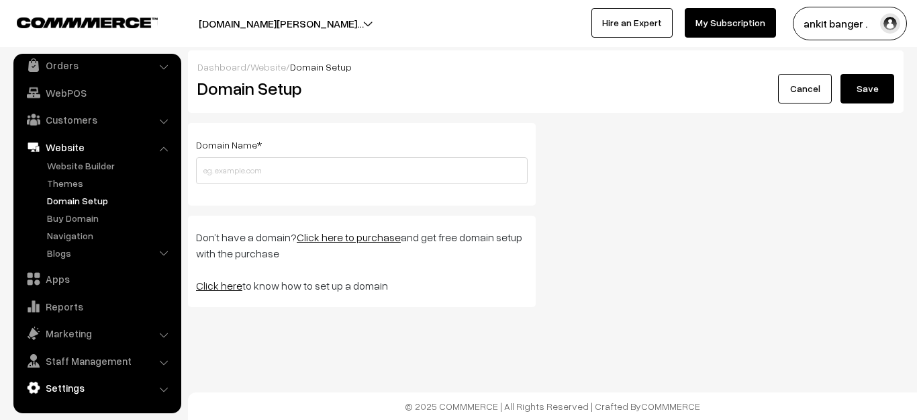
click at [81, 383] on link "Settings" at bounding box center [97, 387] width 160 height 24
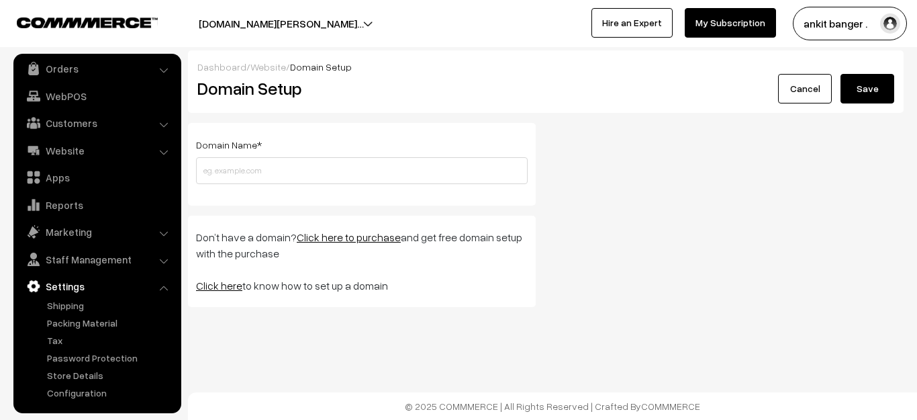
scroll to position [62, 0]
click at [78, 398] on link "Configuration" at bounding box center [110, 392] width 133 height 14
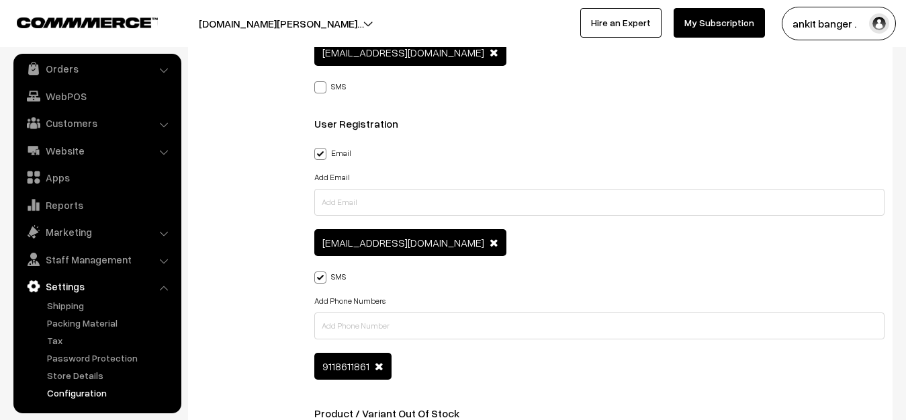
scroll to position [1893, 0]
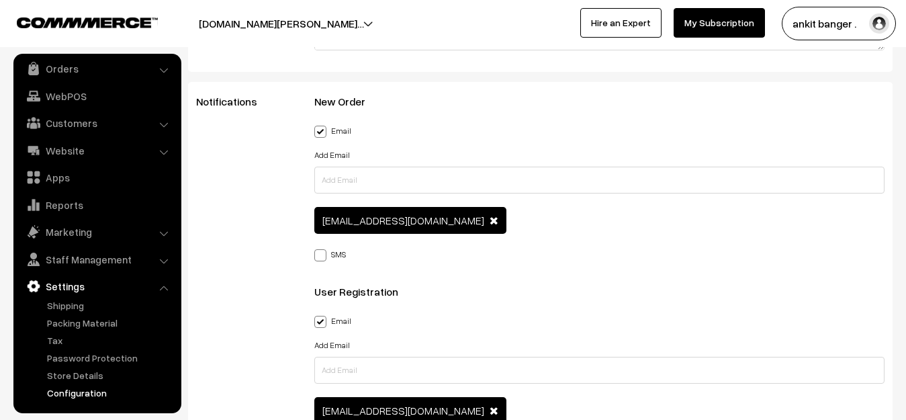
click at [341, 23] on button "[DOMAIN_NAME][PERSON_NAME]…" at bounding box center [281, 24] width 259 height 34
click at [76, 175] on link "Apps" at bounding box center [97, 177] width 160 height 24
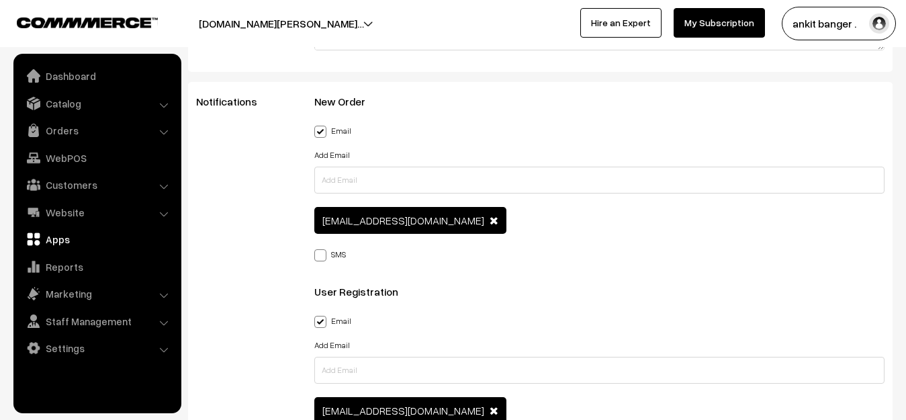
scroll to position [0, 0]
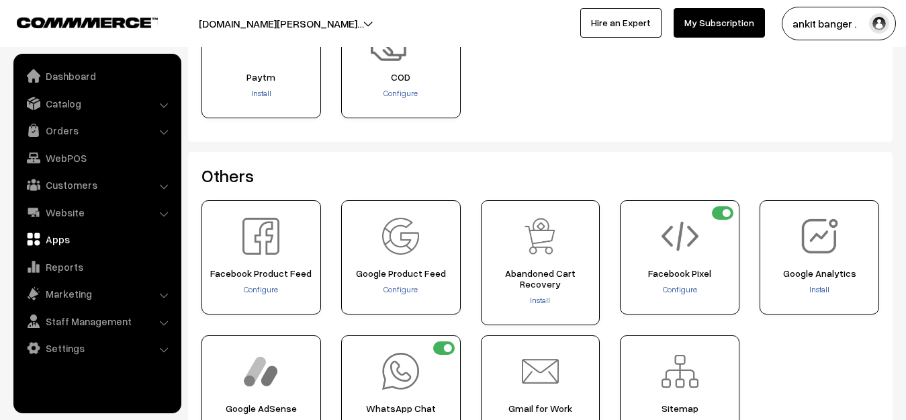
scroll to position [634, 0]
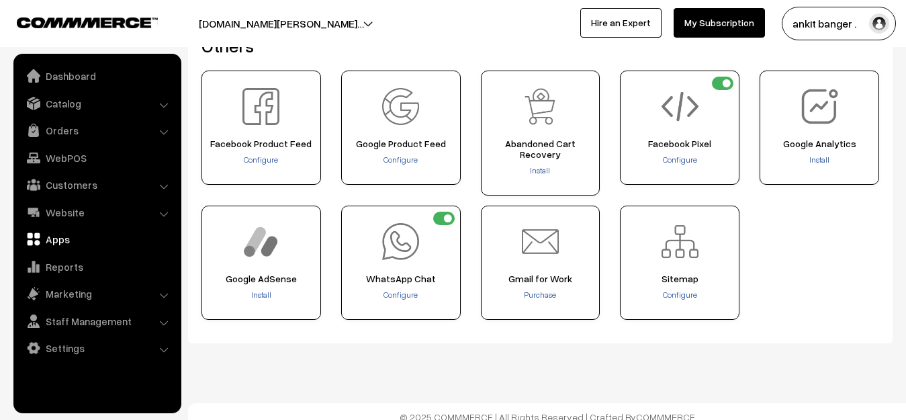
click at [869, 19] on img "button" at bounding box center [879, 23] width 20 height 20
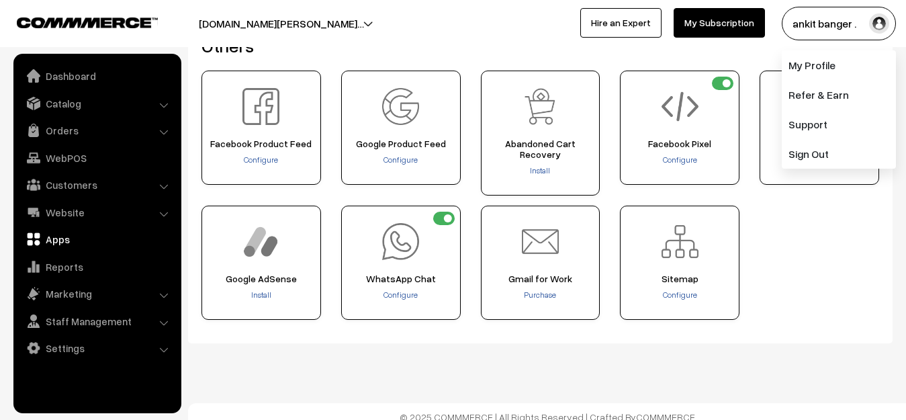
click at [687, 47] on h2 "Others" at bounding box center [539, 46] width 677 height 21
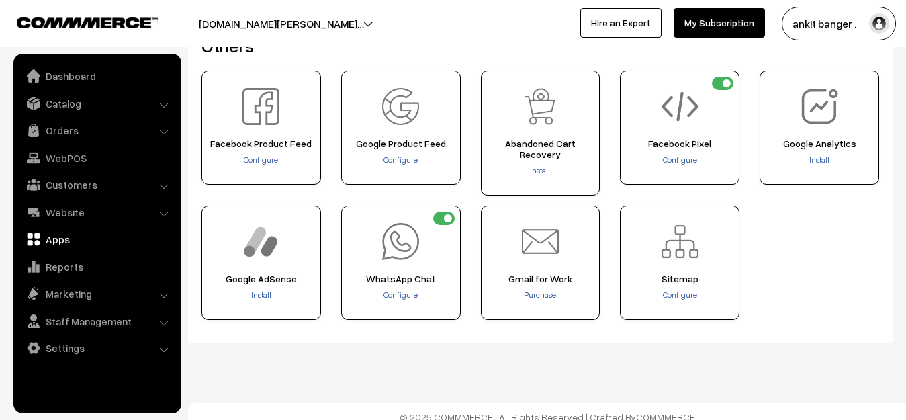
click at [702, 29] on link "My Subscription" at bounding box center [718, 23] width 91 height 30
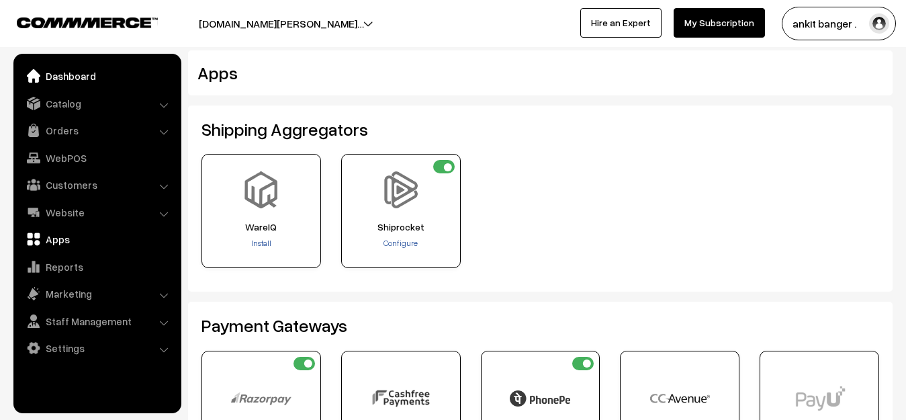
click at [59, 79] on link "Dashboard" at bounding box center [97, 76] width 160 height 24
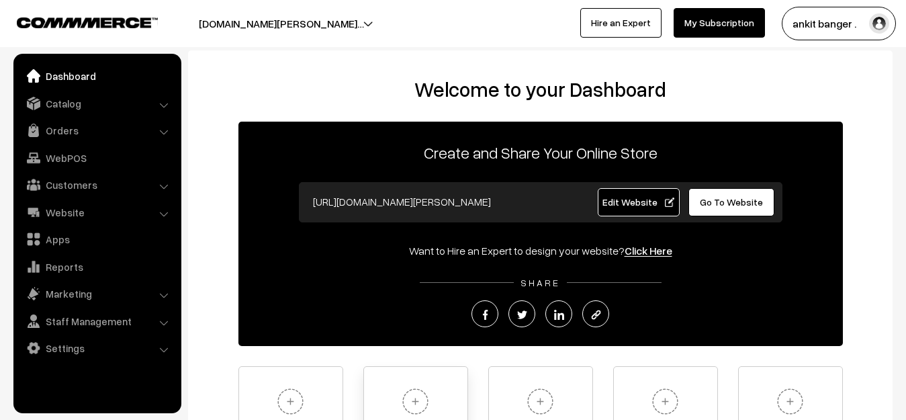
scroll to position [168, 0]
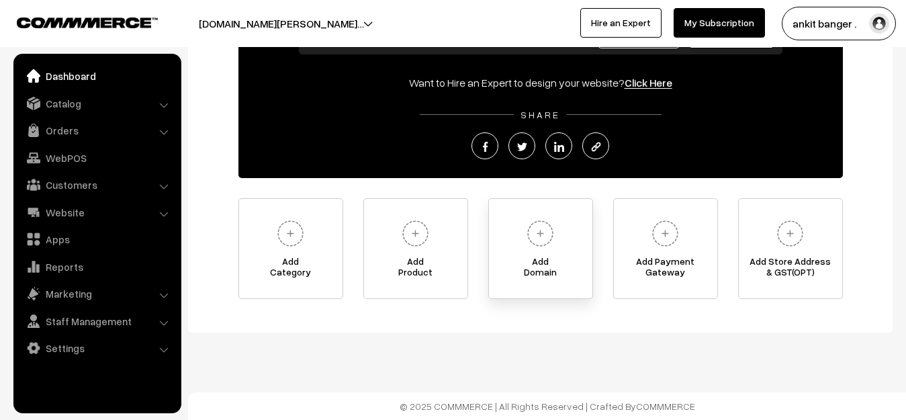
click at [567, 254] on link "Add Domain" at bounding box center [540, 248] width 105 height 101
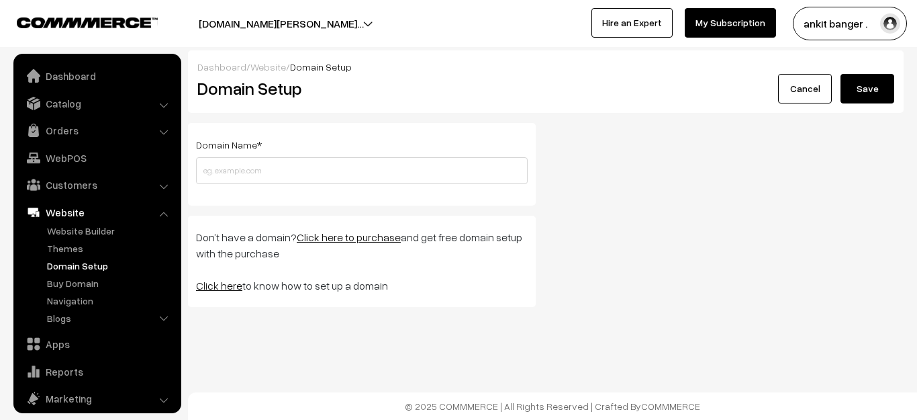
scroll to position [65, 0]
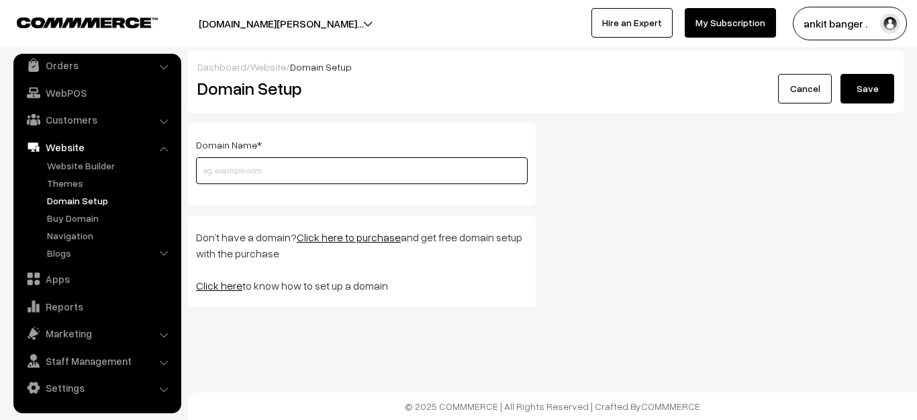
click at [272, 175] on input "text" at bounding box center [362, 170] width 332 height 27
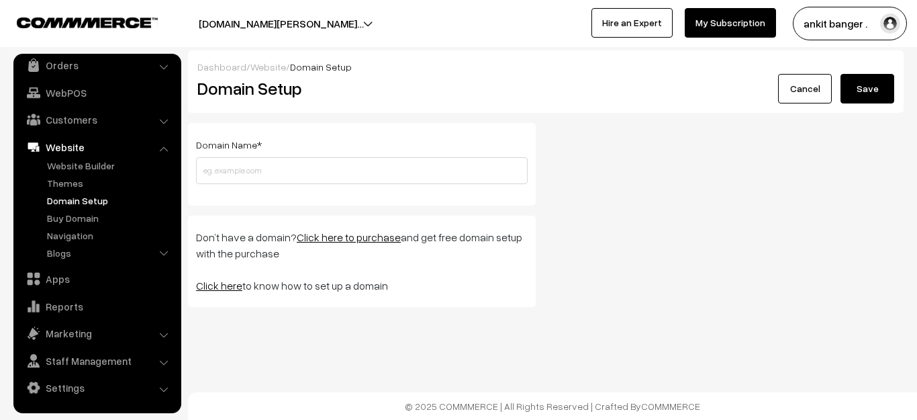
click at [216, 284] on link "Click here" at bounding box center [219, 285] width 46 height 13
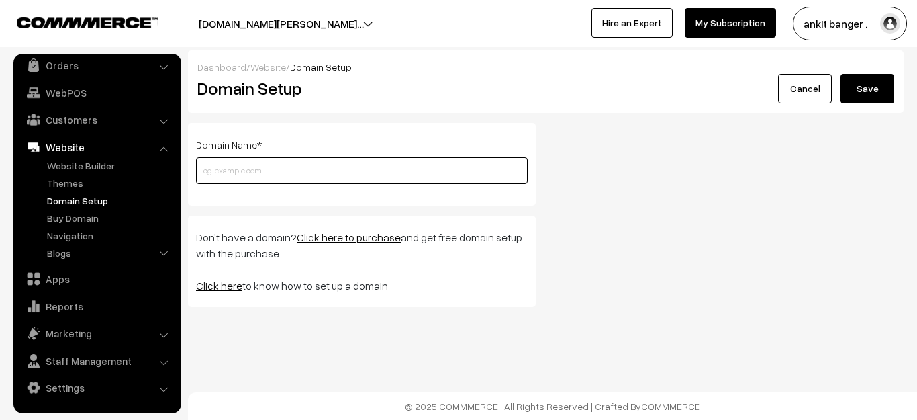
click at [226, 170] on input "text" at bounding box center [362, 170] width 332 height 27
type input "b"
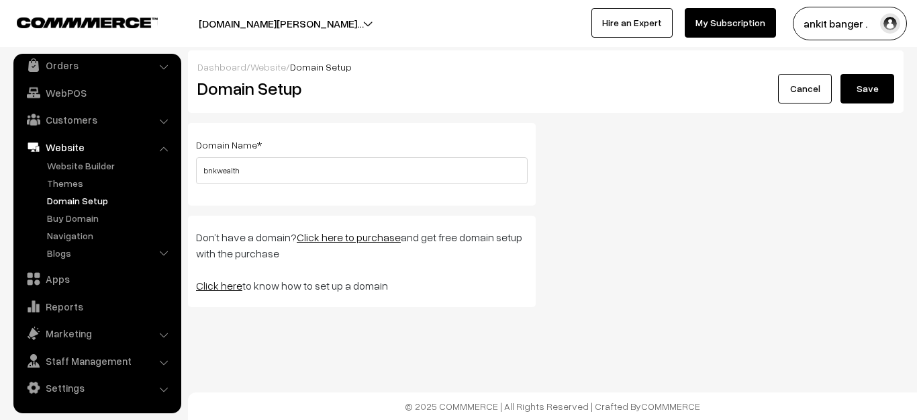
click at [877, 91] on button "Save" at bounding box center [867, 89] width 54 height 30
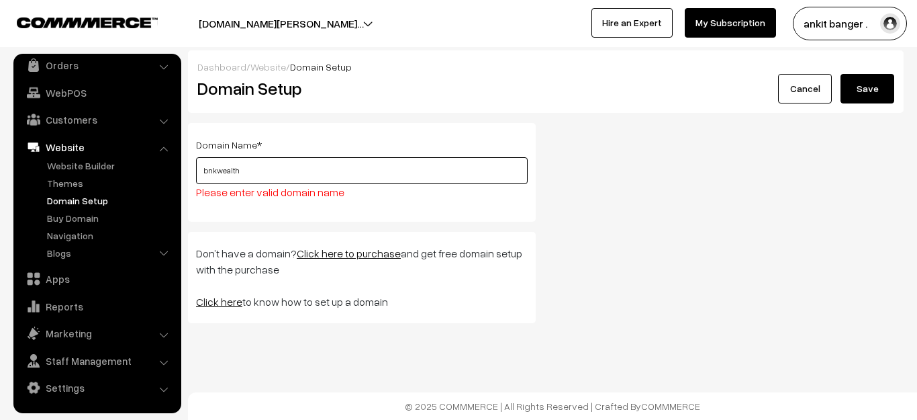
click at [387, 173] on input "bnkwealth" at bounding box center [362, 170] width 332 height 27
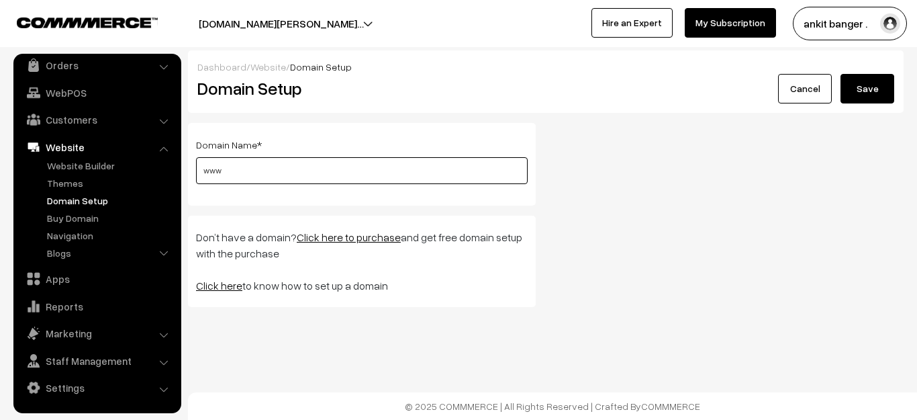
type input "www."
type input "bnkwealth.com"
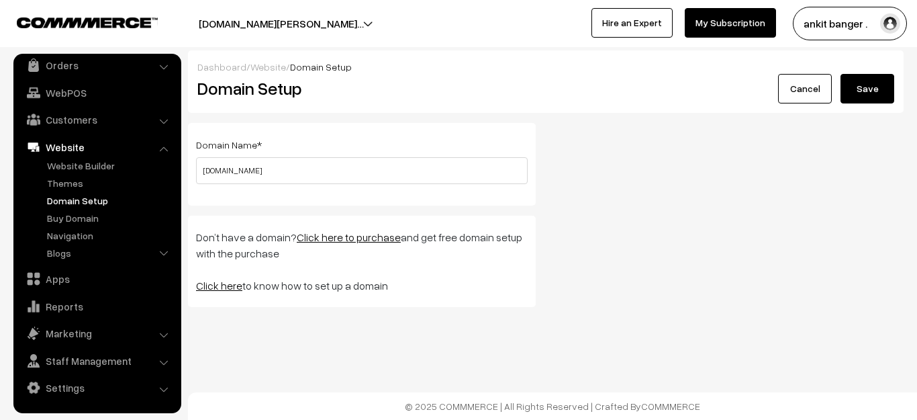
click at [865, 94] on button "Save" at bounding box center [867, 89] width 54 height 30
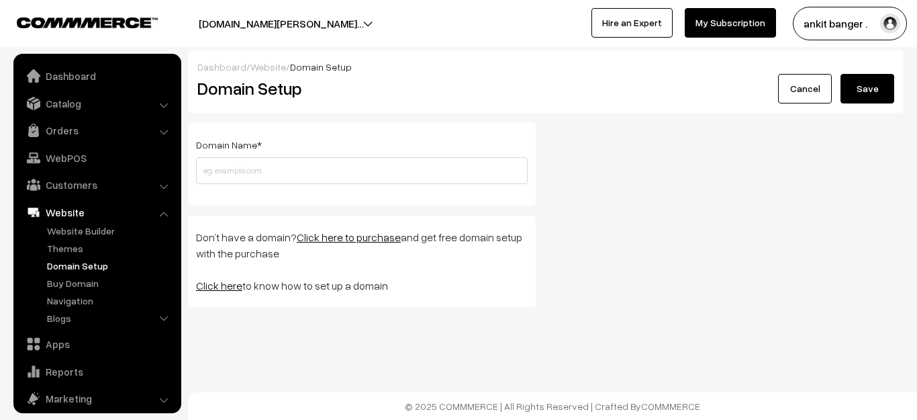
scroll to position [65, 0]
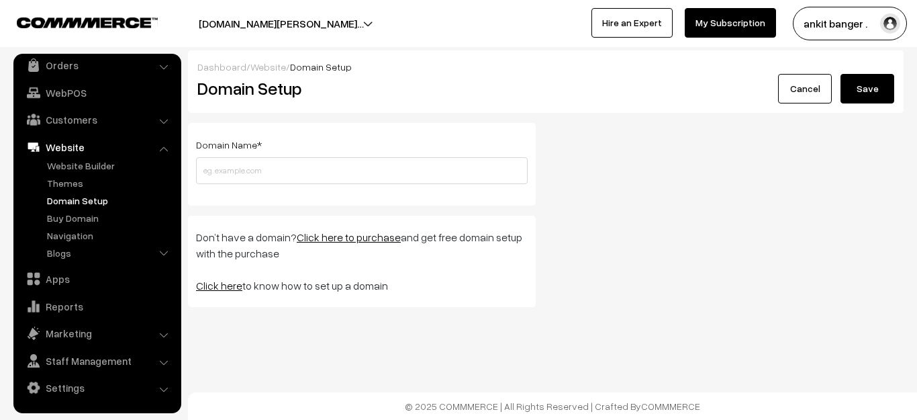
click at [865, 94] on button "Save" at bounding box center [867, 89] width 54 height 30
